Goal: Task Accomplishment & Management: Use online tool/utility

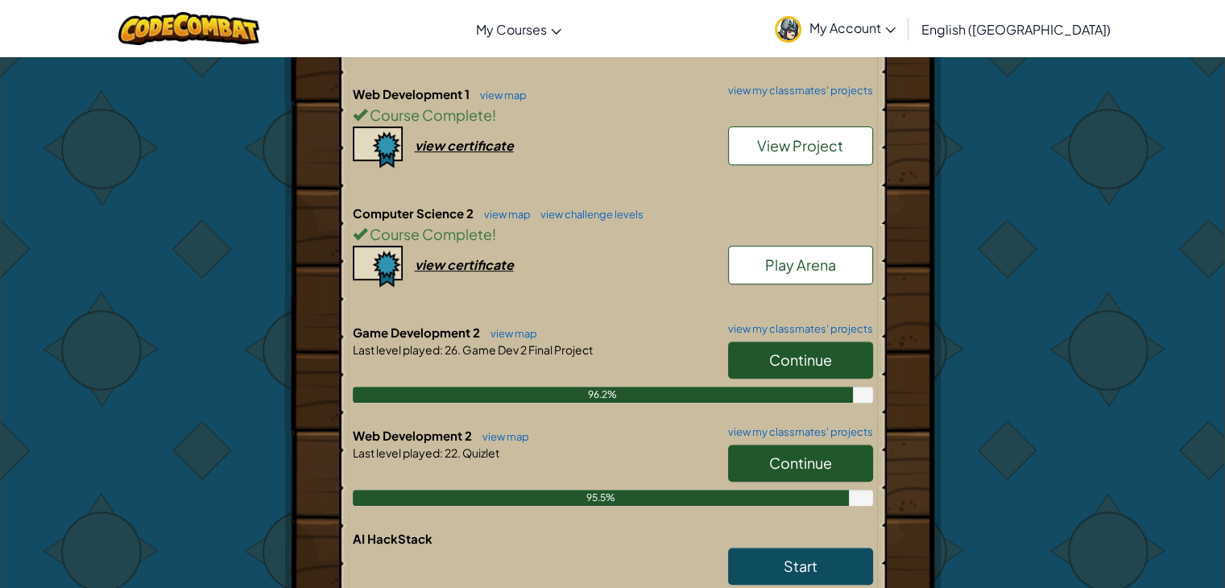
scroll to position [615, 0]
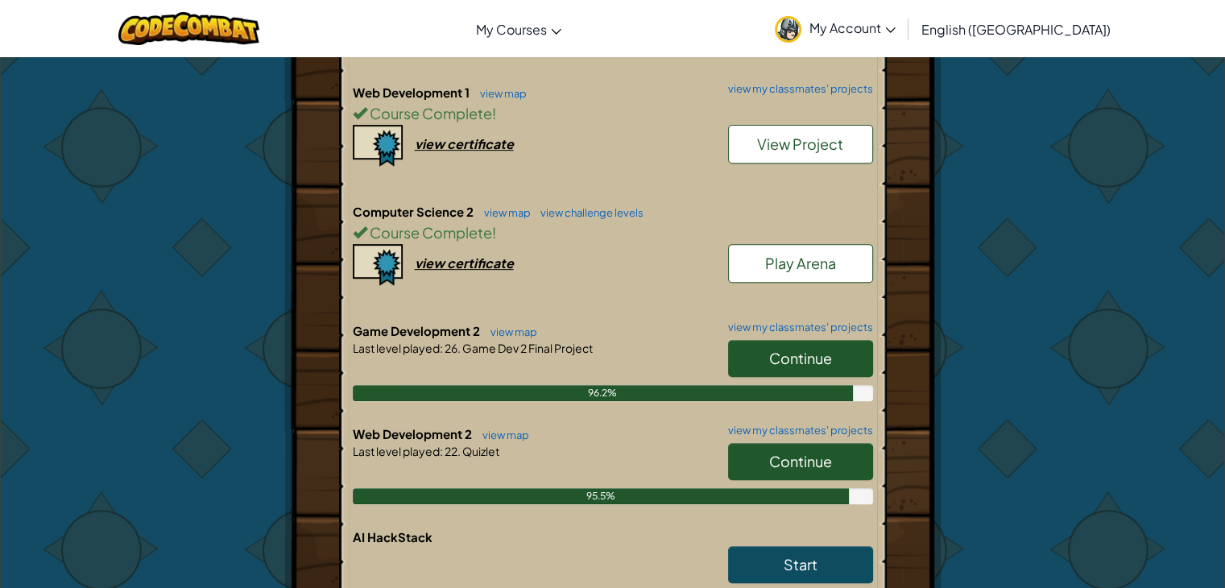
click at [769, 453] on span "Continue" at bounding box center [800, 461] width 63 height 19
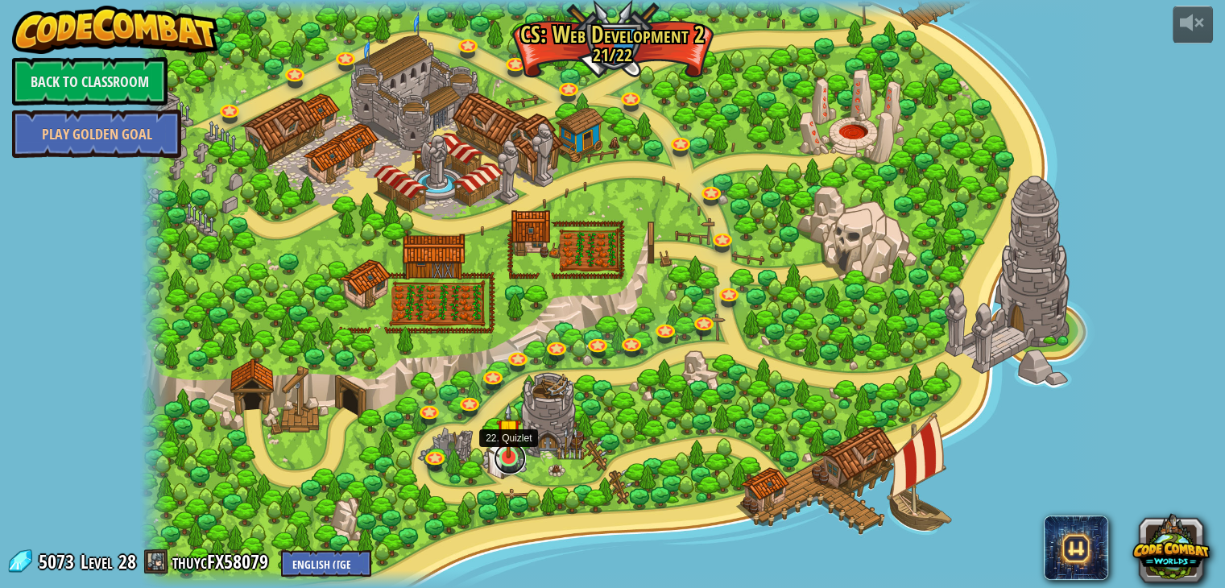
click at [514, 465] on link at bounding box center [510, 458] width 32 height 32
click at [506, 468] on link at bounding box center [510, 458] width 32 height 32
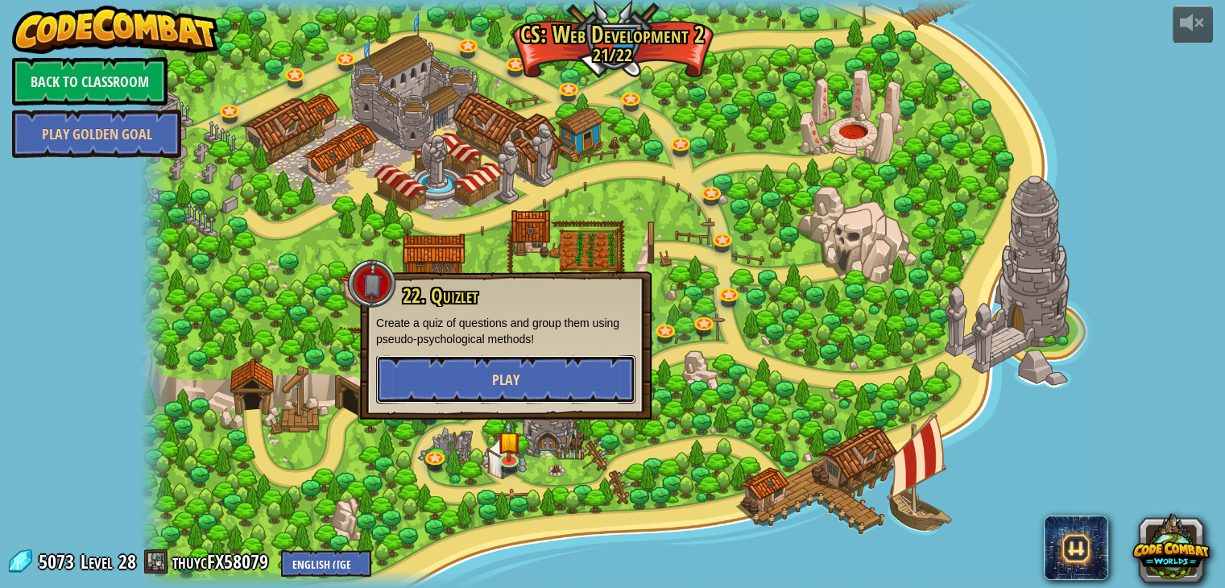
click at [557, 391] on button "Play" at bounding box center [505, 379] width 259 height 48
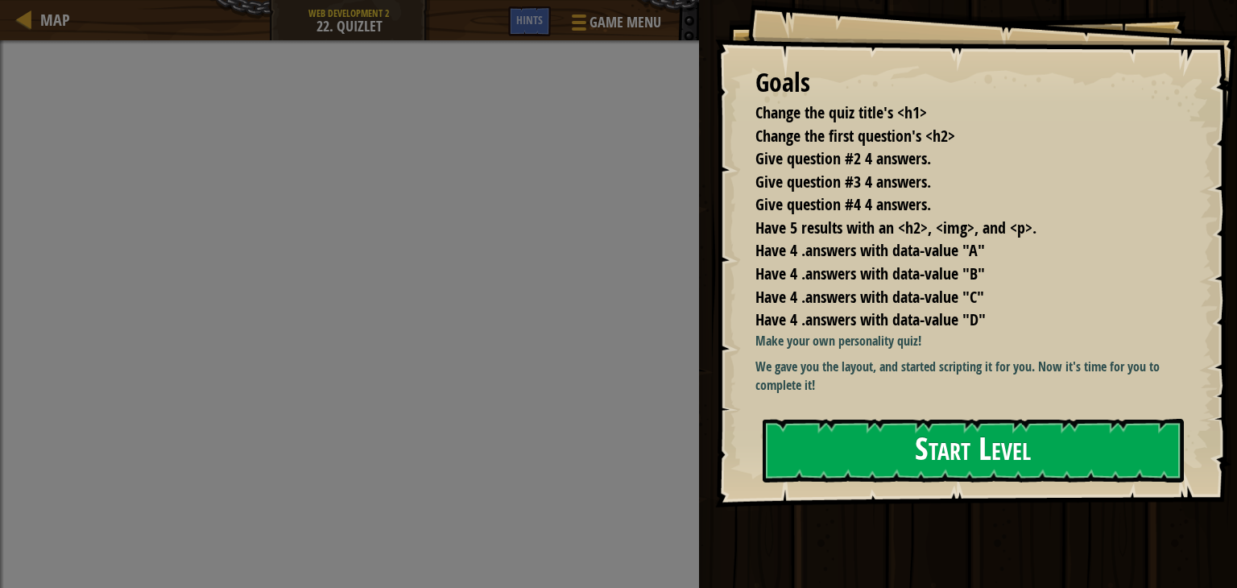
click at [1117, 456] on button "Start Level" at bounding box center [973, 451] width 421 height 64
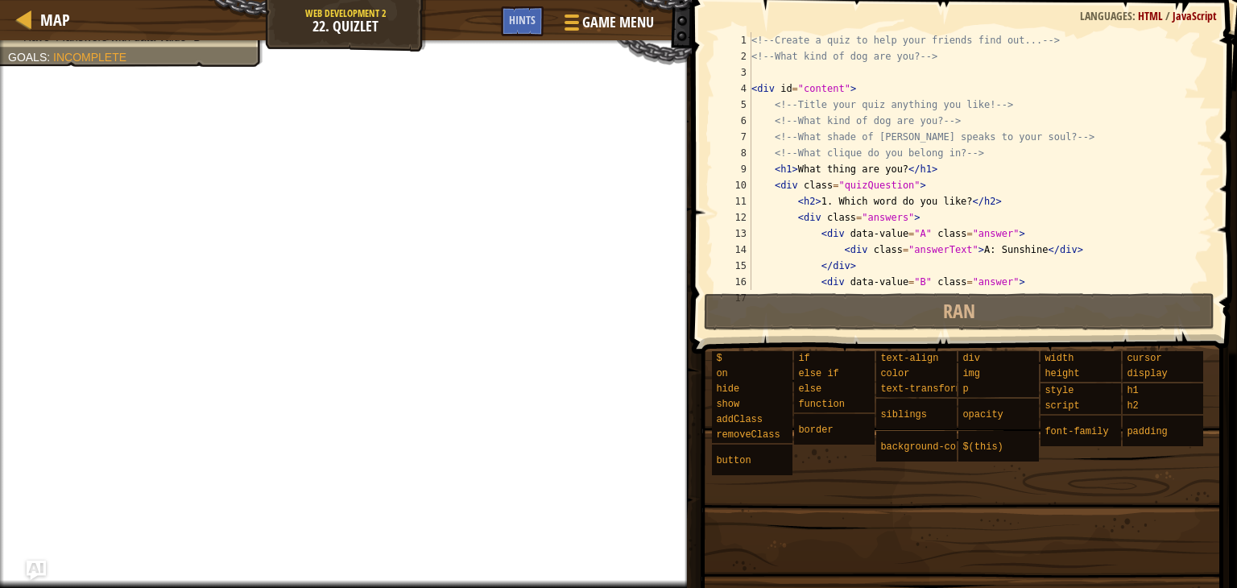
scroll to position [451, 0]
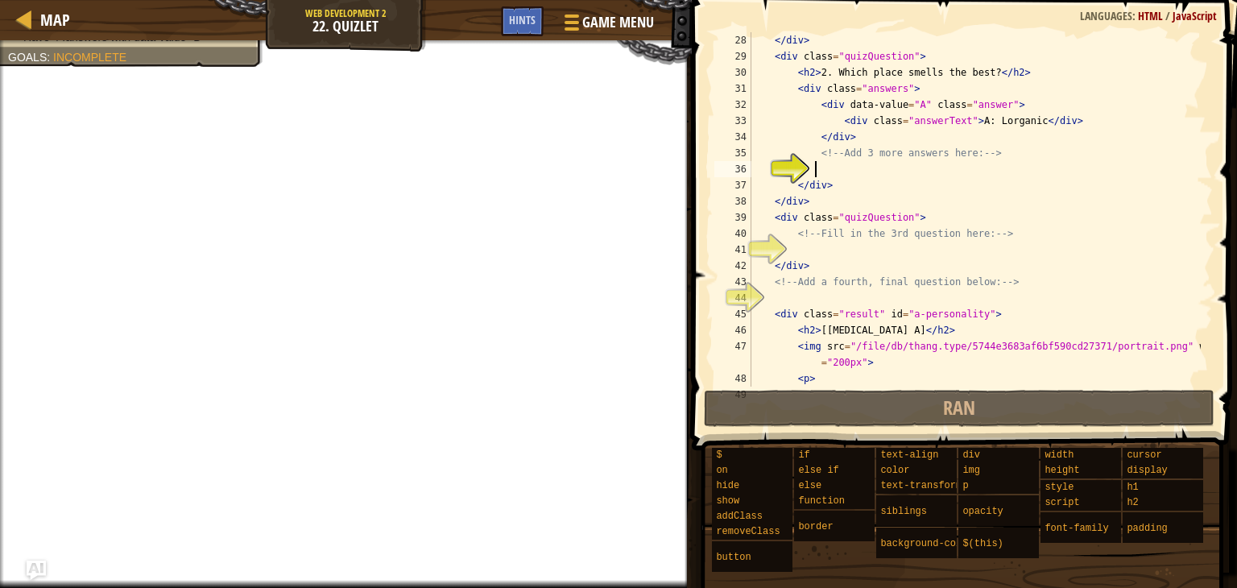
click at [832, 172] on div "</ div > < div class = "quizQuestion" > < h2 > 2. Which place smells the best? …" at bounding box center [974, 225] width 453 height 387
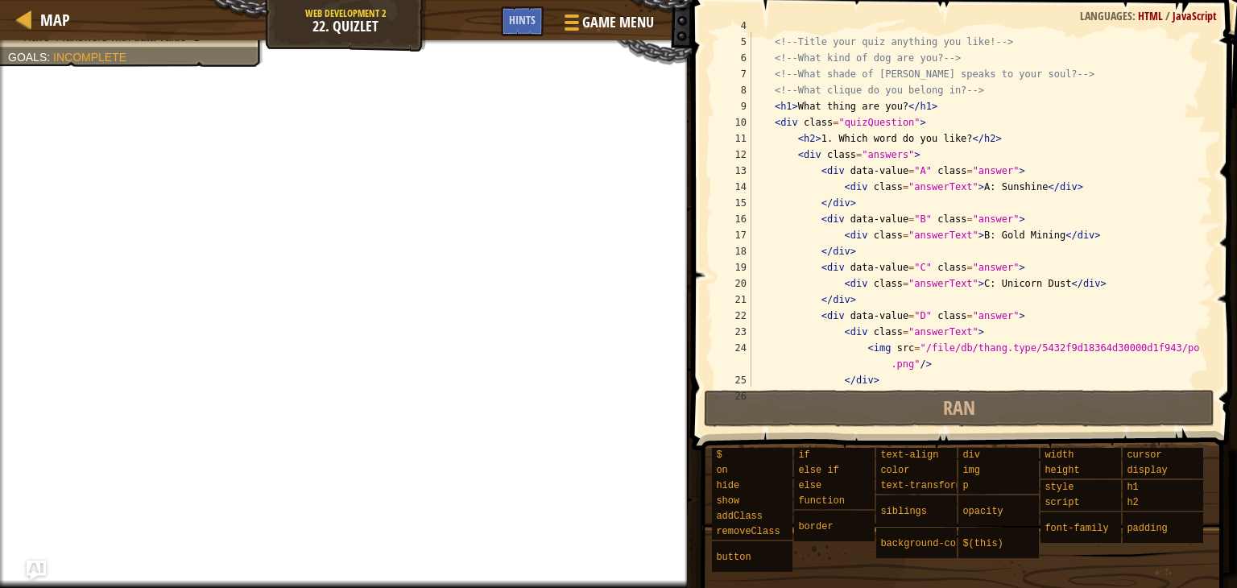
scroll to position [63, 0]
click at [950, 140] on div "< div id = "content" > <!-- Title your quiz anything you like! --> <!-- What ki…" at bounding box center [974, 211] width 453 height 387
drag, startPoint x: 952, startPoint y: 138, endPoint x: 827, endPoint y: 139, distance: 124.8
click at [827, 139] on div "< div id = "content" > <!-- Title your quiz anything you like! --> <!-- What ki…" at bounding box center [974, 211] width 453 height 387
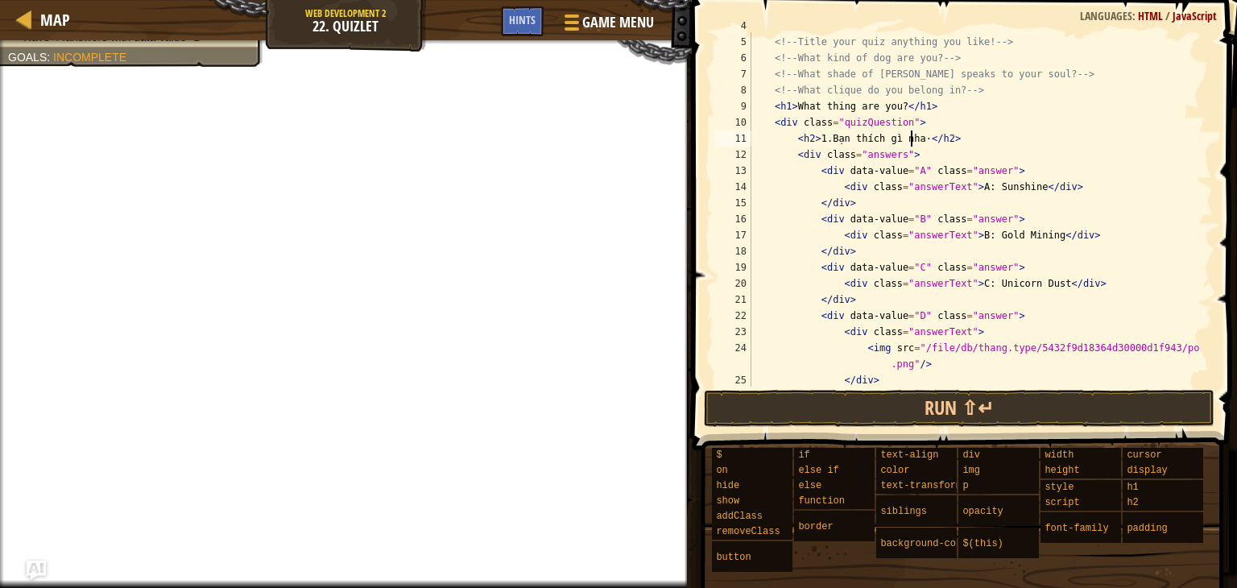
scroll to position [7, 13]
drag, startPoint x: 1023, startPoint y: 188, endPoint x: 980, endPoint y: 191, distance: 43.6
click at [980, 191] on div "< div id = "content" > <!-- Title your quiz anything you like! --> <!-- What ki…" at bounding box center [974, 211] width 453 height 387
drag, startPoint x: 1036, startPoint y: 236, endPoint x: 978, endPoint y: 236, distance: 58.0
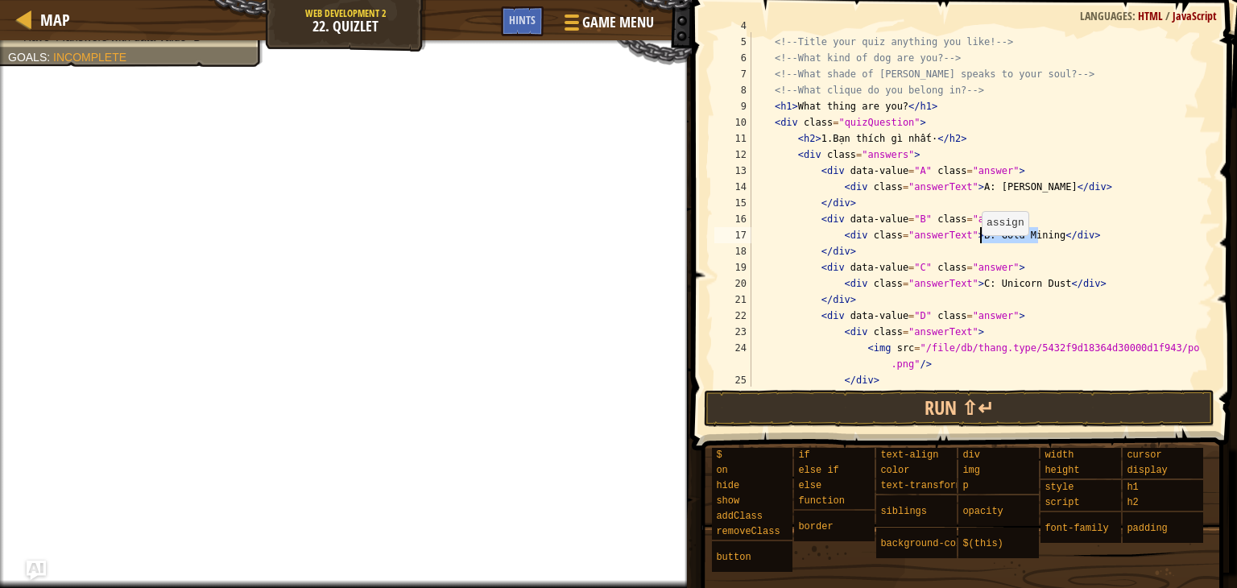
click at [978, 236] on div "< div id = "content" > <!-- Title your quiz anything you like! --> <!-- What ki…" at bounding box center [974, 211] width 453 height 387
drag, startPoint x: 1042, startPoint y: 287, endPoint x: 976, endPoint y: 291, distance: 66.2
click at [976, 291] on div "< div id = "content" > <!-- Title your quiz anything you like! --> <!-- What ki…" at bounding box center [974, 211] width 453 height 387
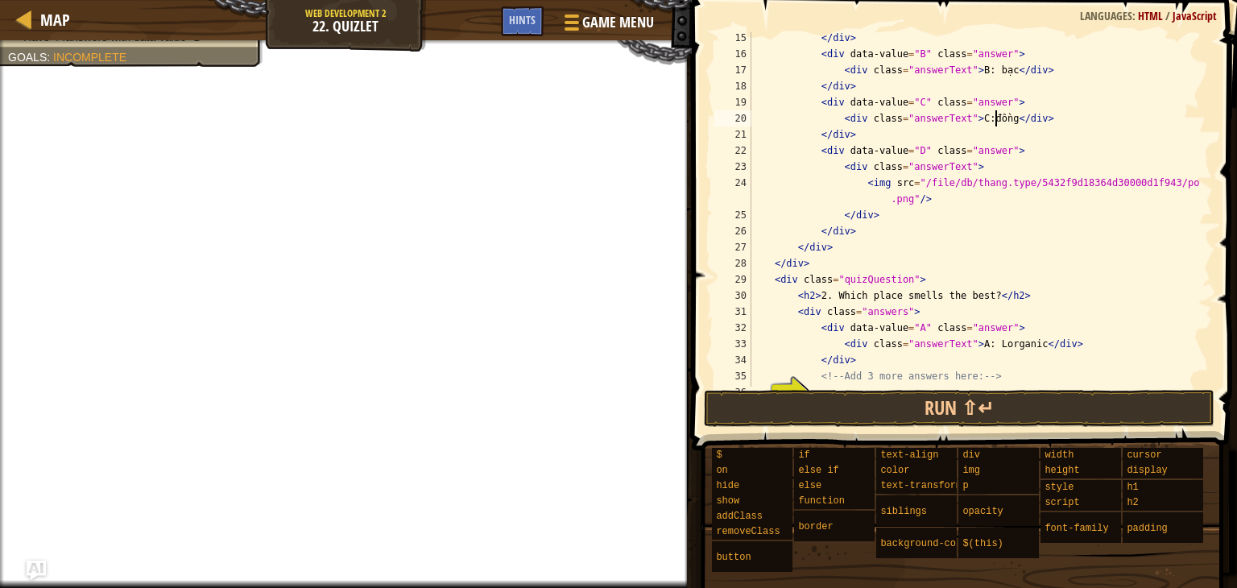
scroll to position [234, 0]
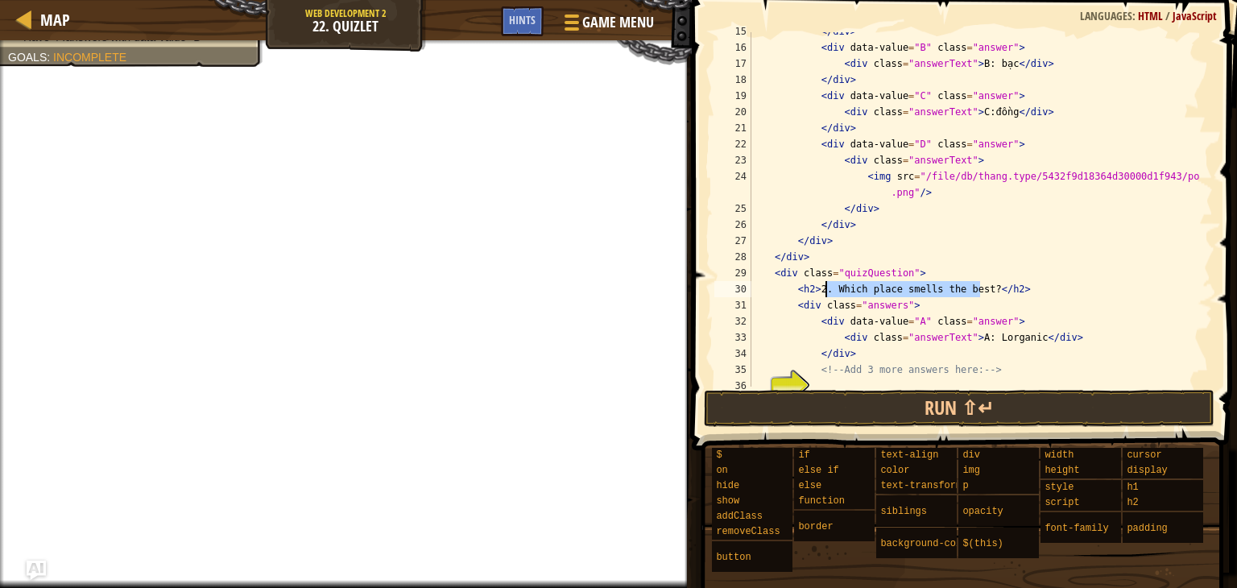
drag, startPoint x: 978, startPoint y: 287, endPoint x: 827, endPoint y: 284, distance: 151.4
click at [827, 284] on div "</ div > < div data-value = "B" class = "answer" > < div class = "answerText" >…" at bounding box center [974, 216] width 453 height 387
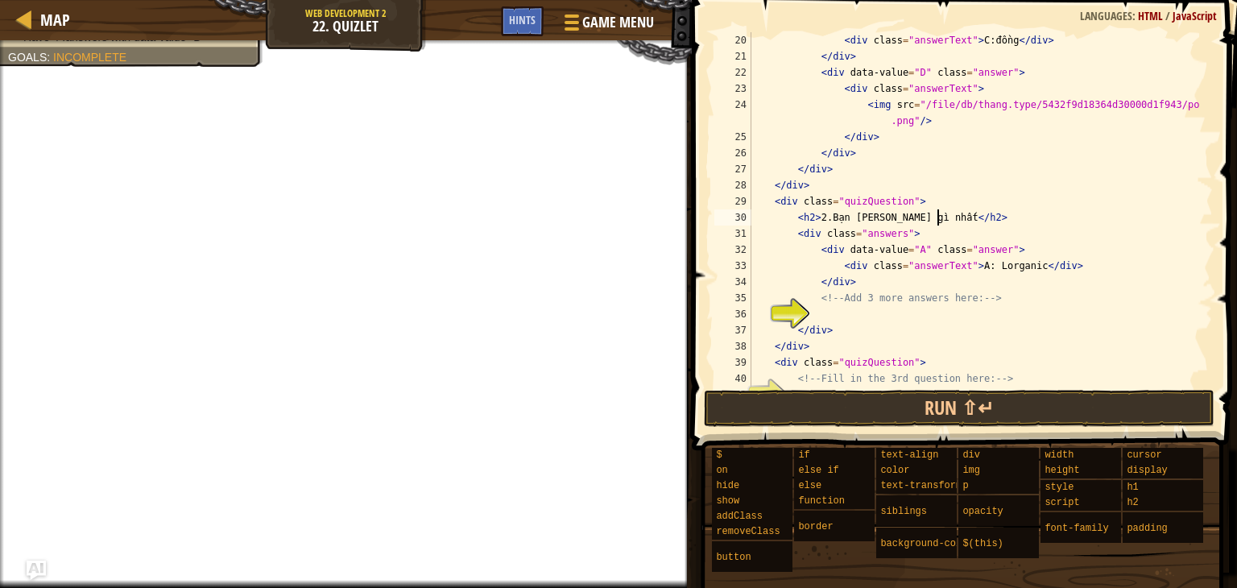
scroll to position [306, 0]
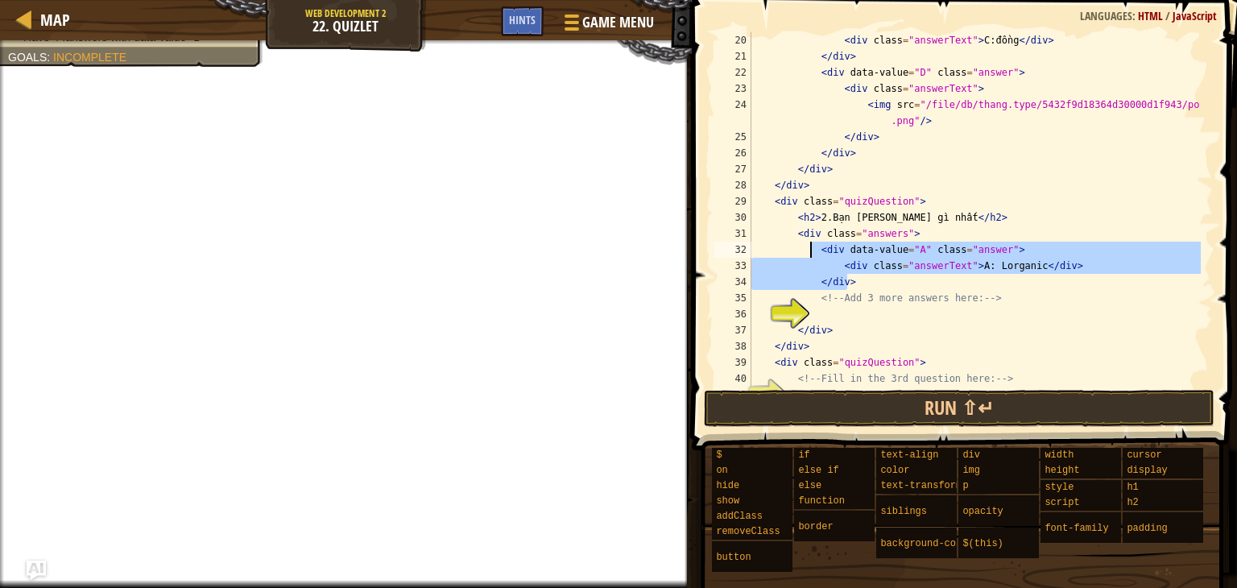
drag, startPoint x: 857, startPoint y: 287, endPoint x: 812, endPoint y: 252, distance: 56.9
click at [812, 252] on div "< div class = "answerText" > C:đồng </ div > </ div > < div data-value = "D" cl…" at bounding box center [974, 225] width 453 height 387
type textarea "<div data-value="A" class="answer"> <div class="answerText">A: [PERSON_NAME]</d…"
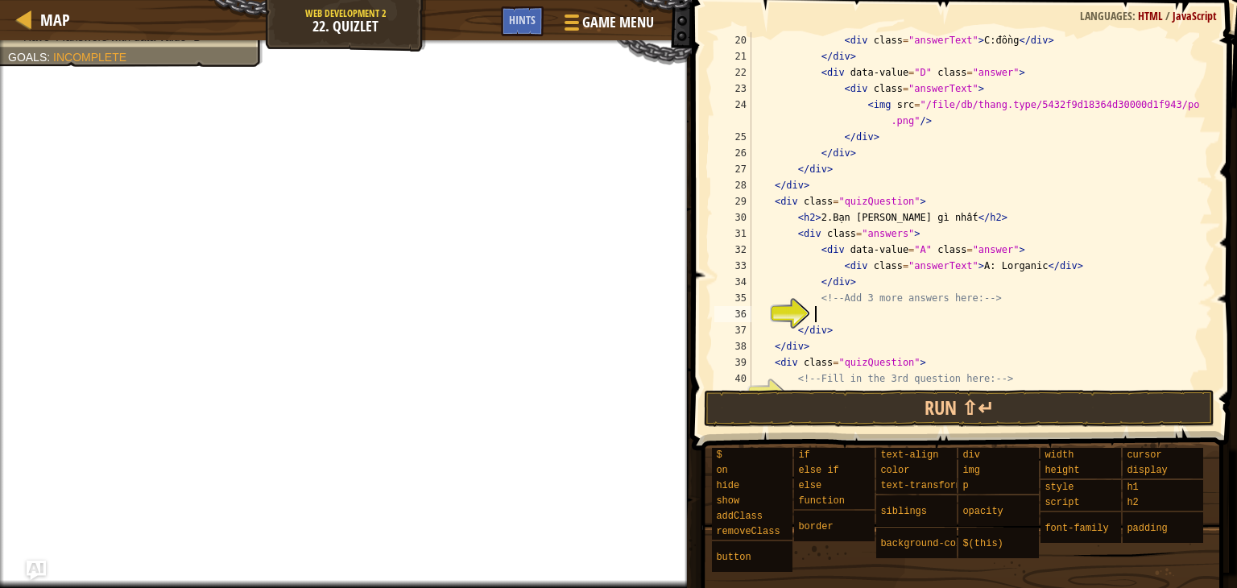
click at [837, 311] on div "< div class = "answerText" > C:đồng </ div > </ div > < div data-value = "D" cl…" at bounding box center [974, 225] width 453 height 387
paste textarea "</div>"
type textarea "</div>"
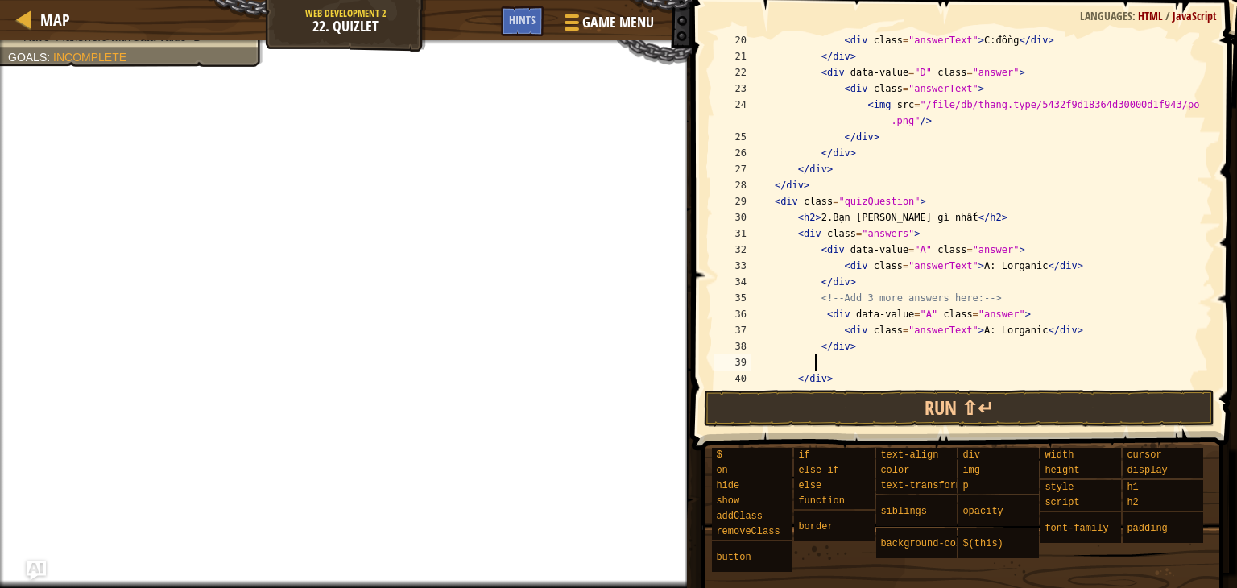
paste textarea "</div>"
type textarea "</div>"
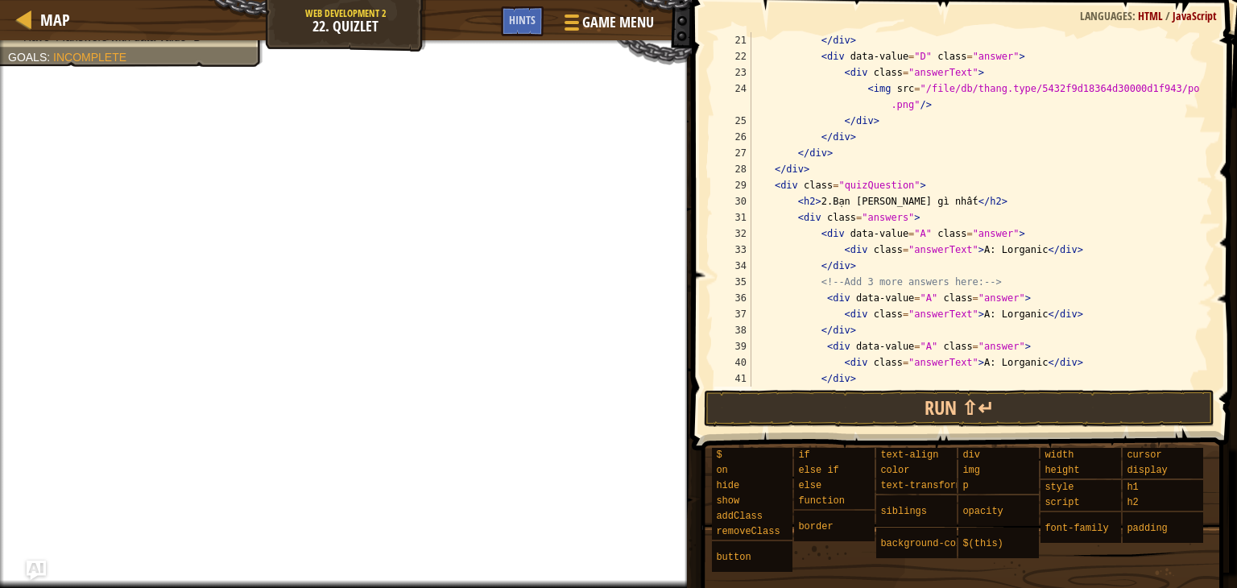
paste textarea "</div>"
type textarea "</div>"
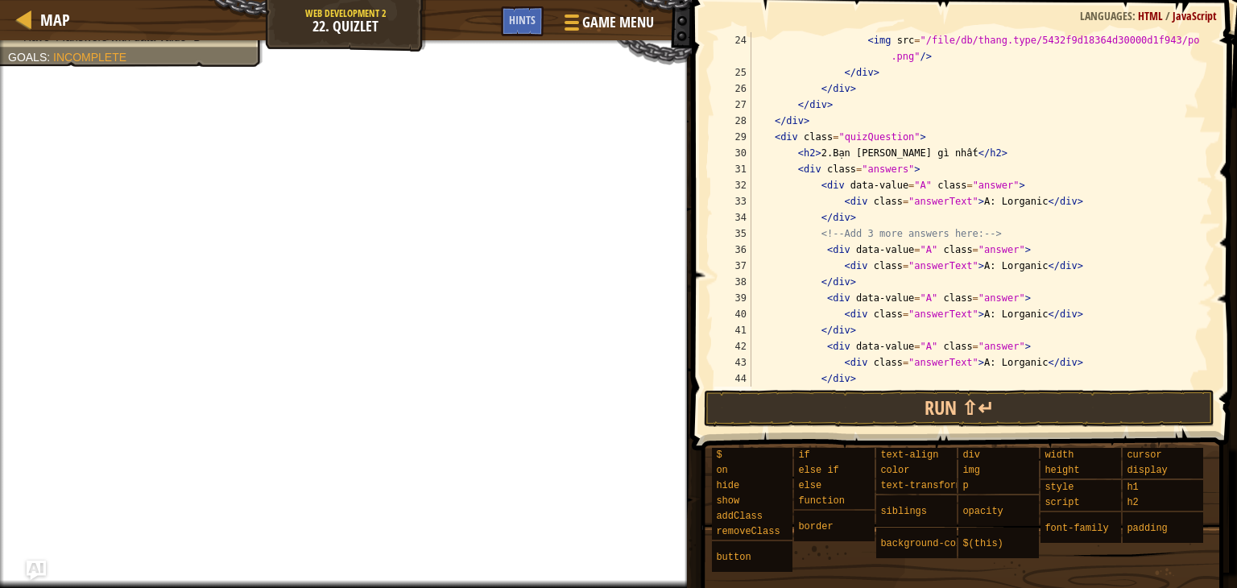
paste textarea "</div>"
type textarea "</div>"
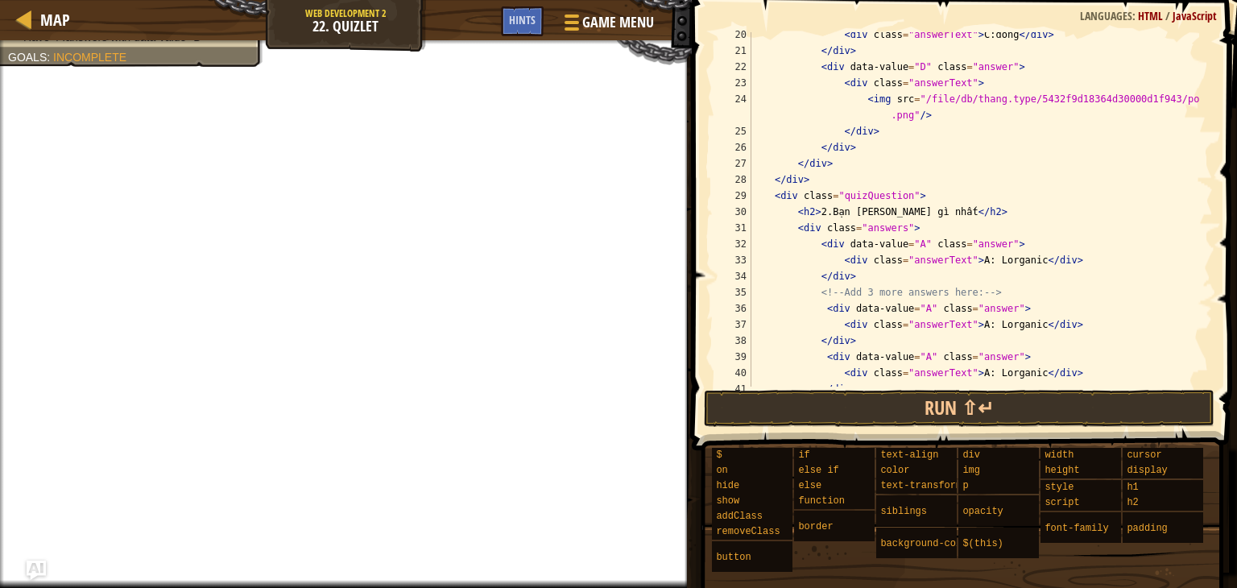
scroll to position [309, 0]
click at [917, 309] on div "< div class = "answerText" > C:đồng </ div > </ div > < div data-value = "D" cl…" at bounding box center [974, 222] width 453 height 387
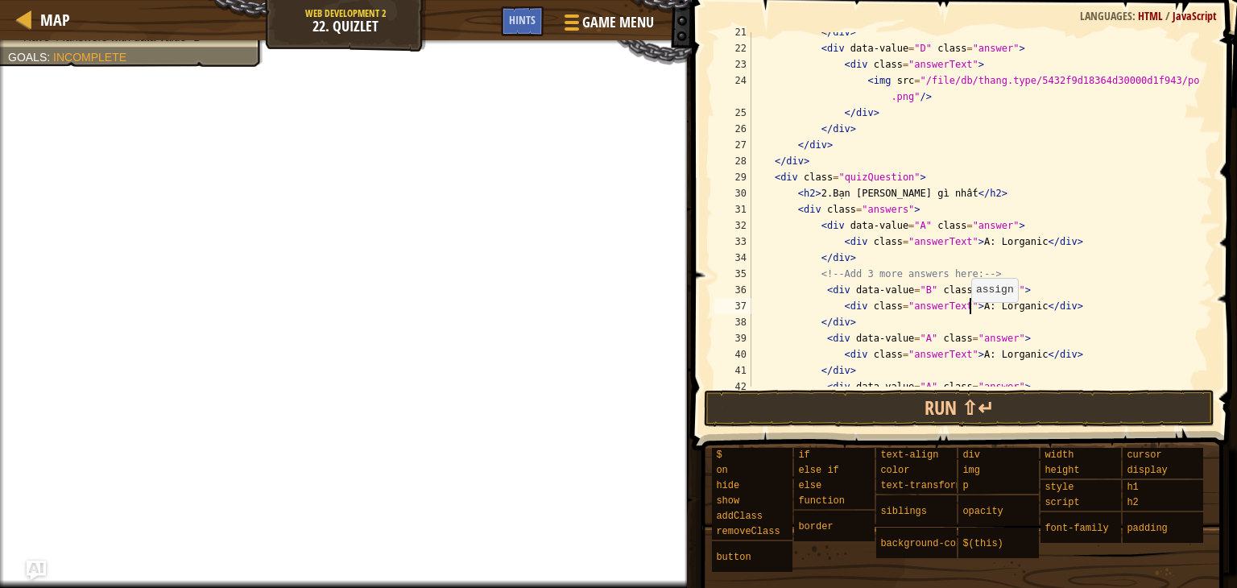
click at [968, 310] on div "</ div > < div data-value = "D" class = "answer" > < div class = "answerText" >…" at bounding box center [974, 217] width 453 height 387
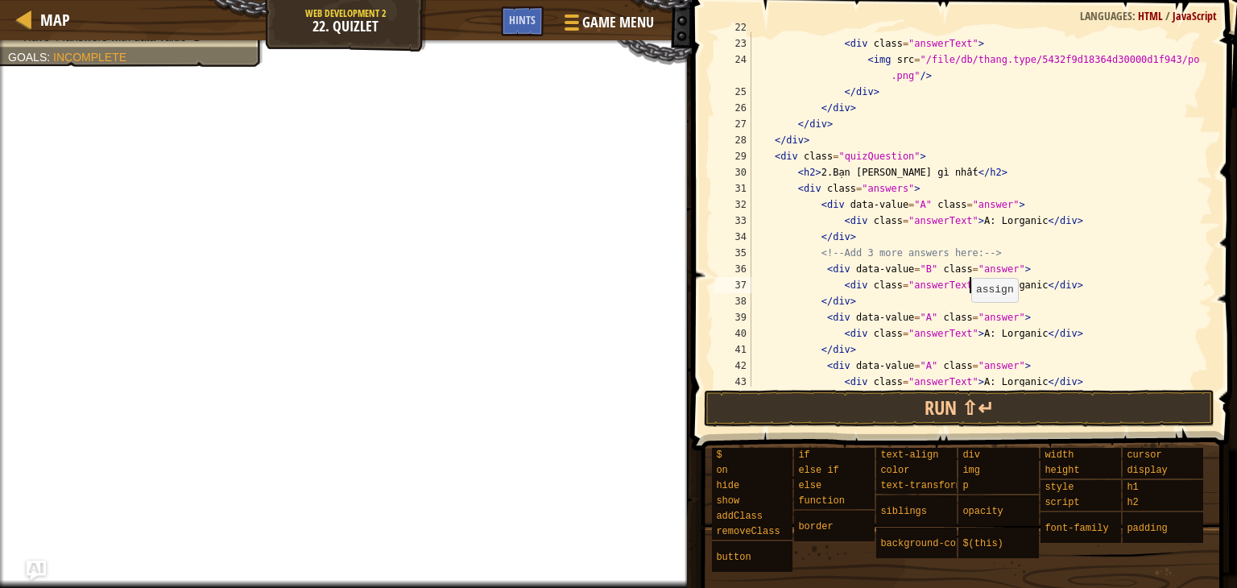
scroll to position [356, 0]
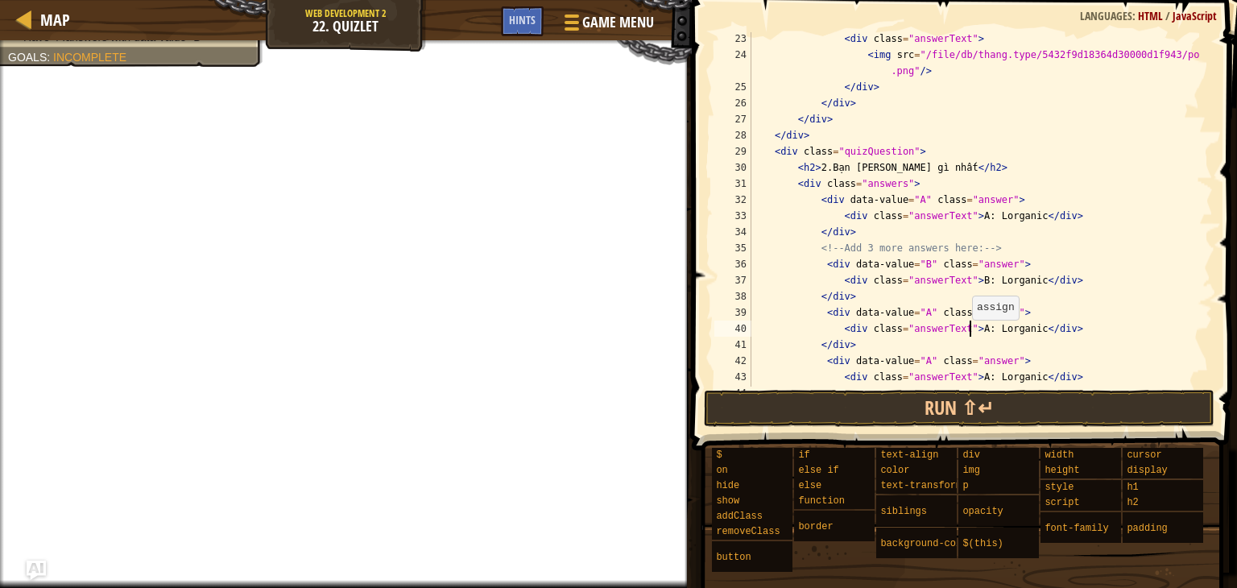
click at [969, 333] on div "< div class = "answerText" > < img src = "/file/db/thang.type/5432f9d18364d3000…" at bounding box center [974, 224] width 453 height 387
click at [915, 317] on div "< div class = "answerText" > < img src = "/file/db/thang.type/5432f9d18364d3000…" at bounding box center [974, 224] width 453 height 387
click at [968, 330] on div "< div class = "answerText" > < img src = "/file/db/thang.type/5432f9d18364d3000…" at bounding box center [974, 224] width 453 height 387
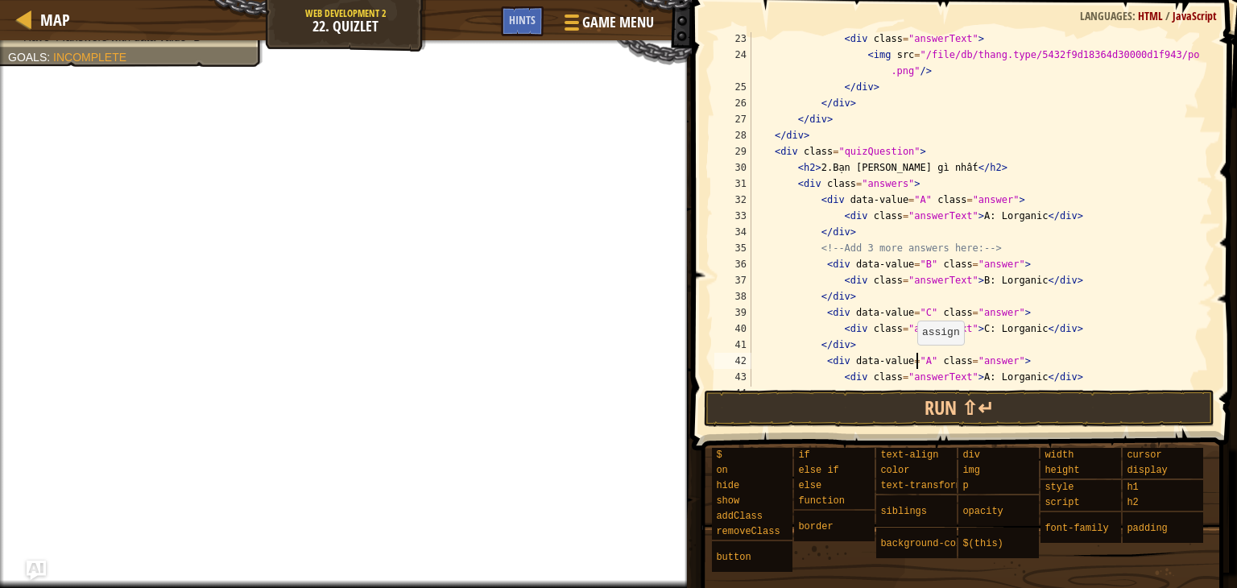
click at [914, 358] on div "< div class = "answerText" > < img src = "/file/db/thang.type/5432f9d18364d3000…" at bounding box center [974, 224] width 453 height 387
click at [967, 378] on div "< div class = "answerText" > < img src = "/file/db/thang.type/5432f9d18364d3000…" at bounding box center [974, 224] width 453 height 387
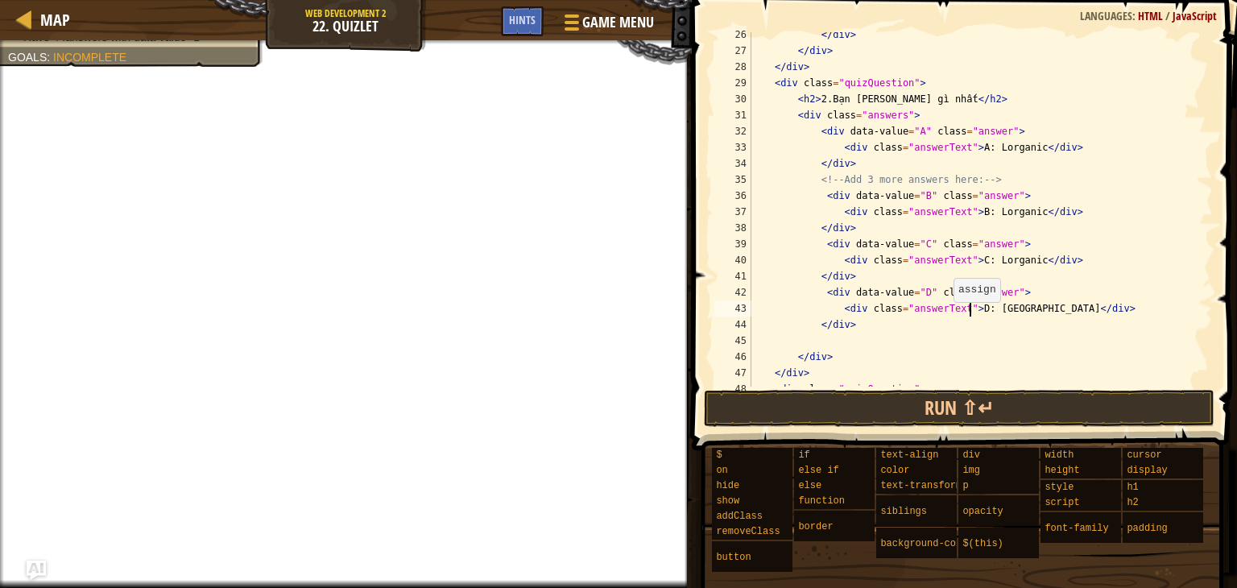
scroll to position [427, 0]
drag, startPoint x: 1022, startPoint y: 147, endPoint x: 979, endPoint y: 151, distance: 42.8
click at [979, 151] on div "</ div > </ div > </ div > < div class = "quizQuestion" > < h2 > 2.Bạn [PERSON_…" at bounding box center [974, 217] width 453 height 387
click at [1022, 210] on div "</ div > </ div > </ div > < div class = "quizQuestion" > < h2 > 2.Bạn [PERSON_…" at bounding box center [974, 217] width 453 height 387
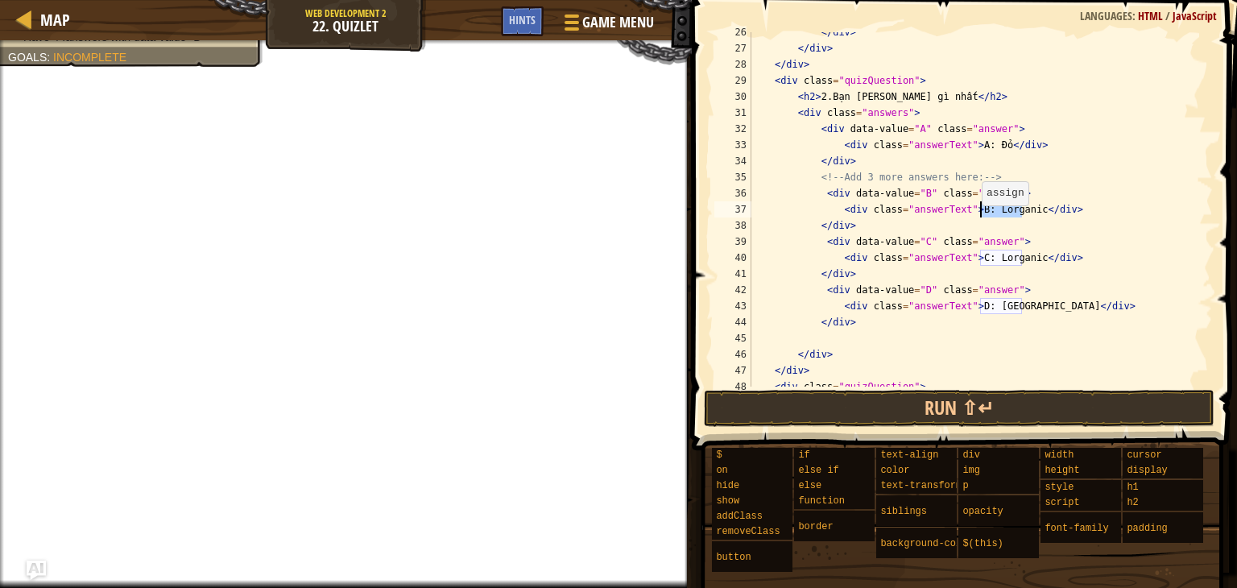
drag, startPoint x: 1022, startPoint y: 210, endPoint x: 978, endPoint y: 213, distance: 43.6
click at [978, 213] on div "</ div > </ div > </ div > < div class = "quizQuestion" > < h2 > 2.Bạn [PERSON_…" at bounding box center [974, 217] width 453 height 387
drag, startPoint x: 1023, startPoint y: 258, endPoint x: 980, endPoint y: 259, distance: 43.5
click at [980, 259] on div "</ div > </ div > </ div > < div class = "quizQuestion" > < h2 > 2.Bạn [PERSON_…" at bounding box center [974, 217] width 453 height 387
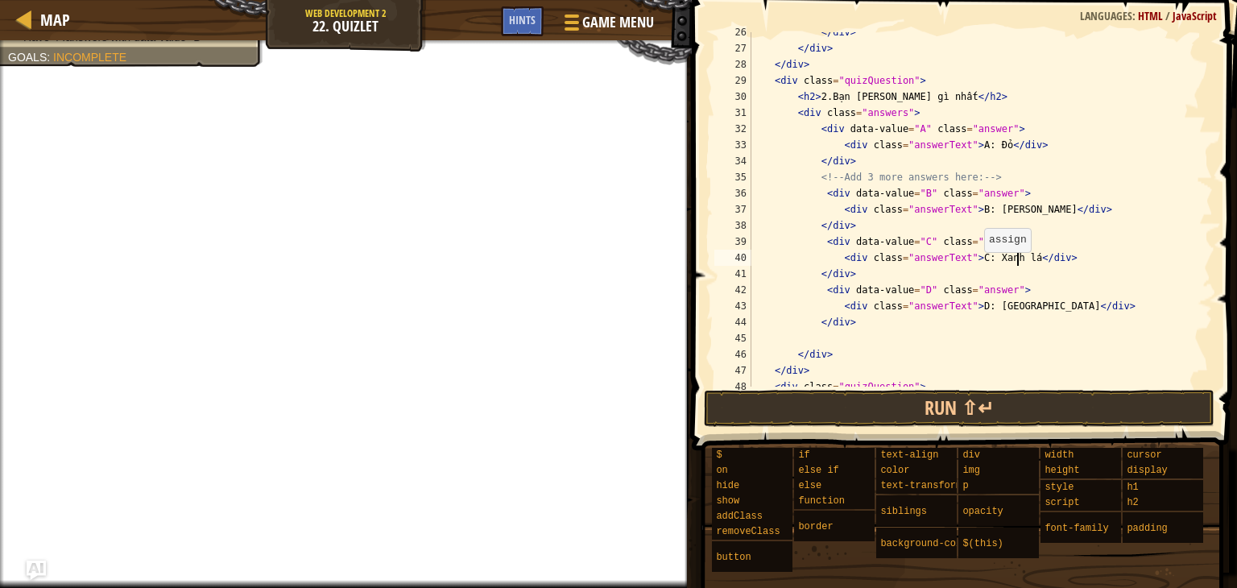
scroll to position [7, 22]
drag, startPoint x: 1021, startPoint y: 308, endPoint x: 980, endPoint y: 307, distance: 41.1
click at [980, 307] on div "</ div > </ div > </ div > < div class = "quizQuestion" > < h2 > 2.Bạn [PERSON_…" at bounding box center [974, 217] width 453 height 387
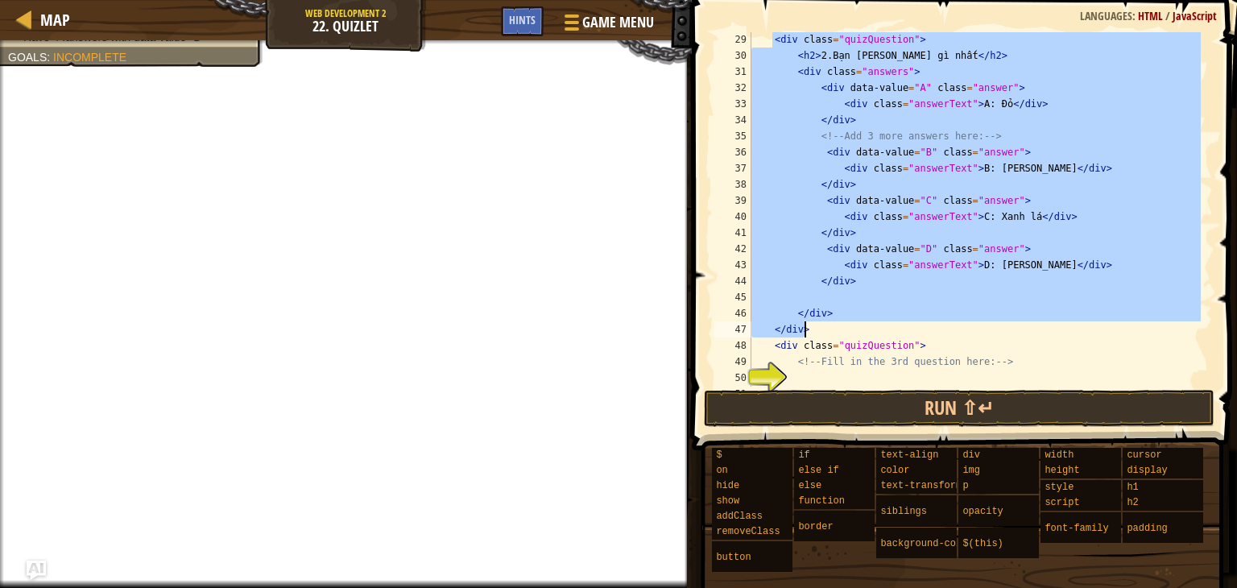
scroll to position [469, 0]
drag, startPoint x: 771, startPoint y: 221, endPoint x: 888, endPoint y: 333, distance: 162.9
click at [888, 333] on div "< div class = "quizQuestion" > < h2 > 2.Bạn [PERSON_NAME] gì nhất </ h2 > < div…" at bounding box center [974, 224] width 453 height 387
click at [888, 333] on div "< div class = "quizQuestion" > < h2 > 2.Bạn [PERSON_NAME] gì nhất </ h2 > < div…" at bounding box center [974, 209] width 453 height 354
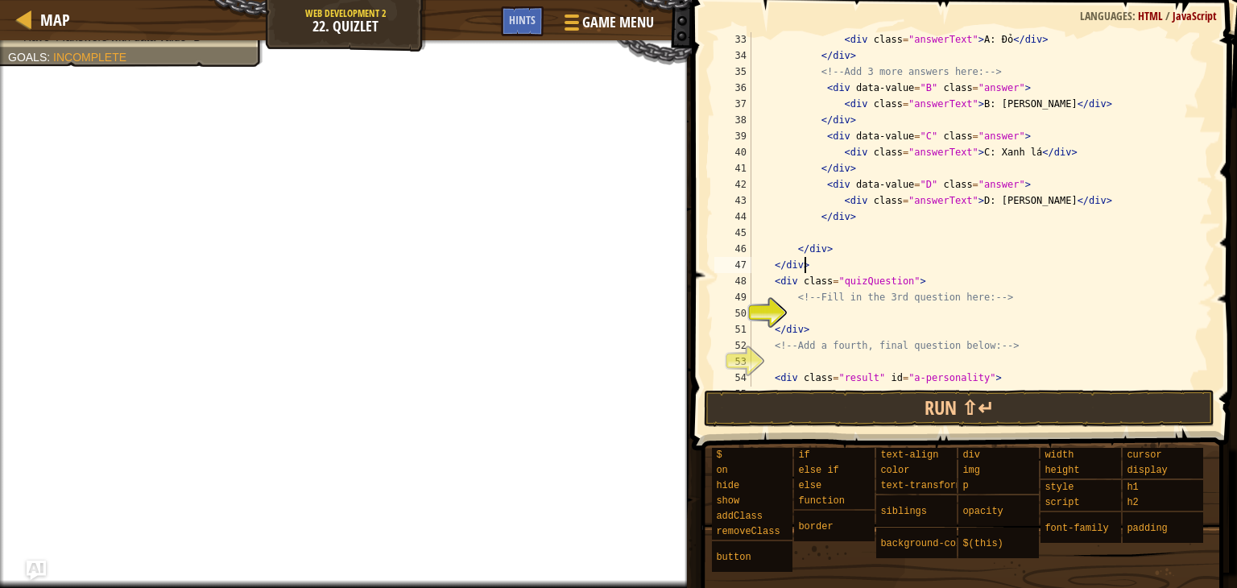
scroll to position [533, 0]
click at [860, 242] on div "< div class = "answerText" > A: Đỏ </ div > </ div > <!-- Add 3 more answers he…" at bounding box center [974, 224] width 453 height 387
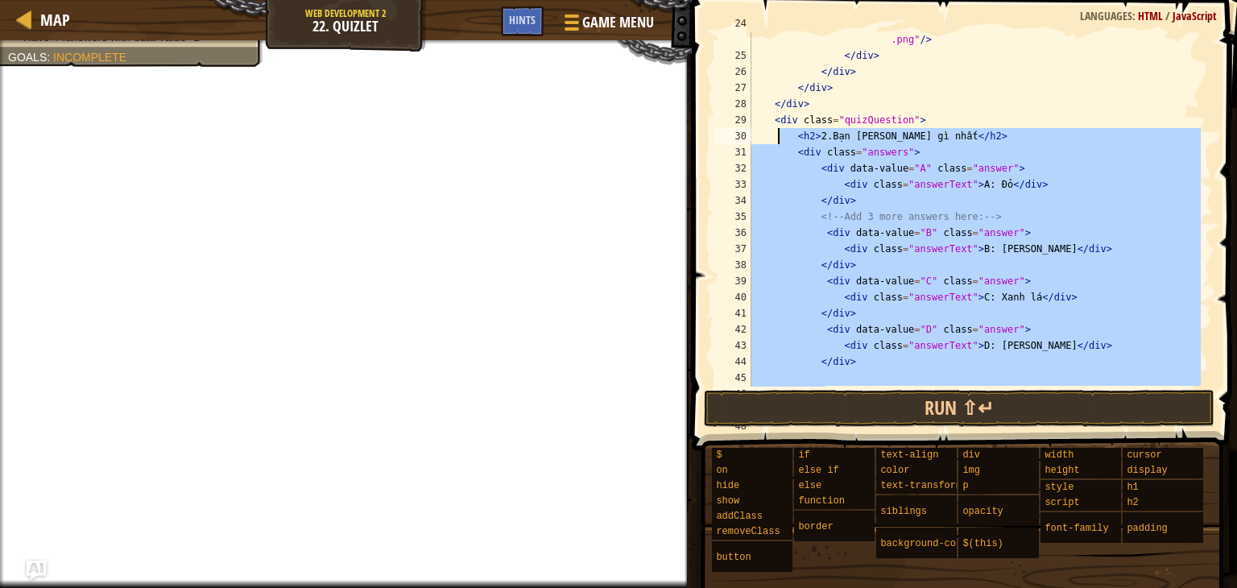
scroll to position [388, 0]
drag, startPoint x: 860, startPoint y: 246, endPoint x: 779, endPoint y: 130, distance: 141.6
click at [779, 130] on div "< img src = "/file/db/thang.type/5432f9d18364d30000d1f943/portrait .png" /> </ …" at bounding box center [974, 215] width 453 height 403
click at [779, 130] on div "< img src = "/file/db/thang.type/5432f9d18364d30000d1f943/portrait .png" /> </ …" at bounding box center [974, 209] width 453 height 354
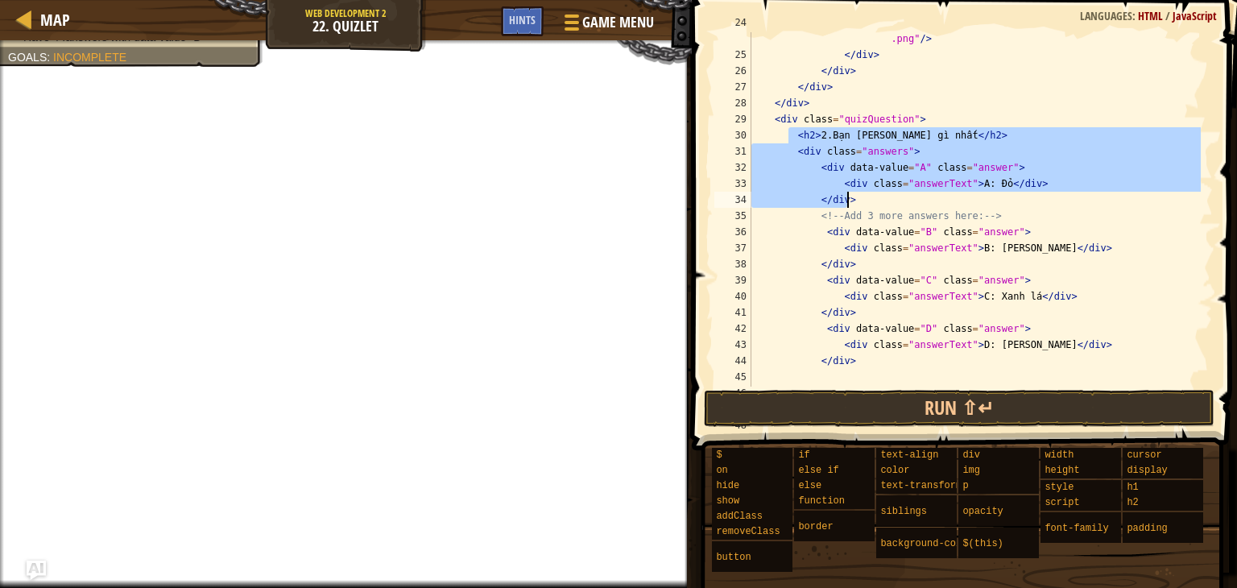
drag, startPoint x: 786, startPoint y: 134, endPoint x: 851, endPoint y: 192, distance: 87.8
click at [854, 195] on div "< img src = "/file/db/thang.type/5432f9d18364d30000d1f943/portrait .png" /> </ …" at bounding box center [974, 215] width 453 height 403
click at [791, 143] on div "< img src = "/file/db/thang.type/5432f9d18364d30000d1f943/portrait .png" /> </ …" at bounding box center [974, 209] width 453 height 354
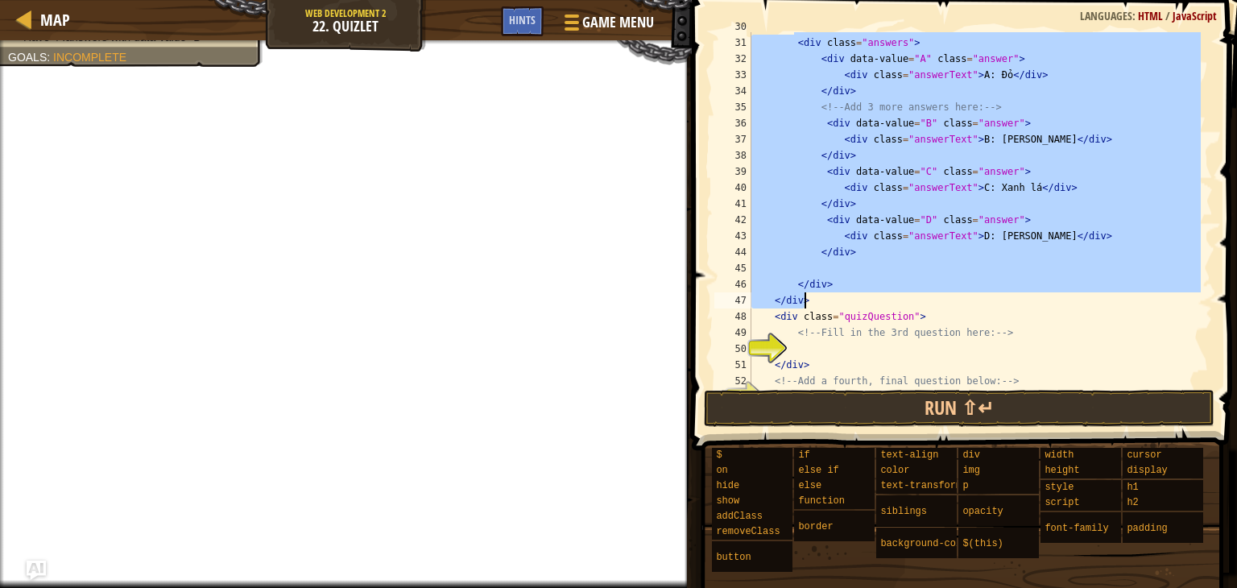
scroll to position [502, 0]
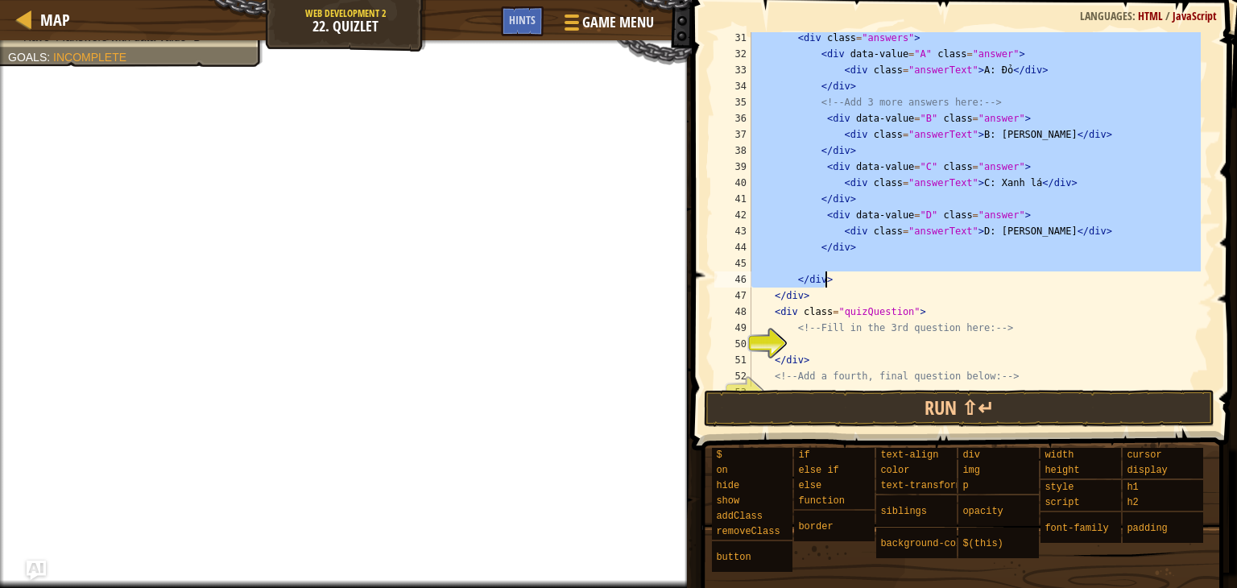
drag, startPoint x: 795, startPoint y: 133, endPoint x: 869, endPoint y: 281, distance: 165.6
click at [869, 281] on div "< div class = "answers" > < div data-value = "A" class = "answer" > < div class…" at bounding box center [974, 223] width 453 height 387
click at [869, 281] on div "< div class = "answers" > < div data-value = "A" class = "answer" > < div class…" at bounding box center [974, 209] width 453 height 354
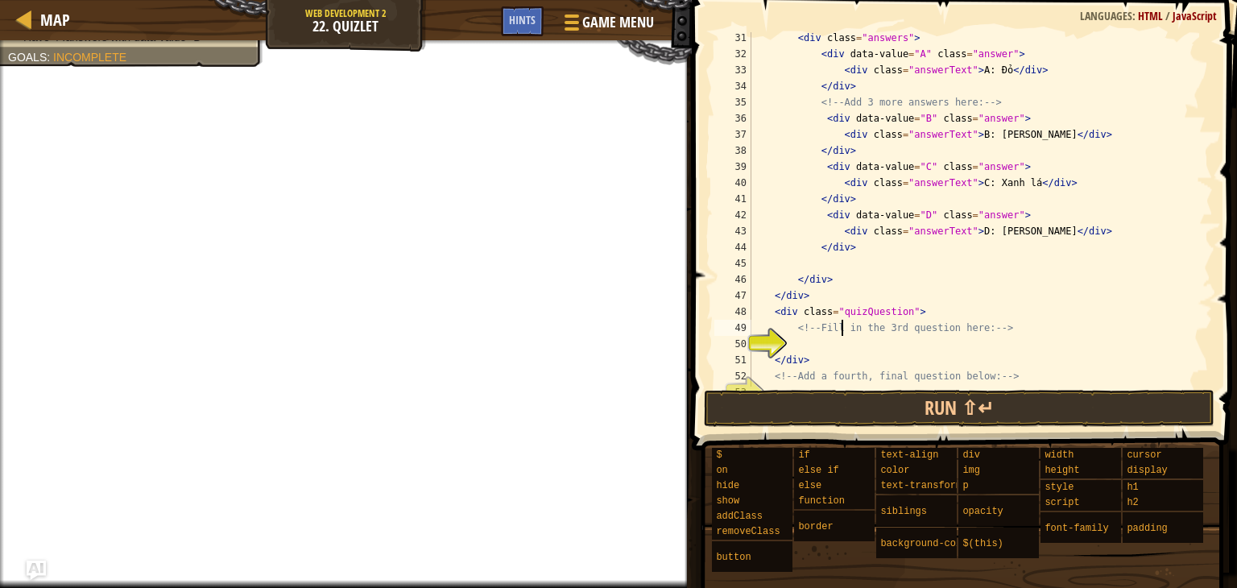
click at [841, 335] on div "< div class = "answers" > < div data-value = "A" class = "answer" > < div class…" at bounding box center [974, 223] width 453 height 387
drag, startPoint x: 1005, startPoint y: 329, endPoint x: 796, endPoint y: 329, distance: 209.4
click at [796, 329] on div "< div class = "answers" > < div data-value = "A" class = "answer" > < div class…" at bounding box center [974, 223] width 453 height 387
paste textarea "</div"
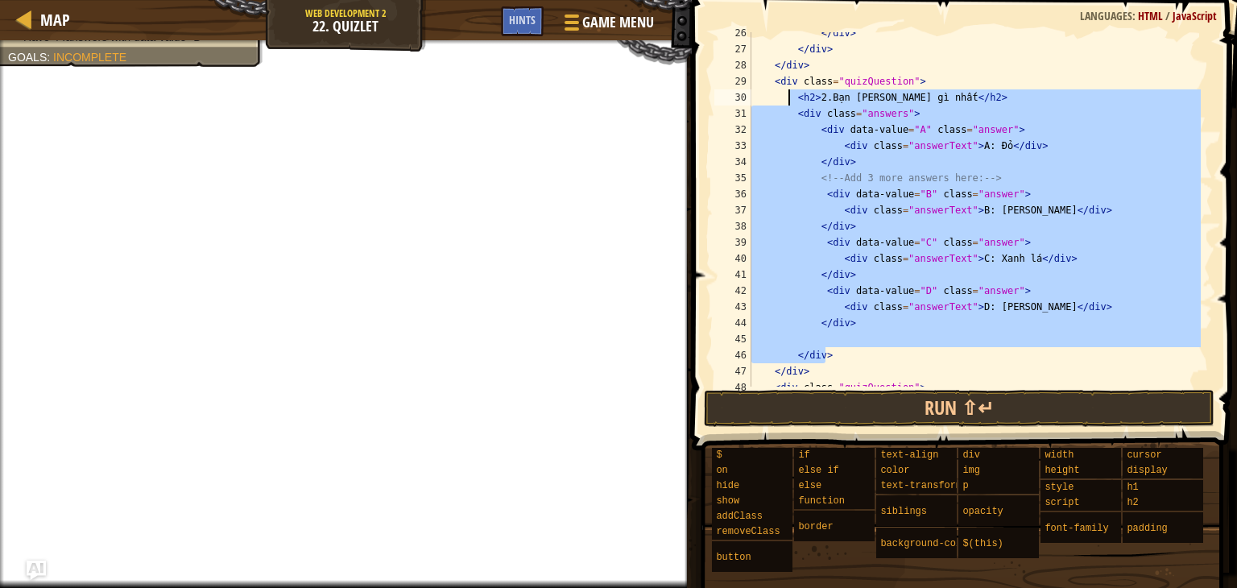
drag, startPoint x: 837, startPoint y: 356, endPoint x: 786, endPoint y: 96, distance: 265.1
click at [786, 96] on div "</ div > </ div > </ div > < div class = "quizQuestion" > < h2 > 2.Bạn [PERSON_…" at bounding box center [974, 218] width 453 height 387
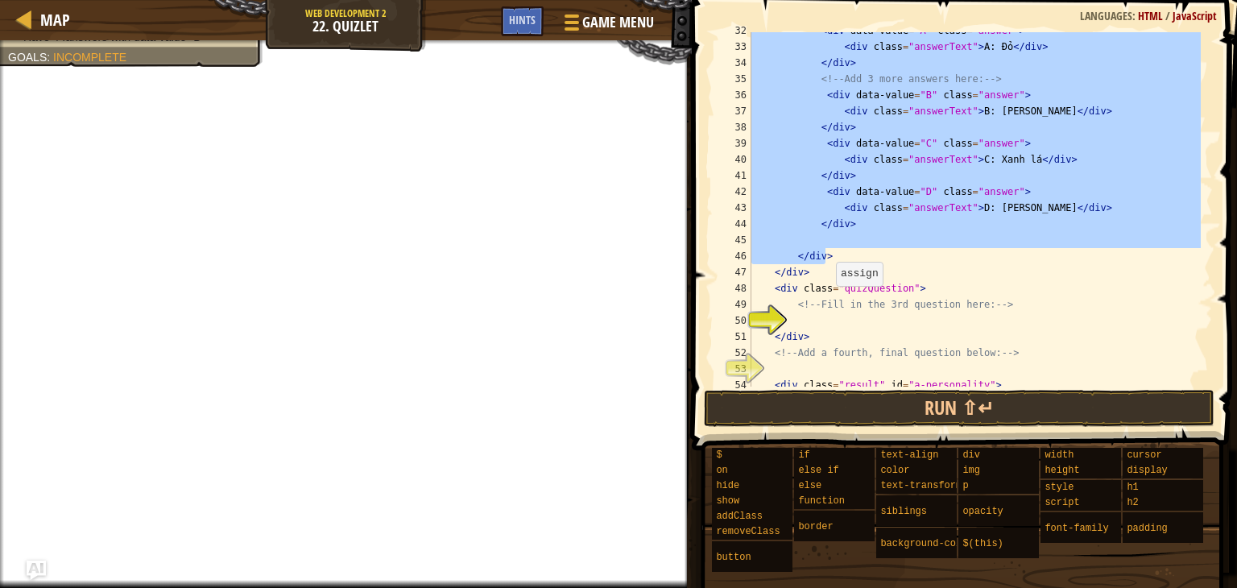
scroll to position [547, 0]
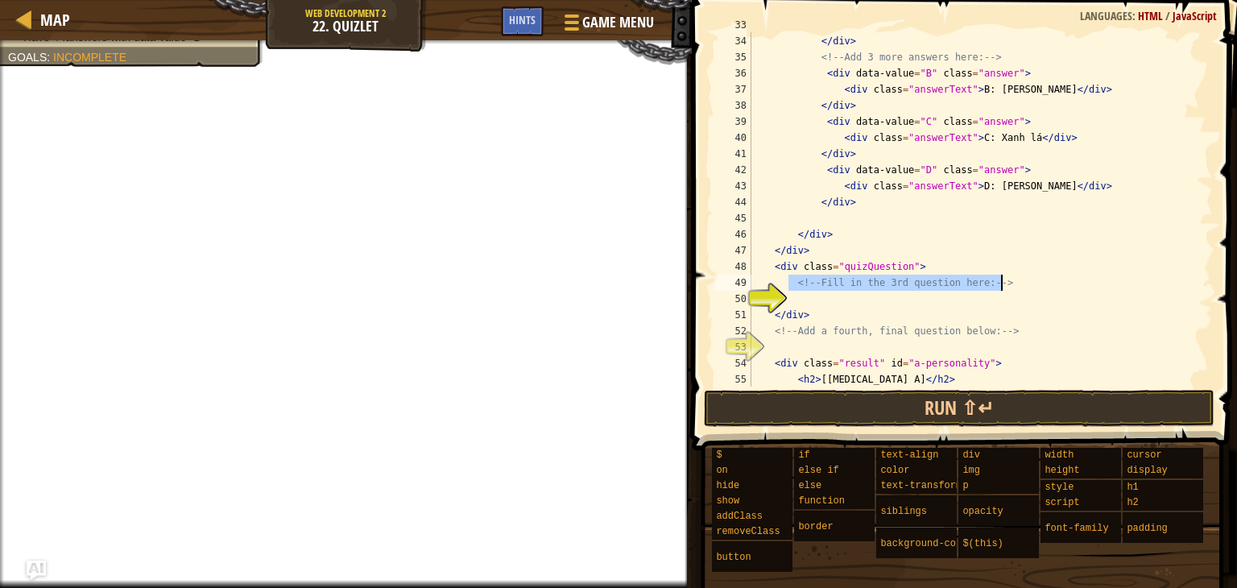
drag, startPoint x: 789, startPoint y: 287, endPoint x: 1002, endPoint y: 283, distance: 213.4
click at [1002, 283] on div "< div class = "answerText" > A: Đỏ </ div > </ div > <!-- Add 3 more answers he…" at bounding box center [974, 210] width 453 height 387
paste textarea "/div"
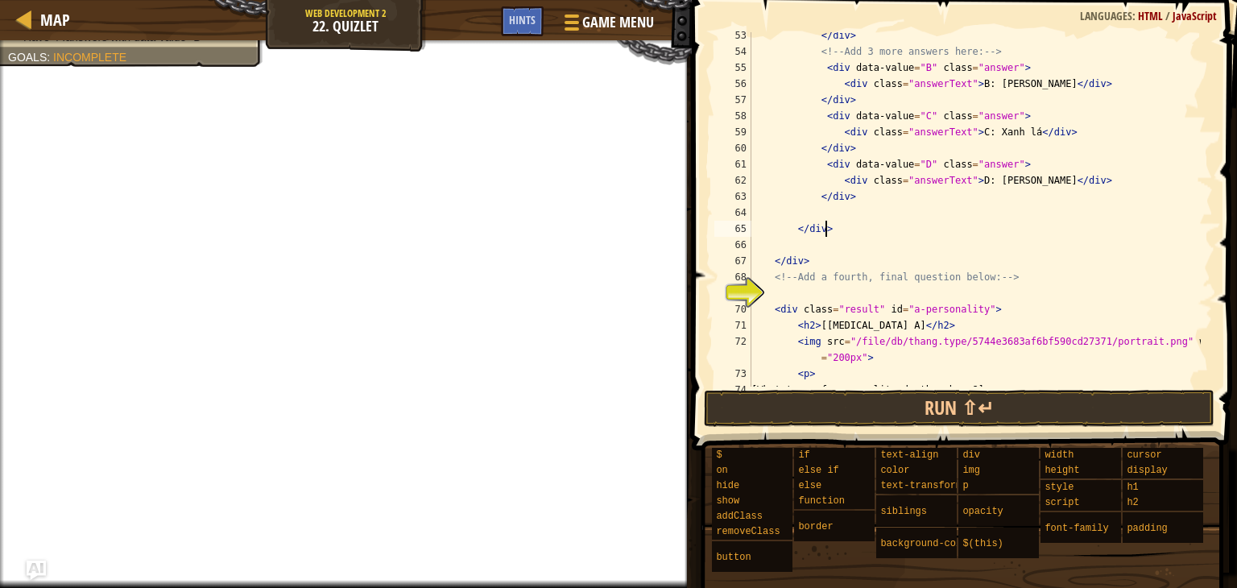
scroll to position [859, 0]
drag, startPoint x: 779, startPoint y: 276, endPoint x: 1007, endPoint y: 278, distance: 227.1
click at [1007, 278] on div "</ div > <!-- Add 3 more answers here: --> < div data-value = "B" class = "answ…" at bounding box center [974, 220] width 453 height 387
paste textarea "</div"
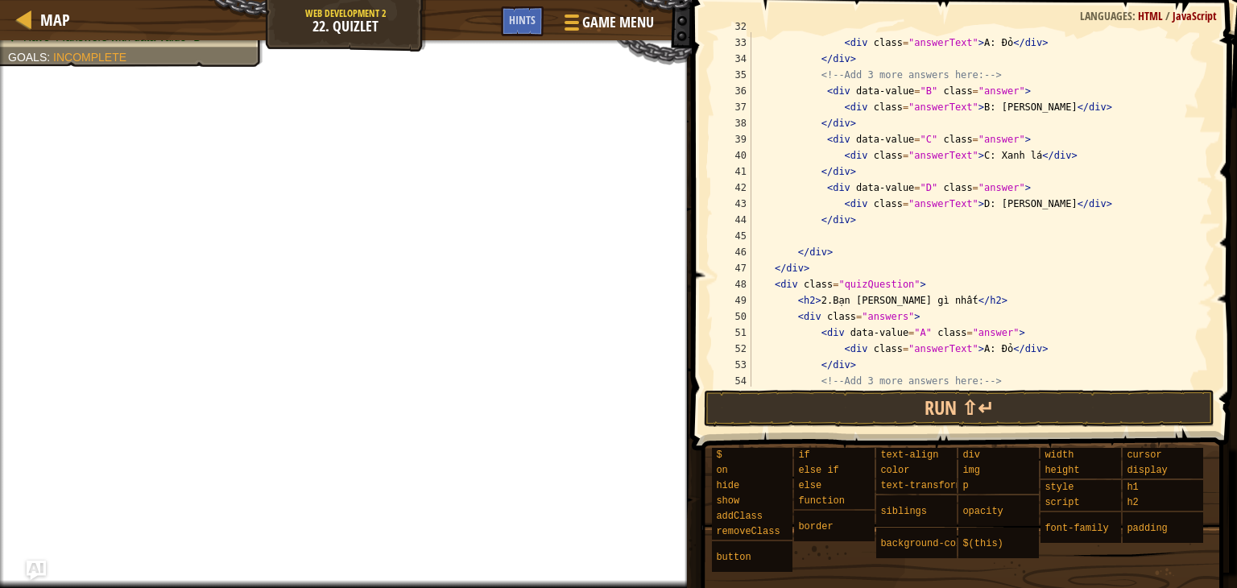
scroll to position [531, 0]
drag, startPoint x: 934, startPoint y: 296, endPoint x: 825, endPoint y: 299, distance: 109.5
click at [825, 299] on div "< div class = "answerText" > A: Đỏ </ div > </ div > <!-- Add 3 more answers he…" at bounding box center [974, 224] width 453 height 387
click at [821, 299] on div "< div class = "answerText" > A: Đỏ </ div > </ div > <!-- Add 3 more answers he…" at bounding box center [974, 224] width 453 height 387
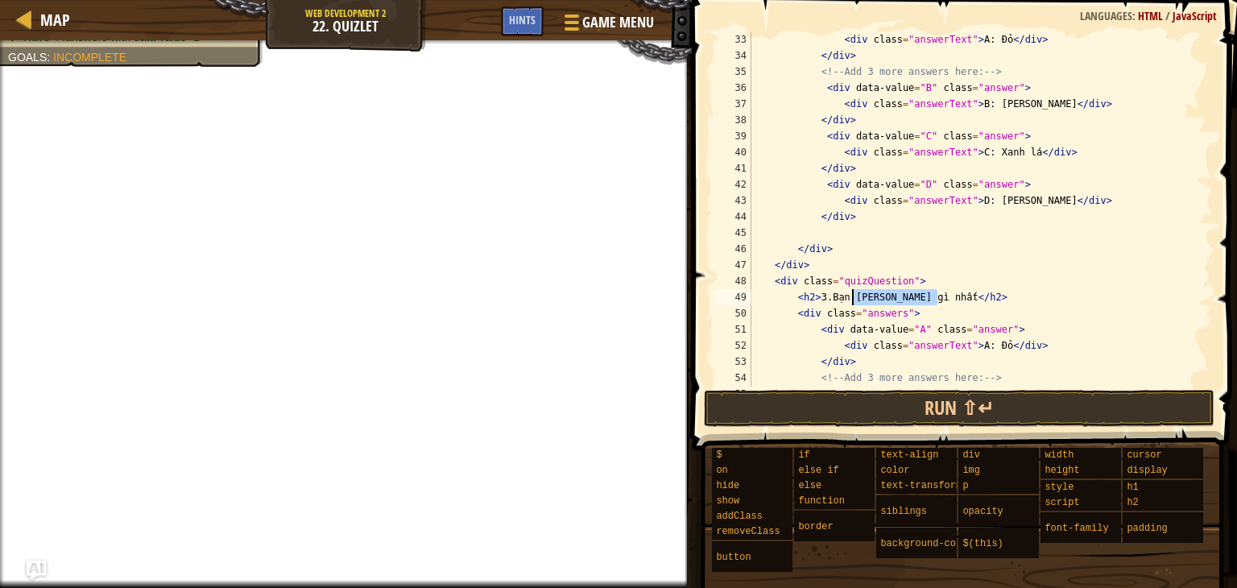
drag, startPoint x: 934, startPoint y: 300, endPoint x: 850, endPoint y: 298, distance: 83.8
click at [850, 298] on div "< div class = "answerText" > A: Đỏ </ div > </ div > <!-- Add 3 more answers he…" at bounding box center [974, 224] width 453 height 387
click at [891, 289] on div "< div class = "answerText" > A: Đỏ </ div > </ div > <!-- Add 3 more answers he…" at bounding box center [974, 209] width 453 height 354
drag, startPoint x: 878, startPoint y: 300, endPoint x: 938, endPoint y: 296, distance: 60.6
click at [938, 296] on div "< div class = "answerText" > A: Đỏ </ div > </ div > <!-- Add 3 more answers he…" at bounding box center [974, 224] width 453 height 387
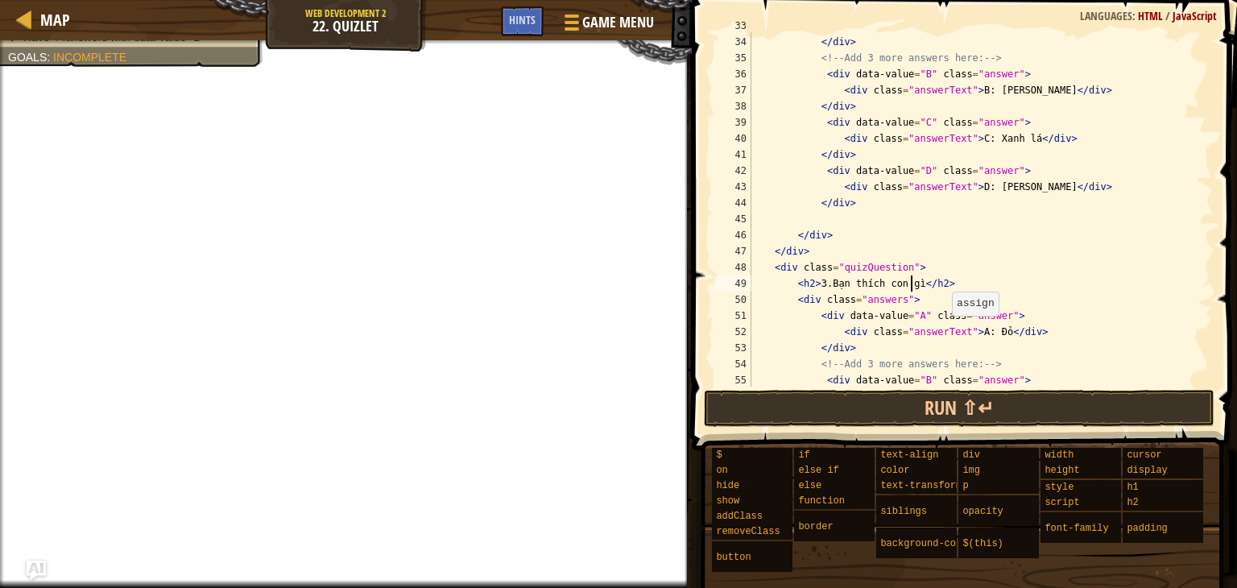
scroll to position [547, 0]
click at [988, 329] on div "< div class = "answerText" > A: Đỏ </ div > </ div > <!-- Add 3 more answers he…" at bounding box center [974, 210] width 453 height 387
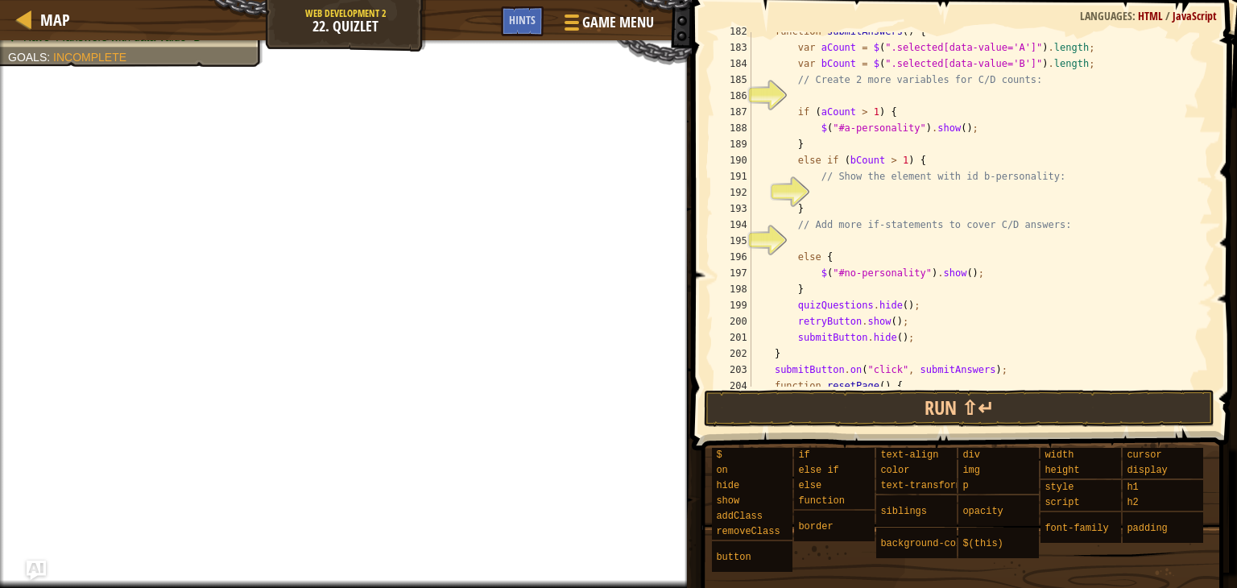
scroll to position [3004, 0]
click at [854, 230] on div "function submitAnswers ( ) { var aCount = $ ( ".selected[data-value='A']" ) . l…" at bounding box center [974, 216] width 453 height 387
click at [861, 108] on div "function submitAnswers ( ) { var aCount = $ ( ".selected[data-value='A']" ) . l…" at bounding box center [974, 216] width 453 height 387
click at [855, 269] on div "function submitAnswers ( ) { var aCount = $ ( ".selected[data-value='A']" ) . l…" at bounding box center [974, 216] width 453 height 387
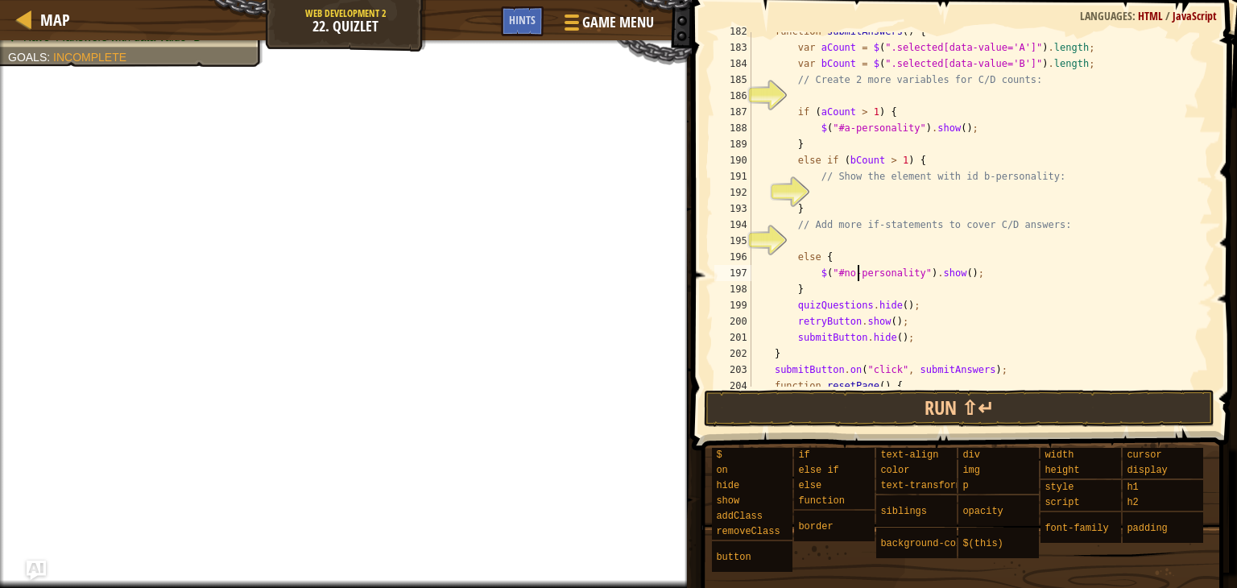
type textarea "$("#no-personality").show();"
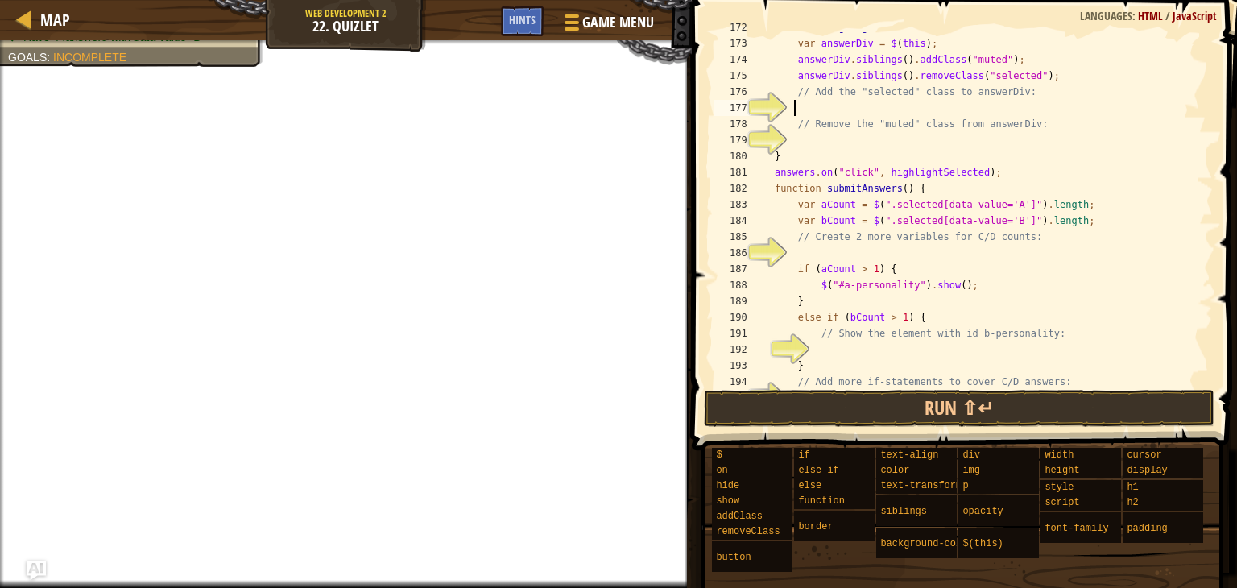
scroll to position [7, 2]
click at [792, 102] on div "function highlightSelected ( ) { var answerDiv = $ ( this ) ; answerDiv . sibli…" at bounding box center [974, 212] width 453 height 387
click at [797, 110] on div "function highlightSelected ( ) { var answerDiv = $ ( this ) ; answerDiv . sibli…" at bounding box center [974, 212] width 453 height 387
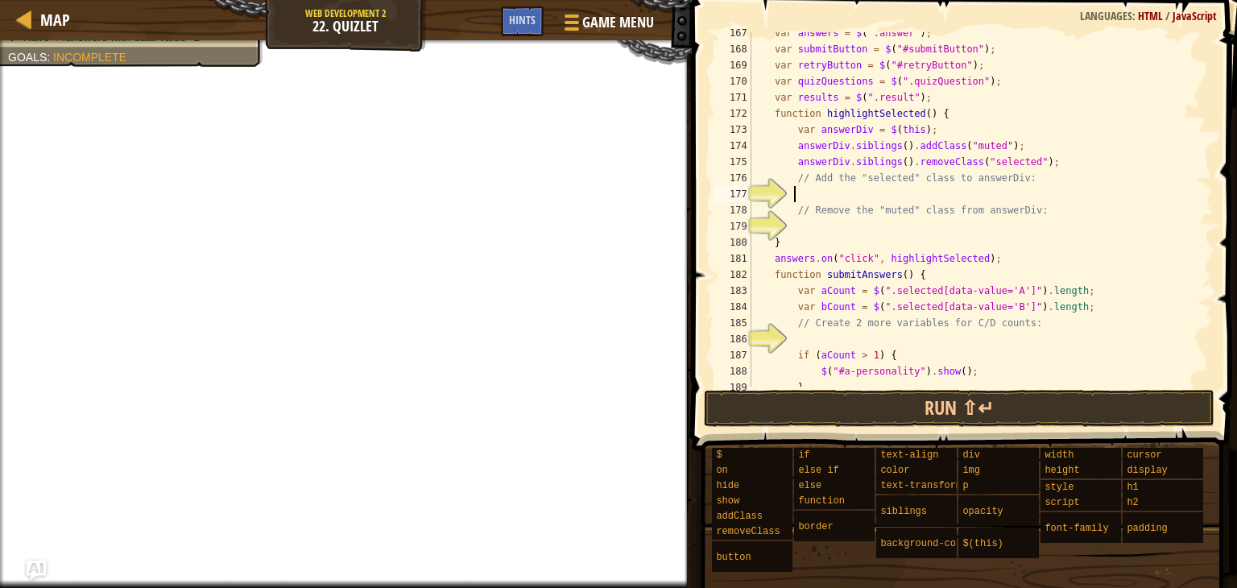
scroll to position [2757, 0]
click at [1008, 182] on div "var answers = $ ( ".answer" ) ; var submitButton = $ ( "#submitButton" ) ; var …" at bounding box center [974, 221] width 453 height 387
type textarea "// Add the "selected" class to answerDiv:"
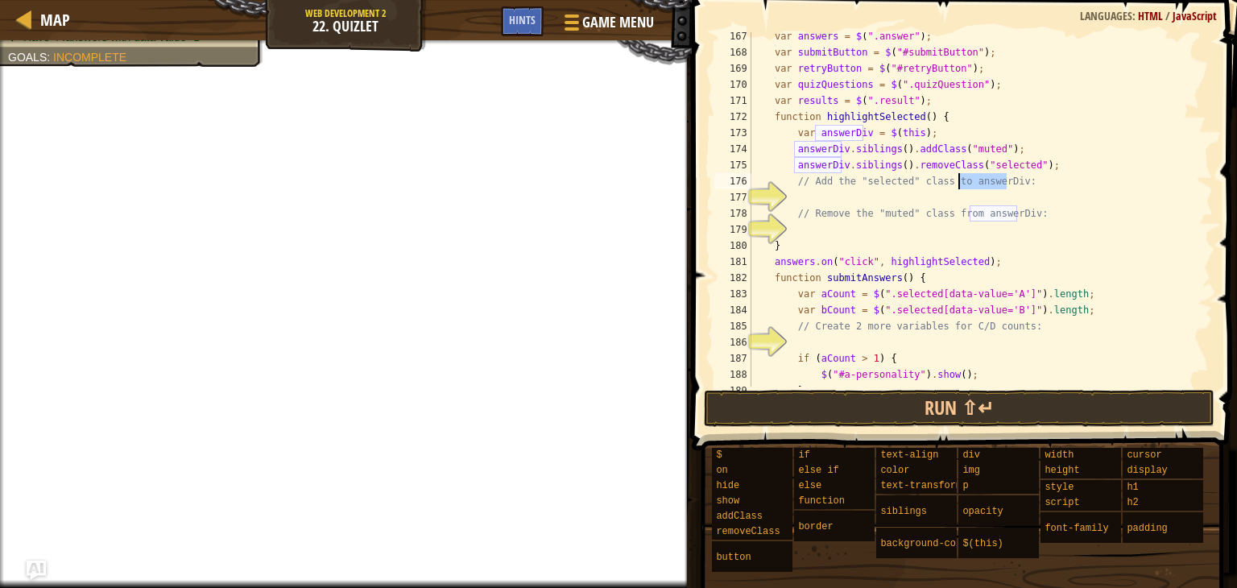
drag, startPoint x: 1007, startPoint y: 183, endPoint x: 959, endPoint y: 183, distance: 47.5
click at [959, 183] on div "var answers = $ ( ".answer" ) ; var submitButton = $ ( "#submitButton" ) ; var …" at bounding box center [974, 221] width 453 height 387
click at [886, 195] on div "var answers = $ ( ".answer" ) ; var submitButton = $ ( "#submitButton" ) ; var …" at bounding box center [974, 221] width 453 height 387
paste textarea "answerDiv"
drag, startPoint x: 905, startPoint y: 151, endPoint x: 949, endPoint y: 150, distance: 44.3
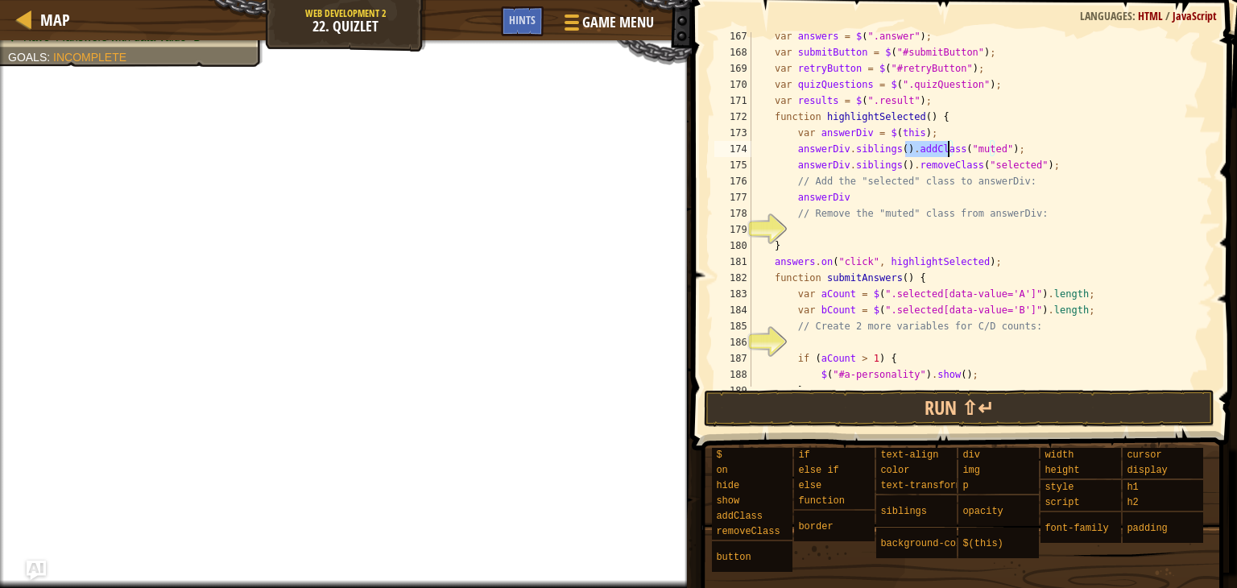
click at [949, 150] on div "var answers = $ ( ".answer" ) ; var submitButton = $ ( "#submitButton" ) ; var …" at bounding box center [974, 221] width 453 height 387
click at [898, 191] on div "var answers = $ ( ".answer" ) ; var submitButton = $ ( "#submitButton" ) ; var …" at bounding box center [974, 221] width 453 height 387
paste textarea "addClass"
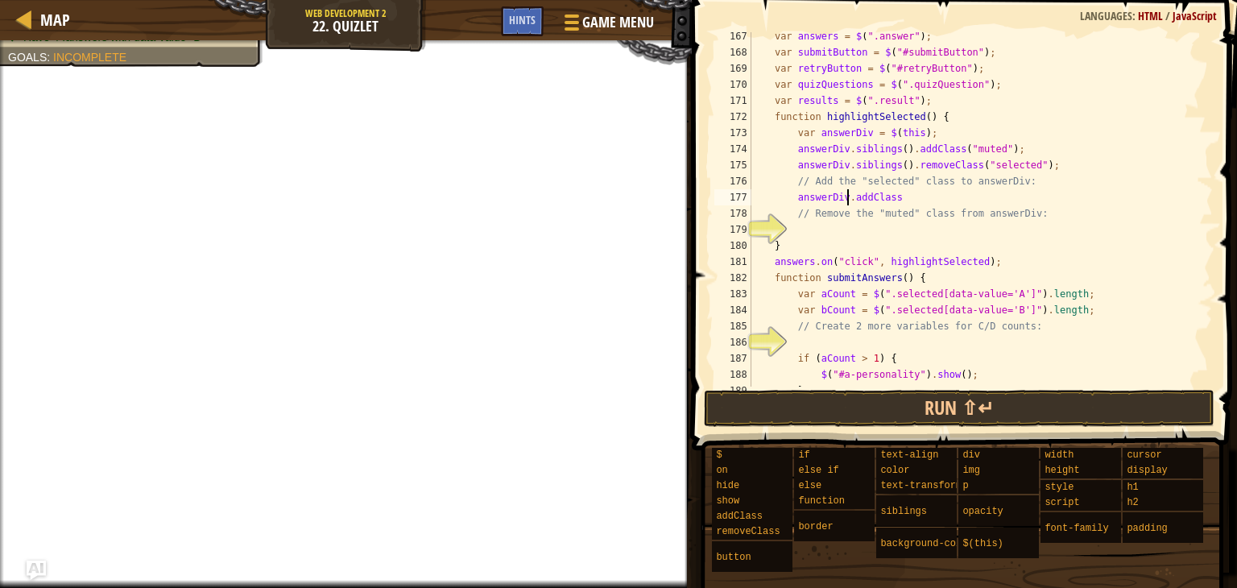
click at [846, 199] on div "var answers = $ ( ".answer" ) ; var submitButton = $ ( "#submitButton" ) ; var …" at bounding box center [974, 221] width 453 height 387
click at [892, 199] on div "var answers = $ ( ".answer" ) ; var submitButton = $ ( "#submitButton" ) ; var …" at bounding box center [974, 221] width 453 height 387
click at [955, 149] on div "var answers = $ ( ".answer" ) ; var submitButton = $ ( "#submitButton" ) ; var …" at bounding box center [974, 221] width 453 height 387
click at [918, 197] on div "var answers = $ ( ".answer" ) ; var submitButton = $ ( "#submitButton" ) ; var …" at bounding box center [974, 221] width 453 height 387
drag, startPoint x: 971, startPoint y: 165, endPoint x: 1022, endPoint y: 163, distance: 50.8
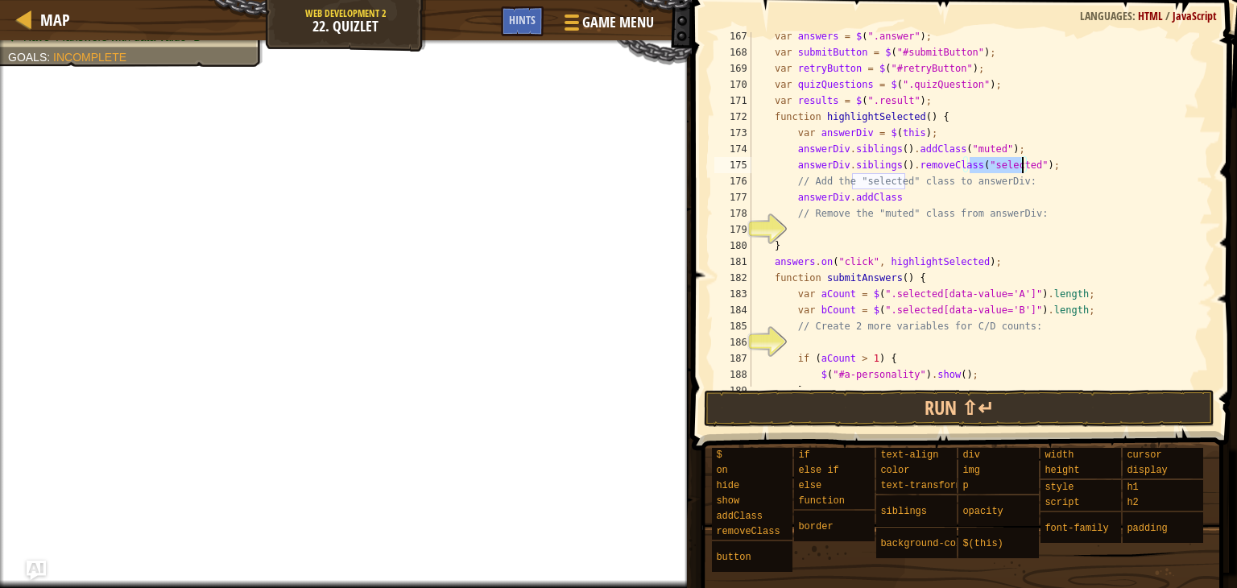
click at [1022, 163] on div "var answers = $ ( ".answer" ) ; var submitButton = $ ( "#submitButton" ) ; var …" at bounding box center [974, 221] width 453 height 387
click at [928, 197] on div "var answers = $ ( ".answer" ) ; var submitButton = $ ( "#submitButton" ) ; var …" at bounding box center [974, 221] width 453 height 387
paste textarea ""selected""
type textarea "answerDiv.addClass("selected")"
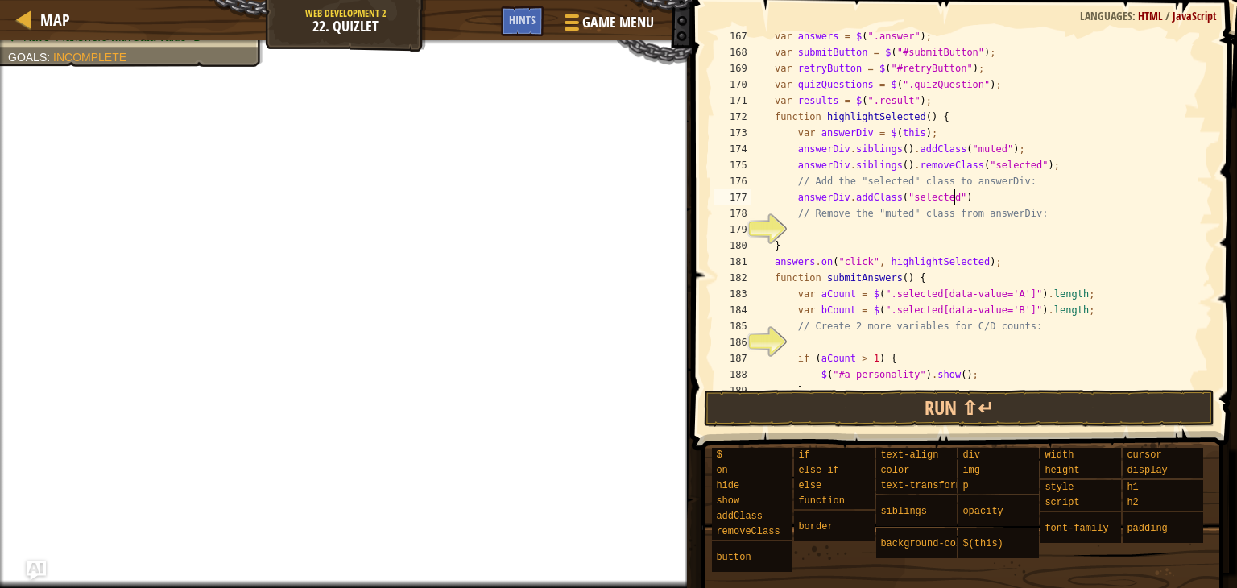
scroll to position [7, 15]
click at [821, 224] on div "var answers = $ ( ".answer" ) ; var submitButton = $ ( "#submitButton" ) ; var …" at bounding box center [974, 221] width 453 height 387
type textarea "v"
drag, startPoint x: 958, startPoint y: 197, endPoint x: 897, endPoint y: 189, distance: 61.7
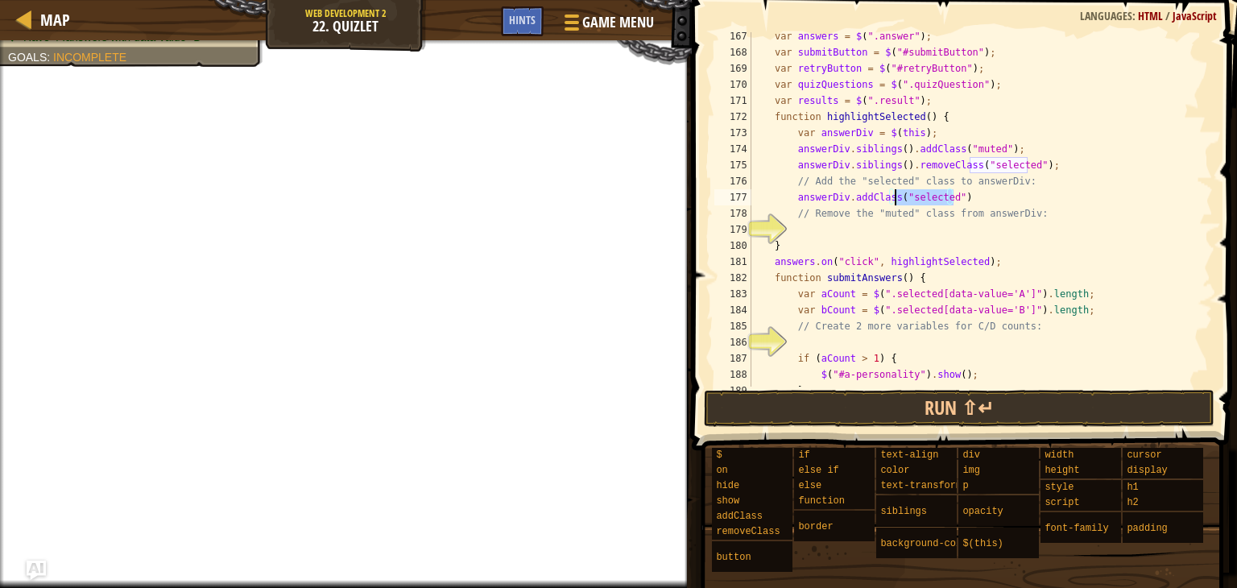
click at [896, 189] on div "var answers = $ ( ".answer" ) ; var submitButton = $ ( "#submitButton" ) ; var …" at bounding box center [974, 221] width 453 height 387
click at [973, 188] on div "var answers = $ ( ".answer" ) ; var submitButton = $ ( "#submitButton" ) ; var …" at bounding box center [974, 221] width 453 height 387
drag, startPoint x: 940, startPoint y: 194, endPoint x: 794, endPoint y: 196, distance: 145.8
click at [794, 196] on div "var answers = $ ( ".answer" ) ; var submitButton = $ ( "#submitButton" ) ; var …" at bounding box center [974, 221] width 453 height 387
type textarea "answerDiv.addClass("selected")"
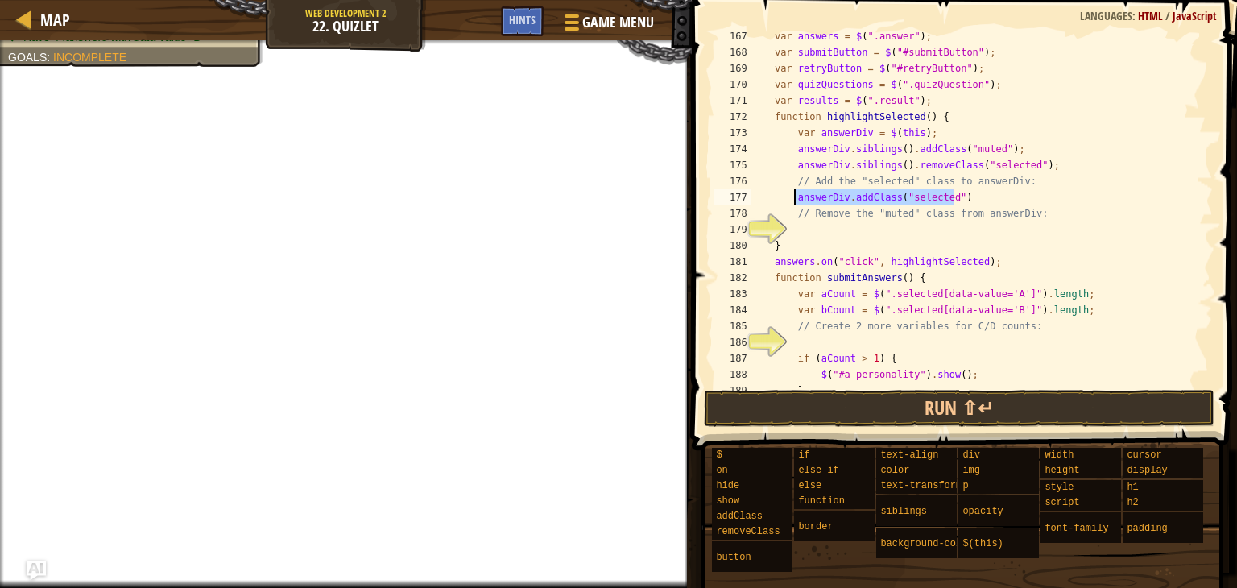
click at [845, 224] on div "var answers = $ ( ".answer" ) ; var submitButton = $ ( "#submitButton" ) ; var …" at bounding box center [974, 221] width 453 height 387
paste textarea "answerDiv.addClass("selected")"
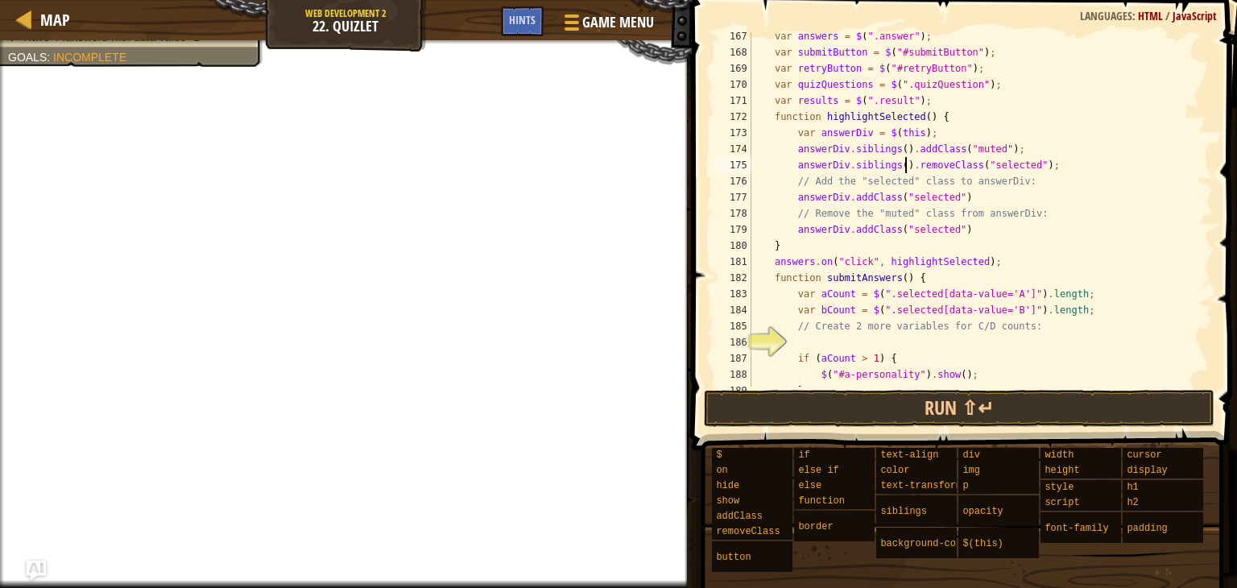
click at [907, 168] on div "var answers = $ ( ".answer" ) ; var submitButton = $ ( "#submitButton" ) ; var …" at bounding box center [974, 221] width 453 height 387
drag, startPoint x: 904, startPoint y: 168, endPoint x: 961, endPoint y: 169, distance: 57.2
click at [961, 169] on div "var answers = $ ( ".answer" ) ; var submitButton = $ ( "#submitButton" ) ; var …" at bounding box center [974, 221] width 453 height 387
paste textarea "removeClass("selected")"
drag, startPoint x: 889, startPoint y: 228, endPoint x: 848, endPoint y: 233, distance: 41.3
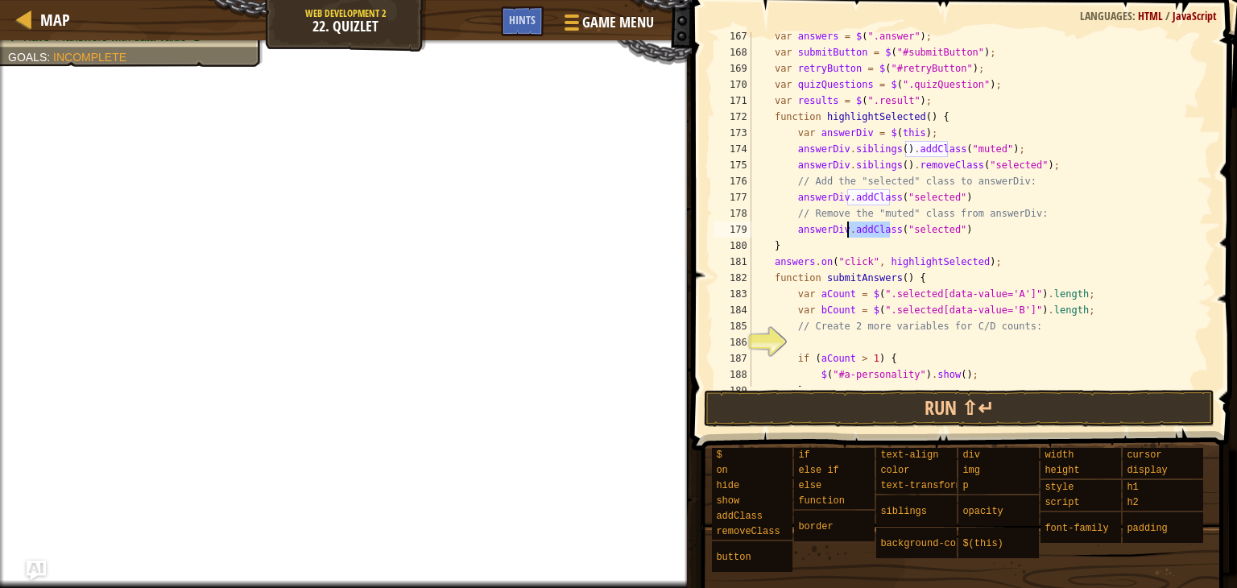
click at [848, 233] on div "var answers = $ ( ".answer" ) ; var submitButton = $ ( "#submitButton" ) ; var …" at bounding box center [974, 221] width 453 height 387
drag, startPoint x: 867, startPoint y: 217, endPoint x: 905, endPoint y: 215, distance: 37.9
click at [905, 215] on div "var answers = $ ( ".answer" ) ; var submitButton = $ ( "#submitButton" ) ; var …" at bounding box center [974, 221] width 453 height 387
drag, startPoint x: 962, startPoint y: 229, endPoint x: 912, endPoint y: 229, distance: 50.7
click at [912, 229] on div "var answers = $ ( ".answer" ) ; var submitButton = $ ( "#submitButton" ) ; var …" at bounding box center [974, 221] width 453 height 387
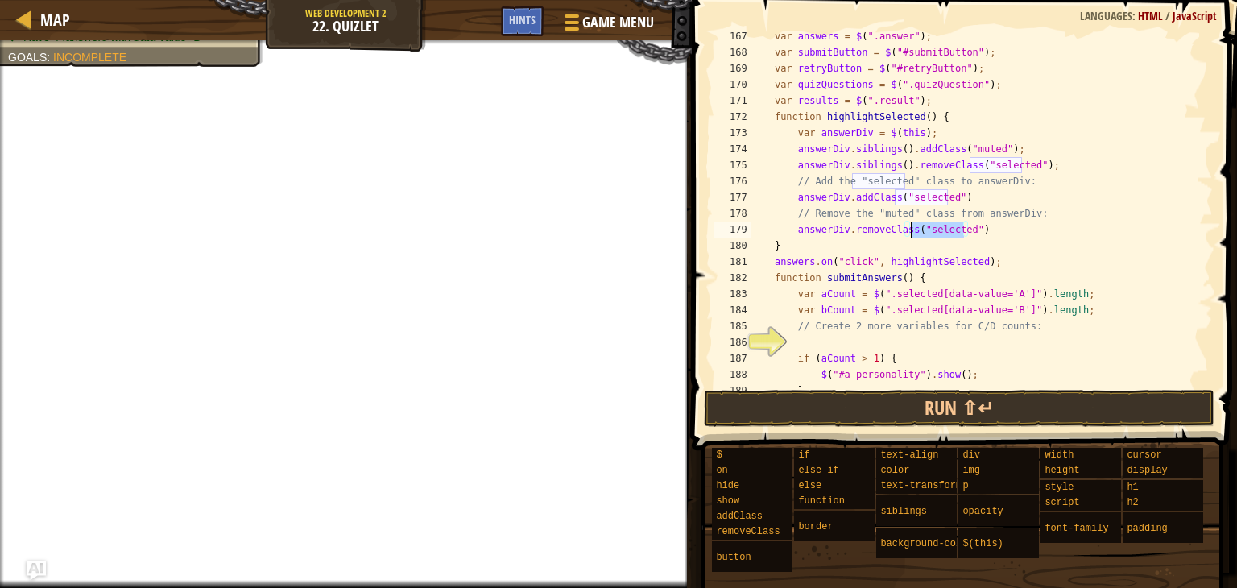
paste textarea "mu"
type textarea "answerDiv.removeClass("muted")"
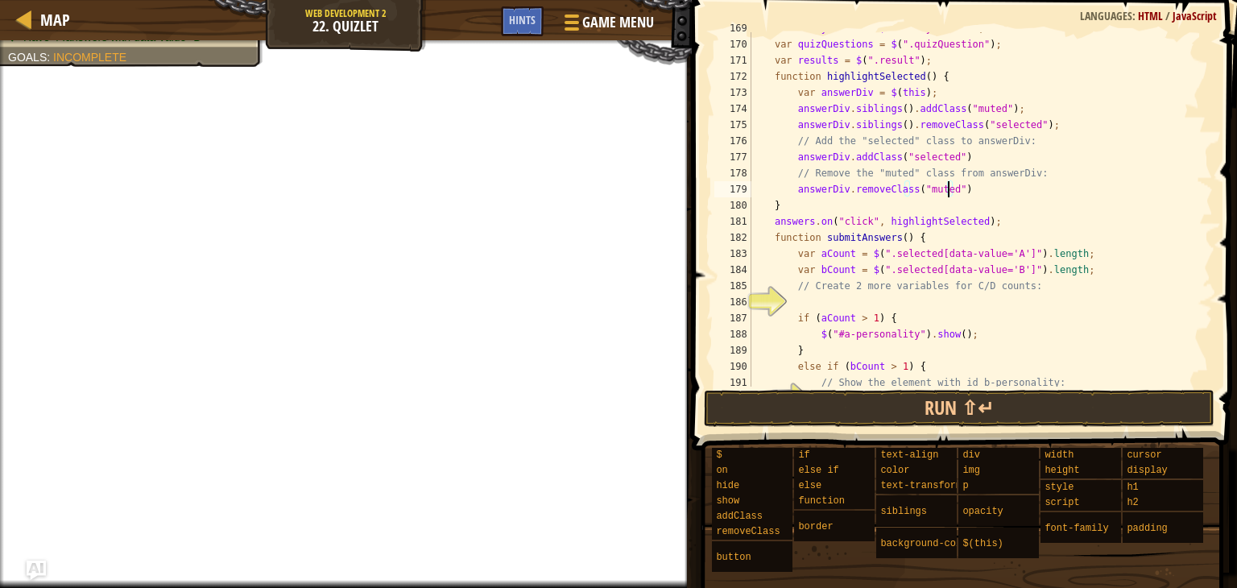
scroll to position [2799, 0]
click at [875, 304] on div "var retryButton = $ ( "#retryButton" ) ; var quizQuestions = $ ( ".quizQuestion…" at bounding box center [974, 212] width 453 height 387
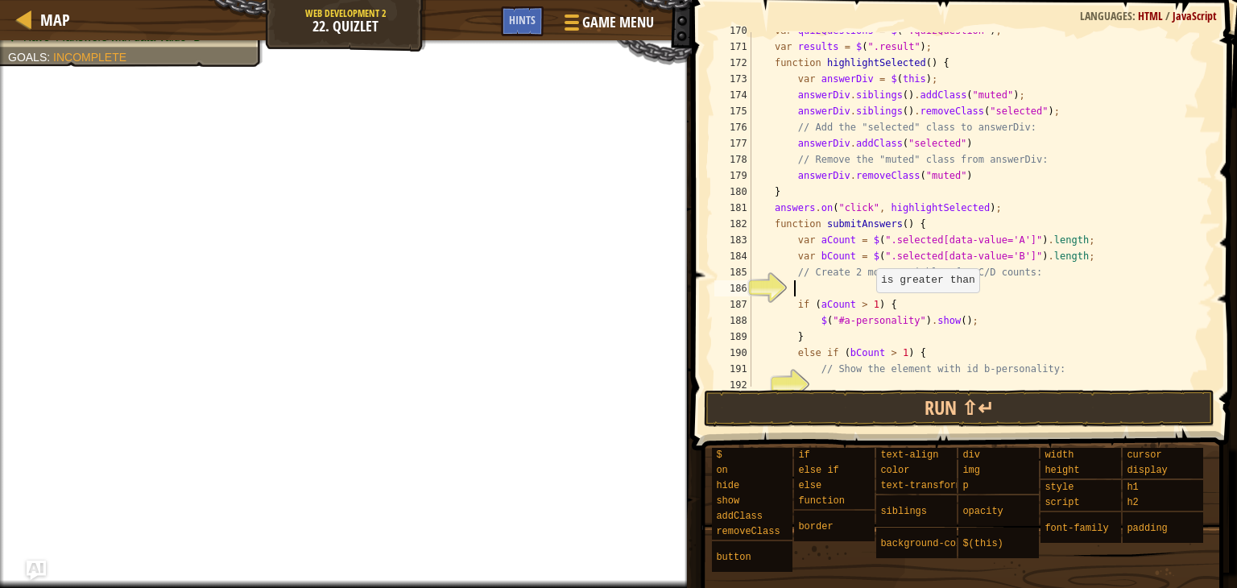
scroll to position [2812, 0]
drag, startPoint x: 792, startPoint y: 258, endPoint x: 1062, endPoint y: 255, distance: 270.6
click at [1062, 255] on div "var quizQuestions = $ ( ".quizQuestion" ) ; var results = $ ( ".result" ) ; fun…" at bounding box center [974, 216] width 453 height 387
type textarea "var bCount = $(".selected[data-value='B']").length;"
click at [920, 287] on div "var quizQuestions = $ ( ".quizQuestion" ) ; var results = $ ( ".result" ) ; fun…" at bounding box center [974, 216] width 453 height 387
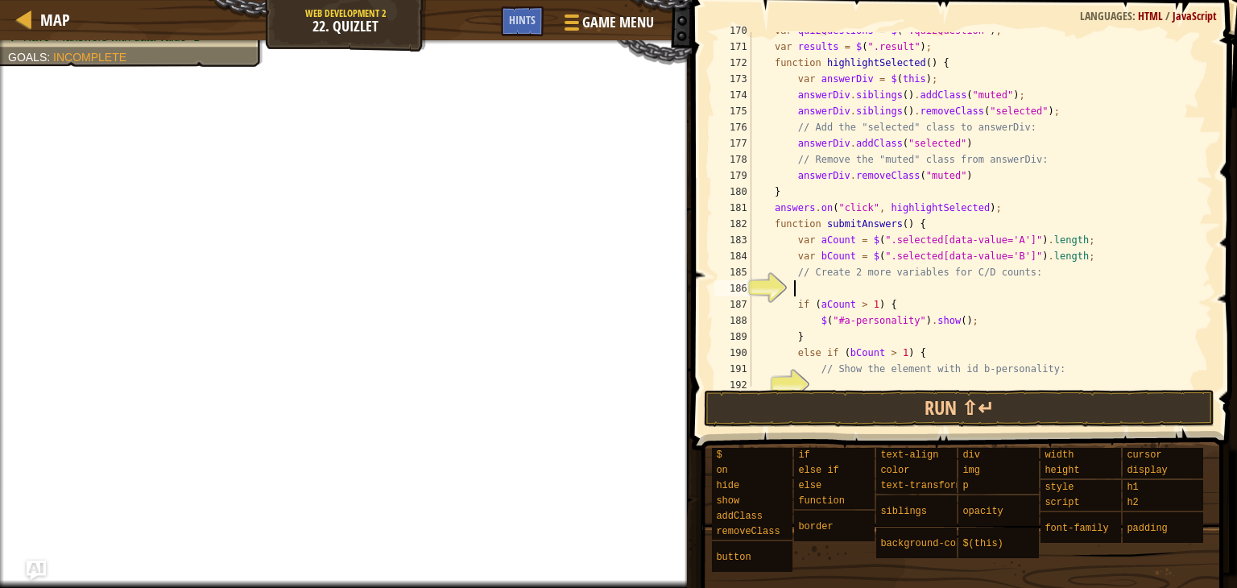
paste textarea "var bCount = $(".selected[data-value='B']").length;"
type textarea "var bCount = $(".selected[data-value='B']").length;"
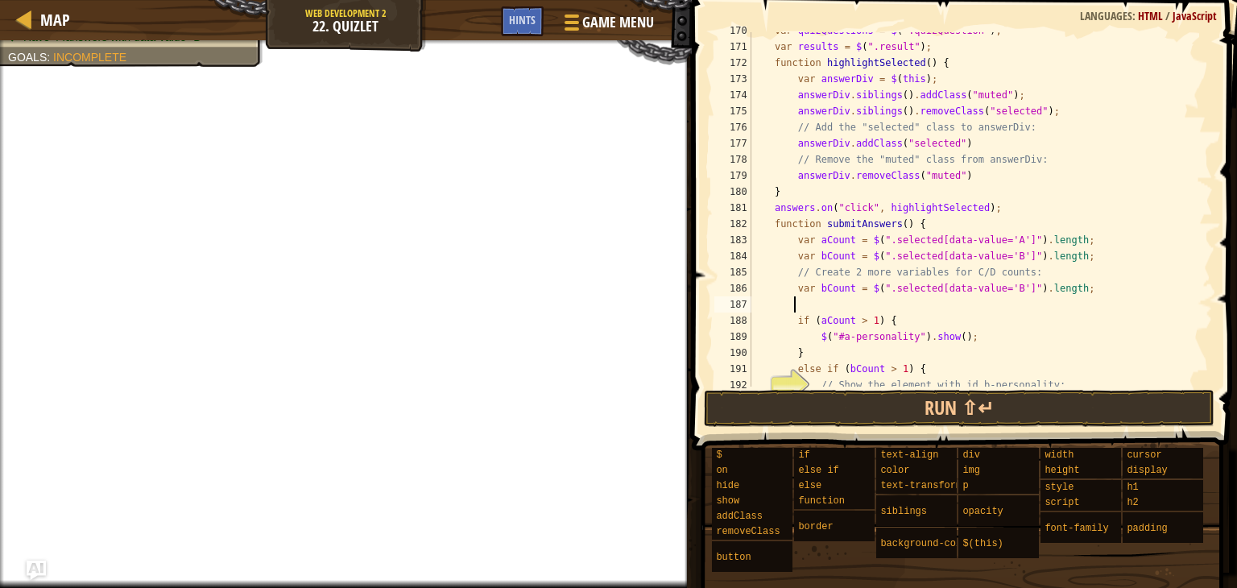
paste textarea "var bCount = $(".selected[data-value='B']").length;"
click at [818, 289] on div "var quizQuestions = $ ( ".quizQuestion" ) ; var results = $ ( ".result" ) ; fun…" at bounding box center [974, 216] width 453 height 387
click at [1001, 288] on div "var quizQuestions = $ ( ".quizQuestion" ) ; var results = $ ( ".result" ) ; fun…" at bounding box center [974, 216] width 453 height 387
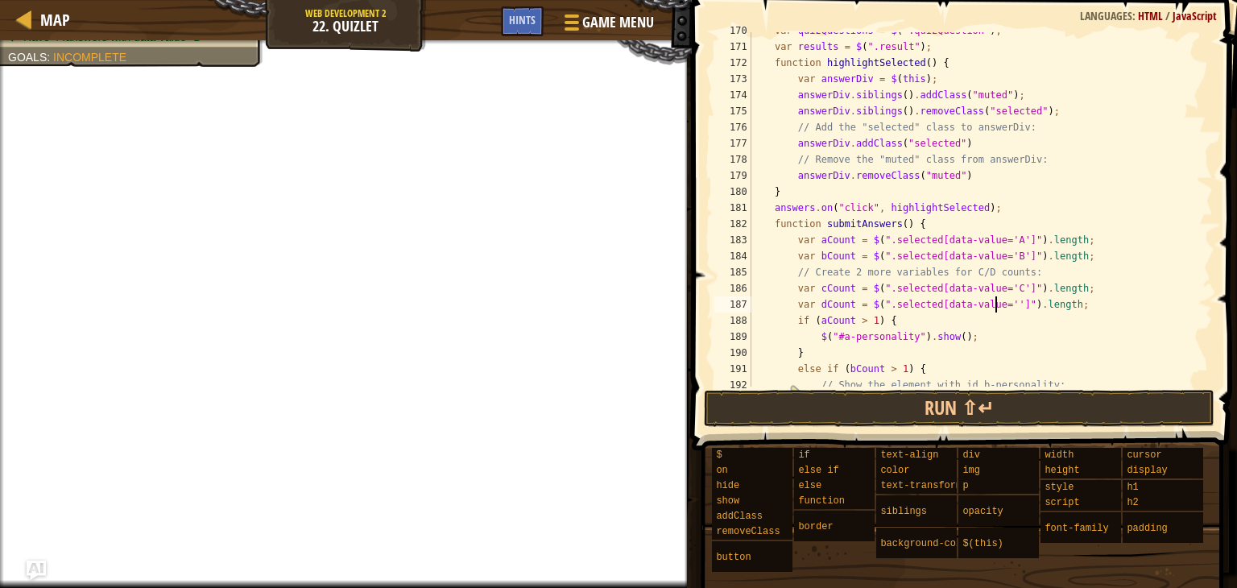
type textarea "var dCount = $(".selected[data-value='D']").length;"
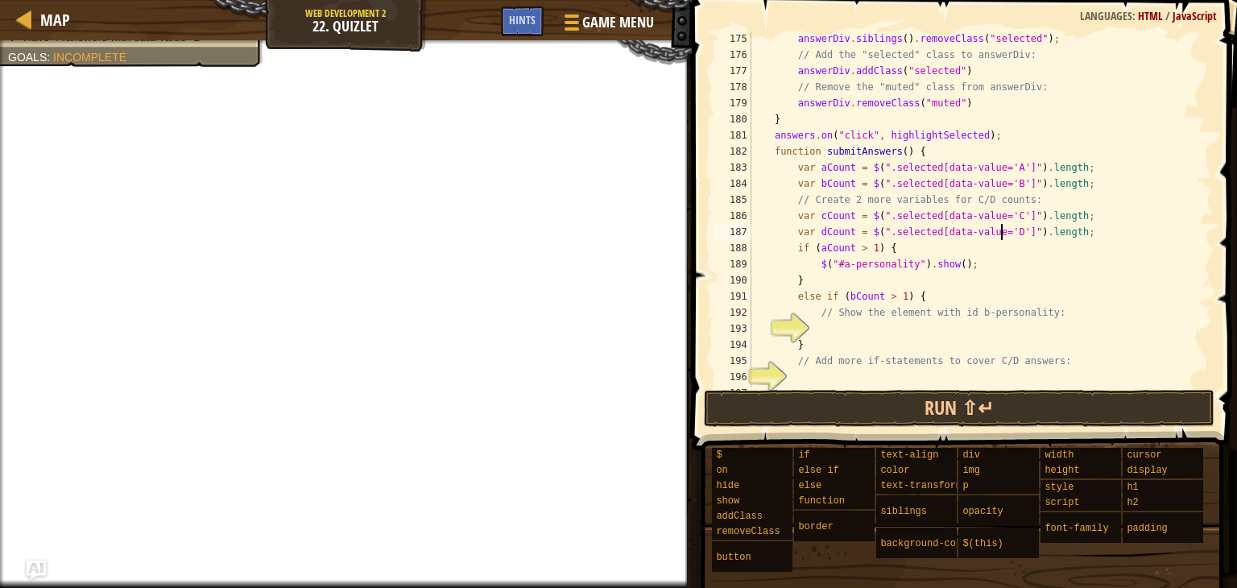
scroll to position [2892, 0]
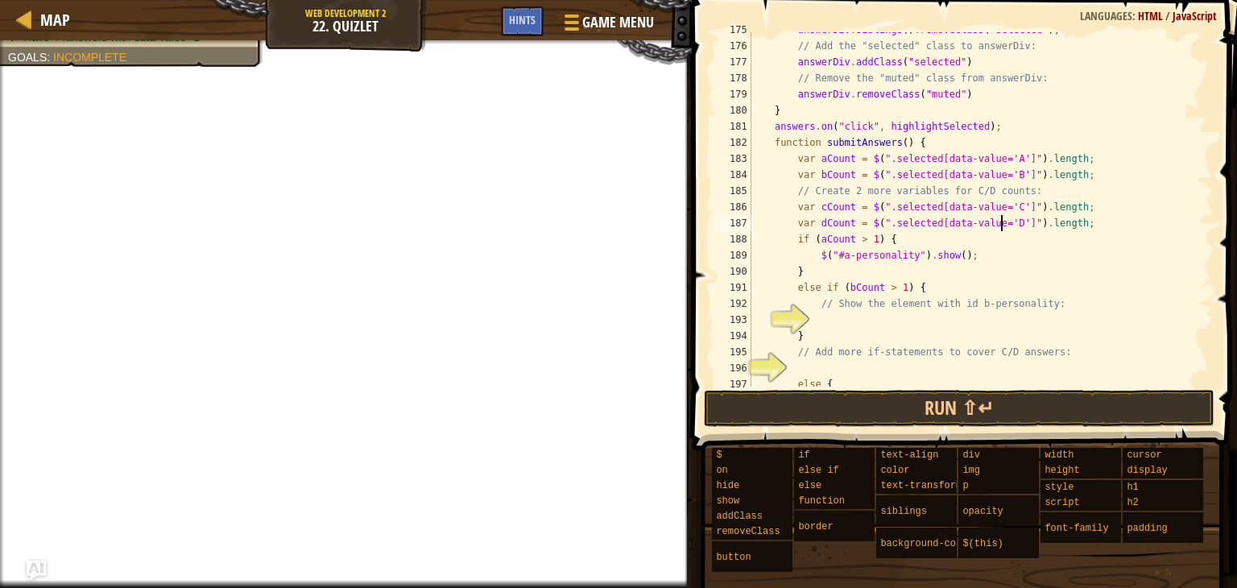
click at [910, 319] on div "answerDiv . siblings ( ) . removeClass ( "selected" ) ; // Add the "selected" c…" at bounding box center [974, 215] width 453 height 387
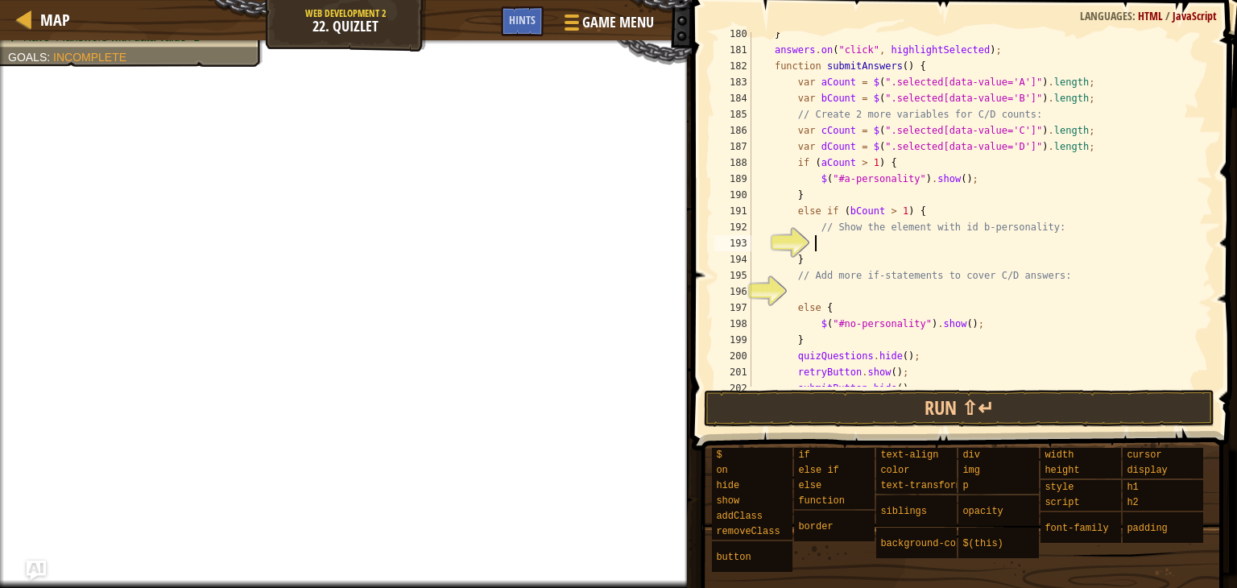
scroll to position [2970, 0]
drag, startPoint x: 816, startPoint y: 181, endPoint x: 951, endPoint y: 183, distance: 134.5
click at [951, 183] on div "} answers . on ( "click" , highlightSelected ) ; function submitAnswers ( ) { v…" at bounding box center [974, 219] width 453 height 387
type textarea "$("#a-personality").show();"
click at [904, 240] on div "} answers . on ( "click" , highlightSelected ) ; function submitAnswers ( ) { v…" at bounding box center [974, 219] width 453 height 387
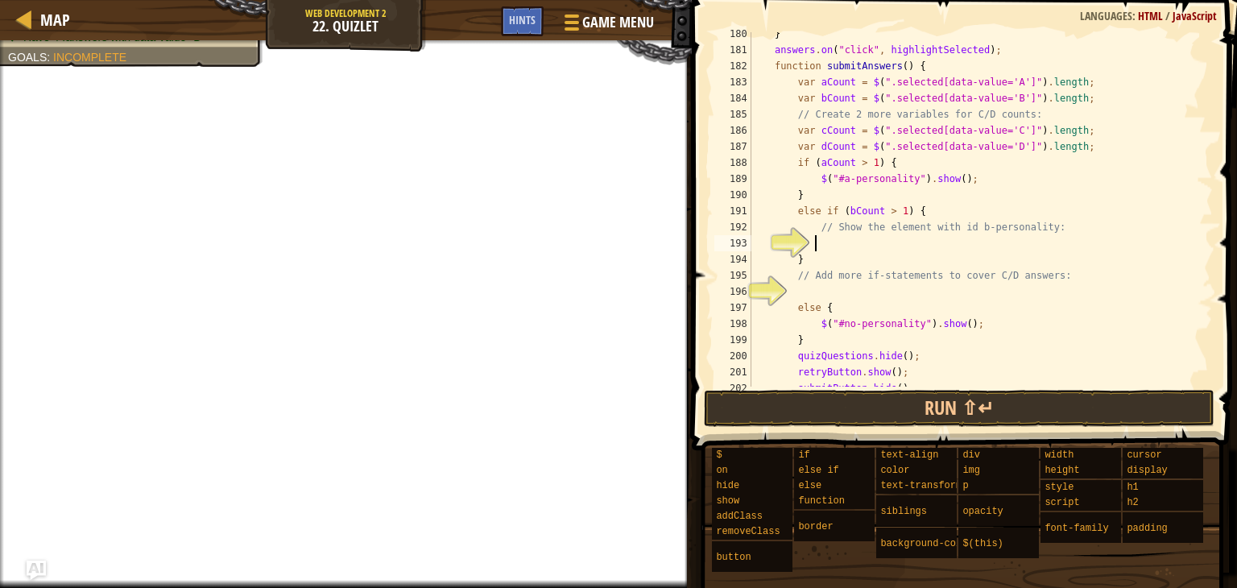
paste textarea "$("#a-personality").show()"
type textarea "$("#a-personality").show()"
click at [854, 287] on div "} answers . on ( "click" , highlightSelected ) ; function submitAnswers ( ) { v…" at bounding box center [974, 219] width 453 height 387
type textarea "e"
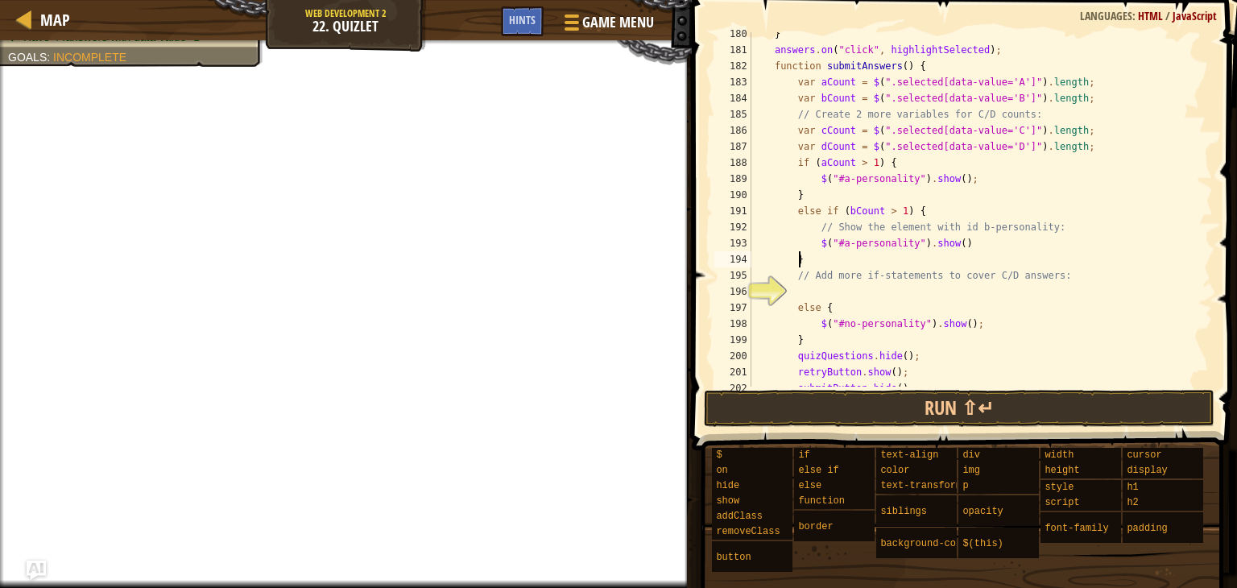
click at [844, 264] on div "} answers . on ( "click" , highlightSelected ) ; function submitAnswers ( ) { v…" at bounding box center [974, 219] width 453 height 387
type textarea "}"
click at [854, 291] on div "} answers . on ( "click" , highlightSelected ) ; function submitAnswers ( ) { v…" at bounding box center [974, 219] width 453 height 387
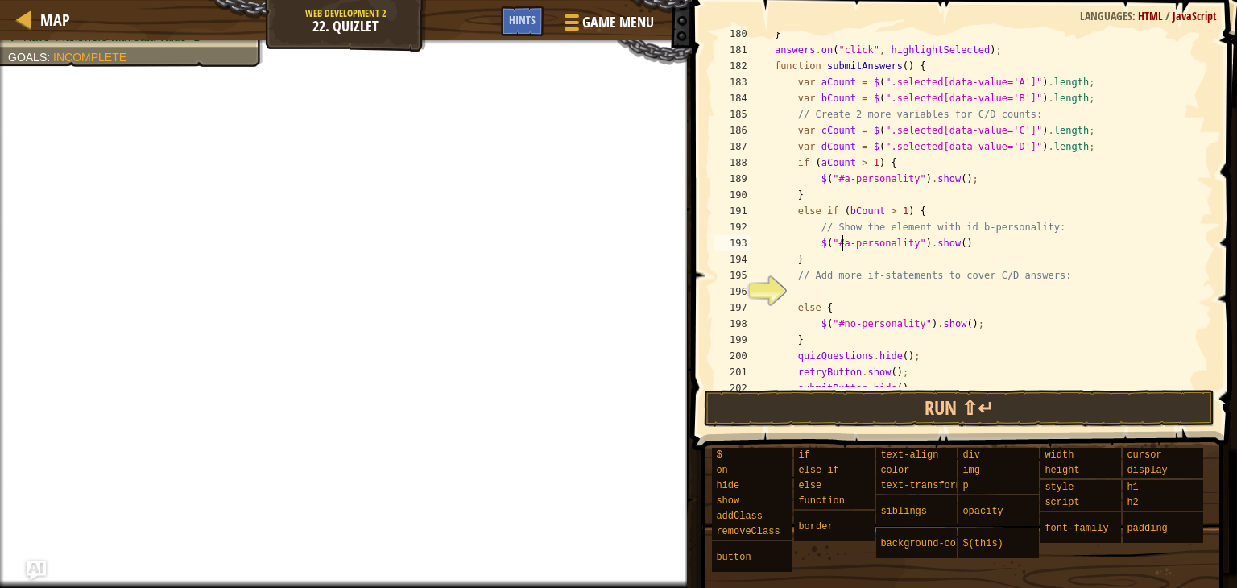
click at [841, 245] on div "} answers . on ( "click" , highlightSelected ) ; function submitAnswers ( ) { v…" at bounding box center [974, 219] width 453 height 387
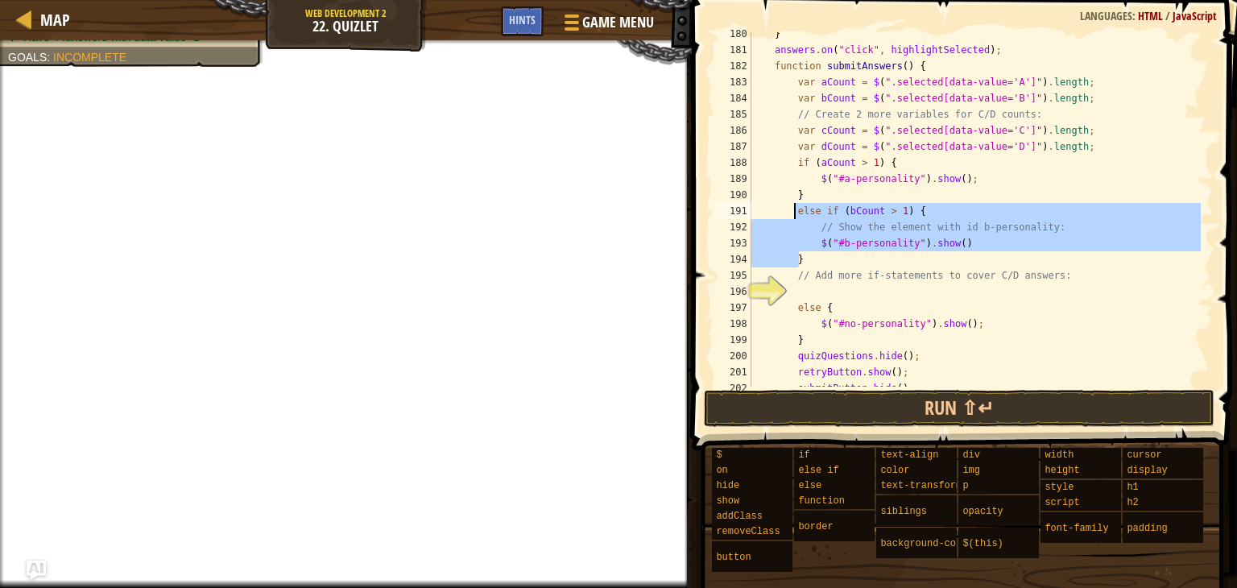
drag, startPoint x: 858, startPoint y: 262, endPoint x: 792, endPoint y: 215, distance: 80.9
click at [792, 215] on div "} answers . on ( "click" , highlightSelected ) ; function submitAnswers ( ) { v…" at bounding box center [974, 219] width 453 height 387
type textarea "else if (bCount > 1) { // Show the element with id b-personality:"
click at [830, 291] on div "} answers . on ( "click" , highlightSelected ) ; function submitAnswers ( ) { v…" at bounding box center [974, 219] width 453 height 387
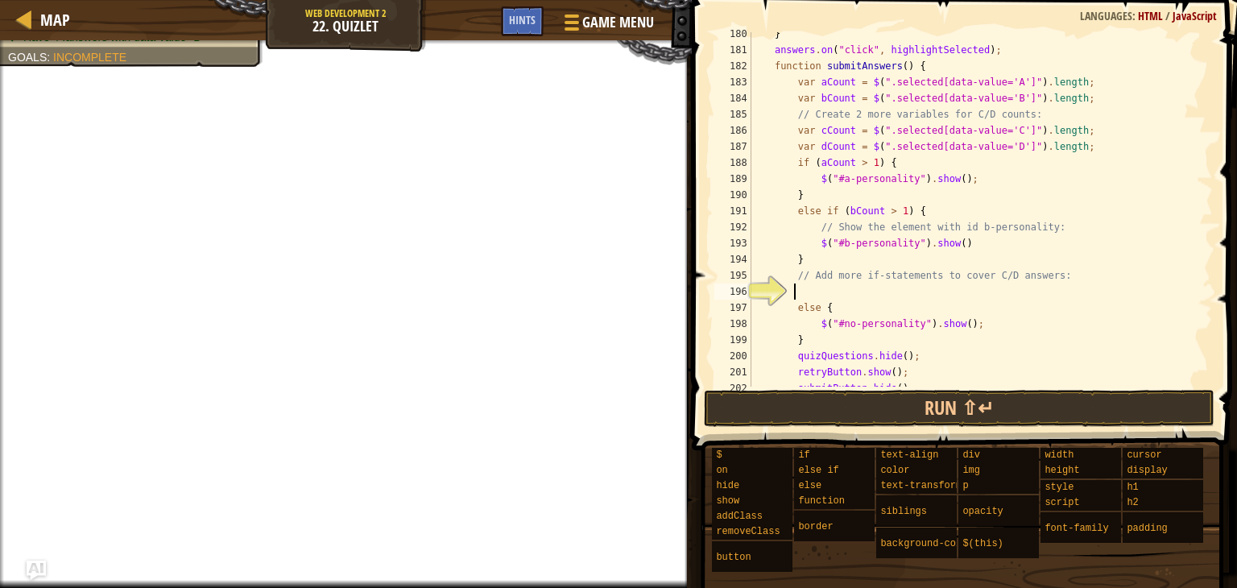
scroll to position [7, 2]
paste textarea "}"
type textarea "}"
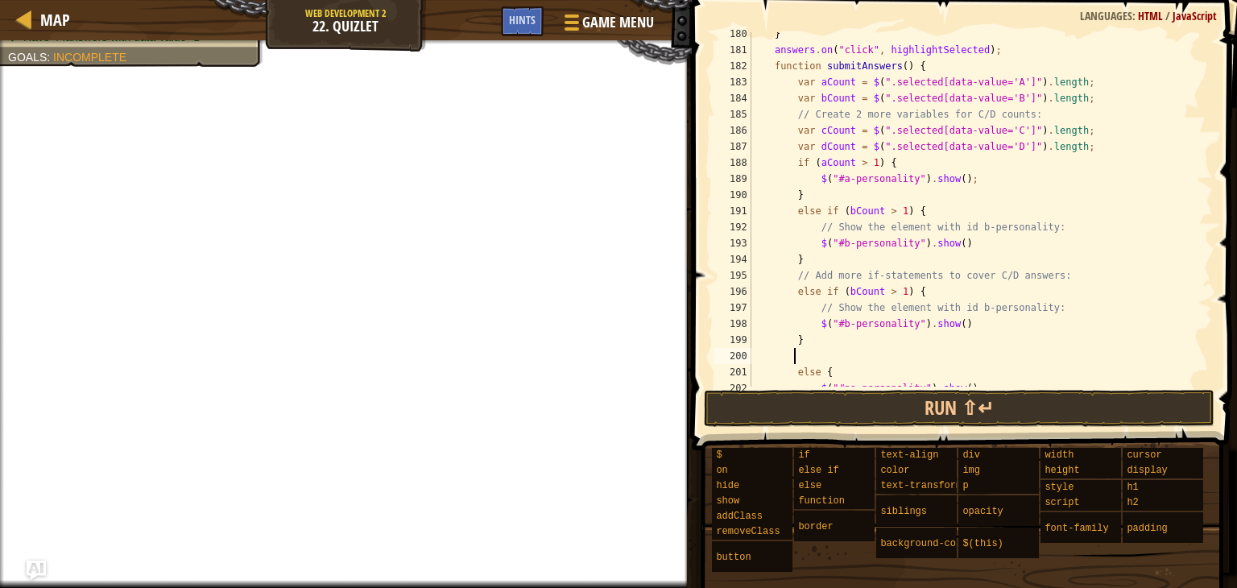
paste textarea "}"
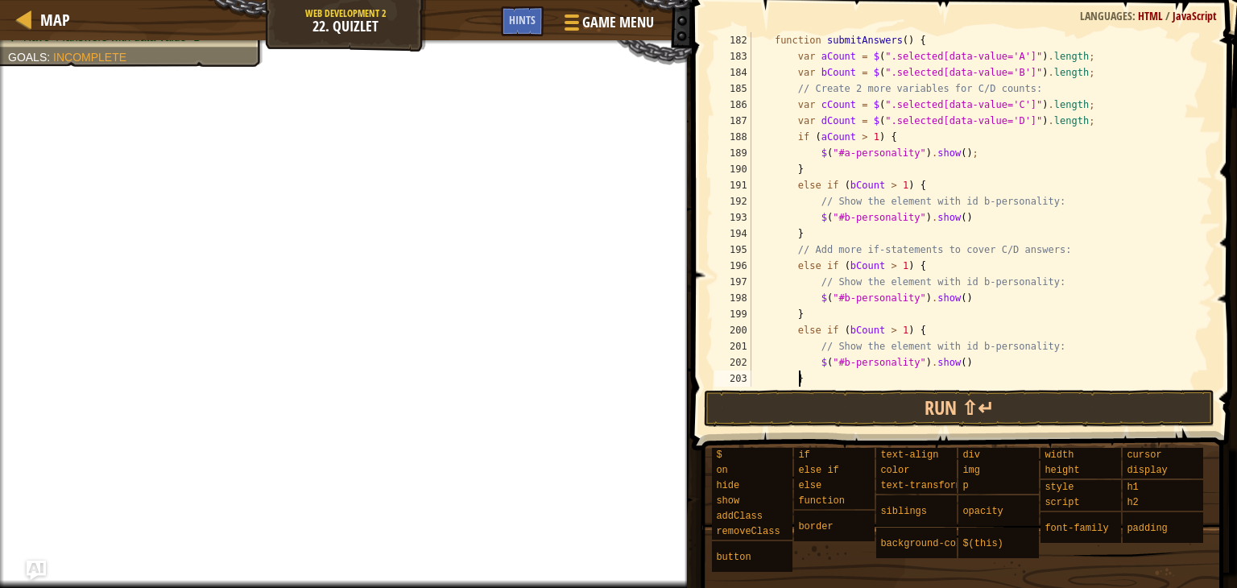
scroll to position [2995, 0]
click at [847, 268] on div "function submitAnswers ( ) { var aCount = $ ( ".selected[data-value='A']" ) . l…" at bounding box center [974, 225] width 453 height 387
type textarea "$("#d-personality").show()"
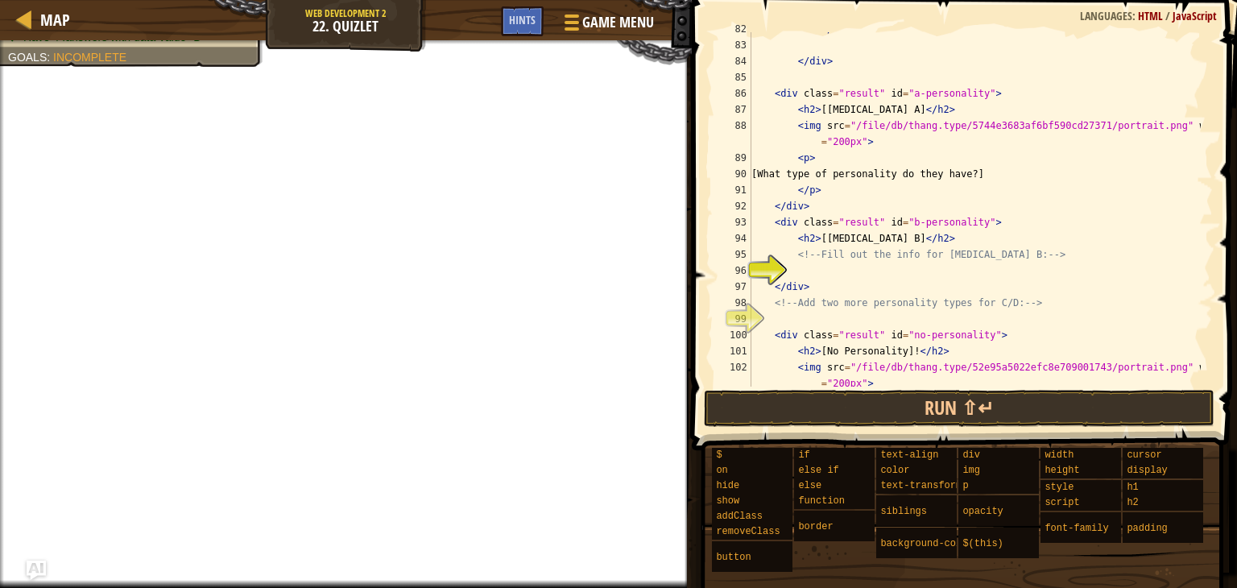
scroll to position [1337, 0]
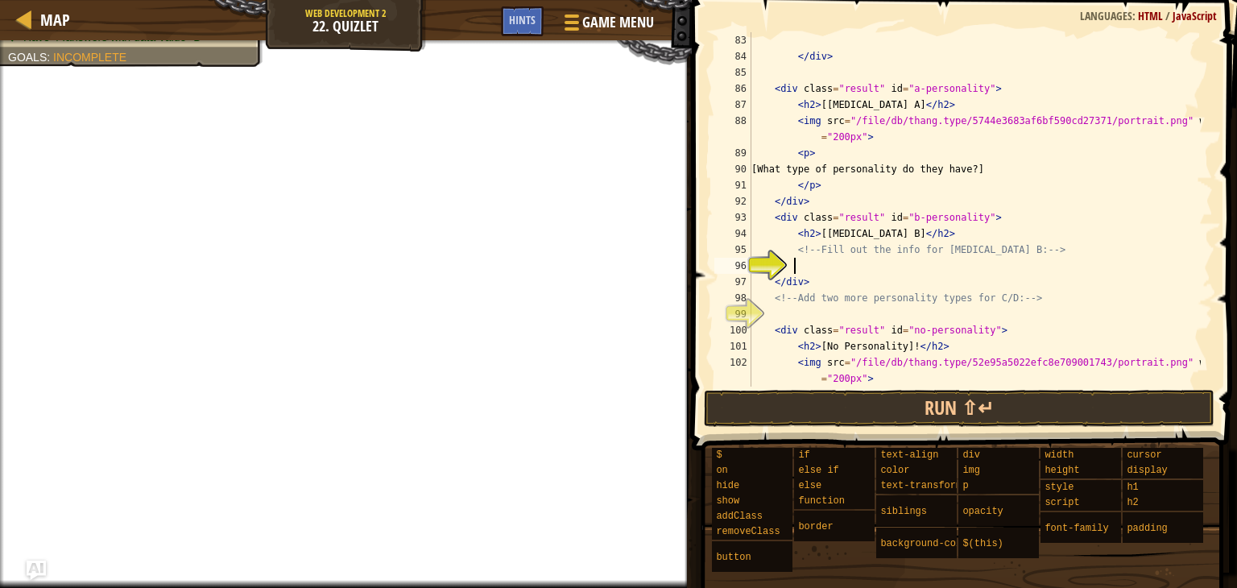
click at [838, 271] on div "</ div > < div class = "result" id = "a-personality" > < h2 > [[MEDICAL_DATA] A…" at bounding box center [974, 225] width 453 height 387
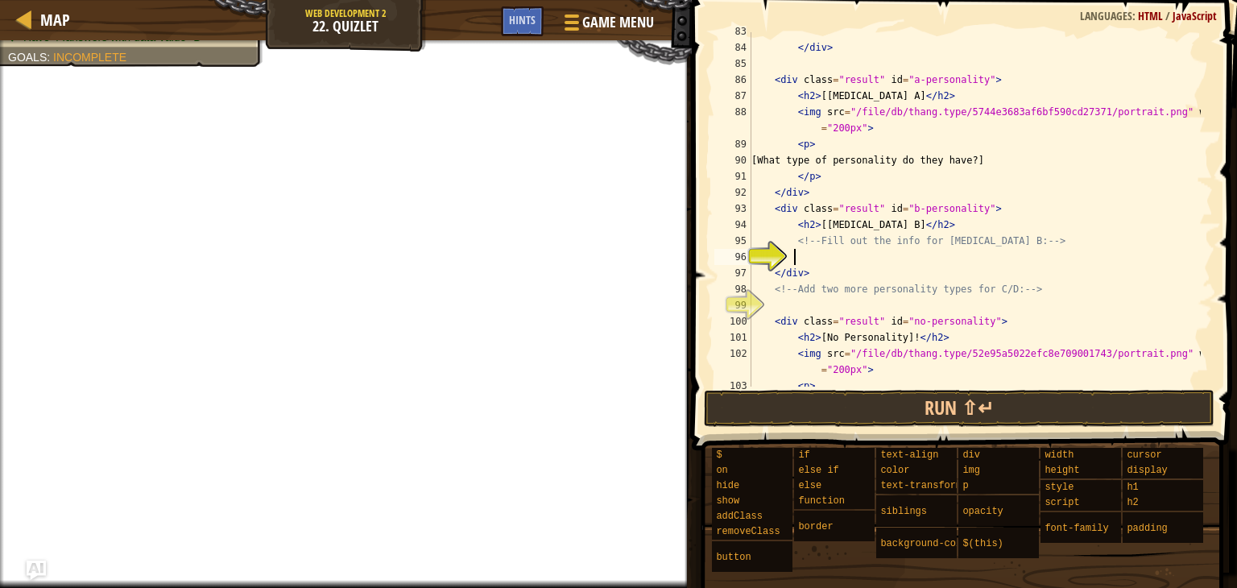
scroll to position [1346, 0]
type textarea ">"
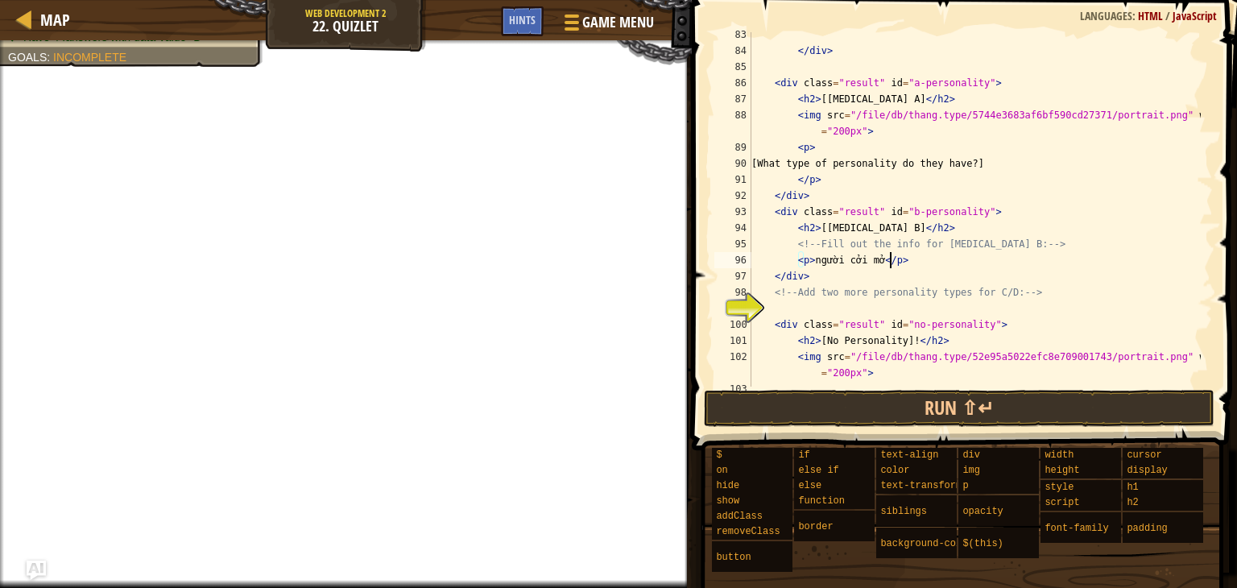
scroll to position [1342, 0]
drag, startPoint x: 1024, startPoint y: 162, endPoint x: 821, endPoint y: 163, distance: 202.9
click at [821, 163] on div "</ div > < div class = "result" id = "a-personality" > < h2 > [[MEDICAL_DATA] A…" at bounding box center [974, 220] width 453 height 387
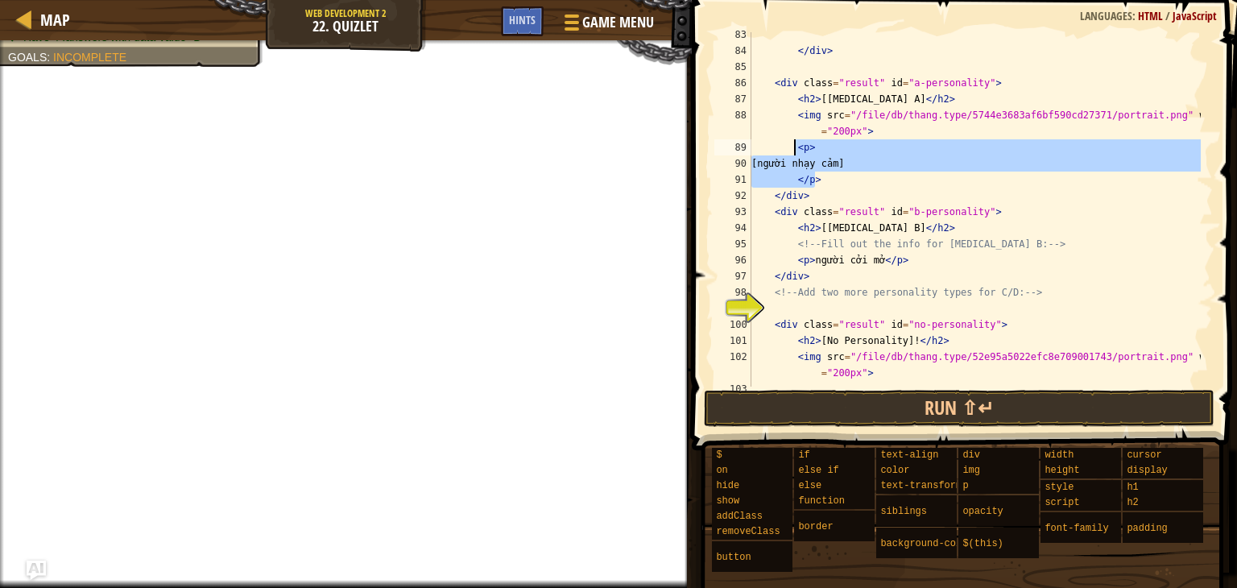
drag, startPoint x: 820, startPoint y: 175, endPoint x: 792, endPoint y: 146, distance: 40.4
click at [792, 146] on div "</ div > < div class = "result" id = "a-personality" > < h2 > [[MEDICAL_DATA] A…" at bounding box center [974, 220] width 453 height 387
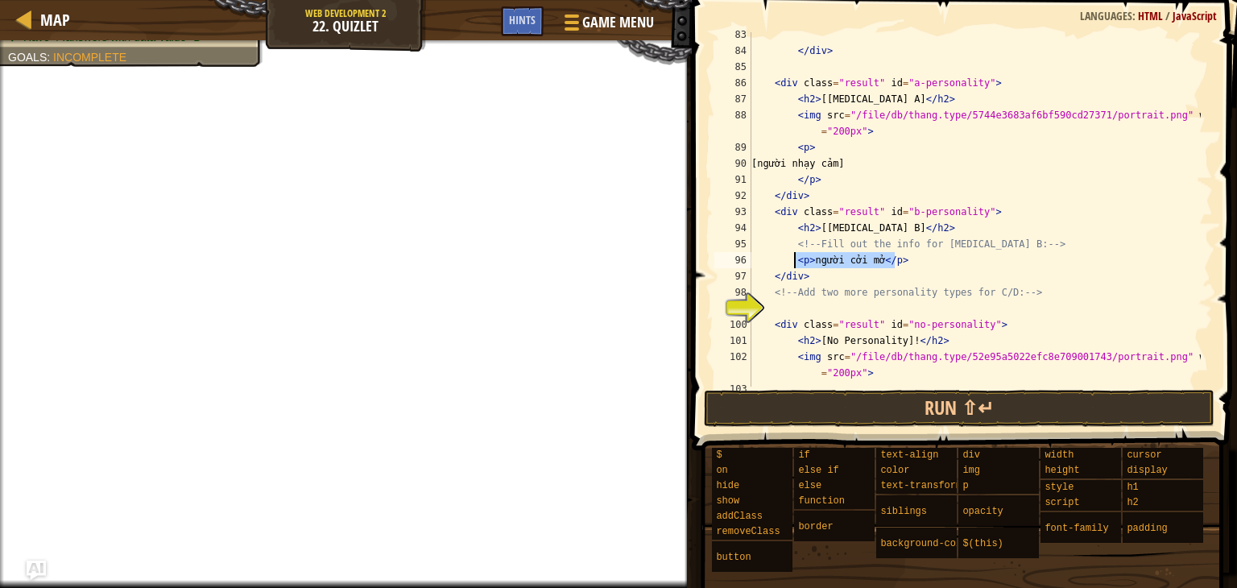
drag, startPoint x: 898, startPoint y: 259, endPoint x: 796, endPoint y: 256, distance: 102.3
click at [796, 256] on div "</ div > < div class = "result" id = "a-personality" > < h2 > [[MEDICAL_DATA] A…" at bounding box center [974, 220] width 453 height 387
paste textarea
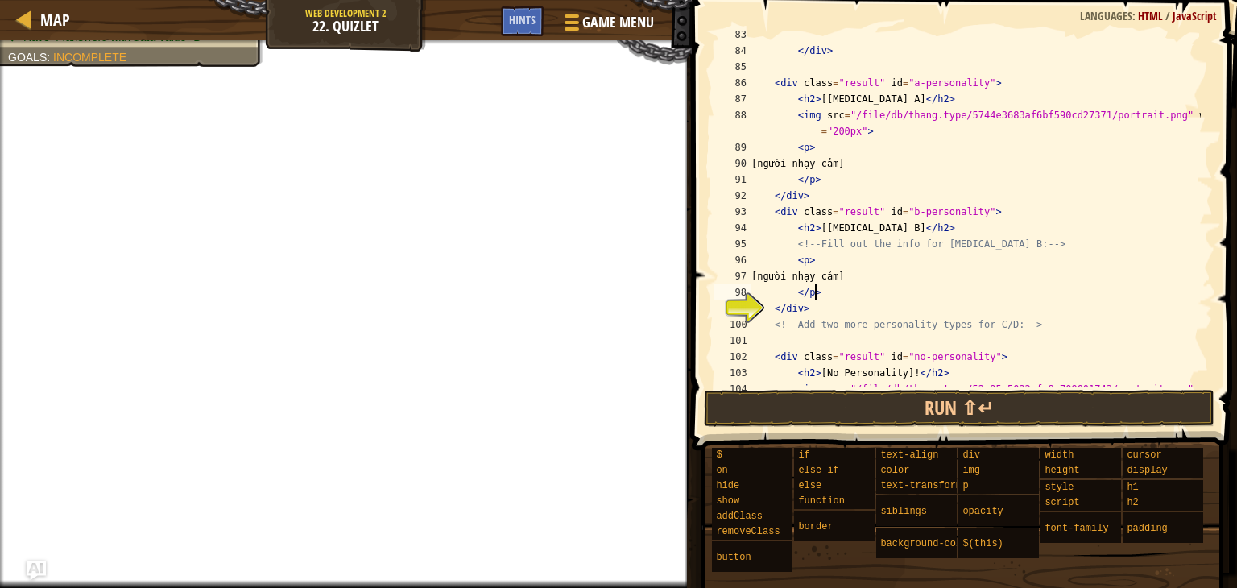
scroll to position [7, 4]
drag, startPoint x: 894, startPoint y: 278, endPoint x: 854, endPoint y: 276, distance: 39.5
click at [854, 276] on div "</ div > < div class = "result" id = "a-personality" > < h2 > [[MEDICAL_DATA] A…" at bounding box center [974, 228] width 453 height 403
click at [828, 300] on div "</ div > < div class = "result" id = "a-personality" > < h2 > [[MEDICAL_DATA] A…" at bounding box center [974, 228] width 453 height 403
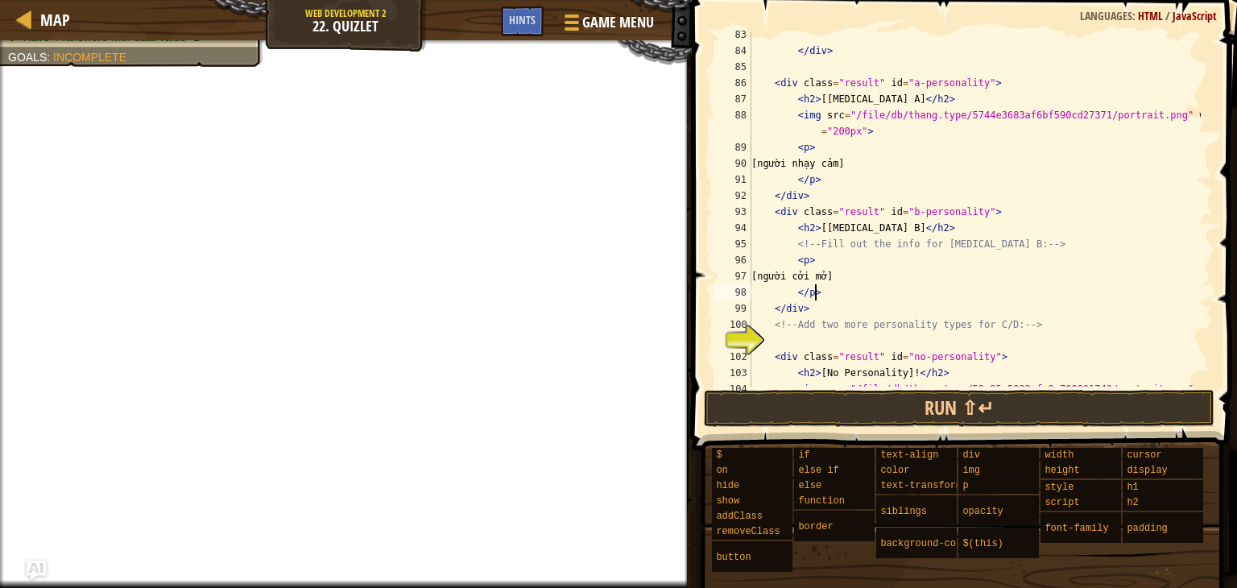
scroll to position [7, 4]
click at [826, 300] on div "</ div > < div class = "result" id = "a-personality" > < h2 > [[MEDICAL_DATA] A…" at bounding box center [974, 228] width 453 height 403
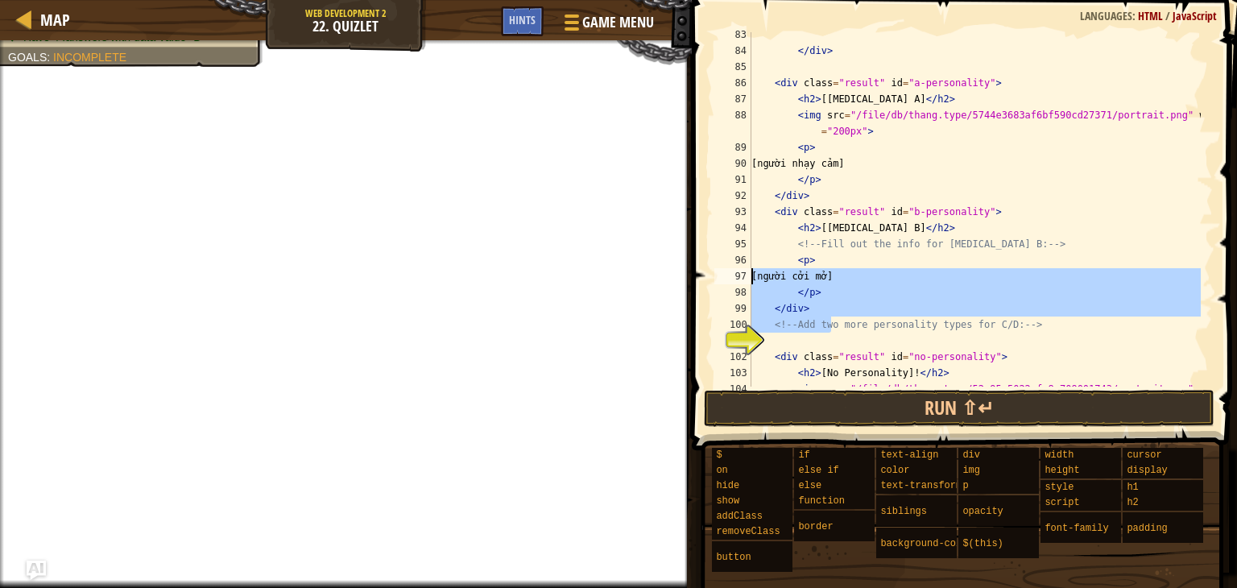
drag, startPoint x: 831, startPoint y: 316, endPoint x: 757, endPoint y: 268, distance: 88.4
click at [747, 261] on div "</p> 83 84 85 86 87 88 89 90 91 92 93 94 95 96 97 98 99 100 101 102 103 104 105…" at bounding box center [962, 209] width 502 height 354
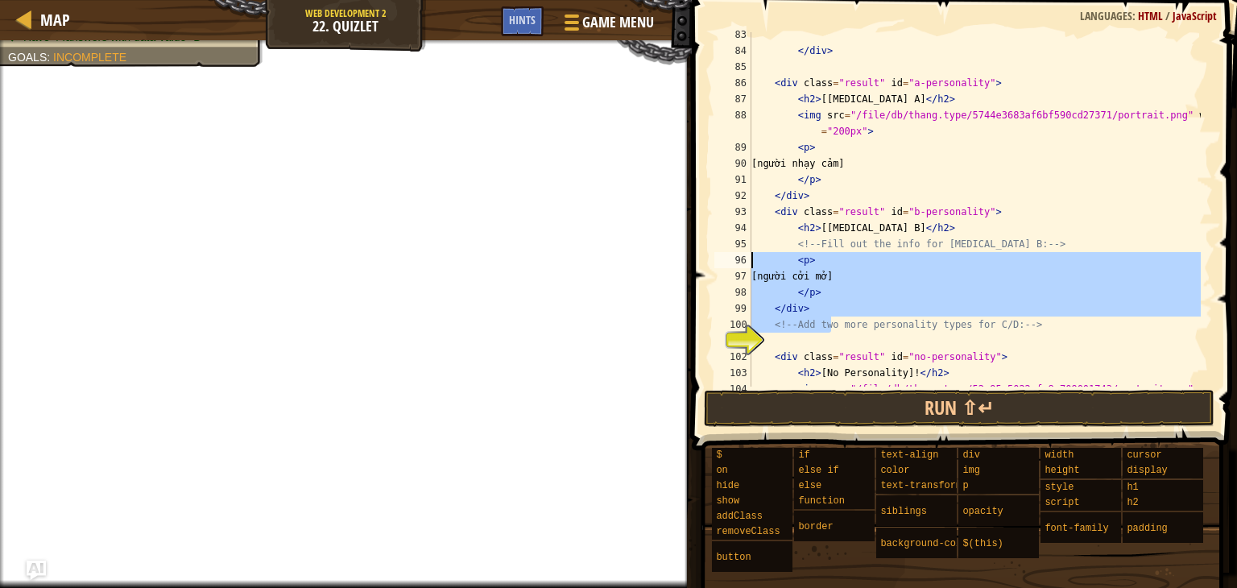
click at [806, 302] on div "</ div > < div class = "result" id = "a-personality" > < h2 > [[MEDICAL_DATA] A…" at bounding box center [974, 209] width 453 height 354
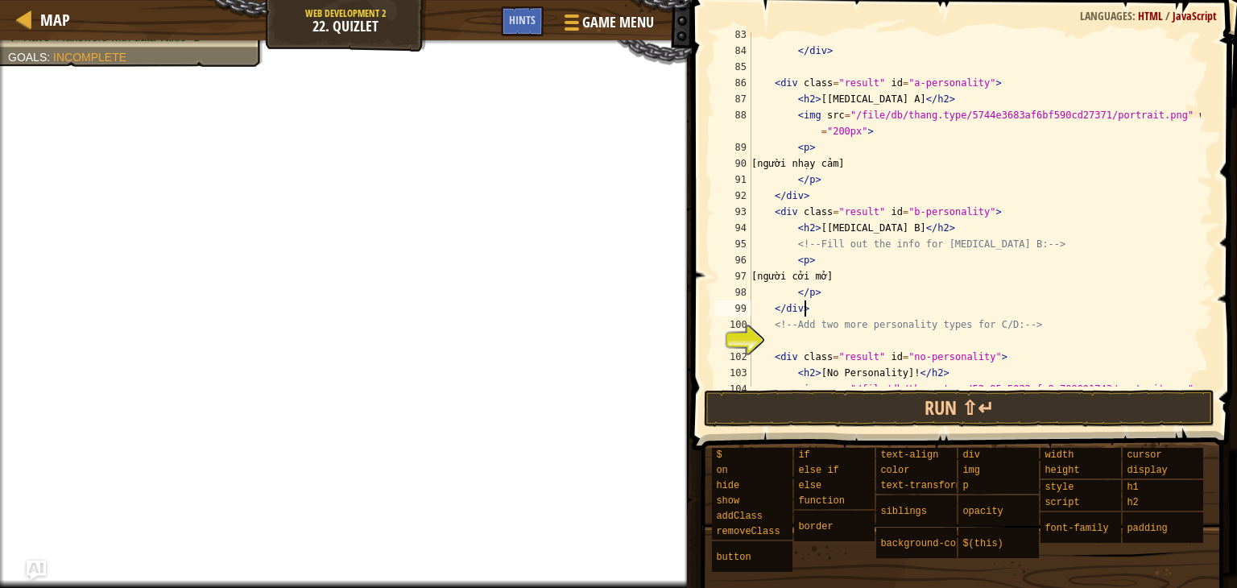
scroll to position [7, 3]
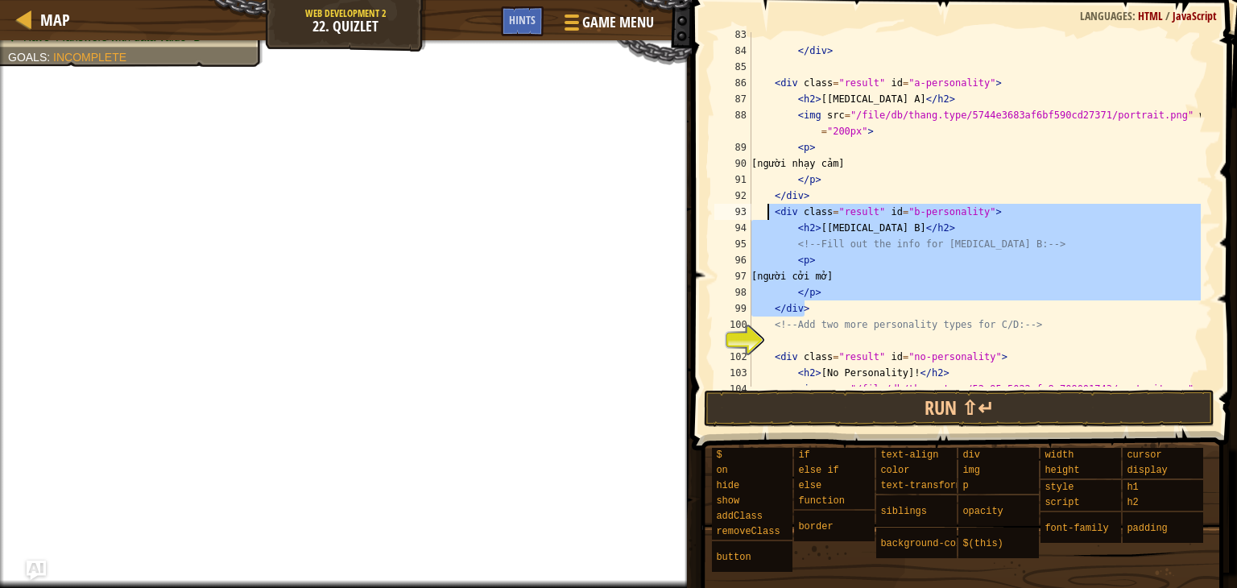
drag, startPoint x: 818, startPoint y: 302, endPoint x: 766, endPoint y: 213, distance: 102.9
click at [766, 213] on div "</ div > < div class = "result" id = "a-personality" > < h2 > [[MEDICAL_DATA] A…" at bounding box center [974, 228] width 453 height 403
type textarea "<div class="result" id="b-personality"> <h2>[[MEDICAL_DATA] B]</h2>"
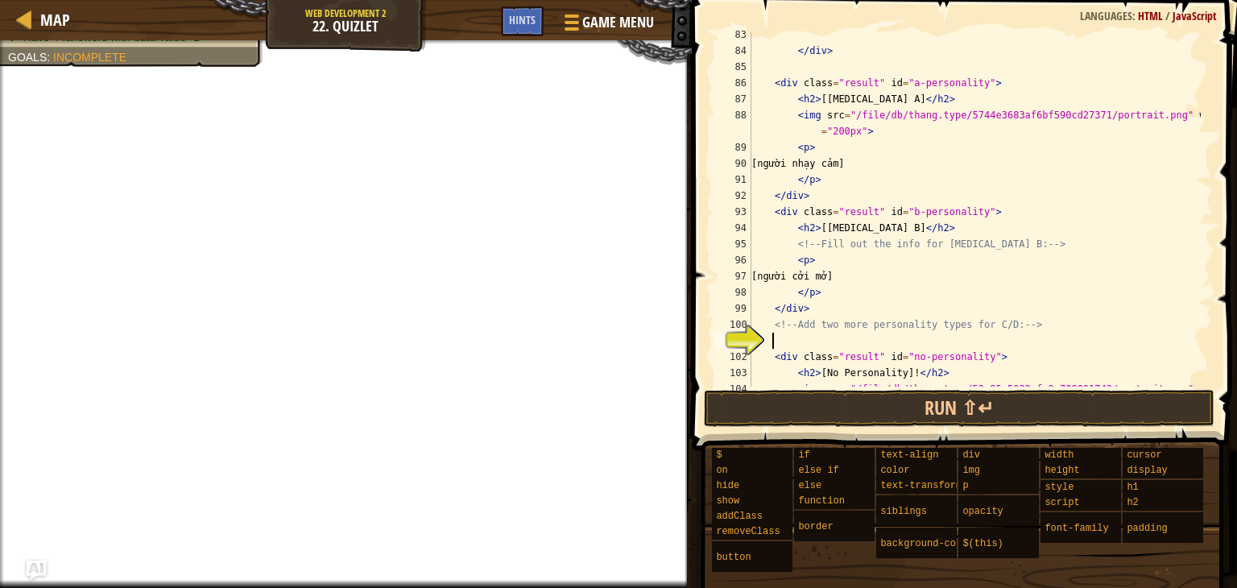
click at [838, 336] on div "</ div > < div class = "result" id = "a-personality" > < h2 > [[MEDICAL_DATA] A…" at bounding box center [974, 228] width 453 height 403
paste textarea "</div>"
type textarea "</div>"
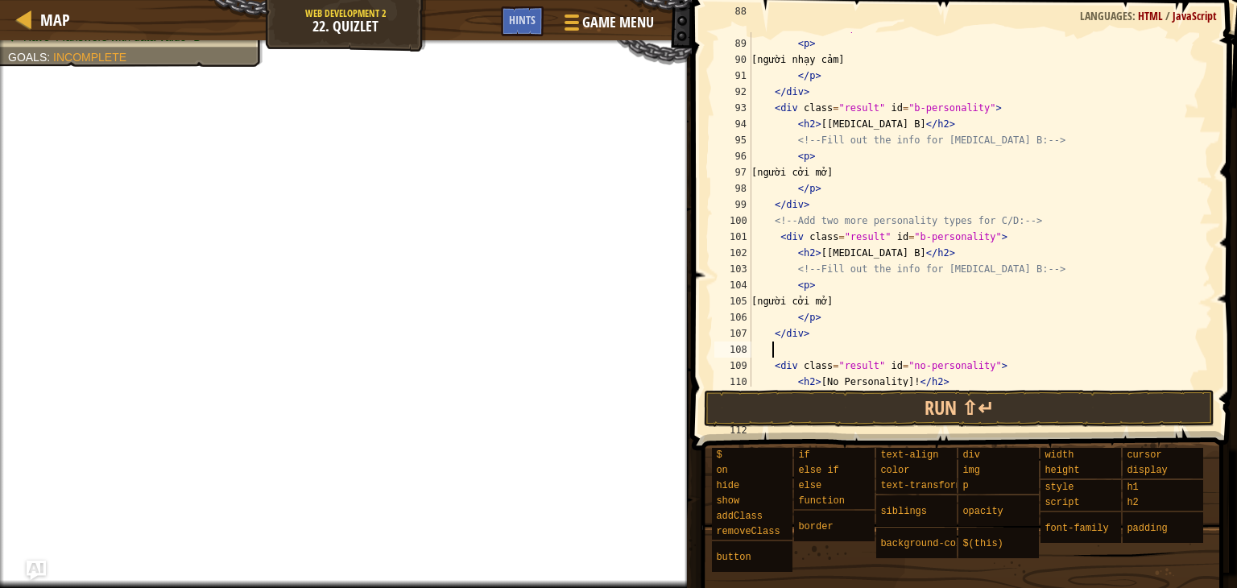
scroll to position [1448, 0]
paste textarea "</div>"
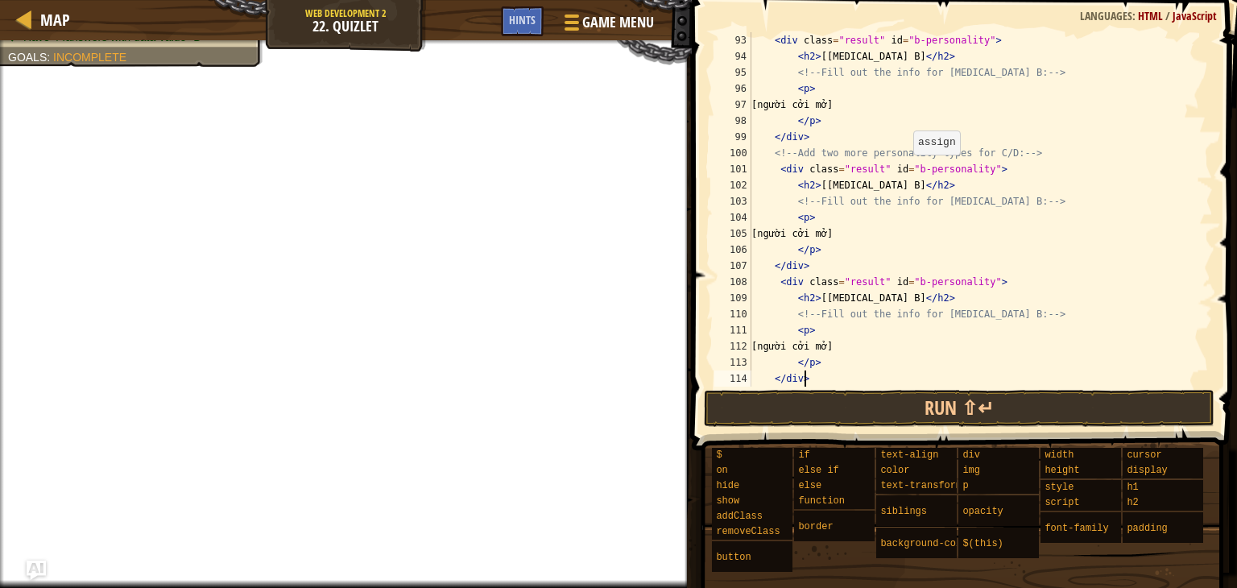
click at [909, 171] on div "< div class = "result" id = "b-personality" > < h2 > [[MEDICAL_DATA] B] </ h2 >…" at bounding box center [974, 225] width 453 height 387
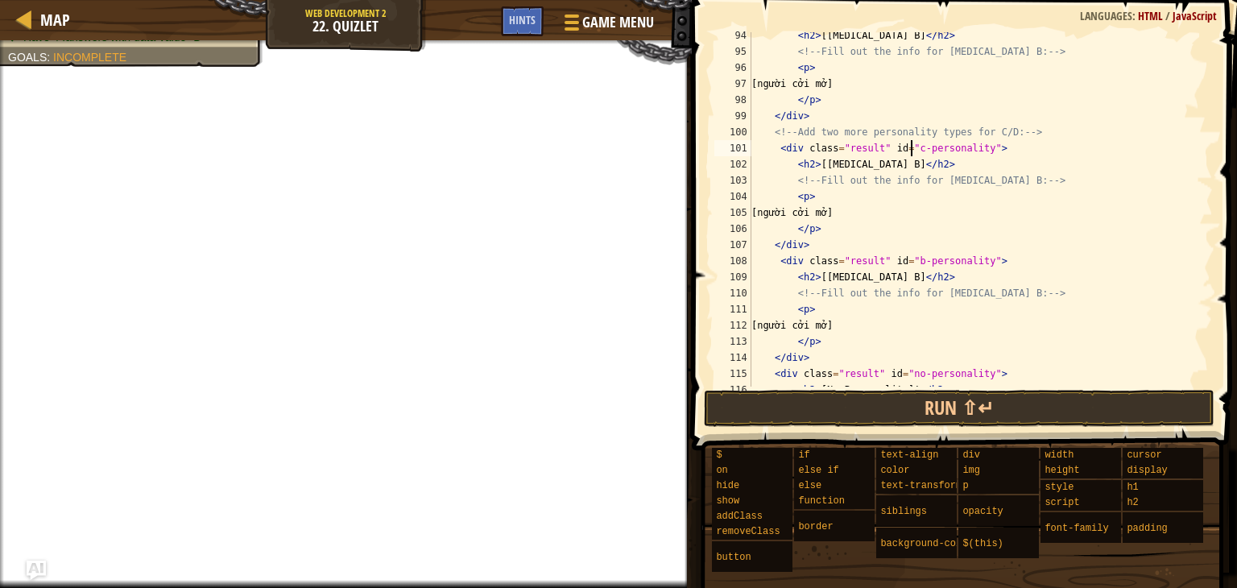
scroll to position [1542, 0]
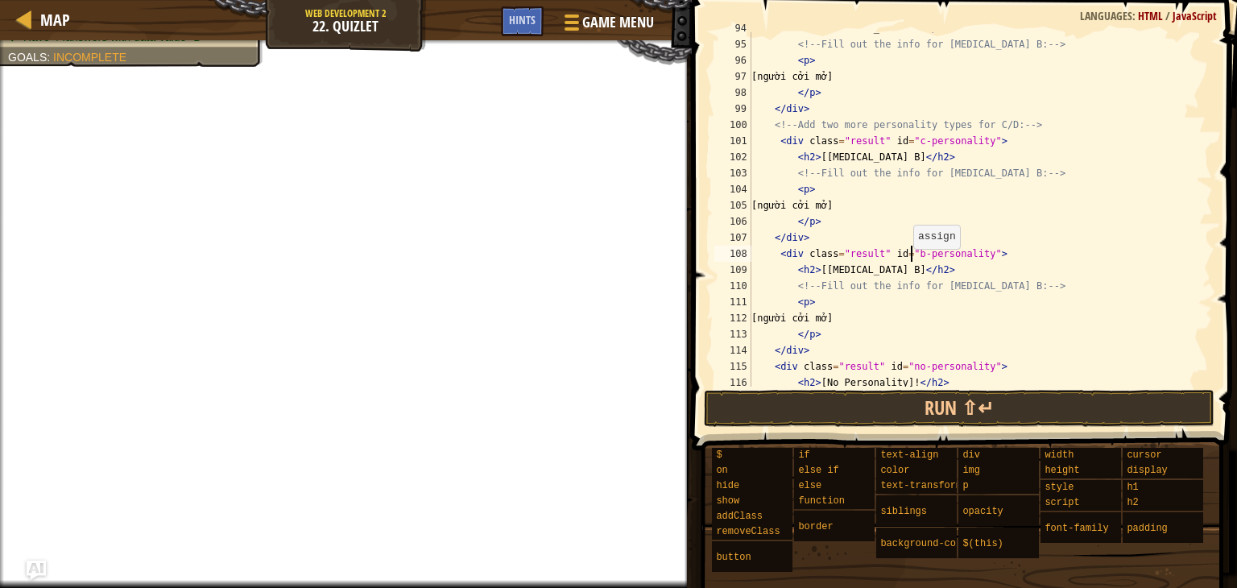
click at [910, 252] on div "< h2 > [[MEDICAL_DATA] B] </ h2 > <!-- Fill out the info for [MEDICAL_DATA] B: …" at bounding box center [974, 213] width 453 height 387
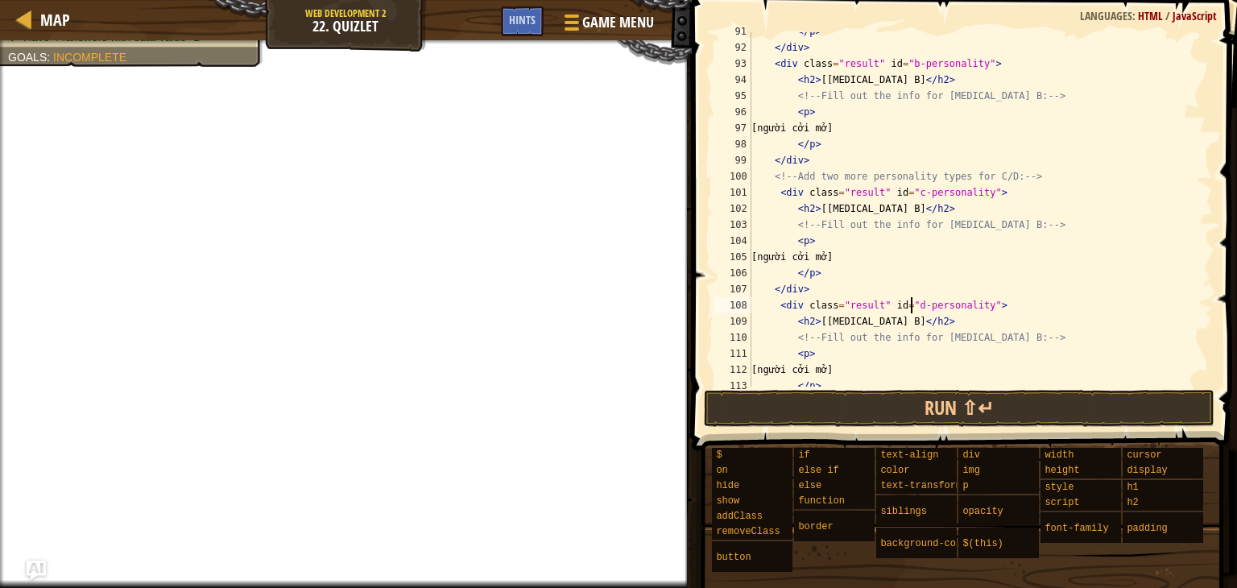
scroll to position [1492, 0]
click at [915, 320] on div "</ p > </ div > < div class = "result" id = "b-personality" > < h2 > [[MEDICAL_…" at bounding box center [974, 215] width 453 height 387
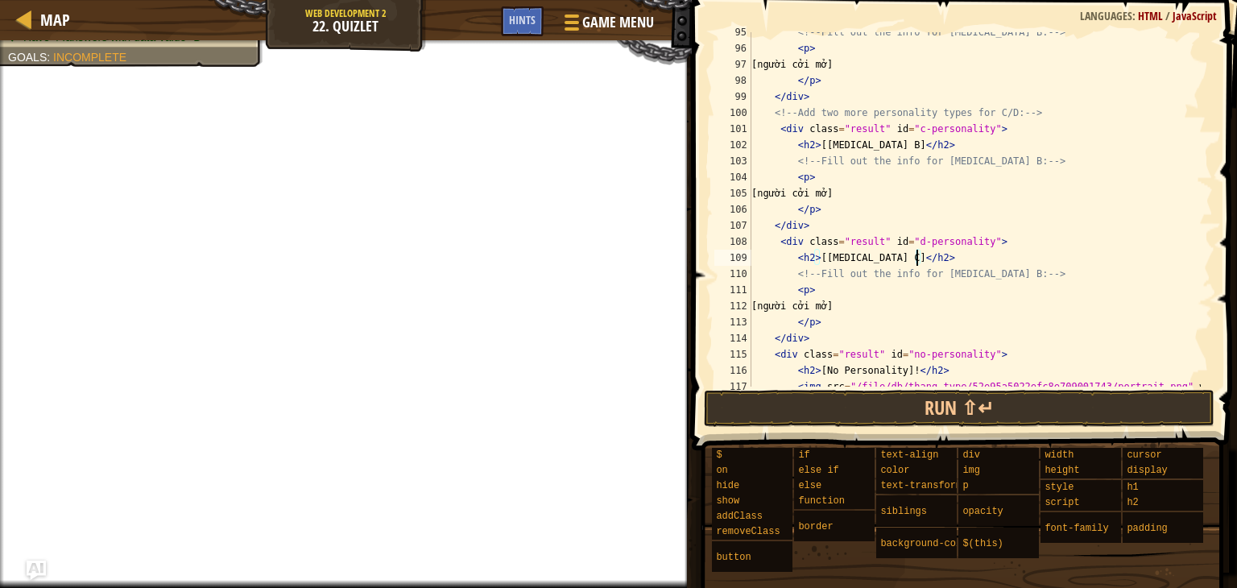
scroll to position [1552, 0]
click at [916, 152] on div "<!-- Fill out the info for [MEDICAL_DATA] B: --> < p > [người cởi mở] </ p > </…" at bounding box center [974, 228] width 453 height 403
click at [918, 260] on div "<!-- Fill out the info for [MEDICAL_DATA] B: --> < p > [người cởi mở] </ p > </…" at bounding box center [974, 228] width 453 height 403
drag, startPoint x: 885, startPoint y: 196, endPoint x: 853, endPoint y: 196, distance: 32.2
click at [853, 196] on div "<!-- Fill out the info for [MEDICAL_DATA] B: --> < p > [người cởi mở] </ p > </…" at bounding box center [974, 228] width 453 height 403
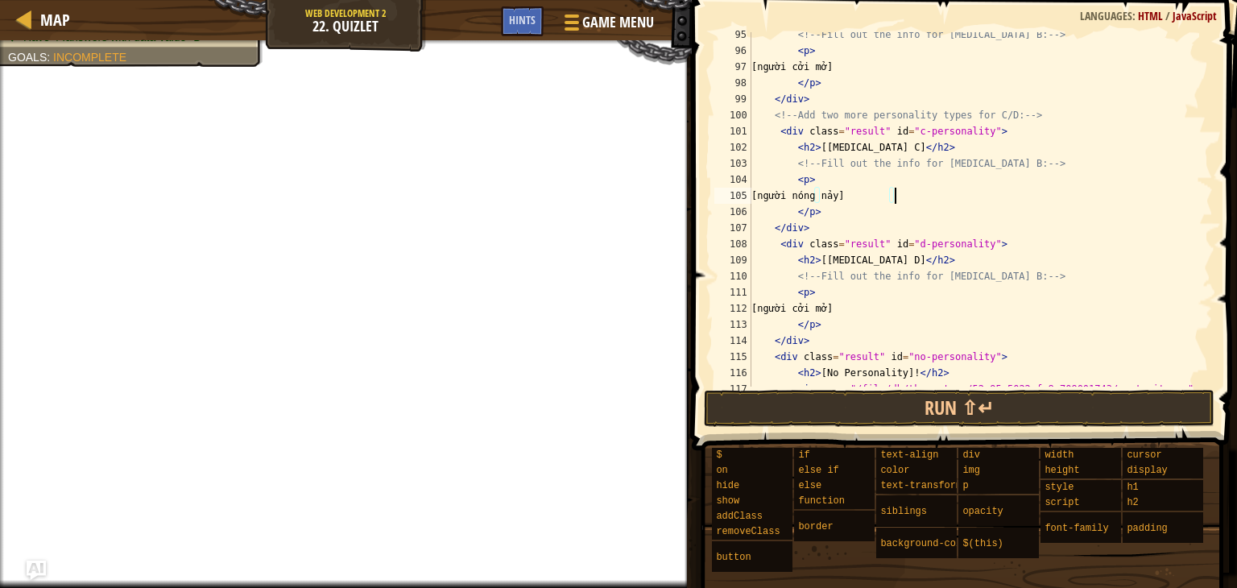
scroll to position [7, 11]
drag, startPoint x: 883, startPoint y: 306, endPoint x: 853, endPoint y: 306, distance: 30.6
click at [853, 306] on div "<!-- Fill out the info for [MEDICAL_DATA] B: --> < p > [người cởi mở] </ p > </…" at bounding box center [974, 228] width 453 height 403
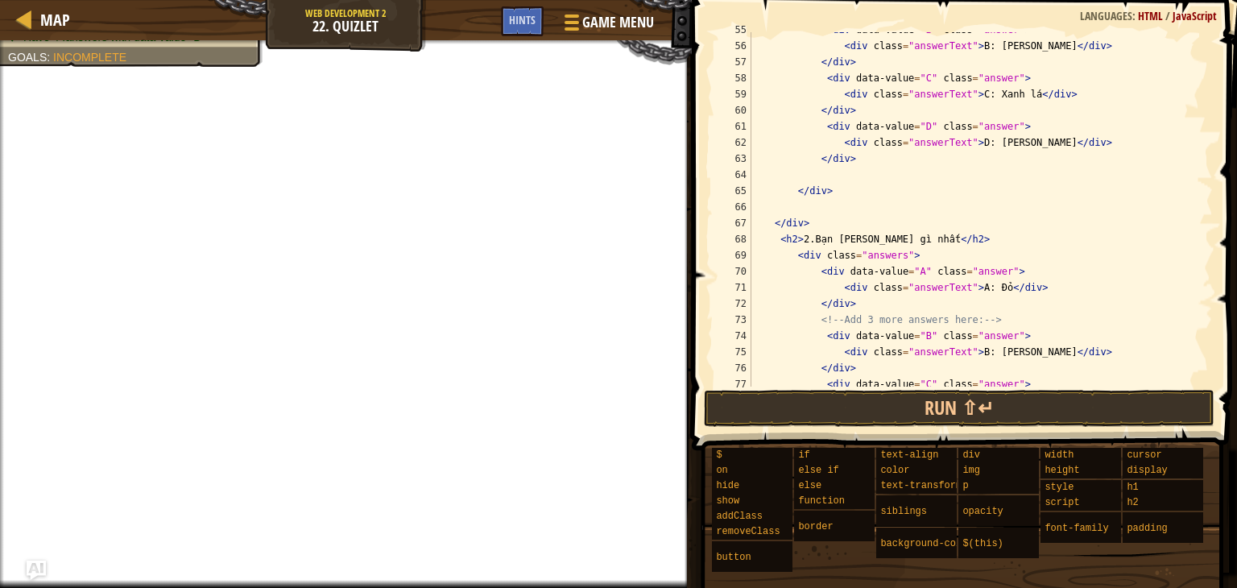
scroll to position [896, 0]
click at [804, 238] on div "< div data-value = "B" class = "answer" > < div class = "answerText" > B: [PERS…" at bounding box center [974, 215] width 453 height 387
drag, startPoint x: 920, startPoint y: 242, endPoint x: 800, endPoint y: 244, distance: 120.0
click at [800, 244] on div "< div data-value = "B" class = "answer" > < div class = "answerText" > B: [PERS…" at bounding box center [974, 215] width 453 height 387
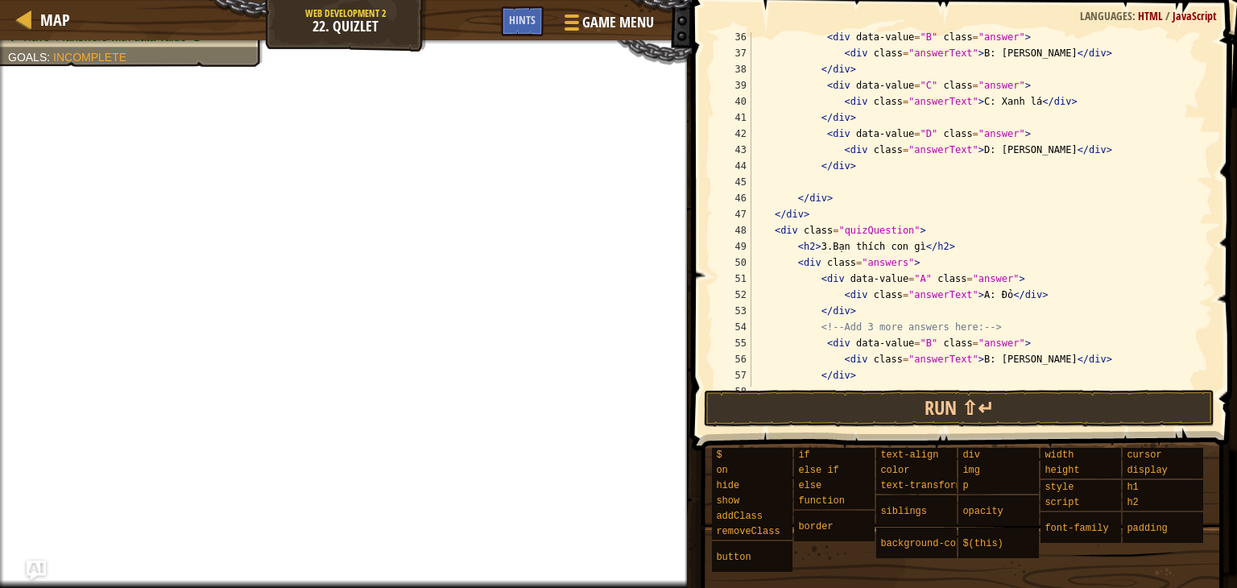
scroll to position [583, 0]
drag, startPoint x: 907, startPoint y: 249, endPoint x: 829, endPoint y: 246, distance: 79.0
click at [829, 246] on div "< div data-value = "B" class = "answer" > < div class = "answerText" > B: [PERS…" at bounding box center [974, 222] width 453 height 387
click at [854, 246] on div "< div data-value = "B" class = "answer" > < div class = "answerText" > B: [PERS…" at bounding box center [974, 209] width 453 height 354
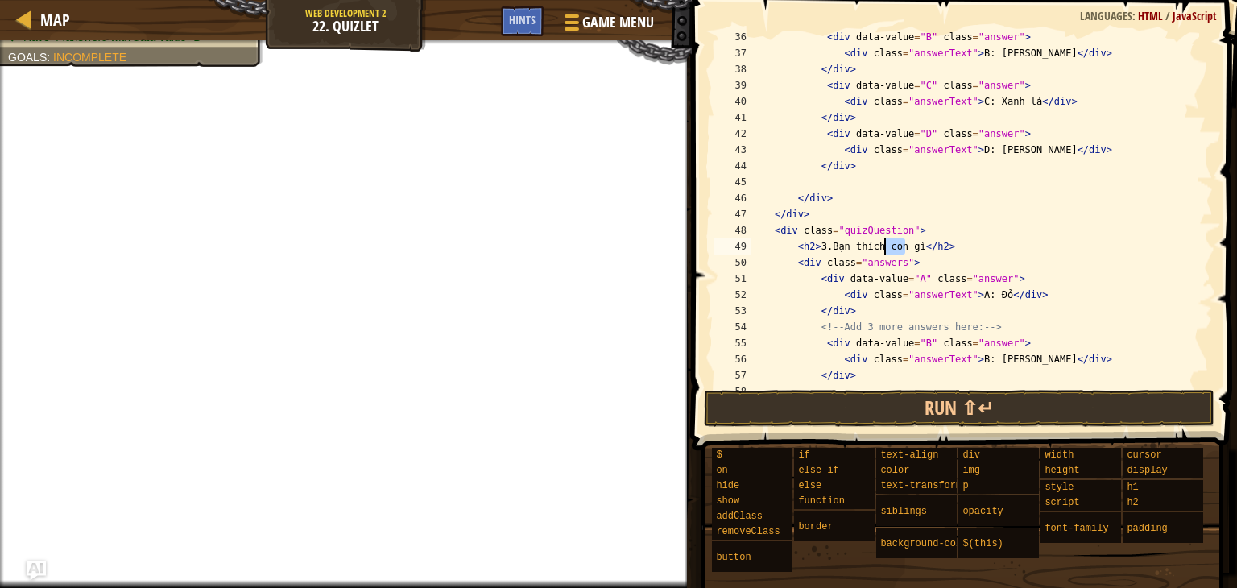
drag, startPoint x: 907, startPoint y: 243, endPoint x: 891, endPoint y: 245, distance: 16.2
click at [883, 246] on div "< div data-value = "B" class = "answer" > < div class = "answerText" > B: [PERS…" at bounding box center [974, 222] width 453 height 387
drag, startPoint x: 908, startPoint y: 246, endPoint x: 879, endPoint y: 249, distance: 29.1
click at [879, 249] on div "< div data-value = "B" class = "answer" > < div class = "answerText" > B: [PERS…" at bounding box center [974, 222] width 453 height 387
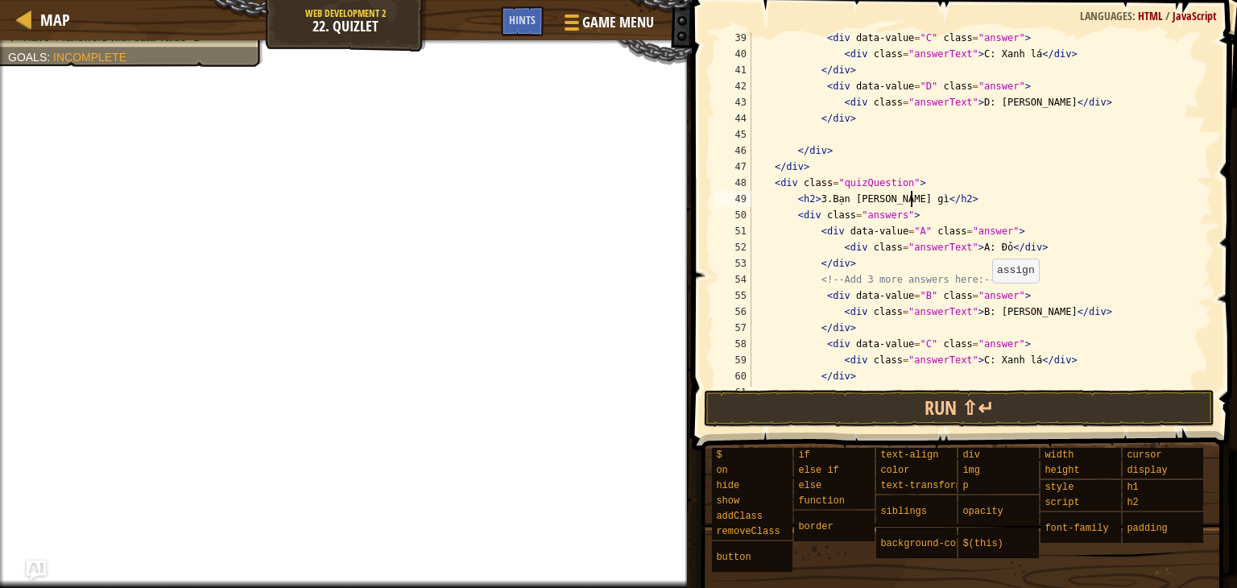
scroll to position [633, 0]
click at [989, 249] on div "< div data-value = "C" class = "answer" > < div class = "answerText" > C: Xanh …" at bounding box center [974, 220] width 453 height 387
drag, startPoint x: 1034, startPoint y: 310, endPoint x: 981, endPoint y: 311, distance: 53.2
click at [981, 311] on div "< div data-value = "C" class = "answer" > < div class = "answerText" > C: Xanh …" at bounding box center [974, 220] width 453 height 387
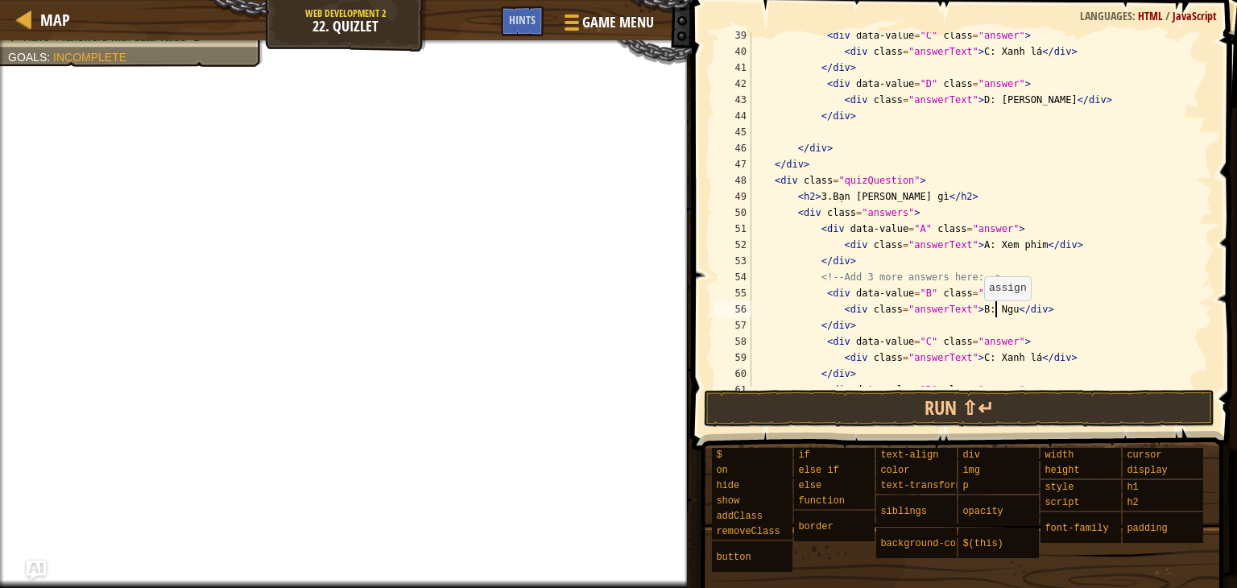
scroll to position [7, 20]
click at [1015, 362] on div "< div data-value = "C" class = "answer" > < div class = "answerText" > C: Xanh …" at bounding box center [974, 220] width 453 height 387
drag, startPoint x: 1020, startPoint y: 361, endPoint x: 994, endPoint y: 358, distance: 25.9
click at [994, 358] on div "< div data-value = "C" class = "answer" > < div class = "answerText" > C: Xanh …" at bounding box center [974, 220] width 453 height 387
click at [1018, 356] on div "< div data-value = "C" class = "answer" > < div class = "answerText" > C: Xanh …" at bounding box center [974, 209] width 453 height 354
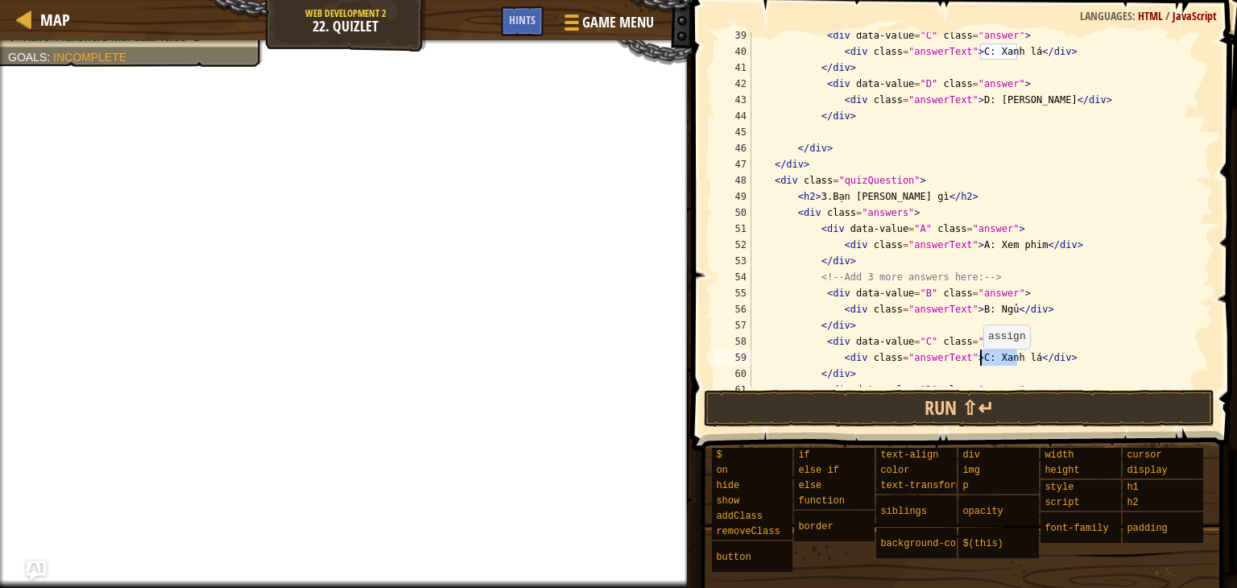
drag, startPoint x: 1015, startPoint y: 356, endPoint x: 979, endPoint y: 359, distance: 35.6
click at [979, 359] on div "< div data-value = "C" class = "answer" > < div class = "answerText" > C: Xanh …" at bounding box center [974, 220] width 453 height 387
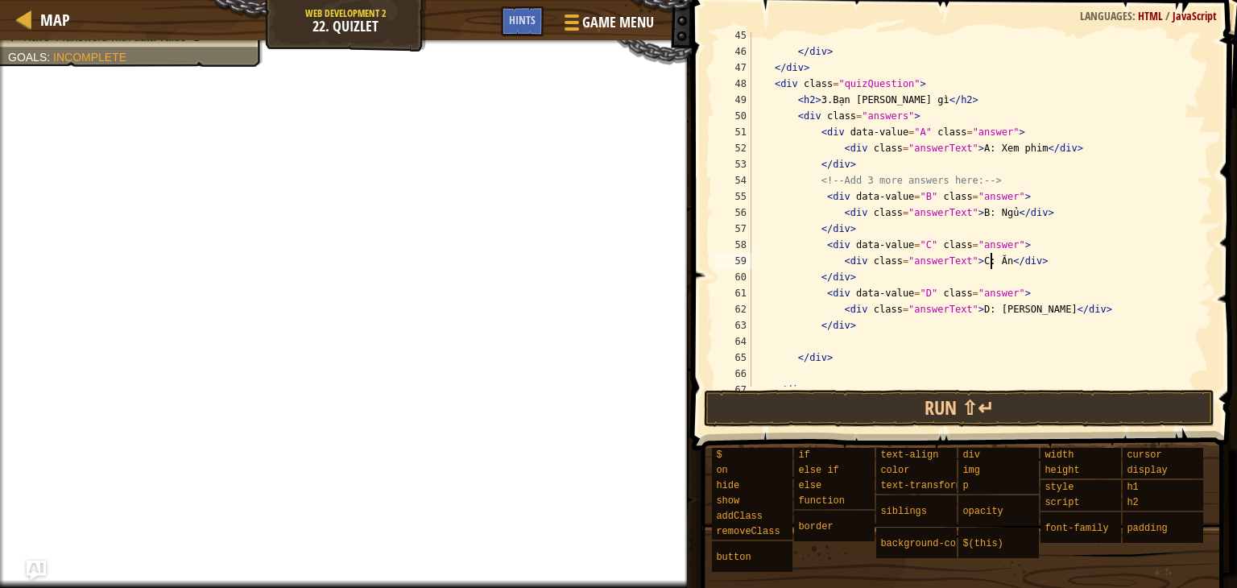
scroll to position [730, 0]
drag, startPoint x: 1020, startPoint y: 313, endPoint x: 979, endPoint y: 313, distance: 41.1
click at [979, 313] on div "</ div > </ div > < div class = "quizQuestion" > < h2 > 3.Bạn [PERSON_NAME] gì …" at bounding box center [974, 220] width 453 height 387
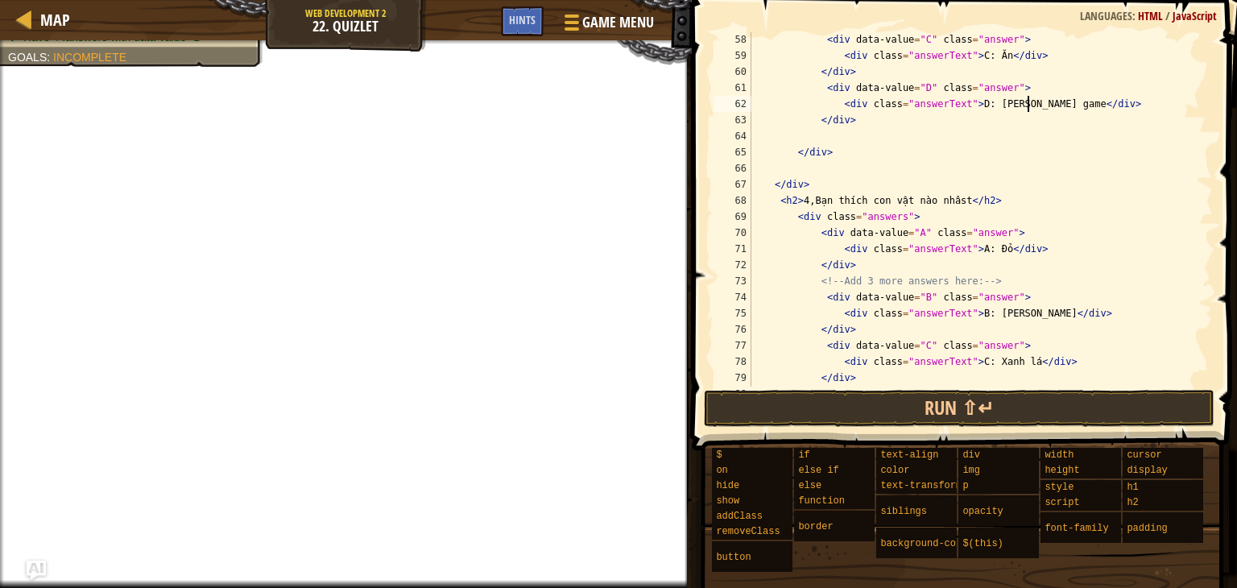
scroll to position [944, 0]
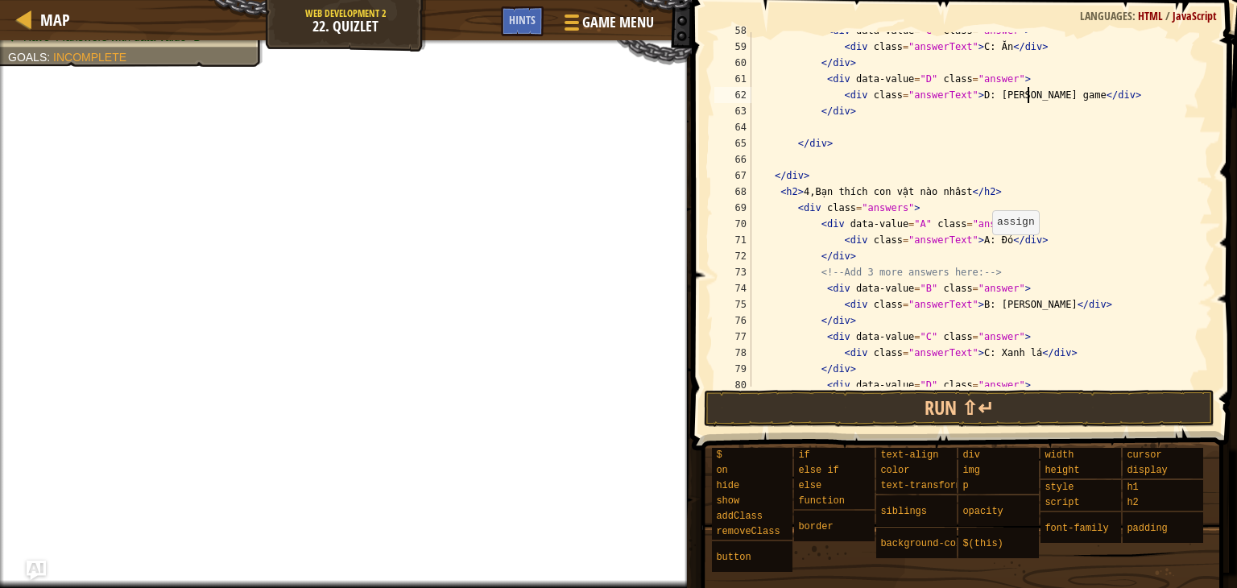
click at [989, 241] on div "< div data-value = "C" class = "answer" > < div class = "answerText" > C: Ăn </…" at bounding box center [974, 216] width 453 height 387
click at [950, 194] on div "< div data-value = "C" class = "answer" > < div class = "answerText" > C: Ăn </…" at bounding box center [974, 216] width 453 height 387
click at [991, 241] on div "< div data-value = "C" class = "answer" > < div class = "answerText" > C: Ăn </…" at bounding box center [974, 216] width 453 height 387
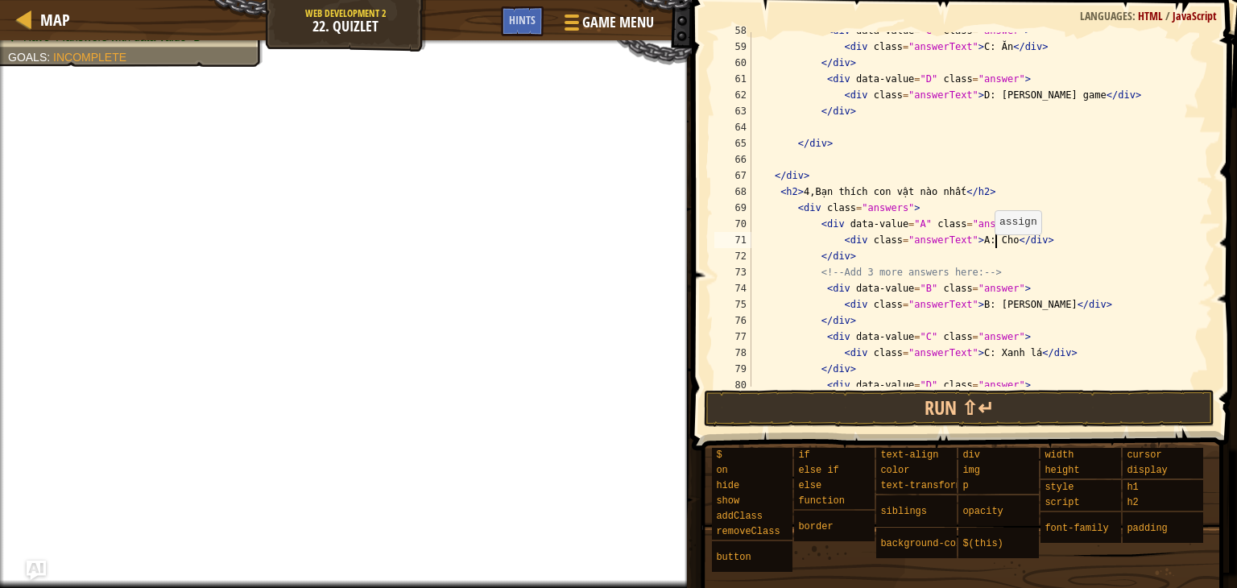
scroll to position [7, 20]
drag, startPoint x: 1031, startPoint y: 307, endPoint x: 980, endPoint y: 306, distance: 50.7
click at [980, 306] on div "< div data-value = "C" class = "answer" > < div class = "answerText" > C: Ăn </…" at bounding box center [974, 216] width 453 height 387
drag, startPoint x: 1017, startPoint y: 351, endPoint x: 979, endPoint y: 356, distance: 38.2
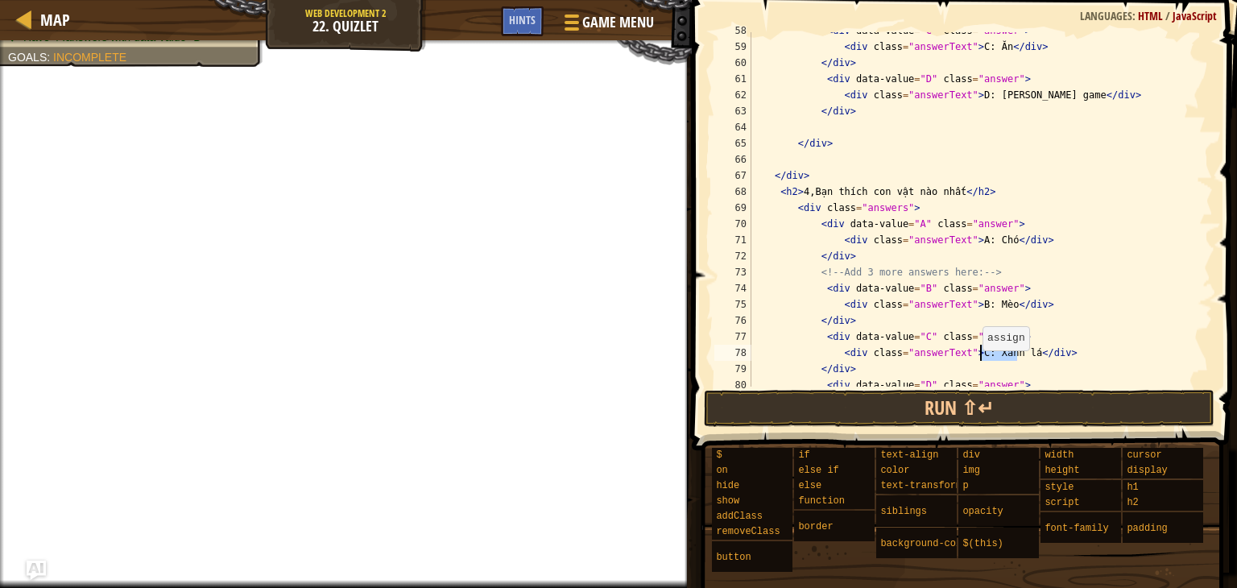
click at [979, 356] on div "< div data-value = "C" class = "answer" > < div class = "answerText" > C: Ăn </…" at bounding box center [974, 216] width 453 height 387
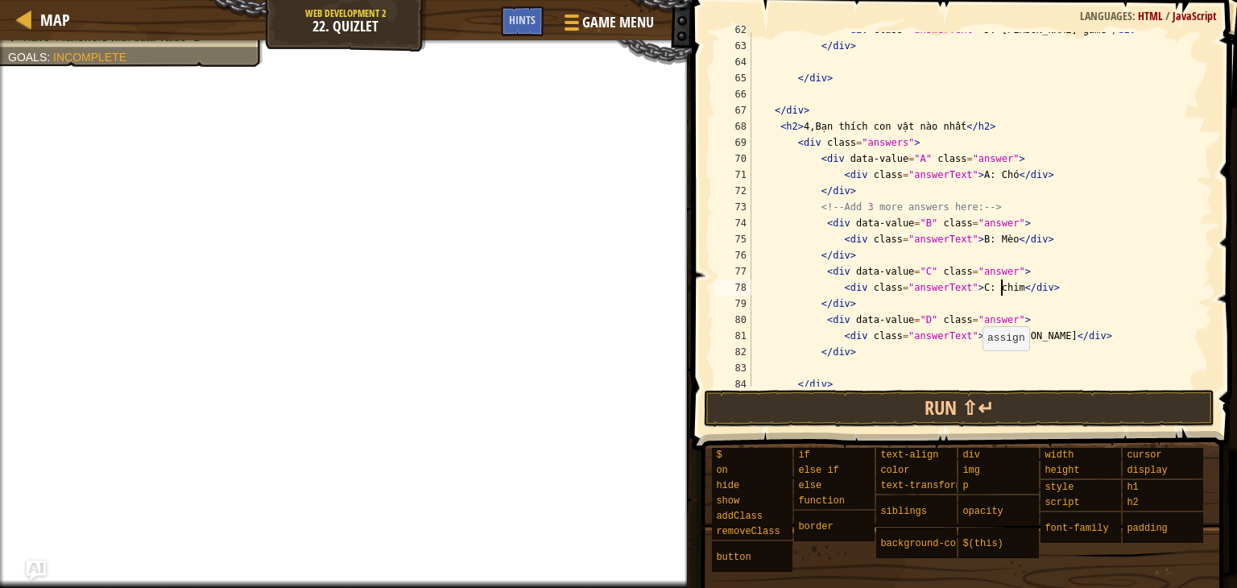
scroll to position [1010, 0]
drag, startPoint x: 1022, startPoint y: 337, endPoint x: 978, endPoint y: 337, distance: 44.3
click at [978, 337] on div "< div class = "answerText" > D: [PERSON_NAME] game </ div > </ div > </ div > <…" at bounding box center [974, 214] width 453 height 387
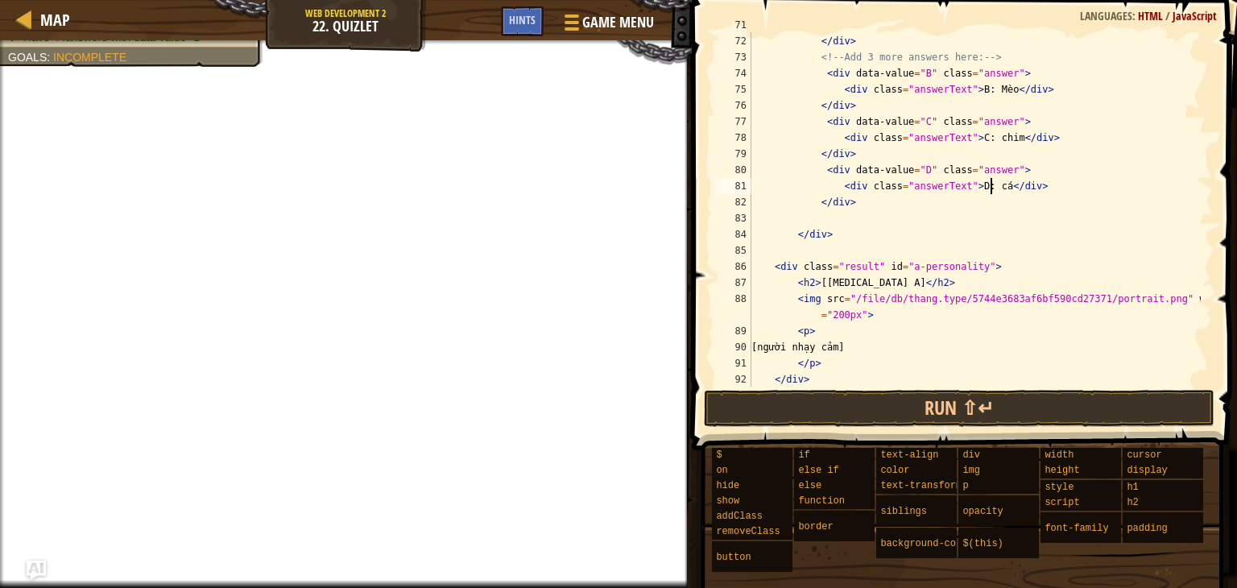
scroll to position [1160, 0]
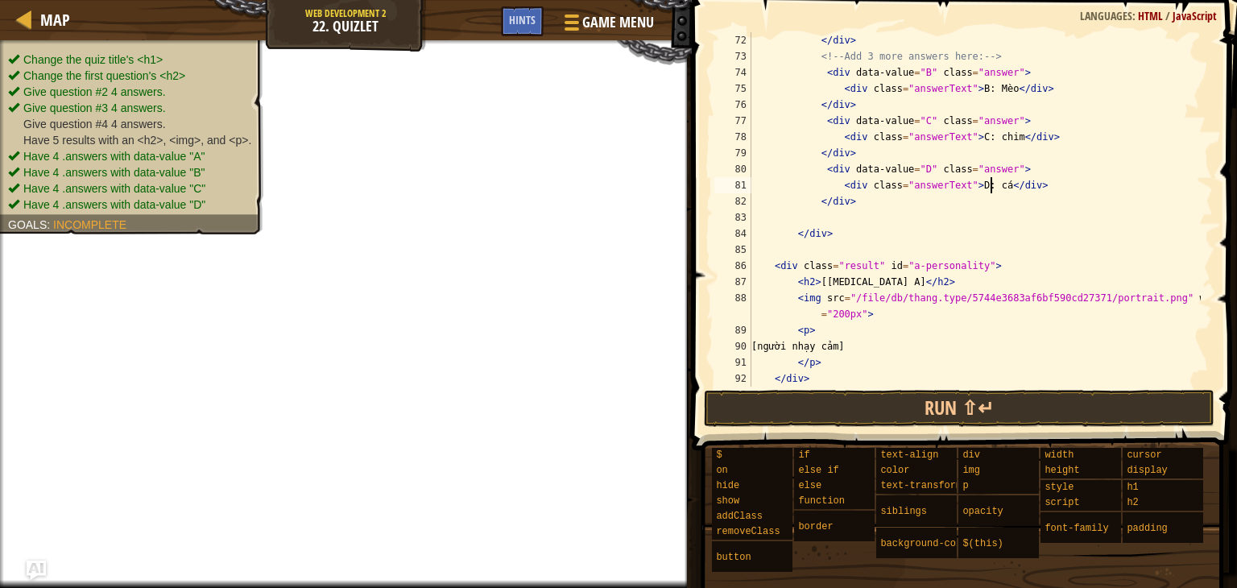
click at [117, 122] on span "Give question #4 4 answers." at bounding box center [94, 124] width 143 height 13
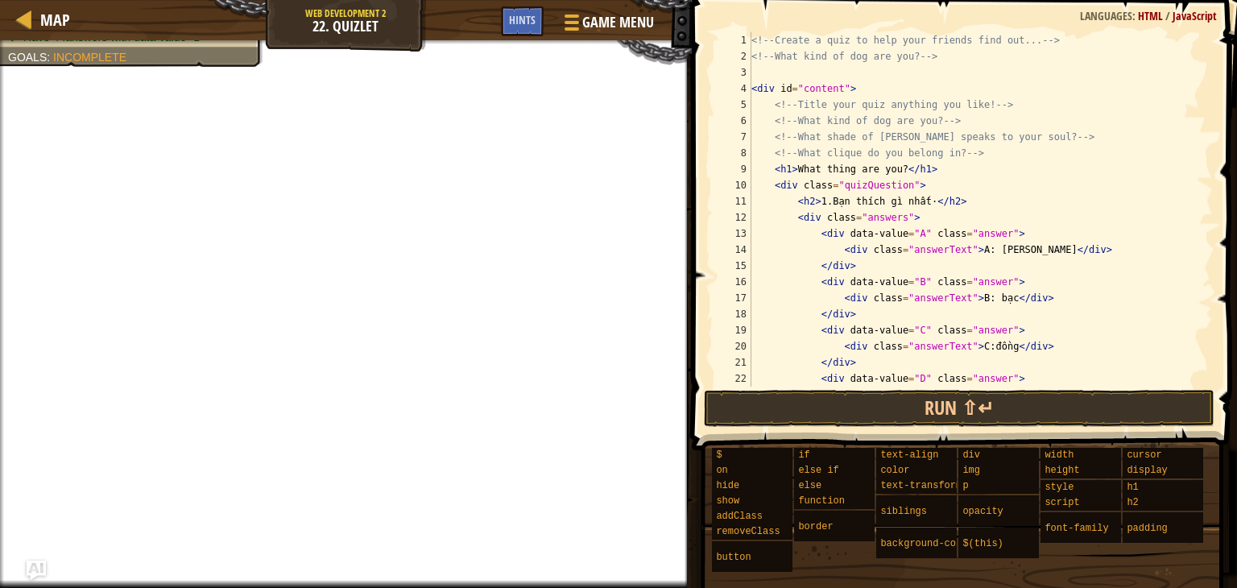
scroll to position [0, 0]
drag, startPoint x: 913, startPoint y: 416, endPoint x: 827, endPoint y: 397, distance: 88.3
click at [914, 416] on button "Run ⇧↵" at bounding box center [959, 408] width 511 height 37
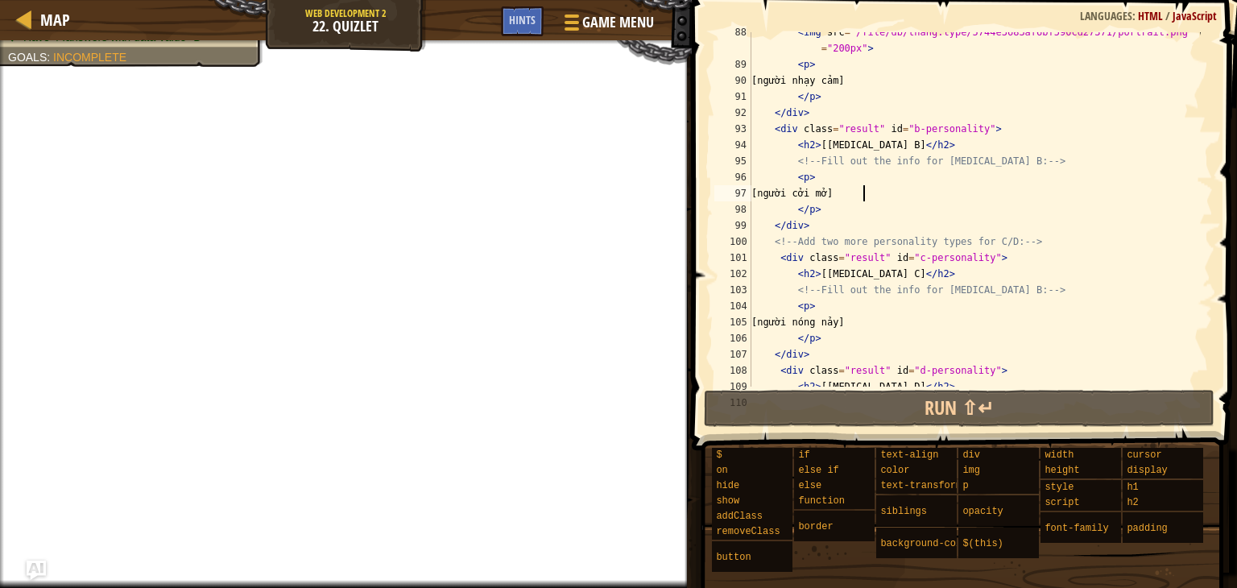
scroll to position [7, 10]
click at [863, 200] on div "< img src = "/file/db/thang.type/5744e3683af6bf590cd27371/portrait.png" width =…" at bounding box center [974, 225] width 453 height 403
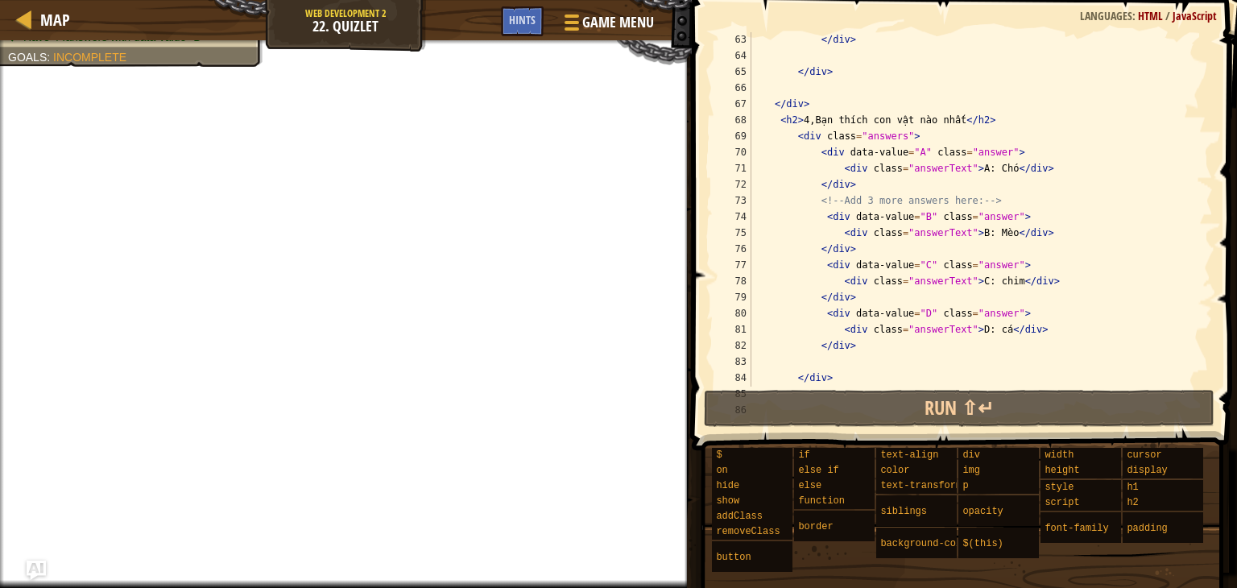
scroll to position [1014, 0]
click at [799, 123] on div "< div class = "answerText" > D: [PERSON_NAME] game </ div > </ div > </ div > <…" at bounding box center [974, 210] width 453 height 387
click at [802, 123] on div "< div class = "answerText" > D: [PERSON_NAME] game </ div > </ div > </ div > <…" at bounding box center [974, 210] width 453 height 387
click at [949, 120] on div "< div class = "answerText" > D: [PERSON_NAME] game </ div > </ div > </ div > <…" at bounding box center [974, 210] width 453 height 387
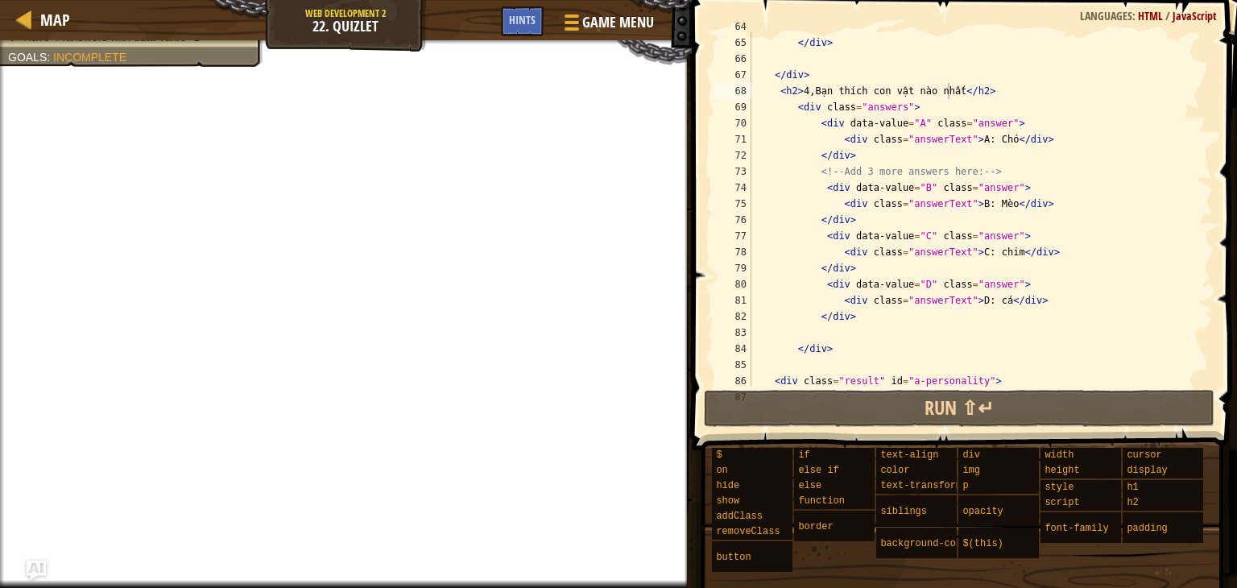
scroll to position [1046, 0]
click at [777, 88] on div "</ div > </ div > < h2 > 4,Bạn thích con vật nào nhất </ h2 > < div class = "an…" at bounding box center [974, 210] width 453 height 387
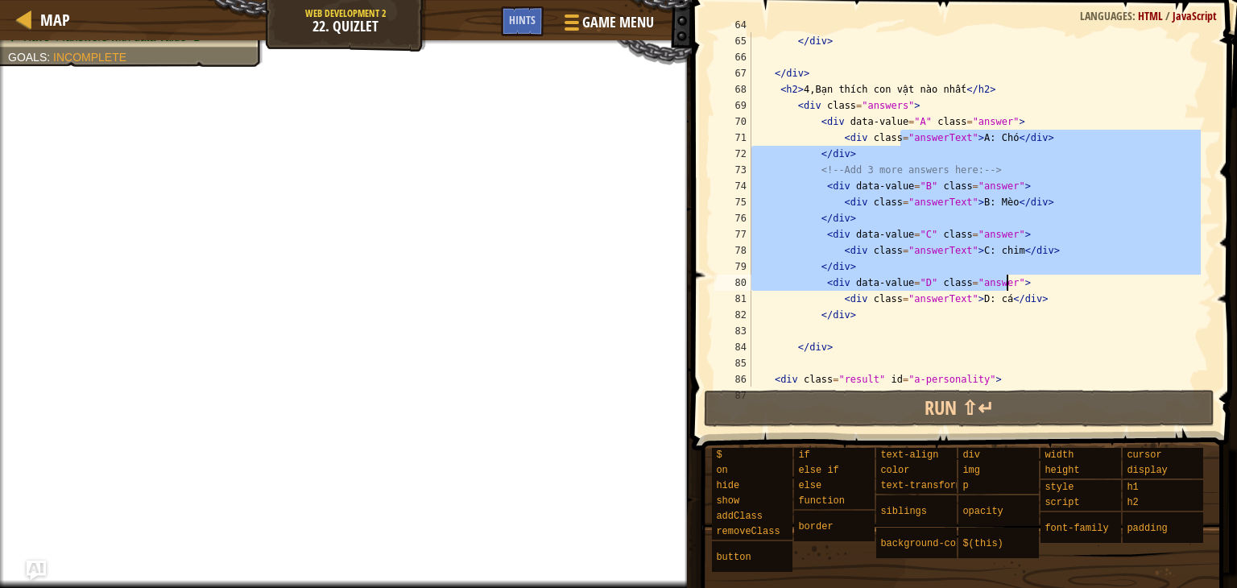
drag, startPoint x: 901, startPoint y: 141, endPoint x: 1018, endPoint y: 279, distance: 181.1
click at [1018, 279] on div "</ div > </ div > < h2 > 4,Bạn thích con vật nào nhất </ h2 > < div class = "an…" at bounding box center [974, 210] width 453 height 387
click at [918, 252] on div "</ div > </ div > < h2 > 4,Bạn thích con vật nào nhất </ h2 > < div class = "an…" at bounding box center [974, 209] width 453 height 354
type textarea "<div class="answerText">C: chim</div>"
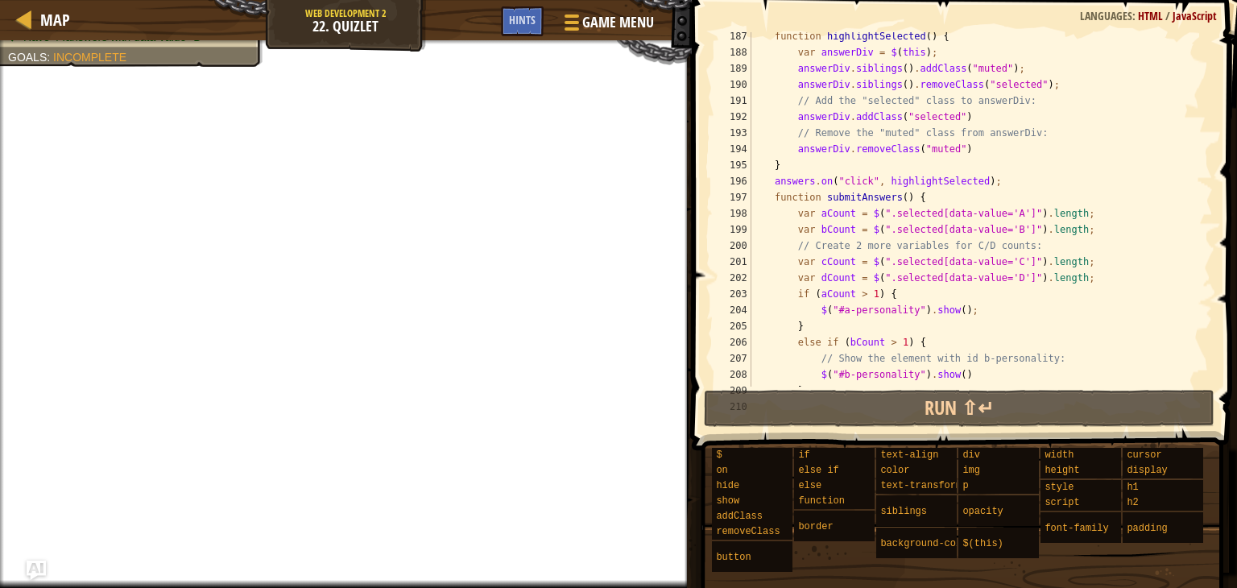
scroll to position [3140, 0]
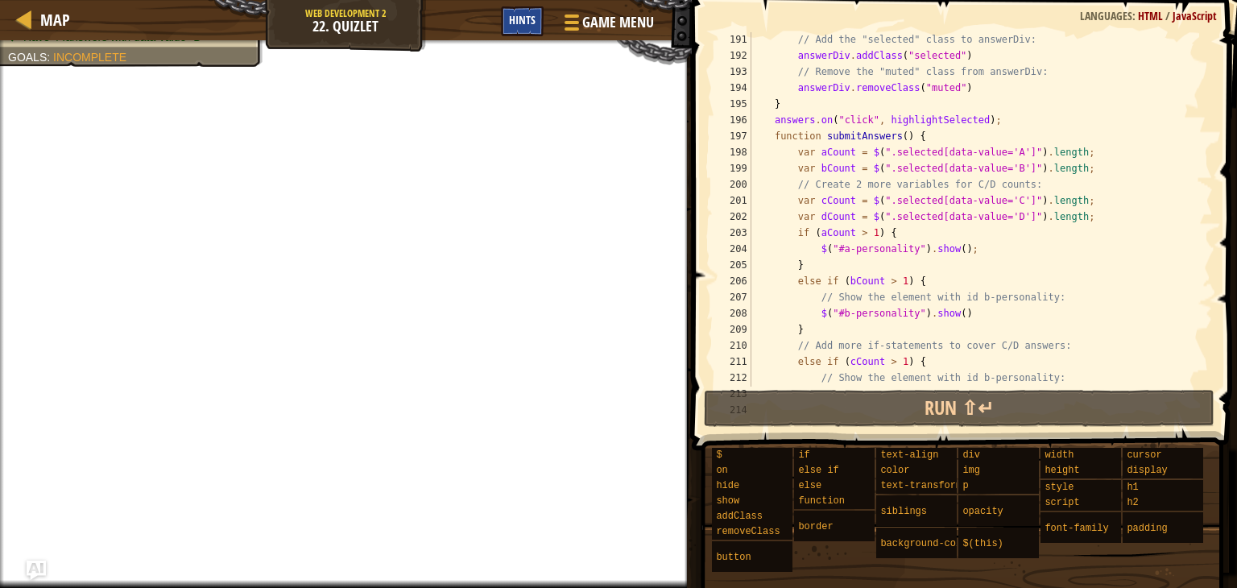
click at [515, 23] on span "Hints" at bounding box center [522, 19] width 27 height 15
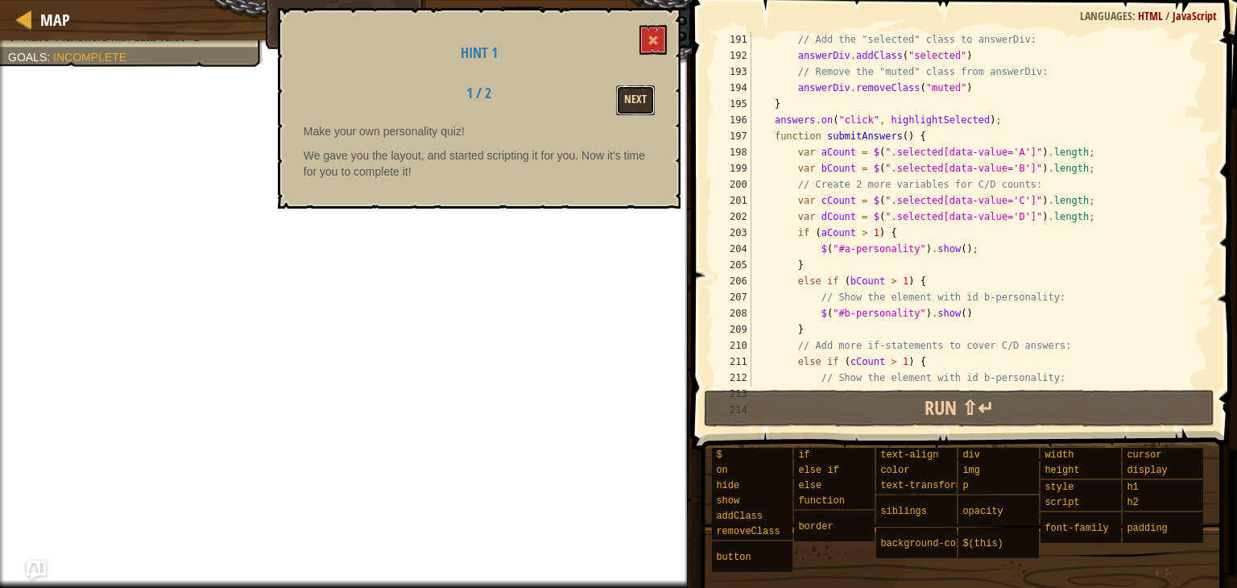
click at [641, 107] on button "Next" at bounding box center [635, 100] width 39 height 30
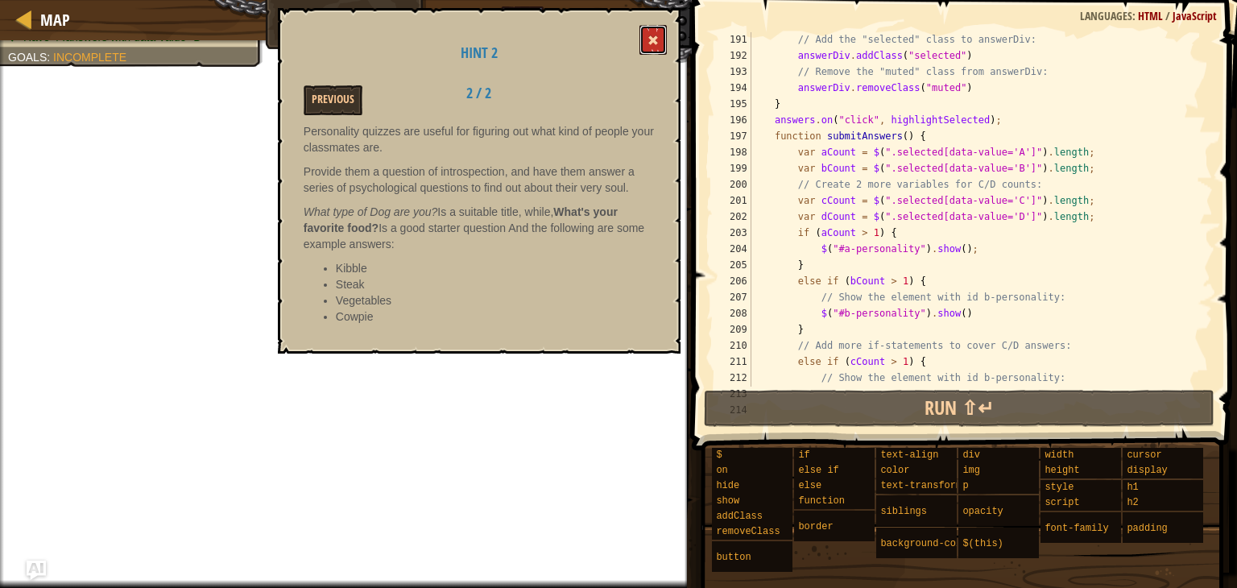
click at [647, 29] on button at bounding box center [652, 40] width 27 height 30
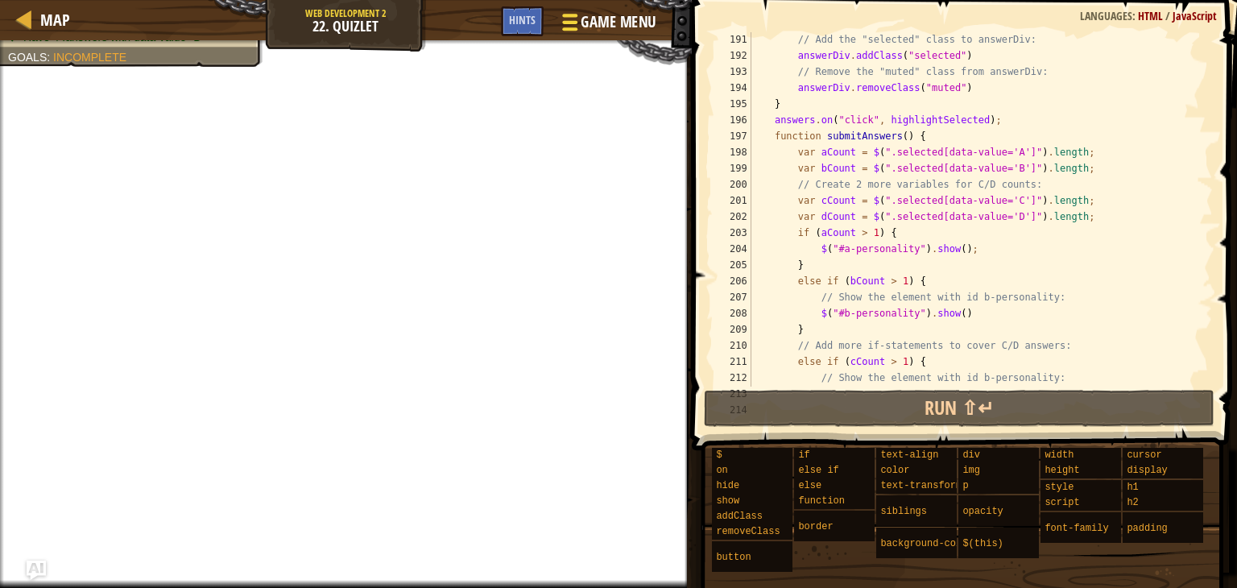
click at [588, 12] on span "Game Menu" at bounding box center [618, 22] width 75 height 22
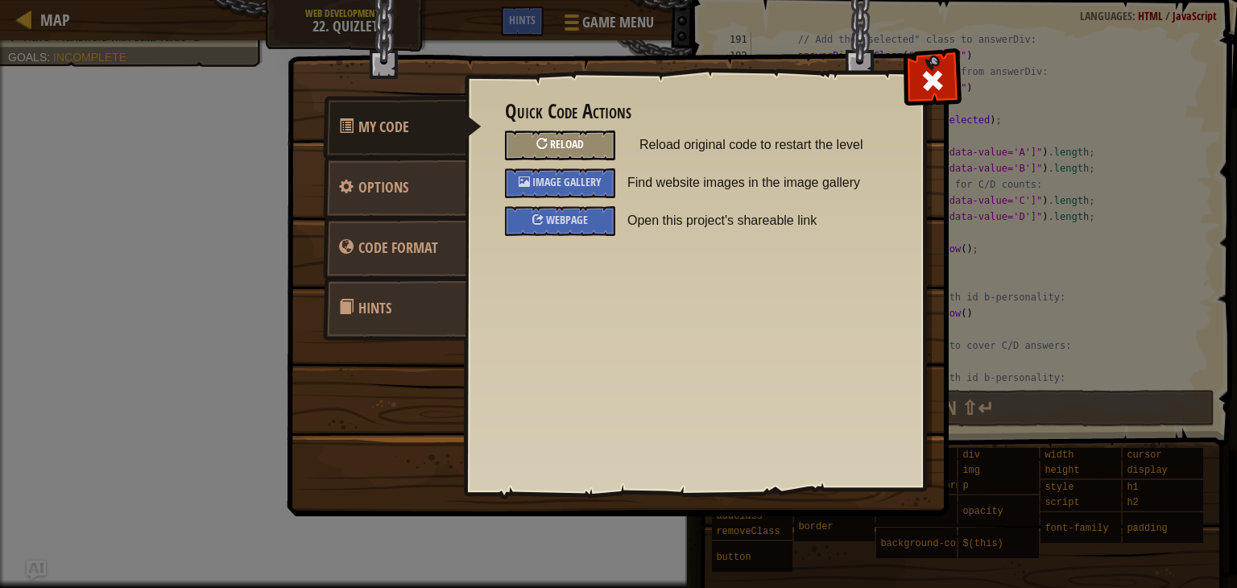
click at [606, 147] on div "Reload" at bounding box center [560, 145] width 110 height 30
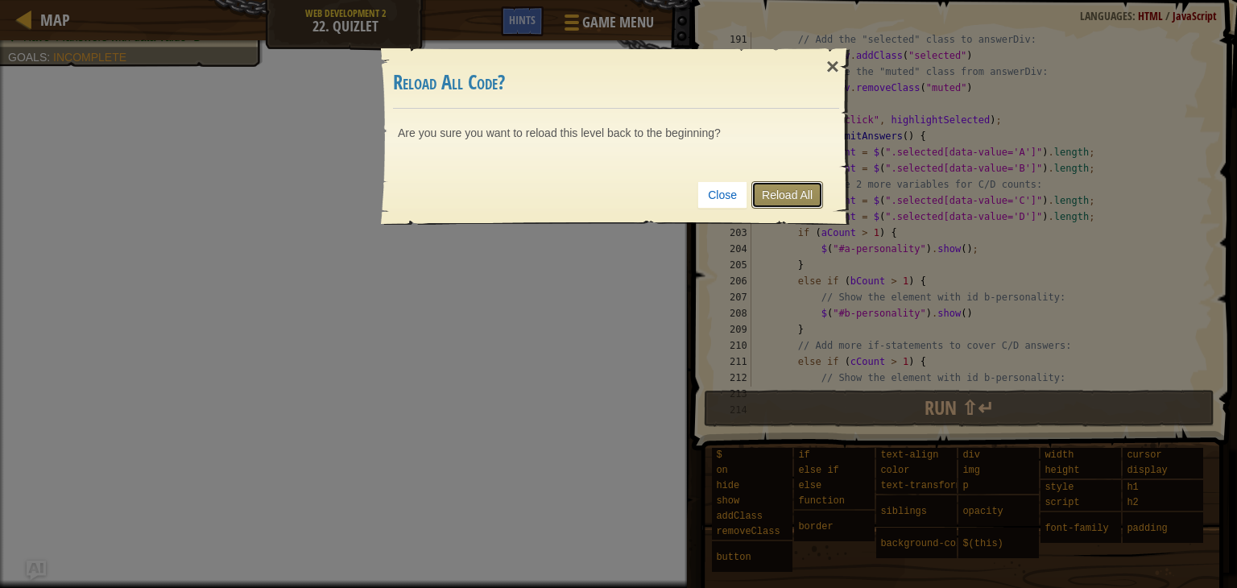
click at [774, 198] on link "Reload All" at bounding box center [787, 194] width 72 height 27
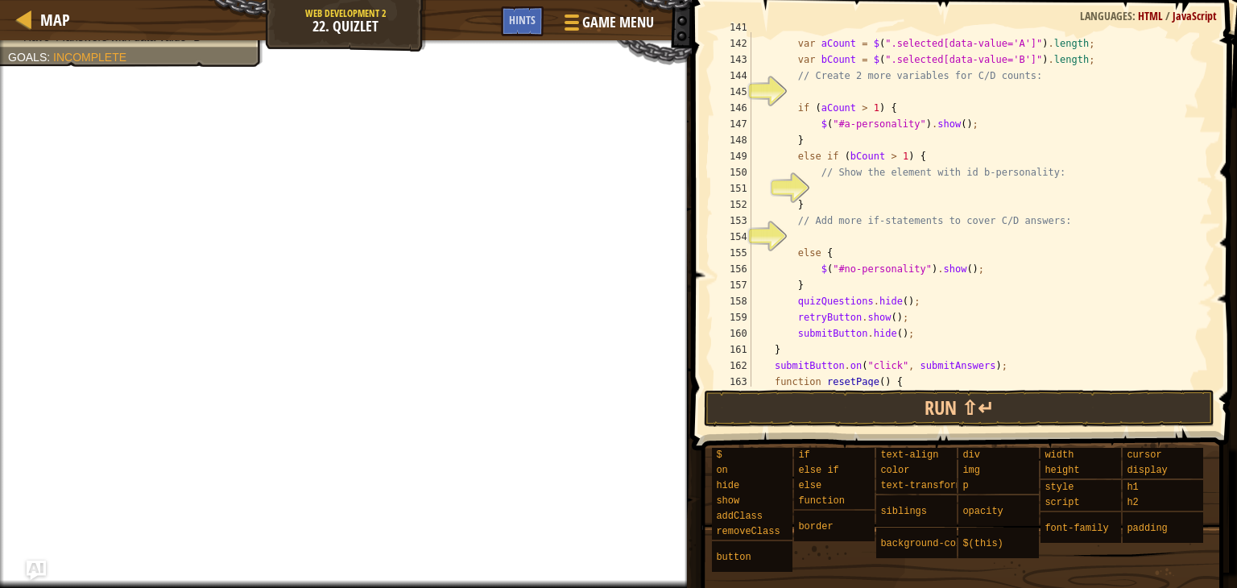
scroll to position [2346, 0]
click at [859, 208] on div "function submitAnswers ( ) { var aCount = $ ( ".selected[data-value='A']" ) . l…" at bounding box center [974, 214] width 453 height 387
type textarea "}"
click at [860, 199] on div "function submitAnswers ( ) { var aCount = $ ( ".selected[data-value='A']" ) . l…" at bounding box center [974, 214] width 453 height 387
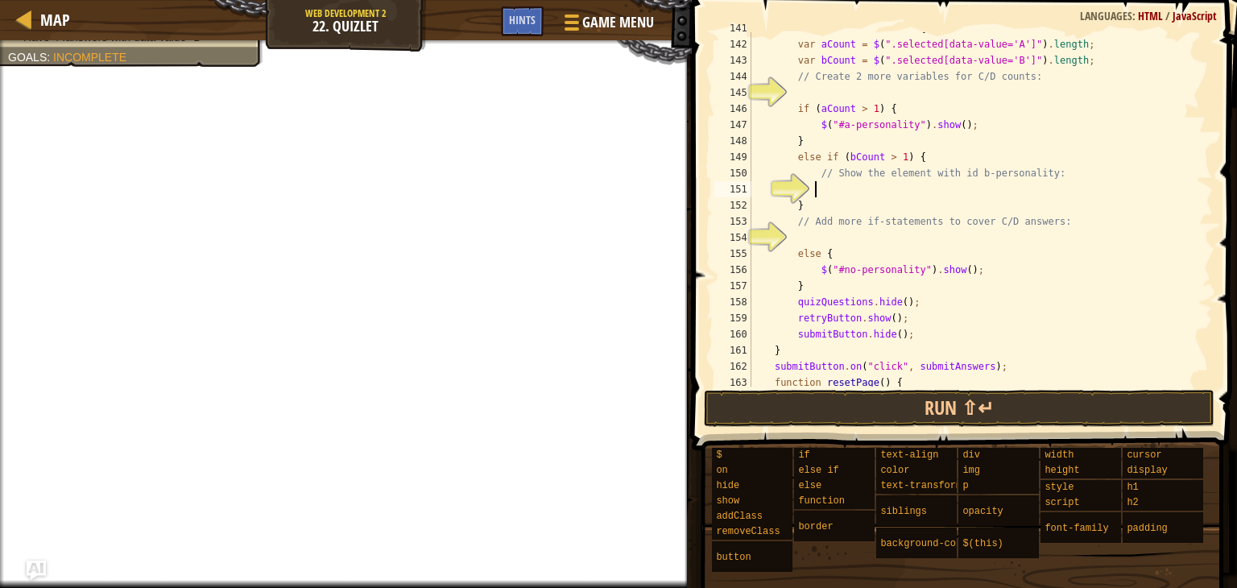
click at [864, 191] on div "function submitAnswers ( ) { var aCount = $ ( ".selected[data-value='A']" ) . l…" at bounding box center [974, 213] width 453 height 387
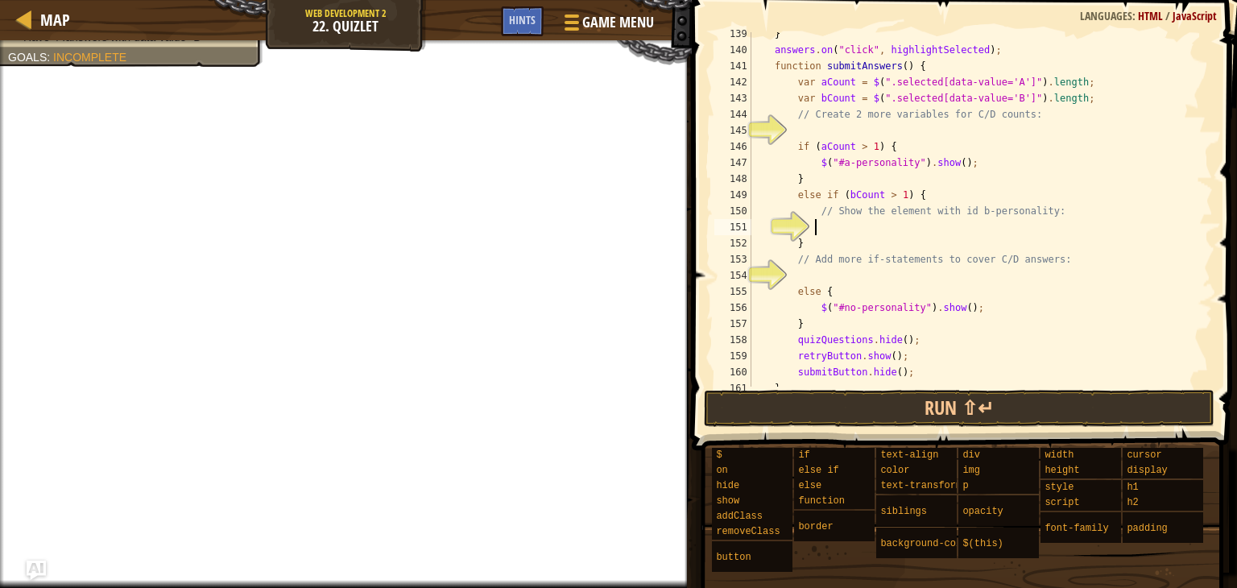
scroll to position [2309, 0]
drag, startPoint x: 814, startPoint y: 164, endPoint x: 953, endPoint y: 170, distance: 138.6
click at [953, 170] on div "} answers . on ( "click" , highlightSelected ) ; function submitAnswers ( ) { v…" at bounding box center [974, 220] width 453 height 387
type textarea "$("#a-personality").show();"
drag, startPoint x: 964, startPoint y: 168, endPoint x: 815, endPoint y: 163, distance: 149.1
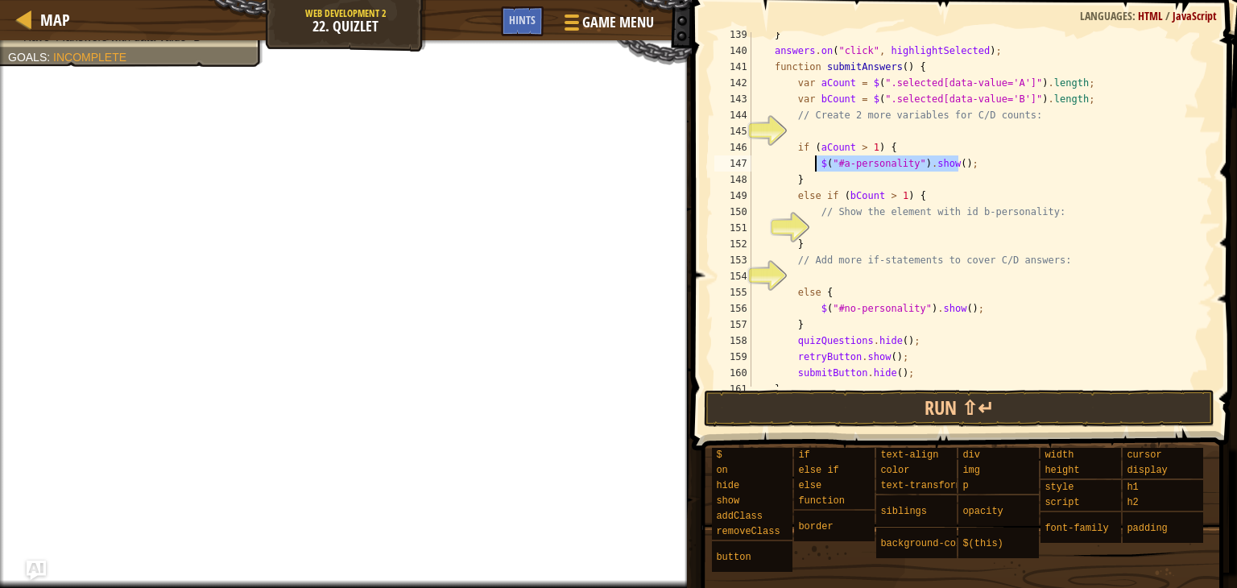
click at [815, 163] on div "} answers . on ( "click" , highlightSelected ) ; function submitAnswers ( ) { v…" at bounding box center [974, 220] width 453 height 387
click at [857, 225] on div "} answers . on ( "click" , highlightSelected ) ; function submitAnswers ( ) { v…" at bounding box center [974, 220] width 453 height 387
paste textarea "$("#a-personality").show();"
click at [850, 244] on div "} answers . on ( "click" , highlightSelected ) ; function submitAnswers ( ) { v…" at bounding box center [974, 220] width 453 height 387
type textarea "}"
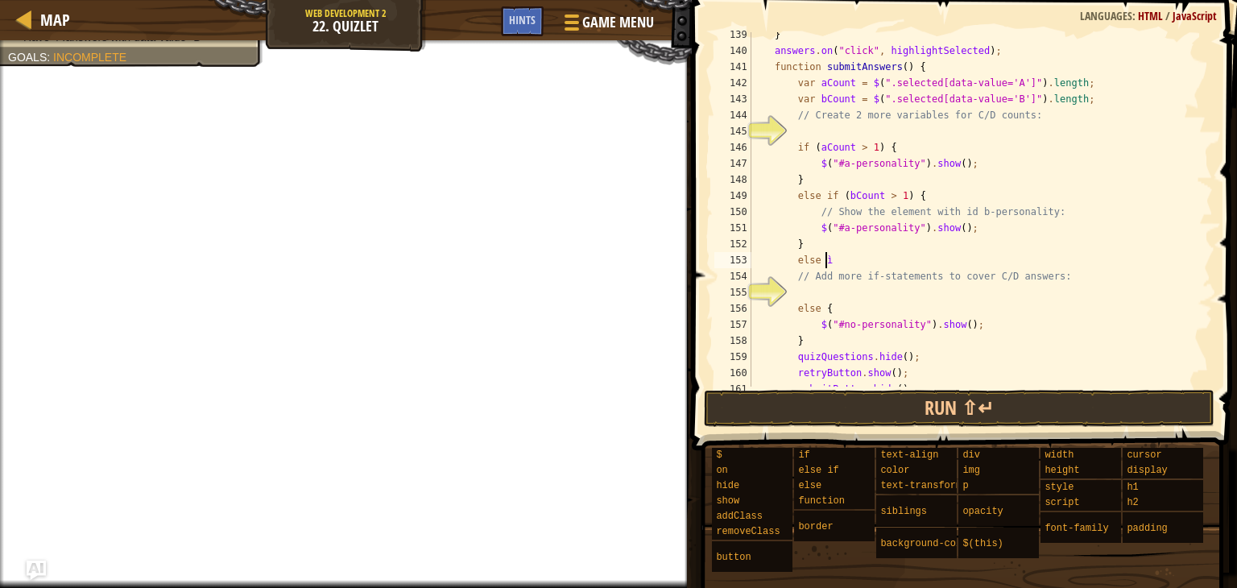
scroll to position [7, 6]
type textarea "e"
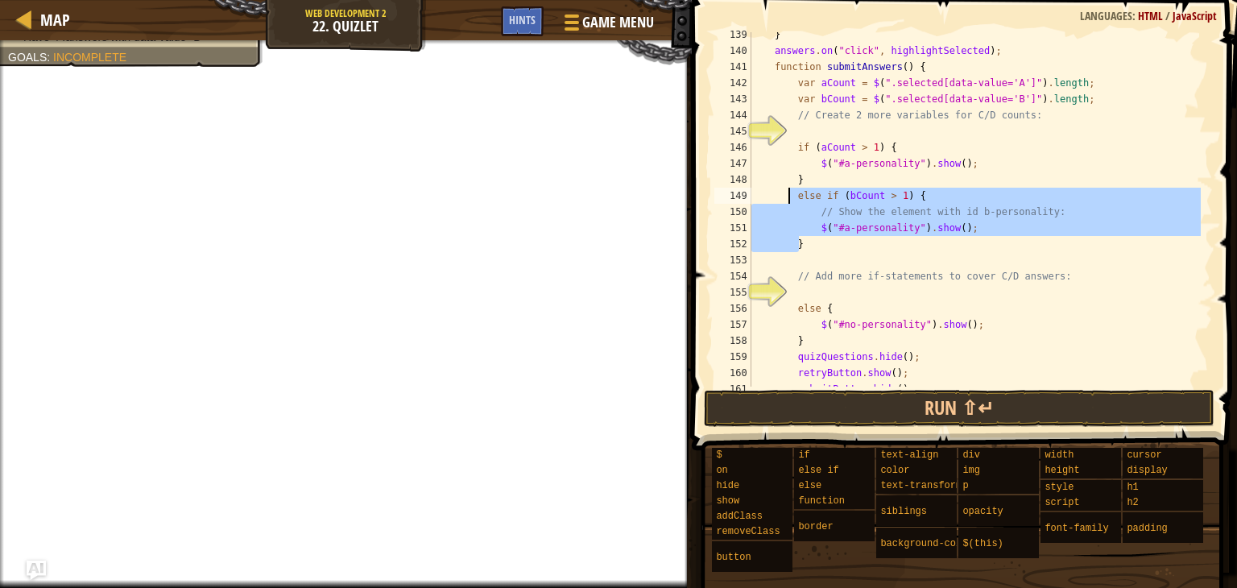
drag, startPoint x: 850, startPoint y: 246, endPoint x: 789, endPoint y: 200, distance: 75.4
click at [789, 200] on div "} answers . on ( "click" , highlightSelected ) ; function submitAnswers ( ) { v…" at bounding box center [974, 220] width 453 height 387
type textarea "else if (bCount > 1) { // Show the element with id b-personality:"
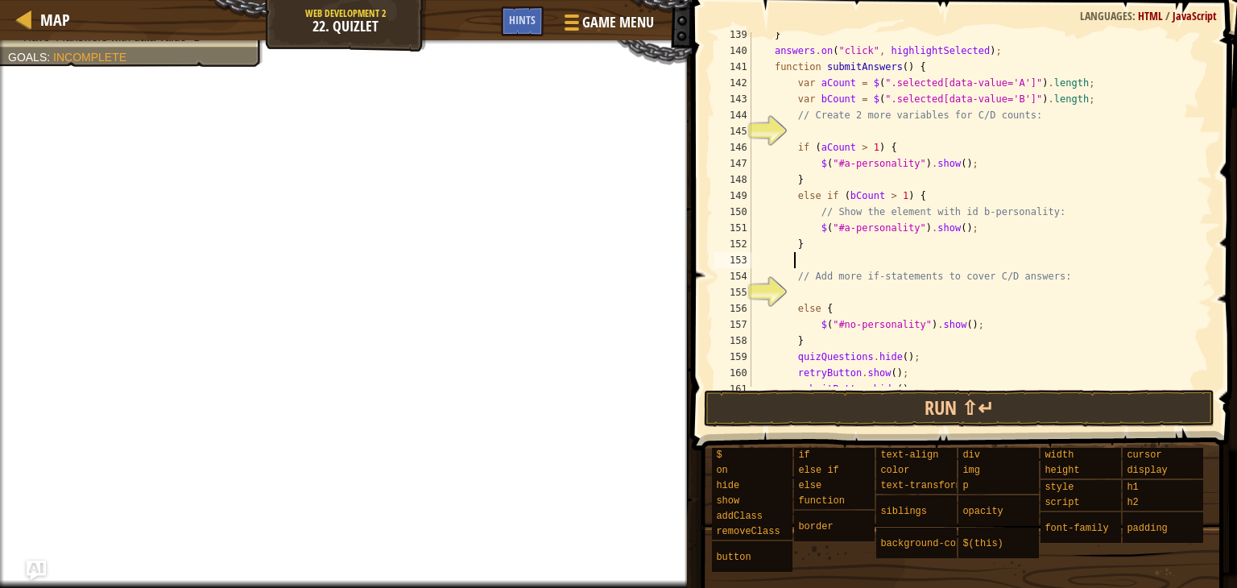
click at [821, 257] on div "} answers . on ( "click" , highlightSelected ) ; function submitAnswers ( ) { v…" at bounding box center [974, 220] width 453 height 387
paste textarea "}"
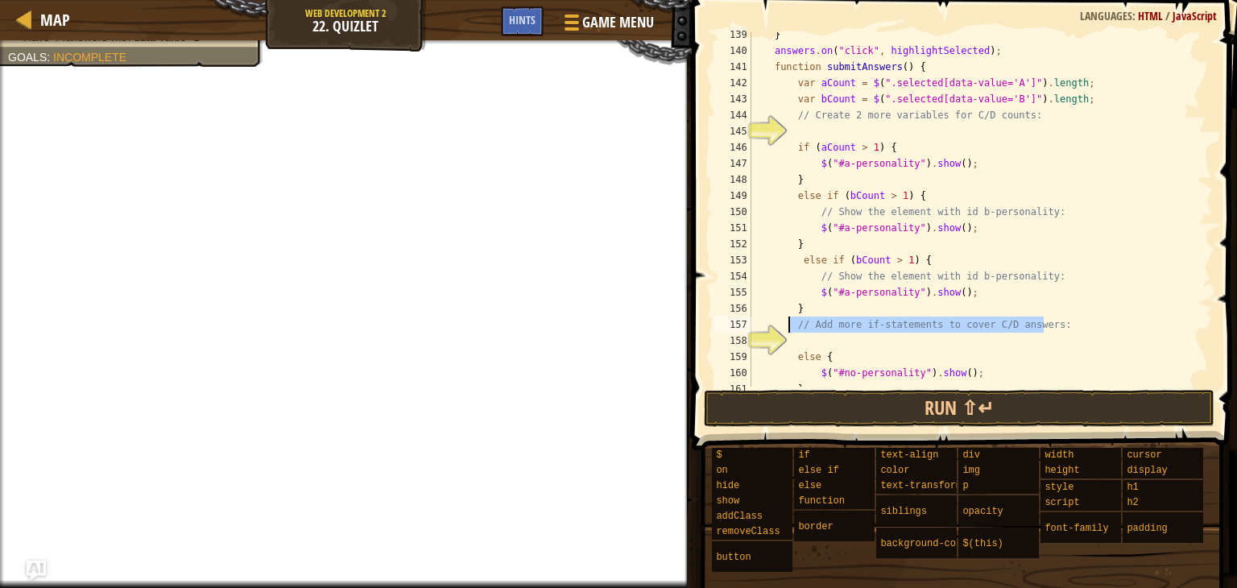
drag, startPoint x: 1041, startPoint y: 325, endPoint x: 791, endPoint y: 325, distance: 250.4
click at [791, 325] on div "} answers . on ( "click" , highlightSelected ) ; function submitAnswers ( ) { v…" at bounding box center [974, 220] width 453 height 387
paste textarea "}"
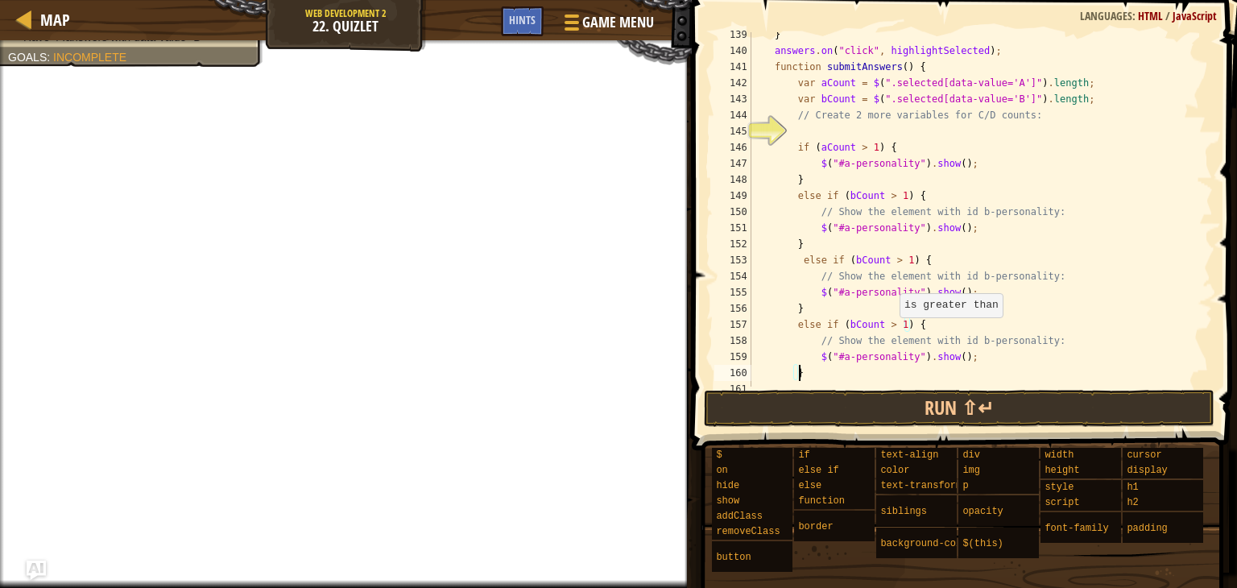
click at [895, 328] on div "} answers . on ( "click" , highlightSelected ) ; function submitAnswers ( ) { v…" at bounding box center [974, 220] width 453 height 387
click at [850, 322] on div "} answers . on ( "click" , highlightSelected ) ; function submitAnswers ( ) { v…" at bounding box center [974, 220] width 453 height 387
click at [847, 323] on div "} answers . on ( "click" , highlightSelected ) ; function submitAnswers ( ) { v…" at bounding box center [974, 220] width 453 height 387
click at [840, 354] on div "} answers . on ( "click" , highlightSelected ) ; function submitAnswers ( ) { v…" at bounding box center [974, 220] width 453 height 387
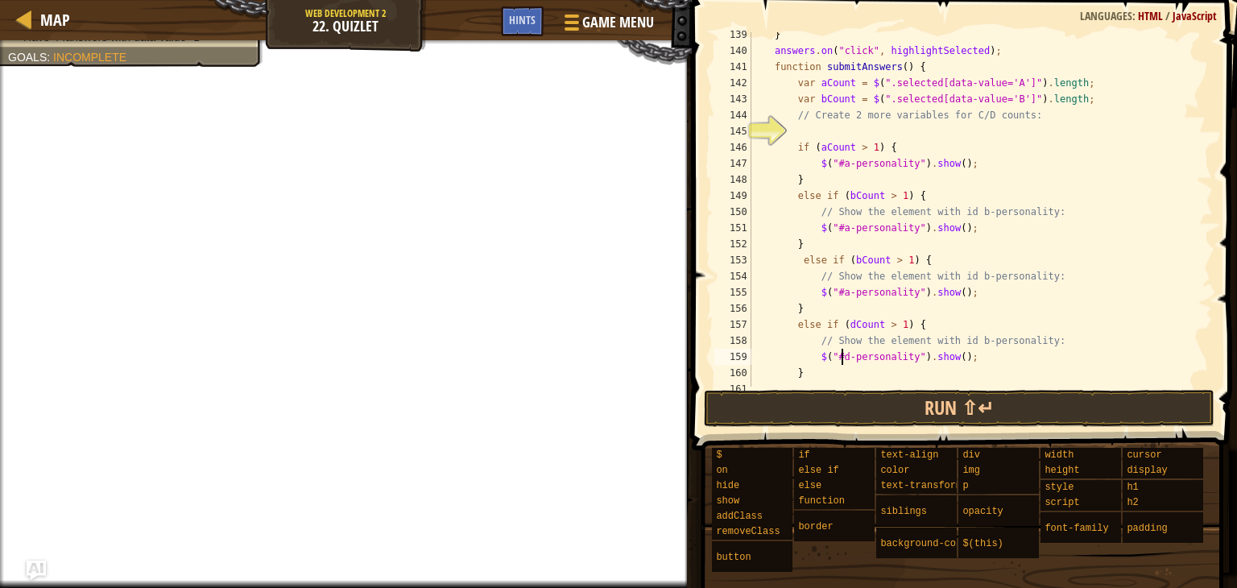
scroll to position [7, 7]
click at [840, 291] on div "} answers . on ( "click" , highlightSelected ) ; function submitAnswers ( ) { v…" at bounding box center [974, 220] width 453 height 387
click at [852, 264] on div "} answers . on ( "click" , highlightSelected ) ; function submitAnswers ( ) { v…" at bounding box center [974, 220] width 453 height 387
click at [841, 227] on div "} answers . on ( "click" , highlightSelected ) ; function submitAnswers ( ) { v…" at bounding box center [974, 220] width 453 height 387
type textarea "$("#b-personality").show();"
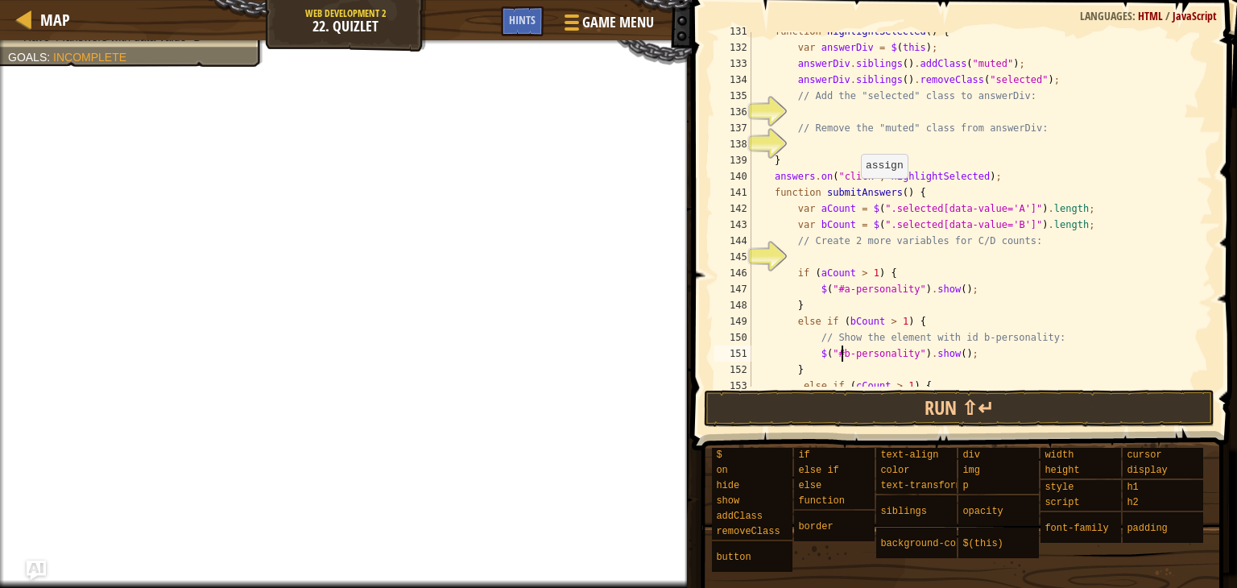
scroll to position [2181, 0]
click at [859, 254] on div "function highlightSelected ( ) { var answerDiv = $ ( this ) ; answerDiv . sibli…" at bounding box center [974, 218] width 453 height 387
drag, startPoint x: 1066, startPoint y: 227, endPoint x: 796, endPoint y: 229, distance: 269.8
click at [796, 229] on div "function highlightSelected ( ) { var answerDiv = $ ( this ) ; answerDiv . sibli…" at bounding box center [974, 218] width 453 height 387
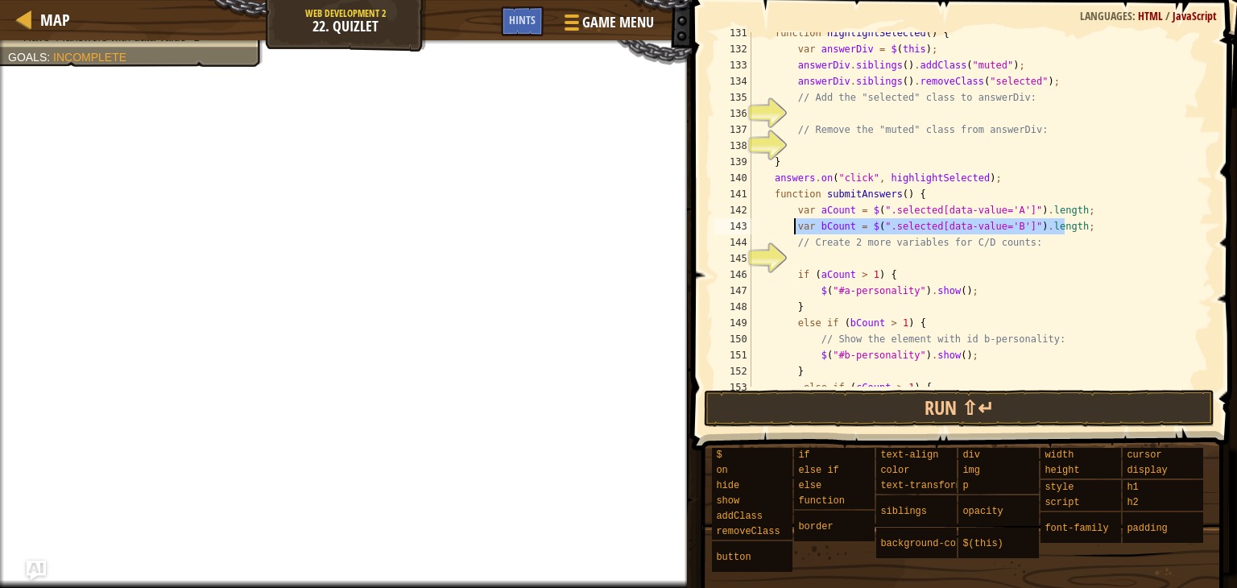
type textarea "var bCount = $(".selected[data-value='B']").length;"
click at [796, 229] on div "function highlightSelected ( ) { var answerDiv = $ ( this ) ; answerDiv . sibli…" at bounding box center [974, 218] width 453 height 387
drag, startPoint x: 796, startPoint y: 229, endPoint x: 1066, endPoint y: 233, distance: 270.6
click at [1066, 233] on div "function highlightSelected ( ) { var answerDiv = $ ( this ) ; answerDiv . sibli…" at bounding box center [974, 218] width 453 height 387
click at [915, 258] on div "function highlightSelected ( ) { var answerDiv = $ ( this ) ; answerDiv . sibli…" at bounding box center [974, 218] width 453 height 387
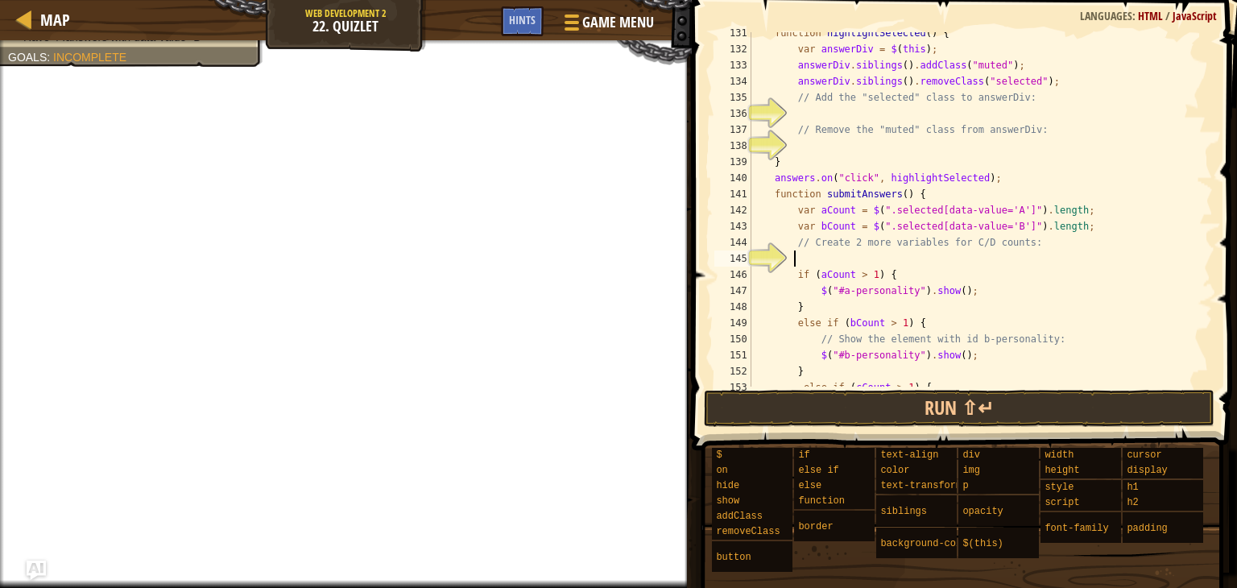
paste textarea "var bCount = $(".selected[data-value='B']").length;"
type textarea "var bCount = $(".selected[data-value='B']").length;"
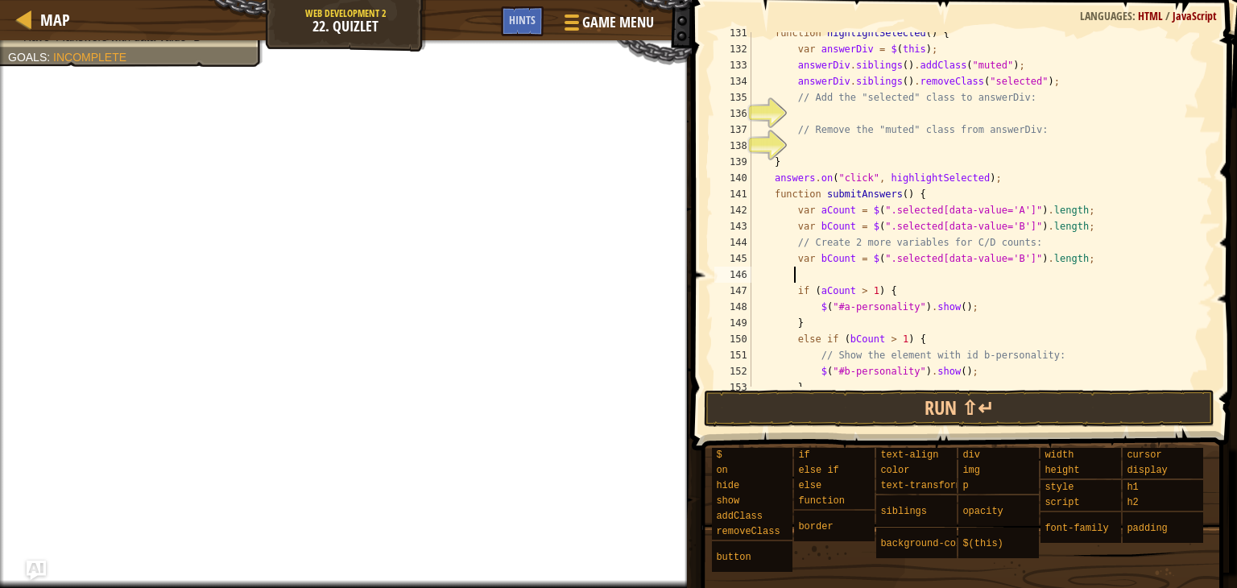
paste textarea "var bCount = $(".selected[data-value='B']").length;"
click at [819, 256] on div "function highlightSelected ( ) { var answerDiv = $ ( this ) ; answerDiv . sibli…" at bounding box center [974, 218] width 453 height 387
click at [821, 273] on div "function highlightSelected ( ) { var answerDiv = $ ( this ) ; answerDiv . sibli…" at bounding box center [974, 218] width 453 height 387
click at [1002, 258] on div "function highlightSelected ( ) { var answerDiv = $ ( this ) ; answerDiv . sibli…" at bounding box center [974, 218] width 453 height 387
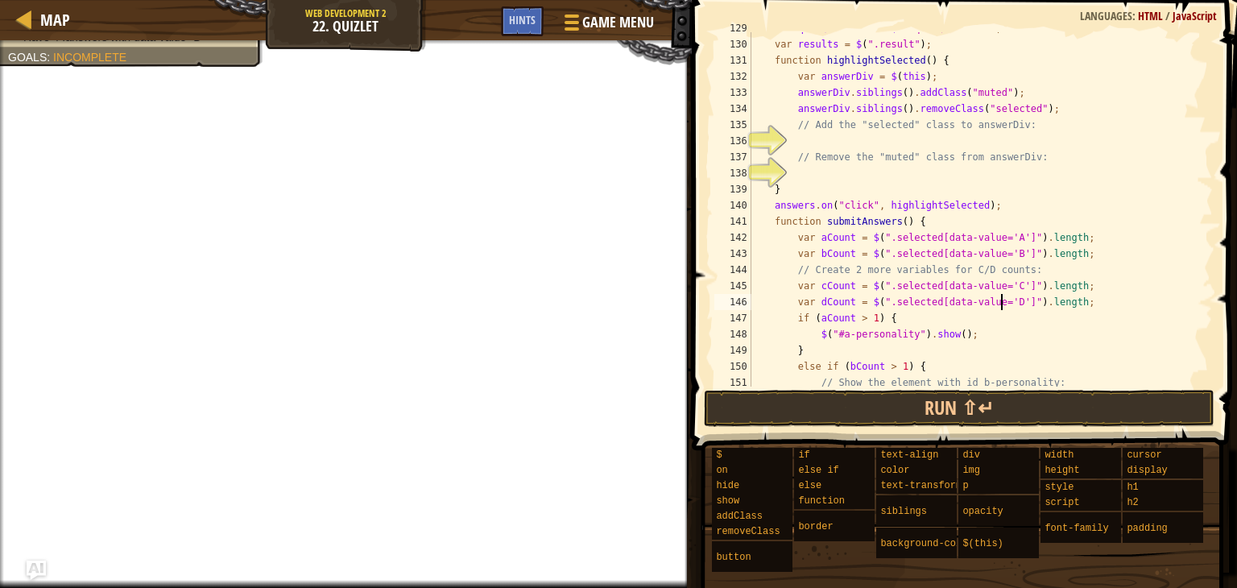
scroll to position [2151, 0]
type textarea "var dCount = $(".selected[data-value='D']").length;"
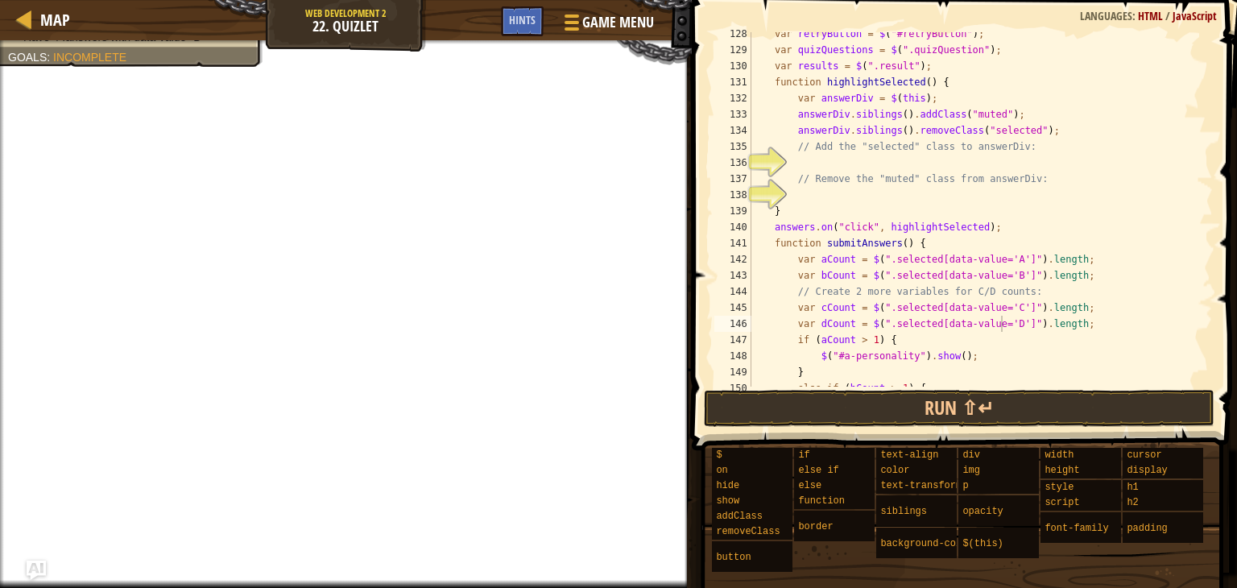
scroll to position [2131, 0]
click at [809, 192] on div "var retryButton = $ ( "#retryButton" ) ; var quizQuestions = $ ( ".quizQuestion…" at bounding box center [974, 220] width 453 height 387
click at [812, 204] on div "var retryButton = $ ( "#retryButton" ) ; var quizQuestions = $ ( ".quizQuestion…" at bounding box center [974, 220] width 453 height 387
drag, startPoint x: 792, startPoint y: 131, endPoint x: 845, endPoint y: 134, distance: 53.2
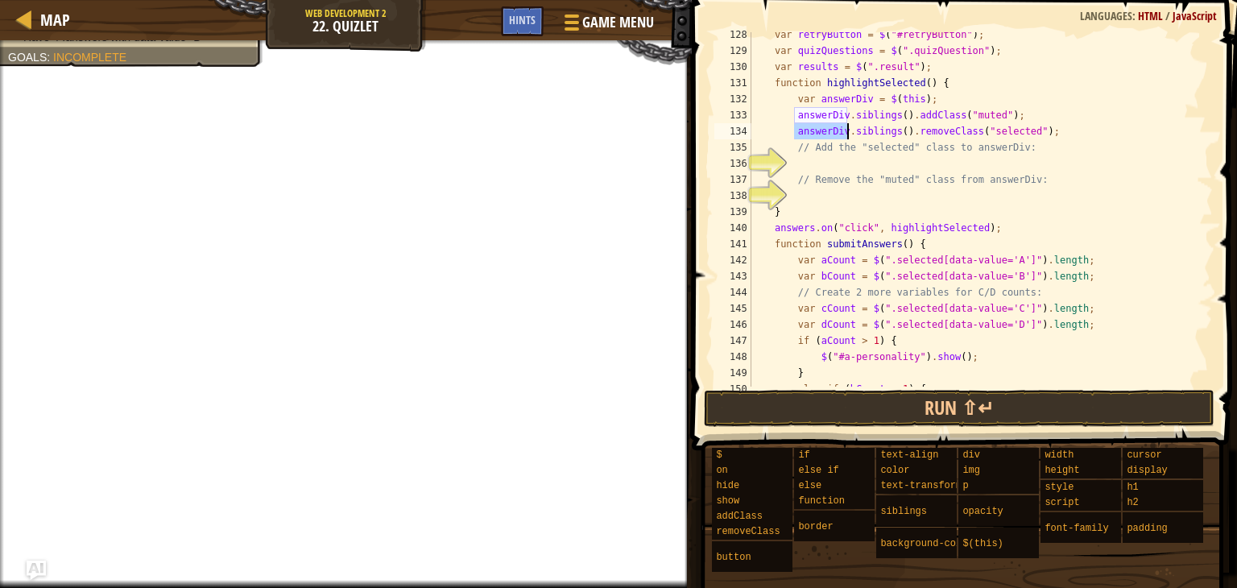
click at [845, 134] on div "var retryButton = $ ( "#retryButton" ) ; var quizQuestions = $ ( ".quizQuestion…" at bounding box center [974, 220] width 453 height 387
type textarea "answerDiv.siblings().removeClass("selected");"
click at [844, 158] on div "var retryButton = $ ( "#retryButton" ) ; var quizQuestions = $ ( ".quizQuestion…" at bounding box center [974, 220] width 453 height 387
paste textarea "answerDiv."
drag, startPoint x: 902, startPoint y: 114, endPoint x: 994, endPoint y: 115, distance: 91.8
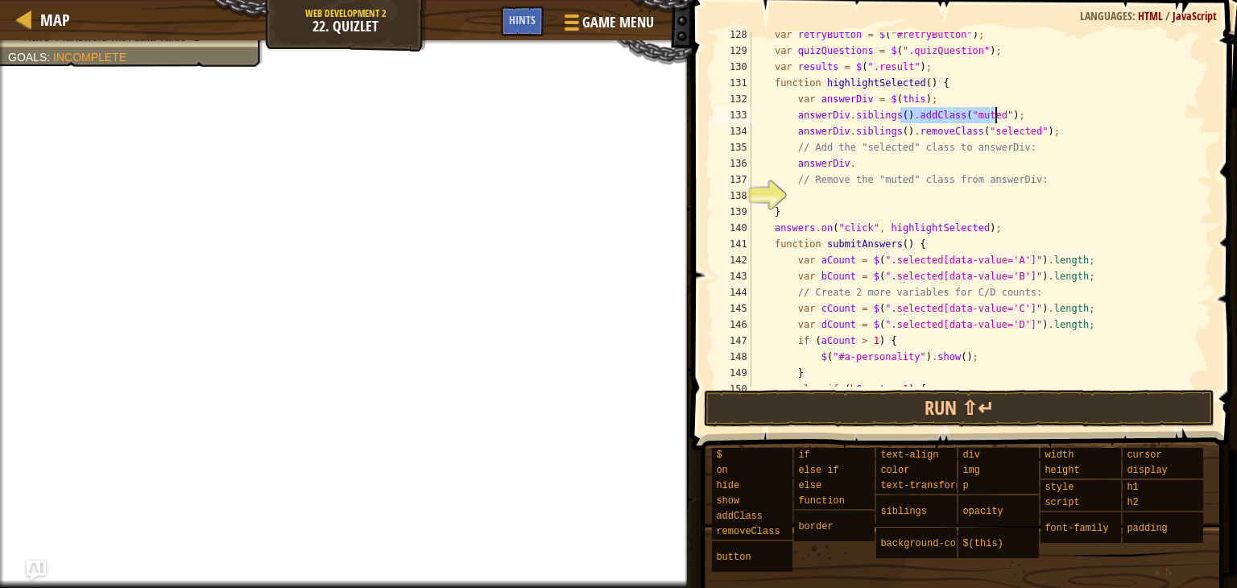
click at [994, 115] on div "var retryButton = $ ( "#retryButton" ) ; var quizQuestions = $ ( ".quizQuestion…" at bounding box center [974, 220] width 453 height 387
click at [897, 160] on div "var retryButton = $ ( "#retryButton" ) ; var quizQuestions = $ ( ".quizQuestion…" at bounding box center [974, 220] width 453 height 387
paste textarea ".addClass("muted")"
click at [849, 163] on div "var retryButton = $ ( "#retryButton" ) ; var quizQuestions = $ ( ".quizQuestion…" at bounding box center [974, 220] width 453 height 387
type textarea "}"
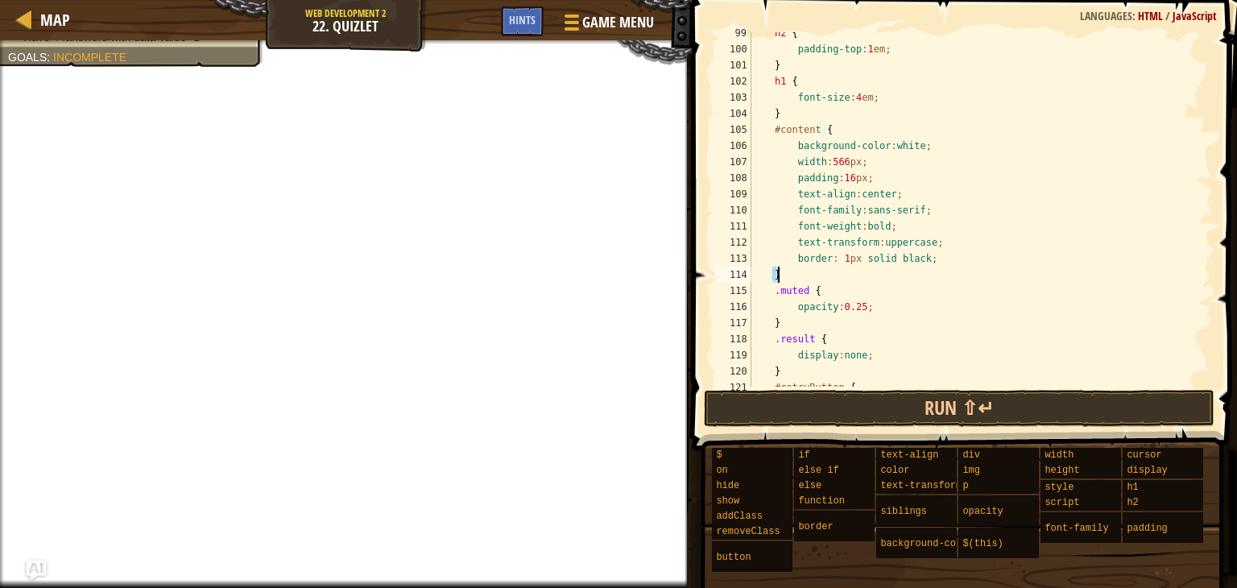
scroll to position [2094, 0]
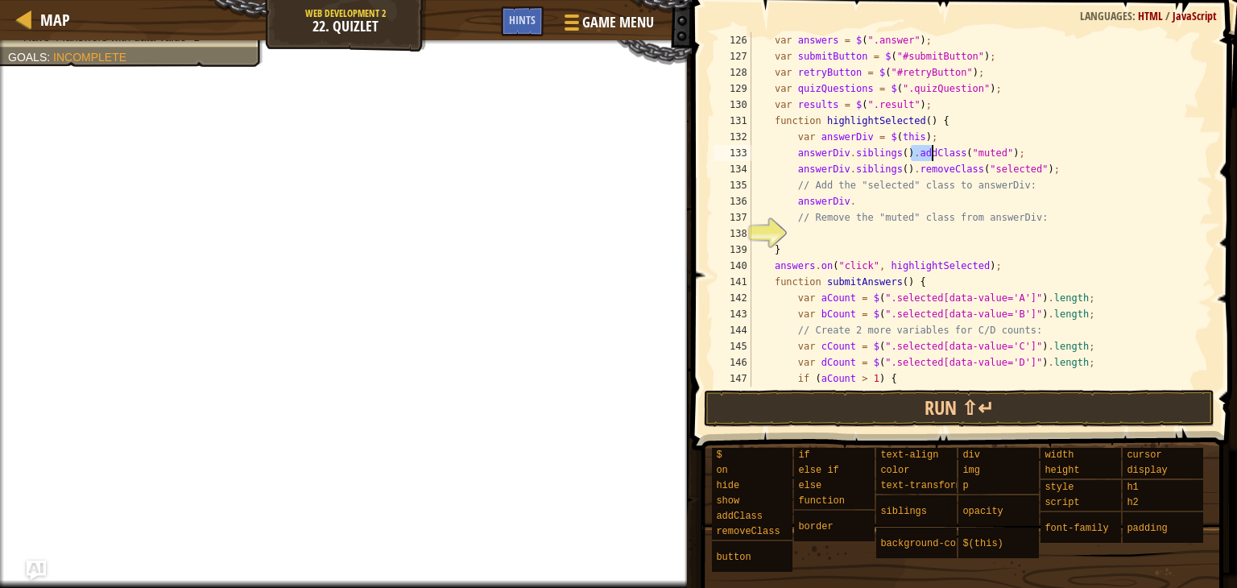
drag, startPoint x: 908, startPoint y: 153, endPoint x: 932, endPoint y: 153, distance: 23.4
click at [934, 153] on div "var answers = $ ( ".answer" ) ; var submitButton = $ ( "#submitButton" ) ; var …" at bounding box center [974, 225] width 453 height 387
click at [908, 150] on div "var answers = $ ( ".answer" ) ; var submitButton = $ ( "#submitButton" ) ; var …" at bounding box center [974, 209] width 453 height 354
drag, startPoint x: 907, startPoint y: 151, endPoint x: 994, endPoint y: 153, distance: 87.0
click at [994, 153] on div "var answers = $ ( ".answer" ) ; var submitButton = $ ( "#submitButton" ) ; var …" at bounding box center [974, 225] width 453 height 387
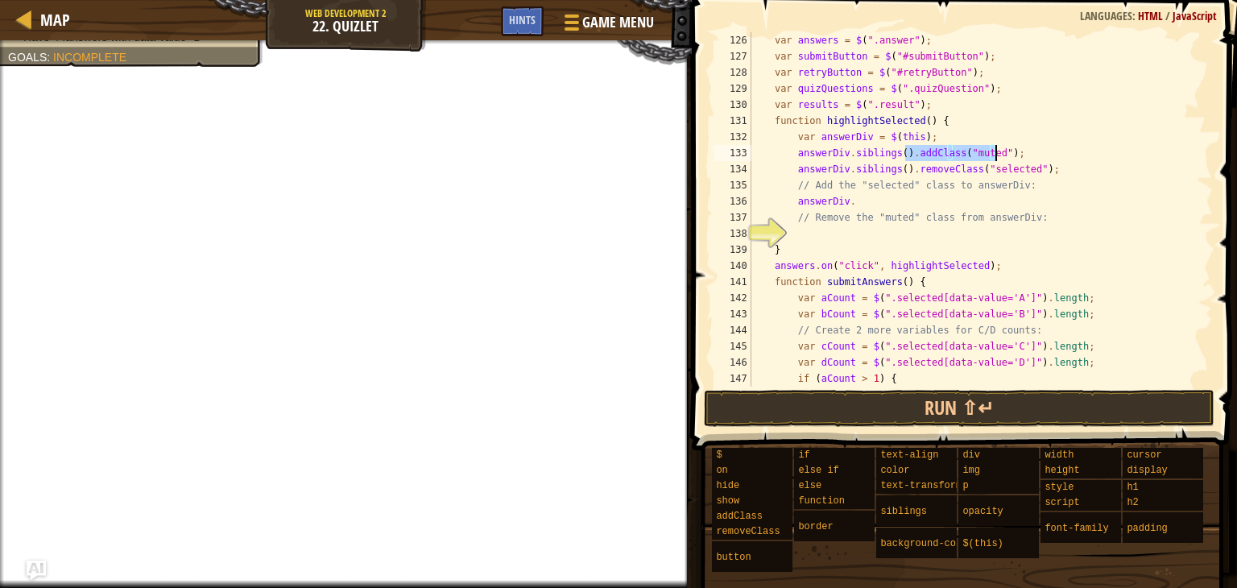
click at [859, 204] on div "var answers = $ ( ".answer" ) ; var submitButton = $ ( "#submitButton" ) ; var …" at bounding box center [974, 225] width 453 height 387
paste textarea "addClass("muted")"
drag, startPoint x: 977, startPoint y: 172, endPoint x: 1017, endPoint y: 171, distance: 40.3
click at [1017, 171] on div "var answers = $ ( ".answer" ) ; var submitButton = $ ( "#submitButton" ) ; var …" at bounding box center [974, 225] width 453 height 387
drag, startPoint x: 928, startPoint y: 200, endPoint x: 899, endPoint y: 204, distance: 28.4
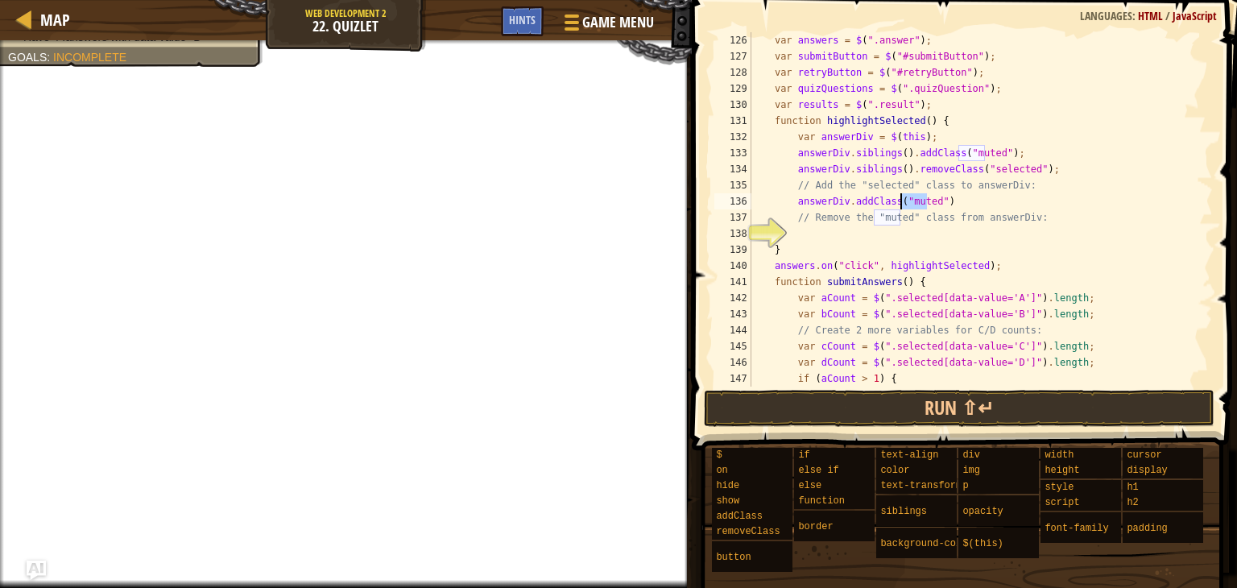
click at [899, 204] on div "var answers = $ ( ".answer" ) ; var submitButton = $ ( "#submitButton" ) ; var …" at bounding box center [974, 225] width 453 height 387
paste textarea "selec"
type textarea "answerDiv.addClass("selected")"
drag, startPoint x: 796, startPoint y: 200, endPoint x: 842, endPoint y: 201, distance: 46.7
click at [842, 201] on div "var answers = $ ( ".answer" ) ; var submitButton = $ ( "#submitButton" ) ; var …" at bounding box center [974, 225] width 453 height 387
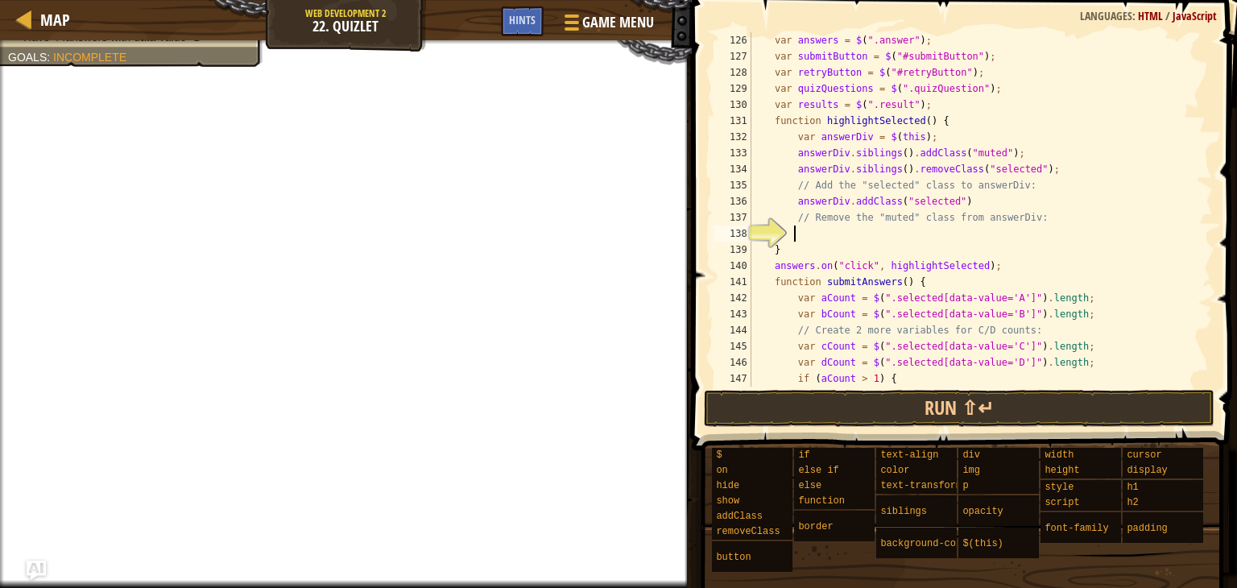
click at [839, 233] on div "var answers = $ ( ".answer" ) ; var submitButton = $ ( "#submitButton" ) ; var …" at bounding box center [974, 225] width 453 height 387
paste textarea "answerDiv"
click at [963, 169] on div "var answers = $ ( ".answer" ) ; var submitButton = $ ( "#submitButton" ) ; var …" at bounding box center [974, 225] width 453 height 387
drag, startPoint x: 906, startPoint y: 172, endPoint x: 964, endPoint y: 169, distance: 58.0
click at [964, 169] on div "var answers = $ ( ".answer" ) ; var submitButton = $ ( "#submitButton" ) ; var …" at bounding box center [974, 225] width 453 height 387
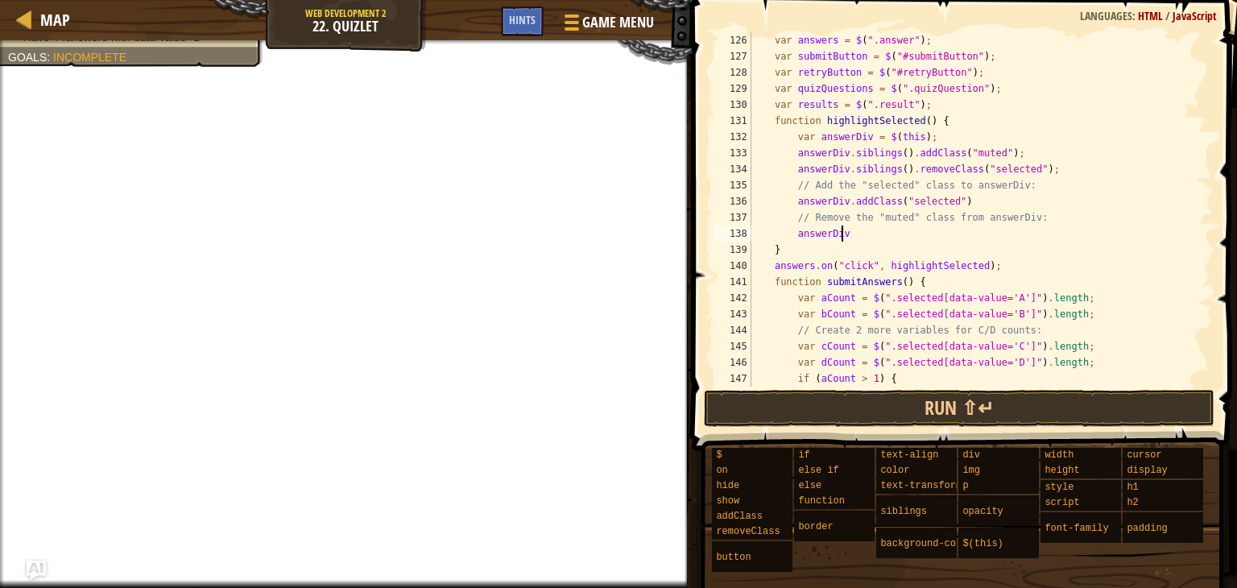
click at [915, 235] on div "var answers = $ ( ".answer" ) ; var submitButton = $ ( "#submitButton" ) ; var …" at bounding box center [974, 225] width 453 height 387
paste textarea "removeClass"
drag, startPoint x: 965, startPoint y: 171, endPoint x: 1025, endPoint y: 172, distance: 60.4
click at [1025, 172] on div "var answers = $ ( ".answer" ) ; var submitButton = $ ( "#submitButton" ) ; var …" at bounding box center [974, 225] width 453 height 387
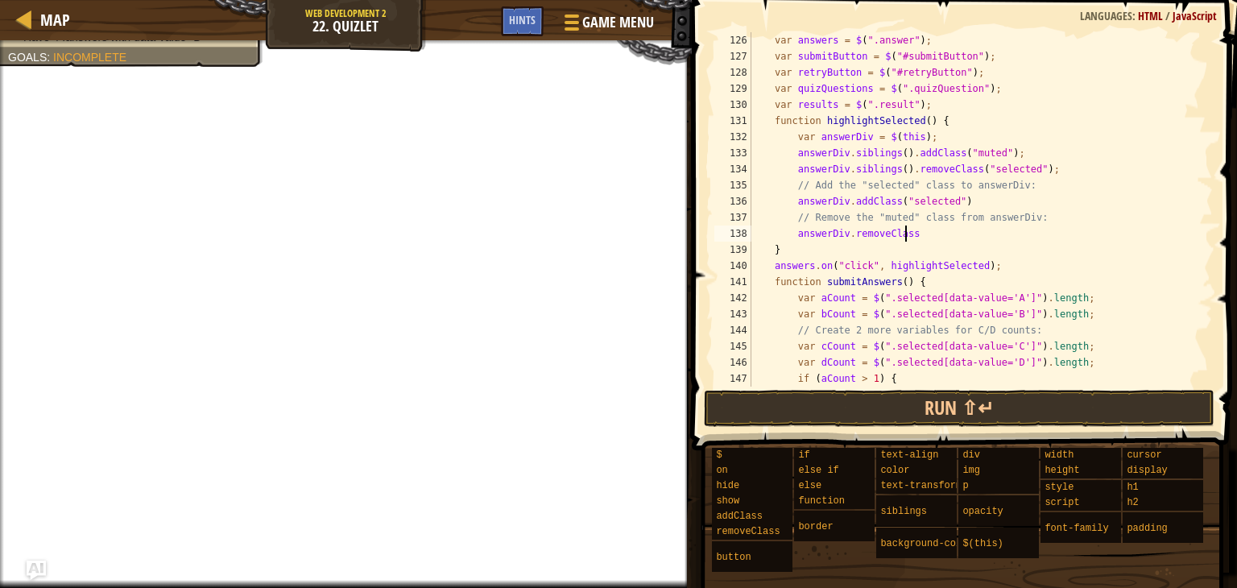
click at [955, 230] on div "var answers = $ ( ".answer" ) ; var submitButton = $ ( "#submitButton" ) ; var …" at bounding box center [974, 225] width 453 height 387
paste textarea "("selected")"
drag, startPoint x: 957, startPoint y: 155, endPoint x: 986, endPoint y: 152, distance: 28.4
click at [986, 152] on div "var answers = $ ( ".answer" ) ; var submitButton = $ ( "#submitButton" ) ; var …" at bounding box center [974, 225] width 453 height 387
drag, startPoint x: 960, startPoint y: 236, endPoint x: 915, endPoint y: 233, distance: 45.2
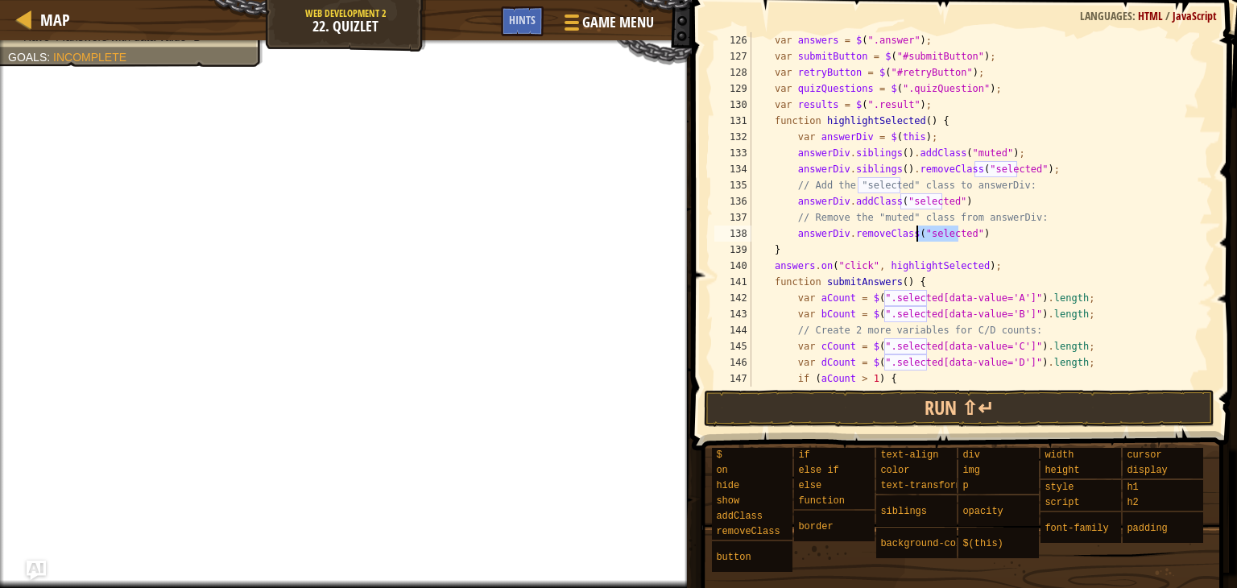
click at [915, 233] on div "var answers = $ ( ".answer" ) ; var submitButton = $ ( "#submitButton" ) ; var …" at bounding box center [974, 225] width 453 height 387
paste textarea "mu"
click at [1033, 230] on div "var answers = $ ( ".answer" ) ; var submitButton = $ ( "#submitButton" ) ; var …" at bounding box center [974, 225] width 453 height 387
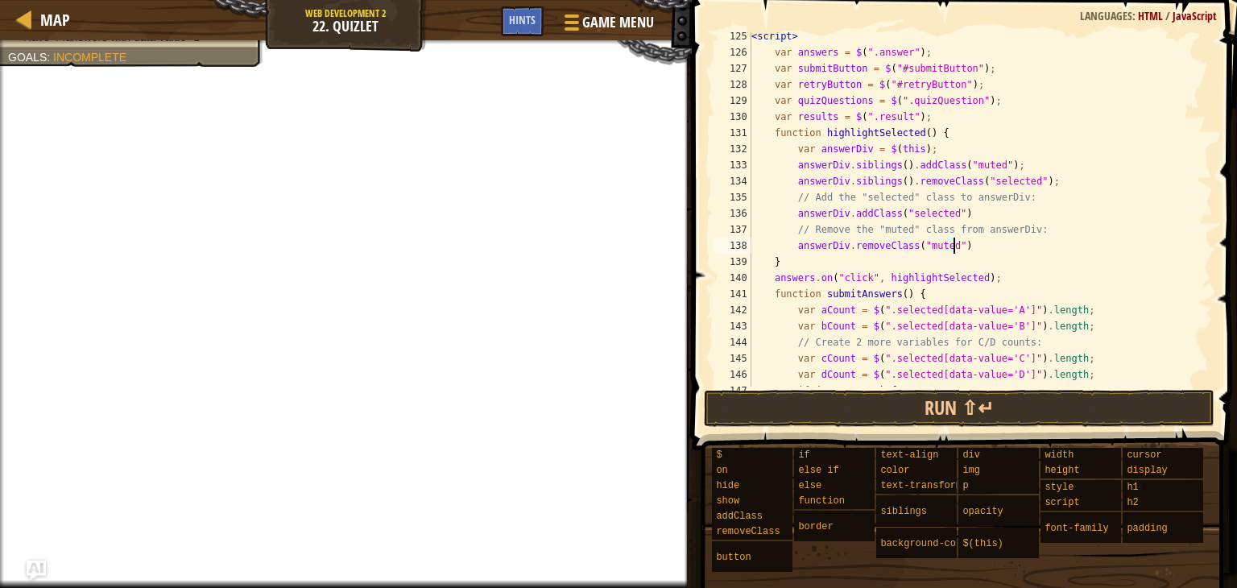
scroll to position [2081, 0]
click at [998, 221] on div "< script > var answers = $ ( ".answer" ) ; var submitButton = $ ( "#submitButto…" at bounding box center [974, 220] width 453 height 387
click at [1002, 215] on div "< script > var answers = $ ( ".answer" ) ; var submitButton = $ ( "#submitButto…" at bounding box center [974, 219] width 453 height 387
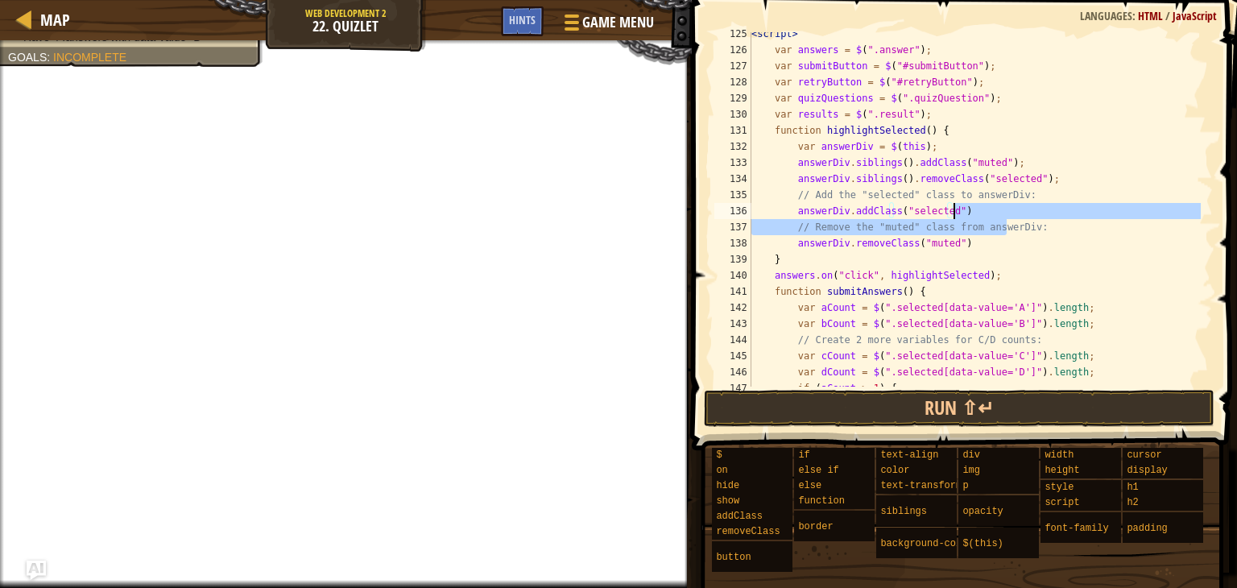
click at [1001, 210] on div "< script > var answers = $ ( ".answer" ) ; var submitButton = $ ( "#submitButto…" at bounding box center [974, 209] width 453 height 354
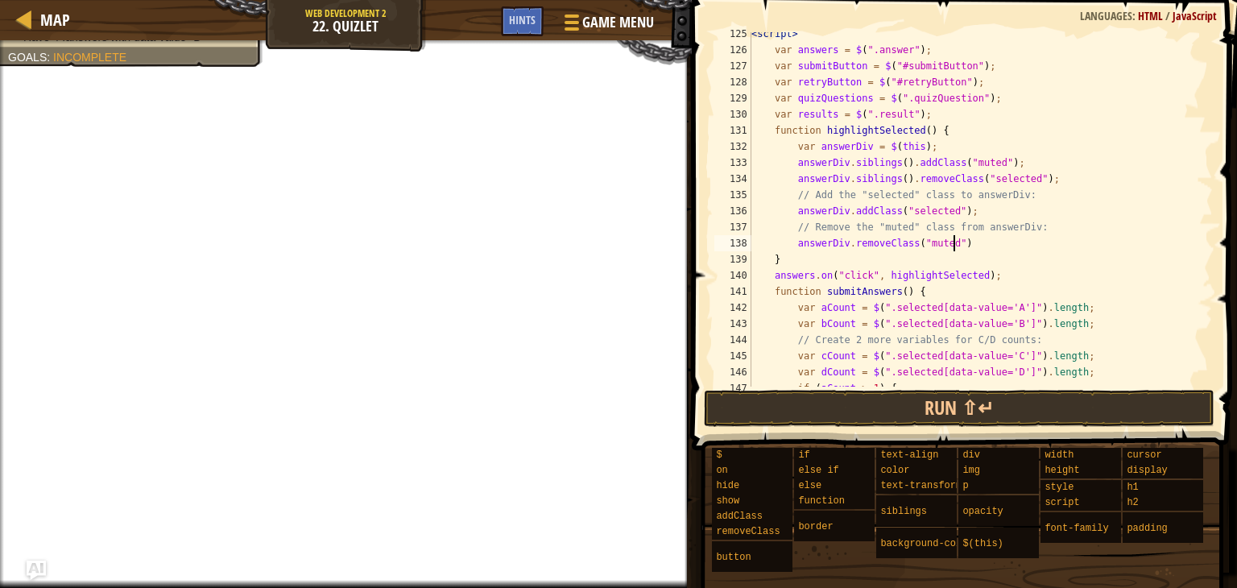
click at [985, 241] on div "< script > var answers = $ ( ".answer" ) ; var submitButton = $ ( "#submitButto…" at bounding box center [974, 219] width 453 height 387
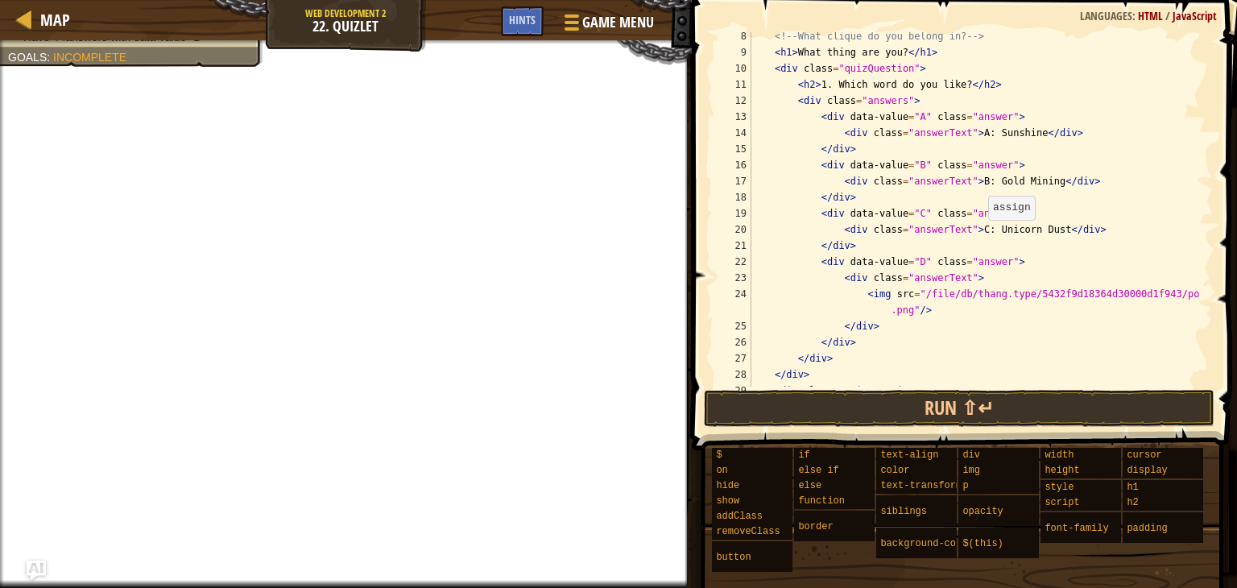
scroll to position [117, 0]
type textarea "answerDiv.removeClass("muted");"
click at [934, 395] on button "Run ⇧↵" at bounding box center [959, 408] width 511 height 37
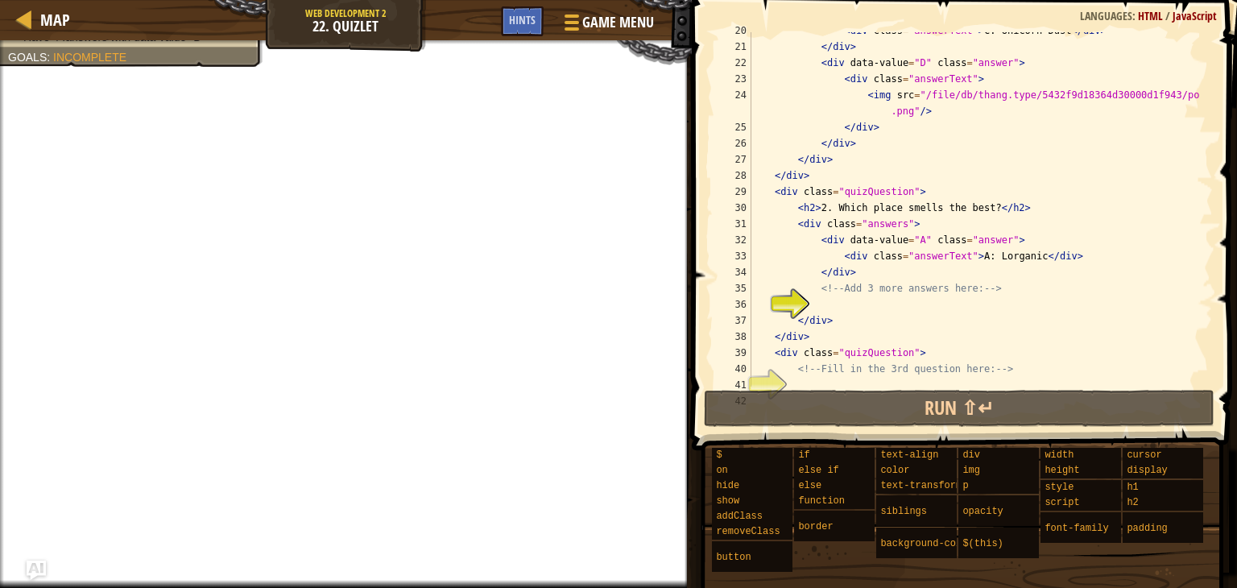
scroll to position [316, 0]
click at [903, 304] on div "< div class = "answerText" > C: Unicorn Dust </ div > </ div > < div data-value…" at bounding box center [974, 216] width 453 height 387
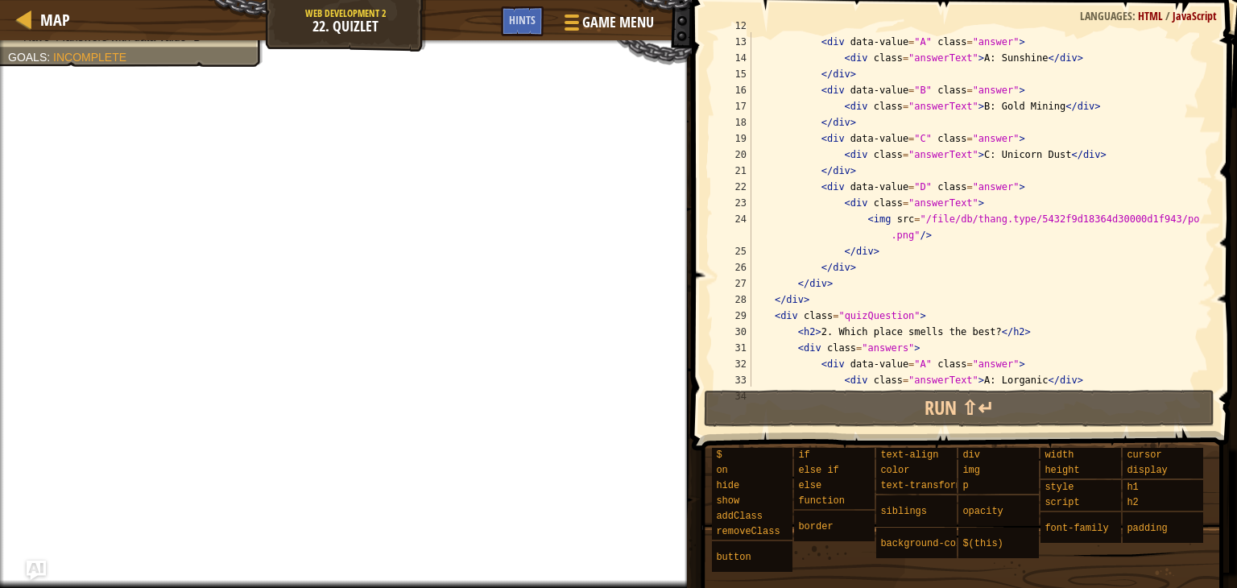
scroll to position [204, 0]
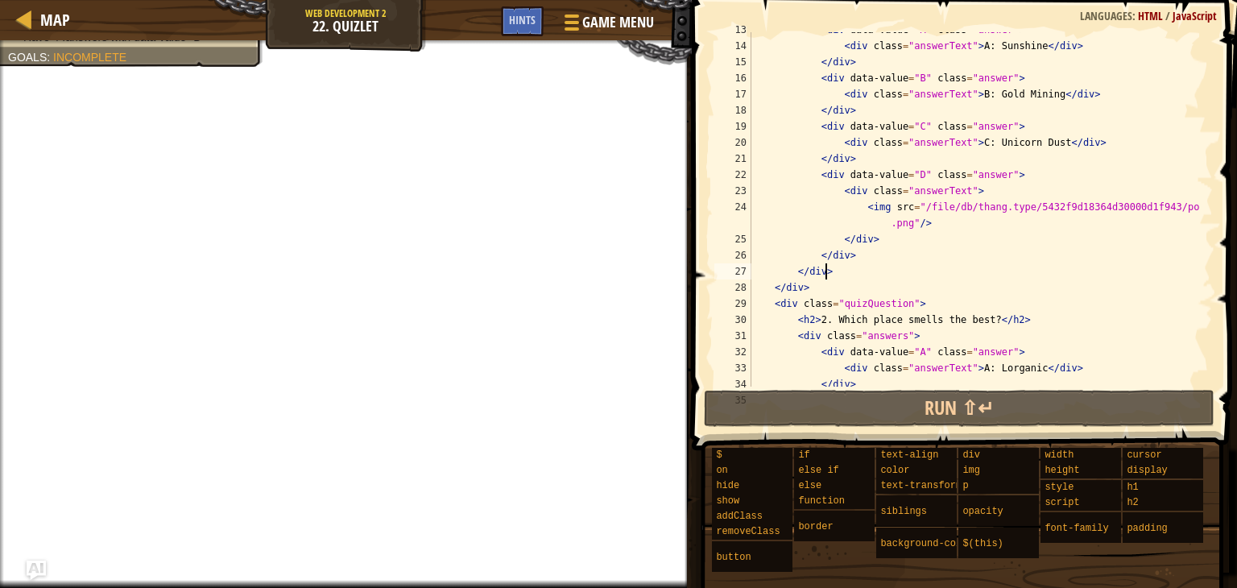
drag, startPoint x: 857, startPoint y: 275, endPoint x: 844, endPoint y: 271, distance: 13.5
click at [844, 271] on div "< div data-value = "A" class = "answer" > < div class = "answerText" > A: Sunsh…" at bounding box center [974, 215] width 453 height 387
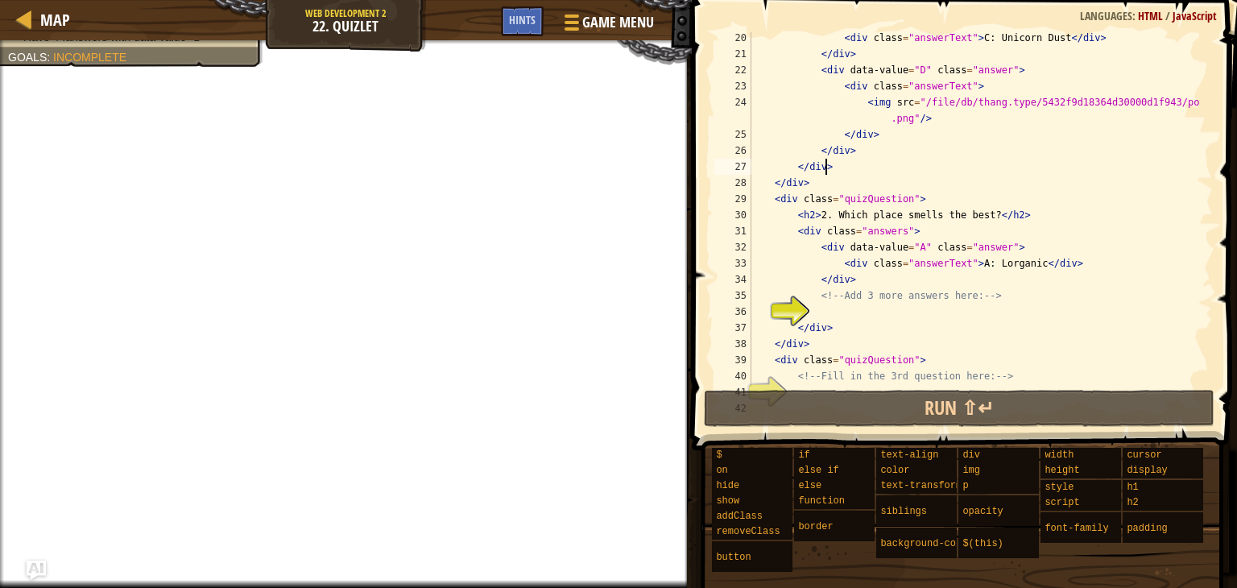
scroll to position [308, 0]
click at [895, 274] on div "< div class = "answerText" > C: Unicorn Dust </ div > </ div > < div data-value…" at bounding box center [974, 223] width 453 height 387
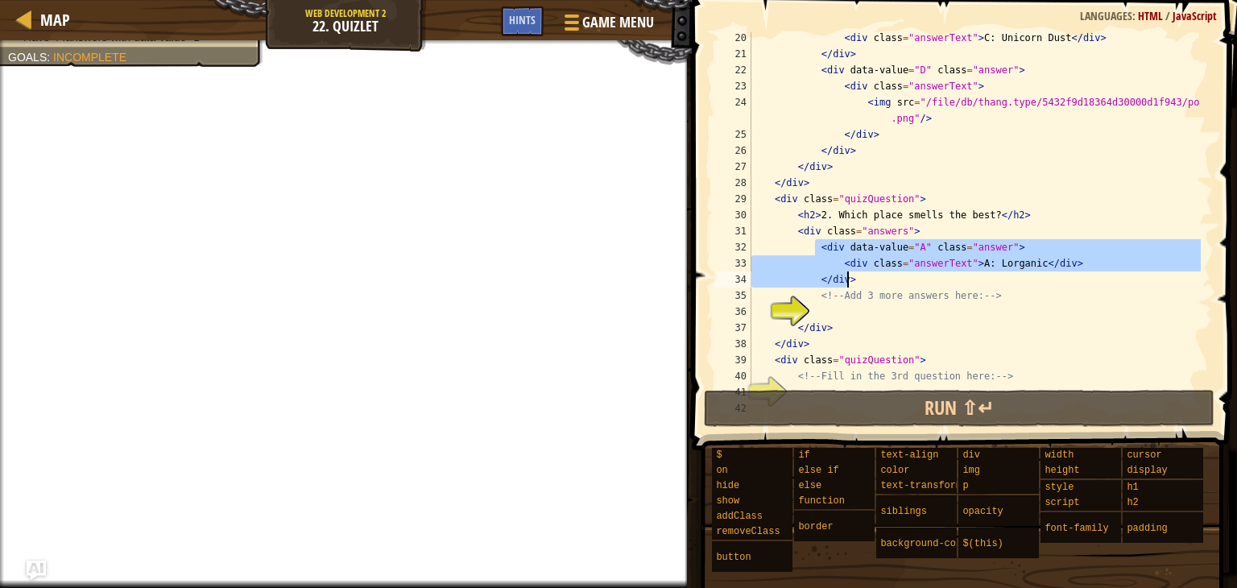
drag, startPoint x: 815, startPoint y: 248, endPoint x: 888, endPoint y: 282, distance: 80.7
click at [888, 282] on div "< div class = "answerText" > C: Unicorn Dust </ div > </ div > < div data-value…" at bounding box center [974, 223] width 453 height 387
type textarea "<div class="answerText">A: [PERSON_NAME]</div> </div>"
click at [946, 307] on div "< div class = "answerText" > C: Unicorn Dust </ div > </ div > < div data-value…" at bounding box center [974, 223] width 453 height 387
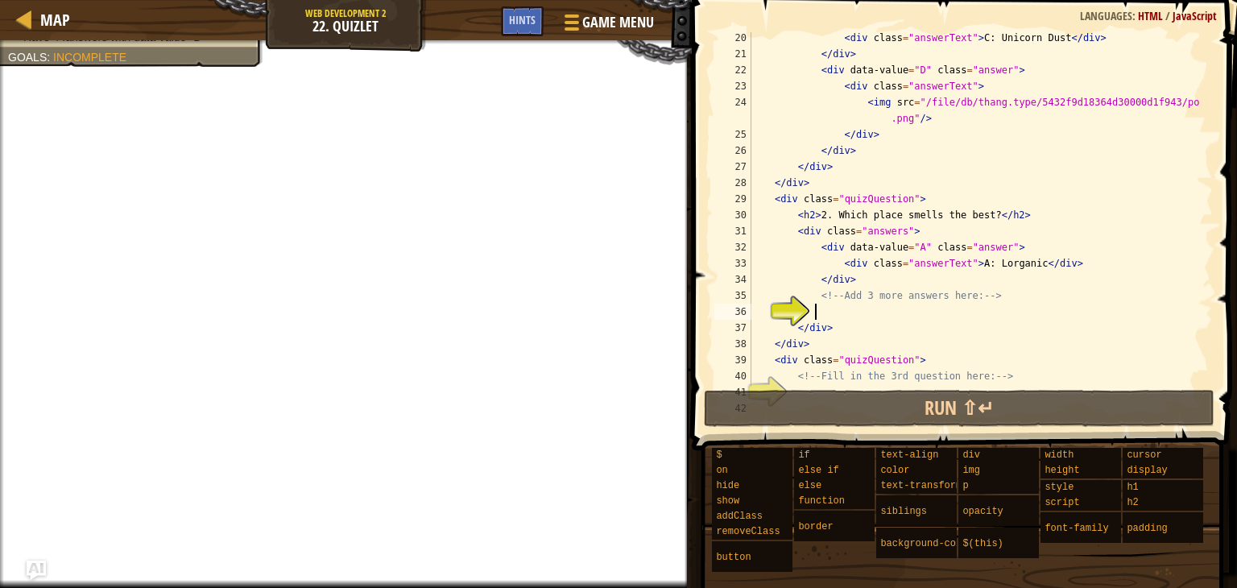
paste textarea "</div>"
type textarea "</div>"
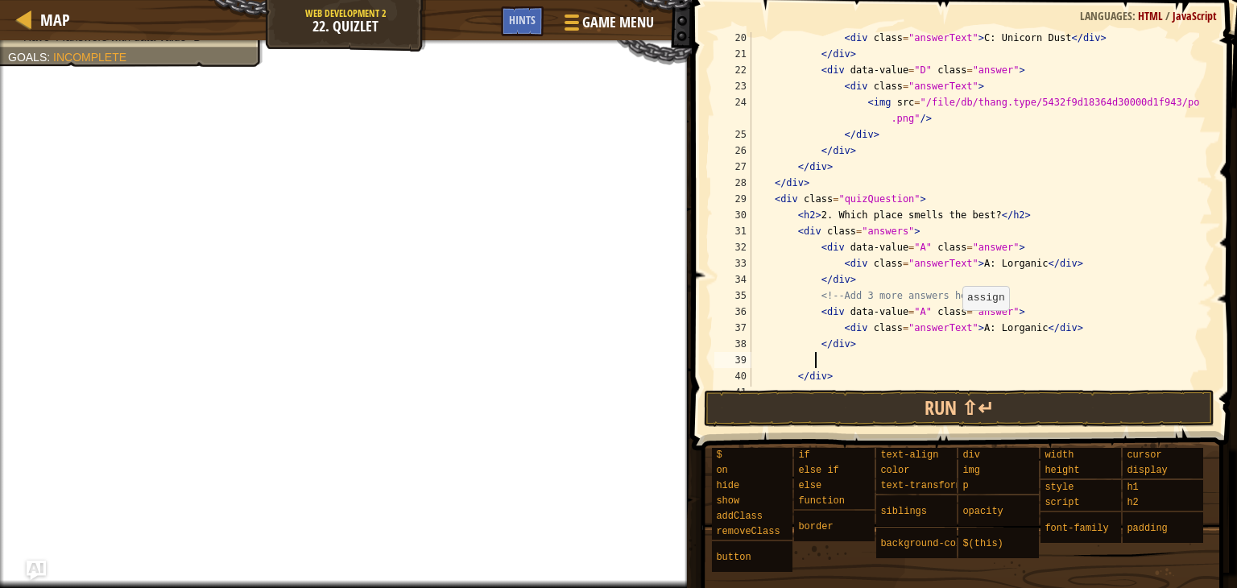
paste textarea "</div>"
type textarea "</div>"
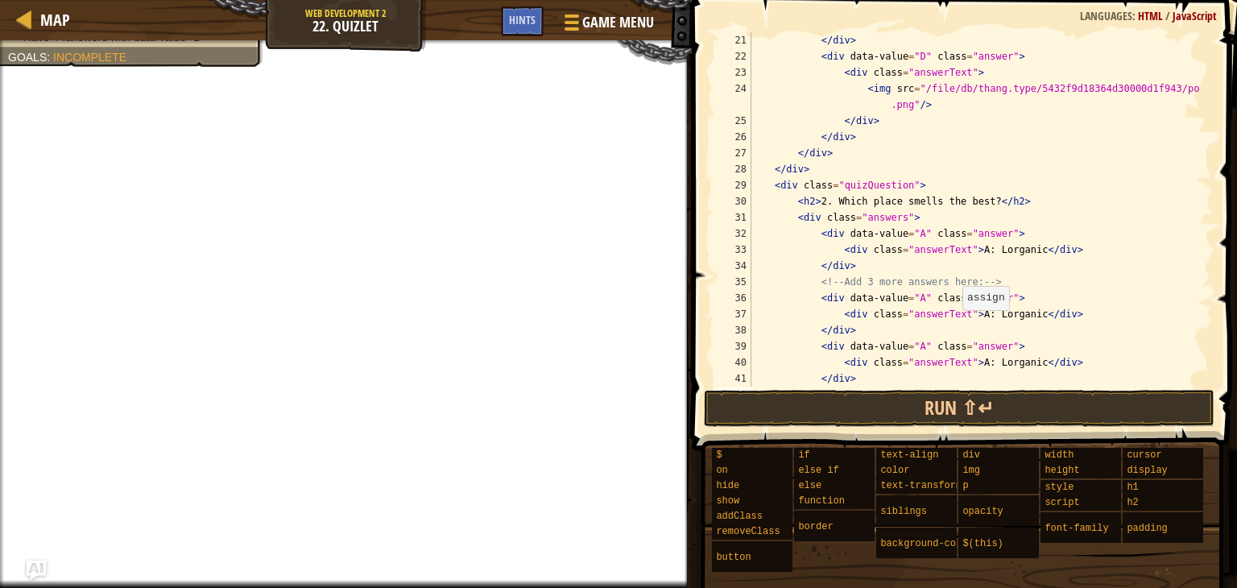
paste textarea "</div>"
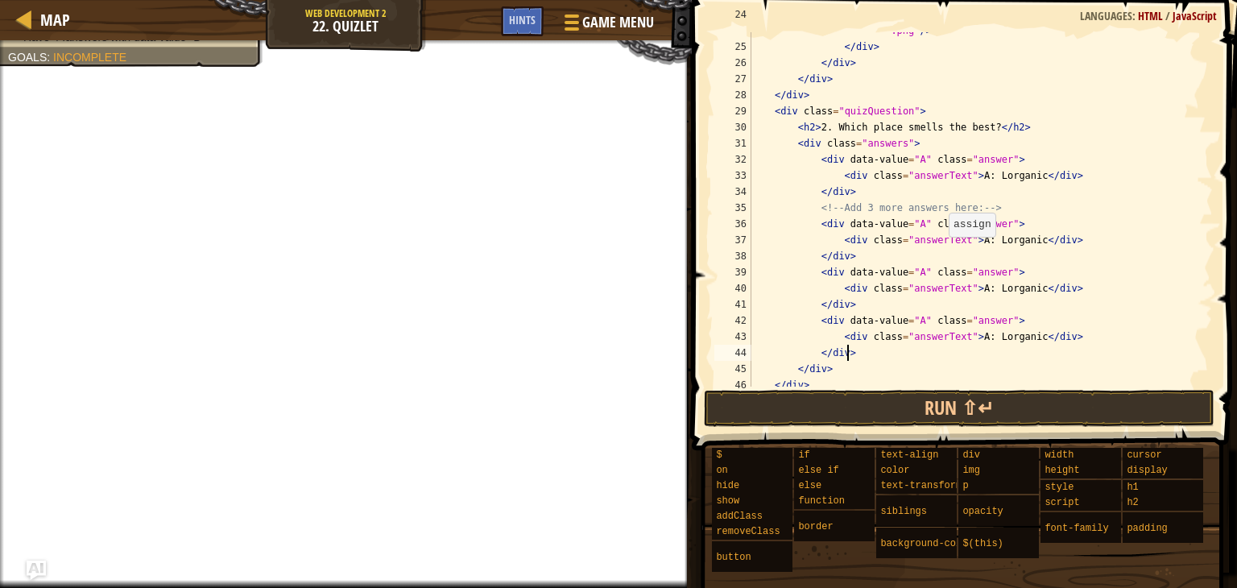
scroll to position [398, 0]
click at [911, 221] on div "< img src = "/file/db/thang.type/5432f9d18364d30000d1f943/portrait .png" /> </ …" at bounding box center [974, 206] width 453 height 403
click at [969, 239] on div "< img src = "/file/db/thang.type/5432f9d18364d30000d1f943/portrait .png" /> </ …" at bounding box center [974, 206] width 453 height 403
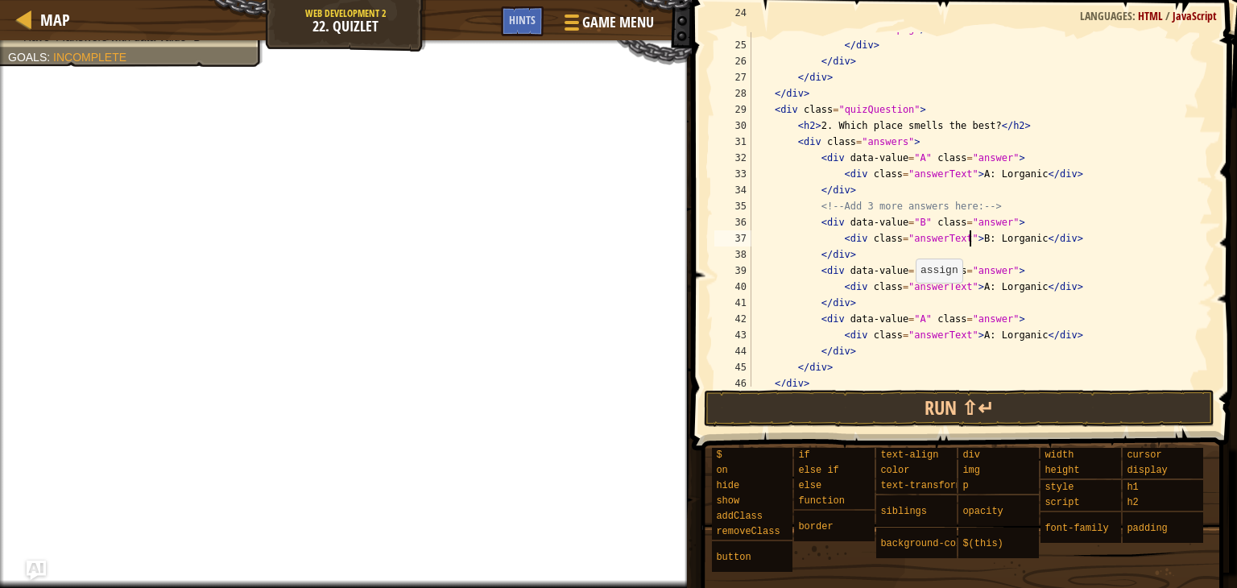
click at [912, 271] on div "< img src = "/file/db/thang.type/5432f9d18364d30000d1f943/portrait .png" /> </ …" at bounding box center [974, 206] width 453 height 403
click at [967, 289] on div "< img src = "/file/db/thang.type/5432f9d18364d30000d1f943/portrait .png" /> </ …" at bounding box center [974, 206] width 453 height 403
click at [909, 320] on div "< img src = "/file/db/thang.type/5432f9d18364d30000d1f943/portrait .png" /> </ …" at bounding box center [974, 206] width 453 height 403
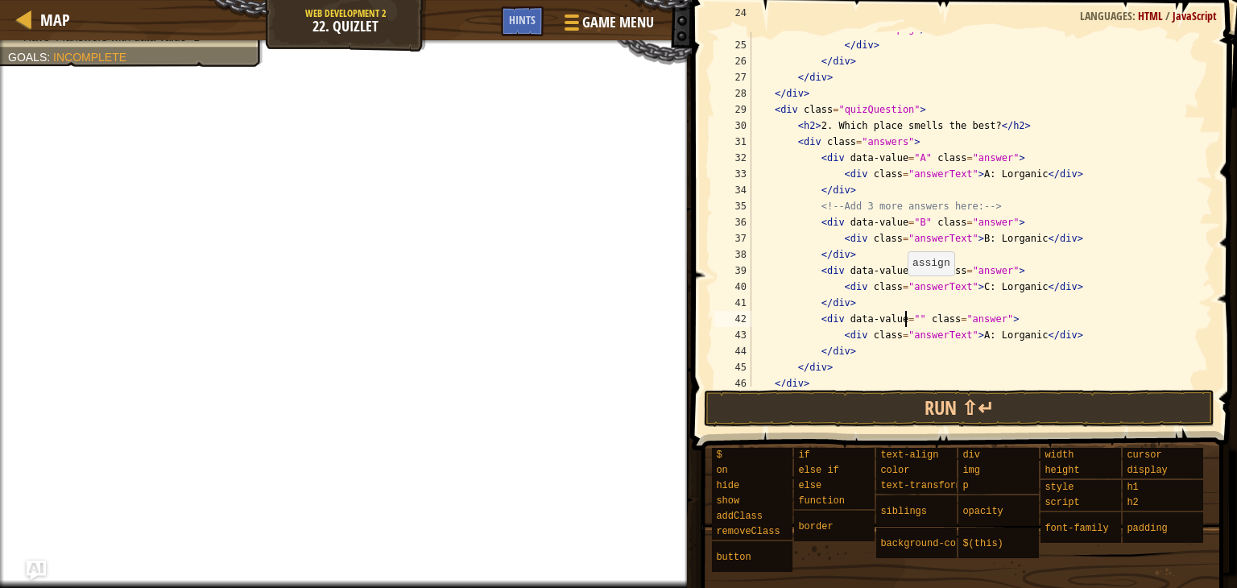
scroll to position [7, 13]
click at [972, 334] on div "< img src = "/file/db/thang.type/5432f9d18364d30000d1f943/portrait .png" /> </ …" at bounding box center [974, 206] width 453 height 403
click at [969, 334] on div "< img src = "/file/db/thang.type/5432f9d18364d30000d1f943/portrait .png" /> </ …" at bounding box center [974, 206] width 453 height 403
drag, startPoint x: 894, startPoint y: 143, endPoint x: 861, endPoint y: 146, distance: 33.2
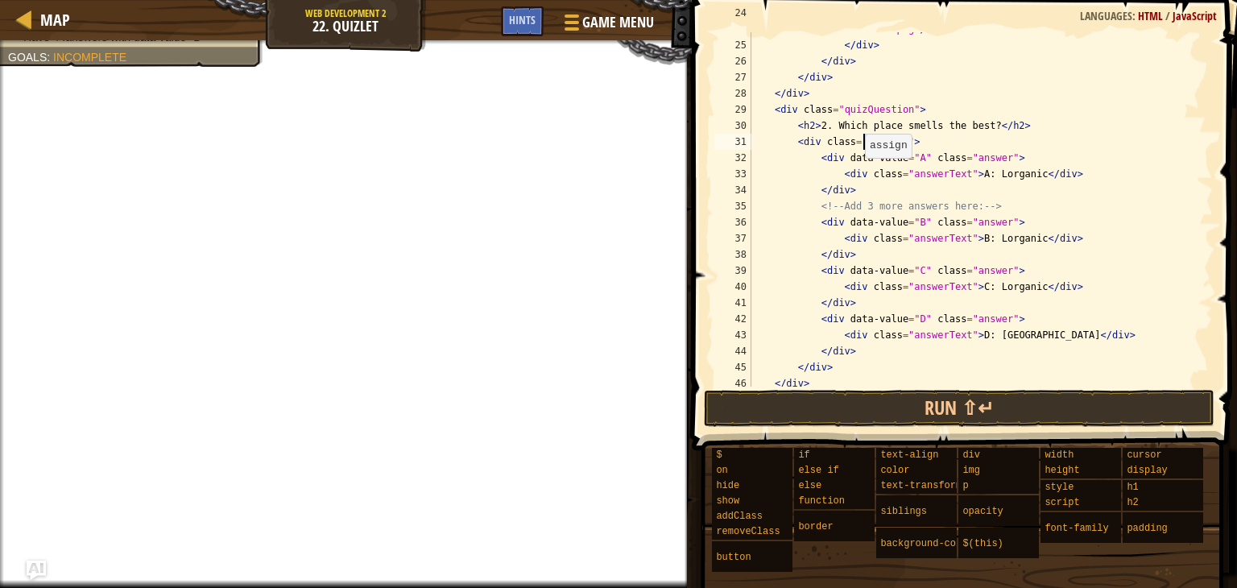
click at [861, 146] on div "< img src = "/file/db/thang.type/5432f9d18364d30000d1f943/portrait .png" /> </ …" at bounding box center [974, 206] width 453 height 403
click at [986, 126] on div "< img src = "/file/db/thang.type/5432f9d18364d30000d1f943/portrait .png" /> </ …" at bounding box center [974, 206] width 453 height 403
drag, startPoint x: 979, startPoint y: 124, endPoint x: 825, endPoint y: 130, distance: 154.7
click at [825, 130] on div "< img src = "/file/db/thang.type/5432f9d18364d30000d1f943/portrait .png" /> </ …" at bounding box center [974, 206] width 453 height 403
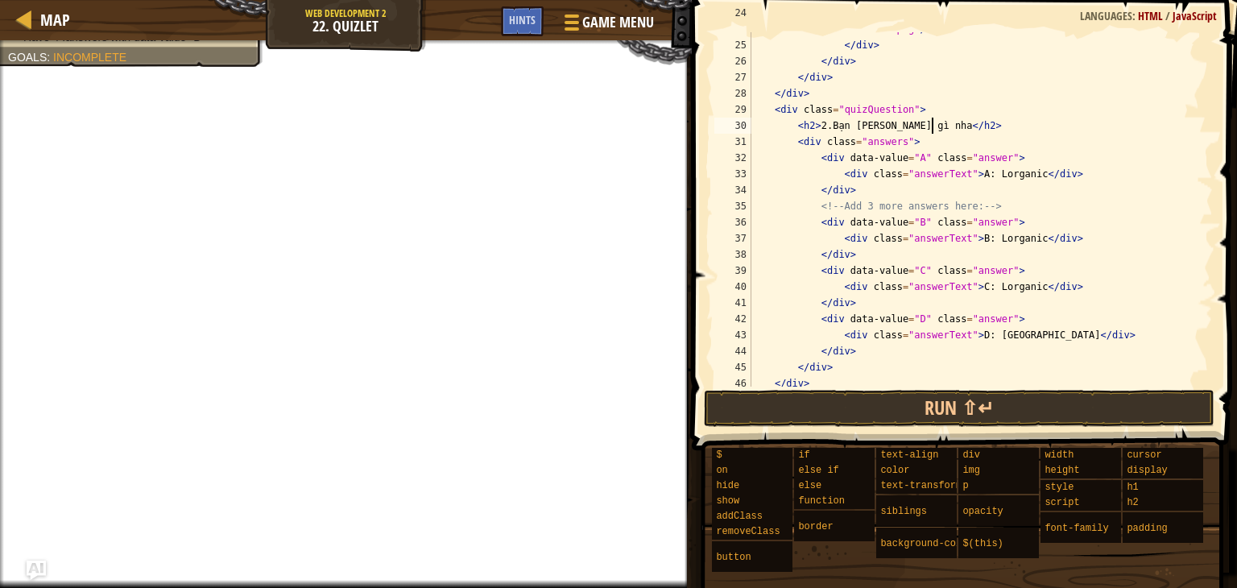
scroll to position [7, 15]
drag, startPoint x: 1023, startPoint y: 175, endPoint x: 979, endPoint y: 175, distance: 44.3
click at [979, 175] on div "< img src = "/file/db/thang.type/5432f9d18364d30000d1f943/portrait .png" /> </ …" at bounding box center [974, 206] width 453 height 403
drag, startPoint x: 1024, startPoint y: 239, endPoint x: 981, endPoint y: 239, distance: 43.5
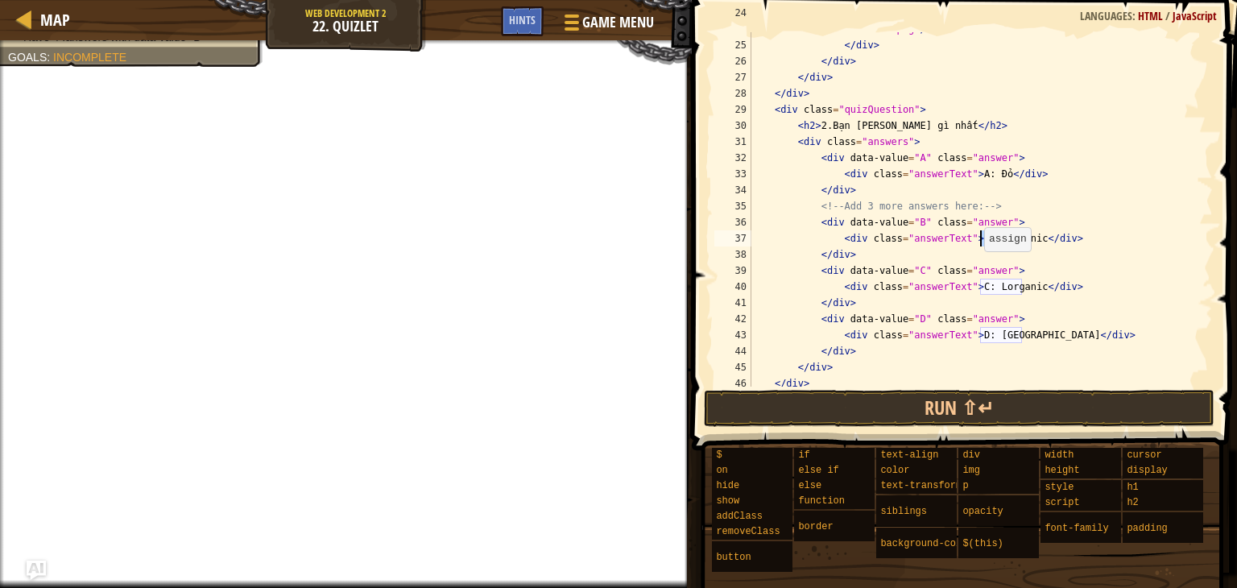
click at [981, 239] on div "< img src = "/file/db/thang.type/5432f9d18364d30000d1f943/portrait .png" /> </ …" at bounding box center [974, 206] width 453 height 403
drag, startPoint x: 1021, startPoint y: 292, endPoint x: 977, endPoint y: 292, distance: 44.3
click at [977, 292] on div "< img src = "/file/db/thang.type/5432f9d18364d30000d1f943/portrait .png" /> </ …" at bounding box center [974, 206] width 453 height 403
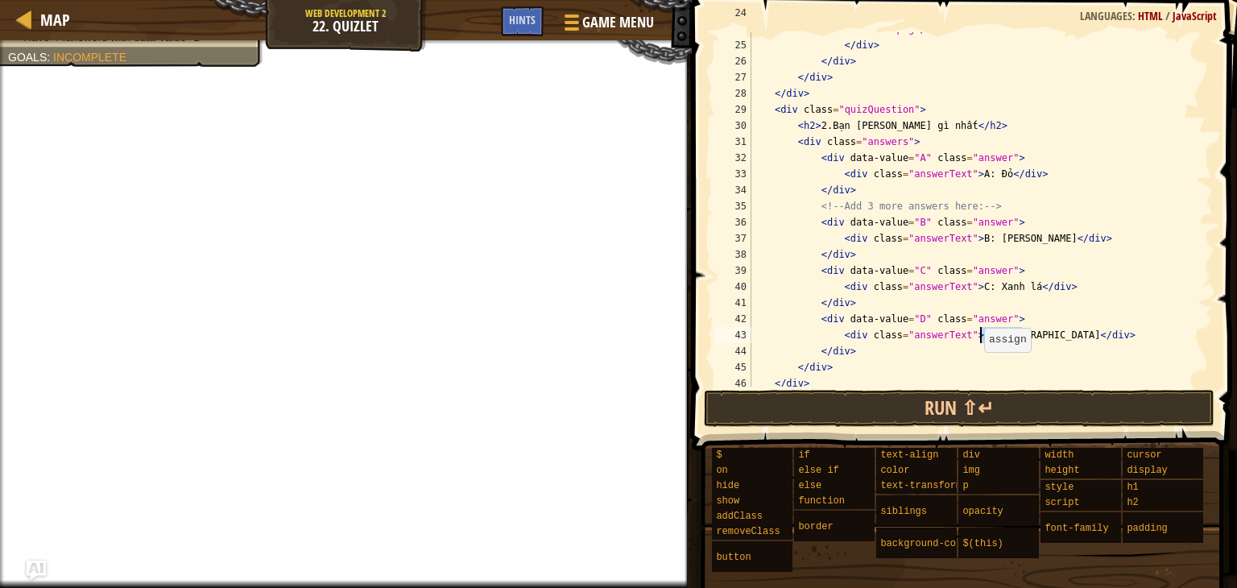
drag, startPoint x: 1021, startPoint y: 338, endPoint x: 979, endPoint y: 341, distance: 41.9
click at [979, 341] on div "< img src = "/file/db/thang.type/5432f9d18364d30000d1f943/portrait .png" /> </ …" at bounding box center [974, 206] width 453 height 403
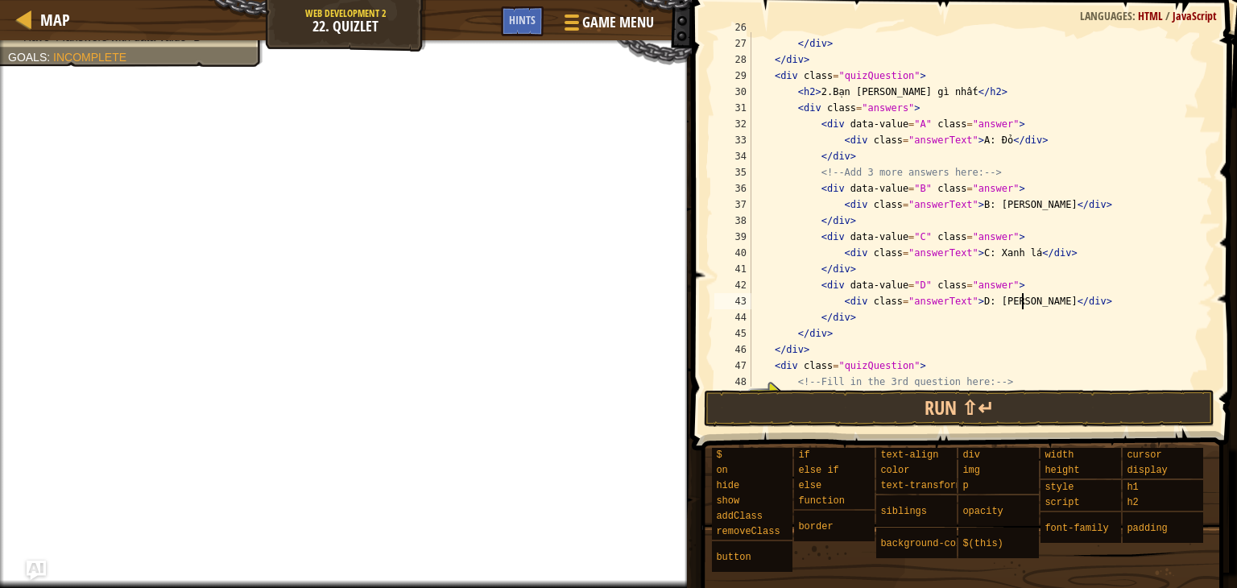
scroll to position [432, 0]
click at [912, 340] on div "</ div > </ div > </ div > < div class = "quizQuestion" > < h2 > 2.Bạn [PERSON_…" at bounding box center [974, 212] width 453 height 387
click at [883, 342] on div "</ div > </ div > </ div > < div class = "quizQuestion" > < h2 > 2.Bạn [PERSON_…" at bounding box center [974, 212] width 453 height 387
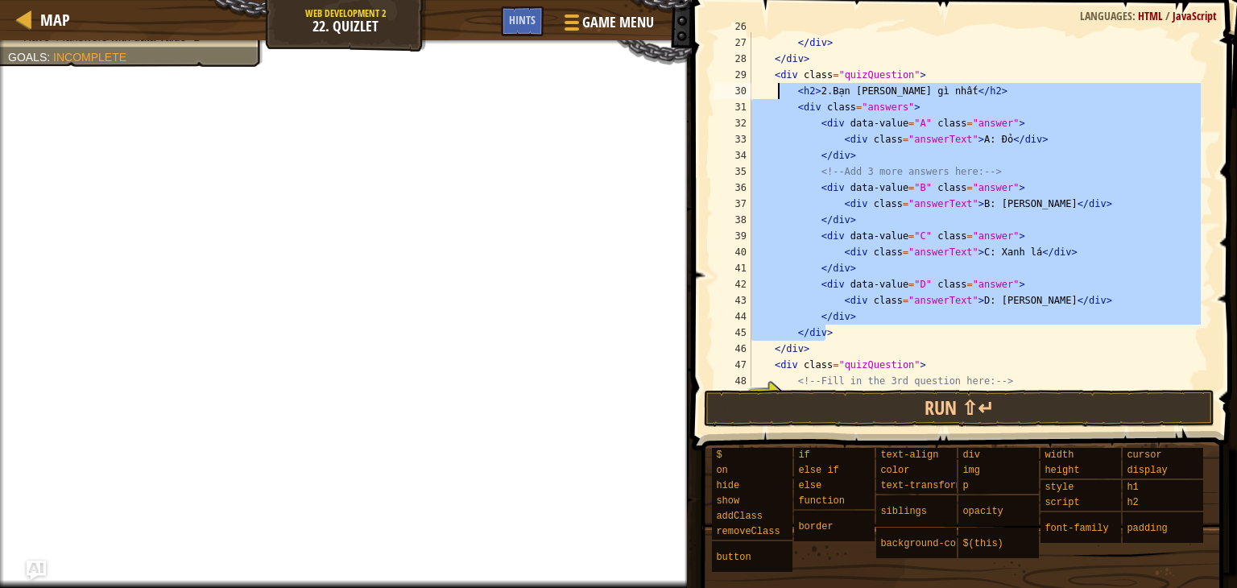
drag, startPoint x: 883, startPoint y: 333, endPoint x: 779, endPoint y: 88, distance: 266.7
click at [779, 88] on div "</ div > </ div > </ div > < div class = "quizQuestion" > < h2 > 2.Bạn [PERSON_…" at bounding box center [974, 212] width 453 height 387
type textarea "<h2>2.Bạn [PERSON_NAME] gì nhất</h2> <div class="answers">"
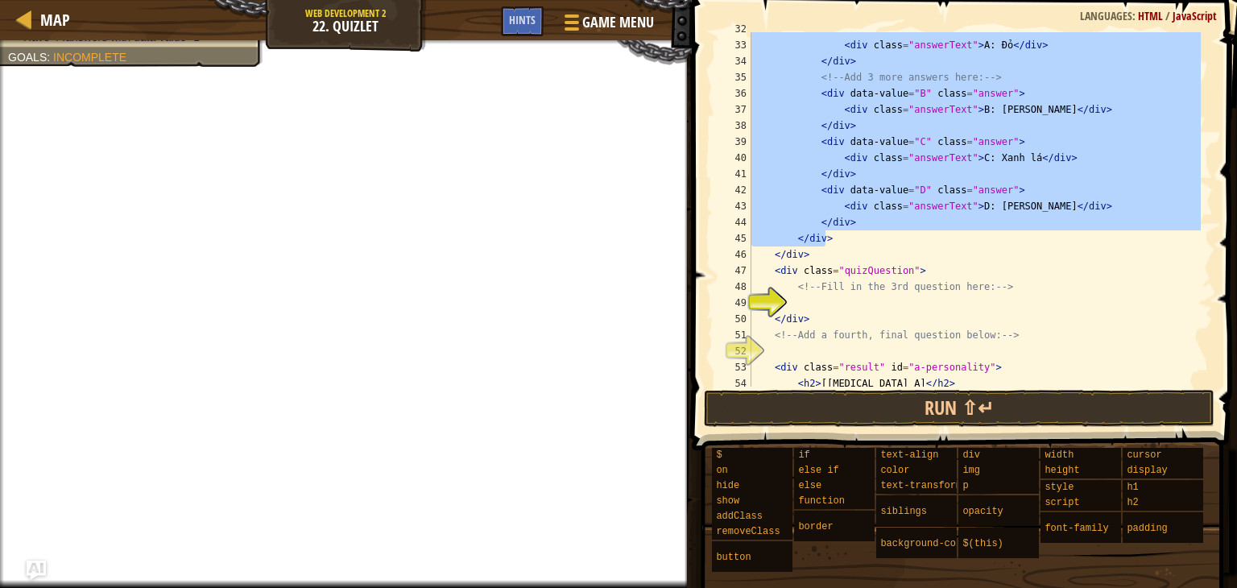
scroll to position [531, 0]
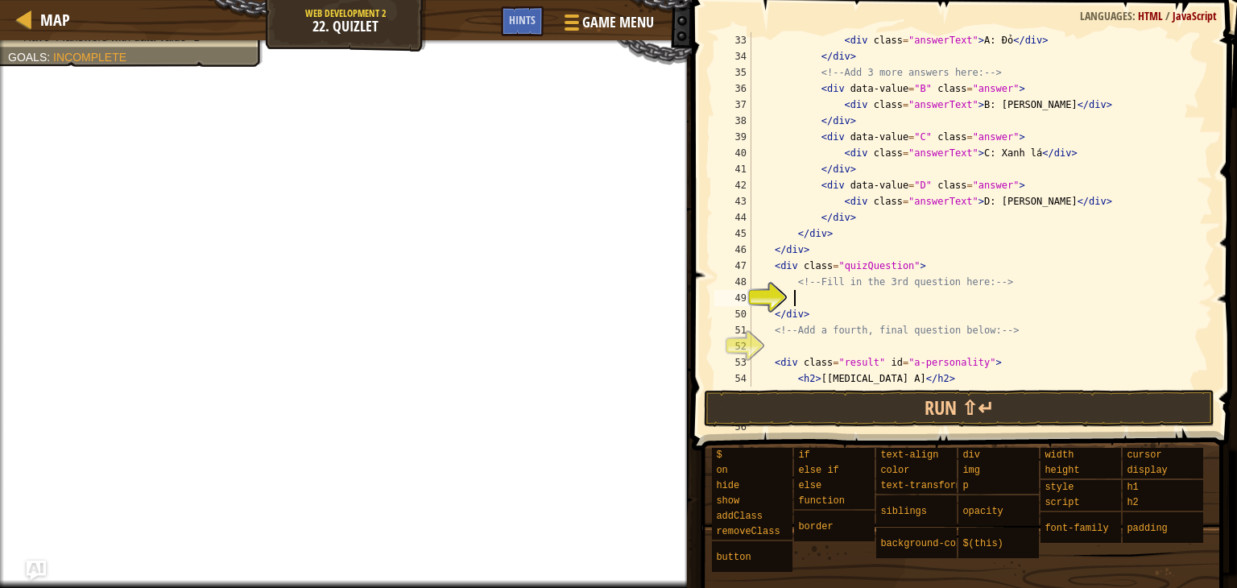
click at [837, 298] on div "< div class = "answerText" > A: Đỏ </ div > </ div > <!-- Add 3 more answers he…" at bounding box center [974, 233] width 453 height 403
drag, startPoint x: 1008, startPoint y: 281, endPoint x: 793, endPoint y: 284, distance: 215.0
click at [793, 284] on div "< div class = "answerText" > A: Đỏ </ div > </ div > <!-- Add 3 more answers he…" at bounding box center [974, 233] width 453 height 403
paste textarea "/div"
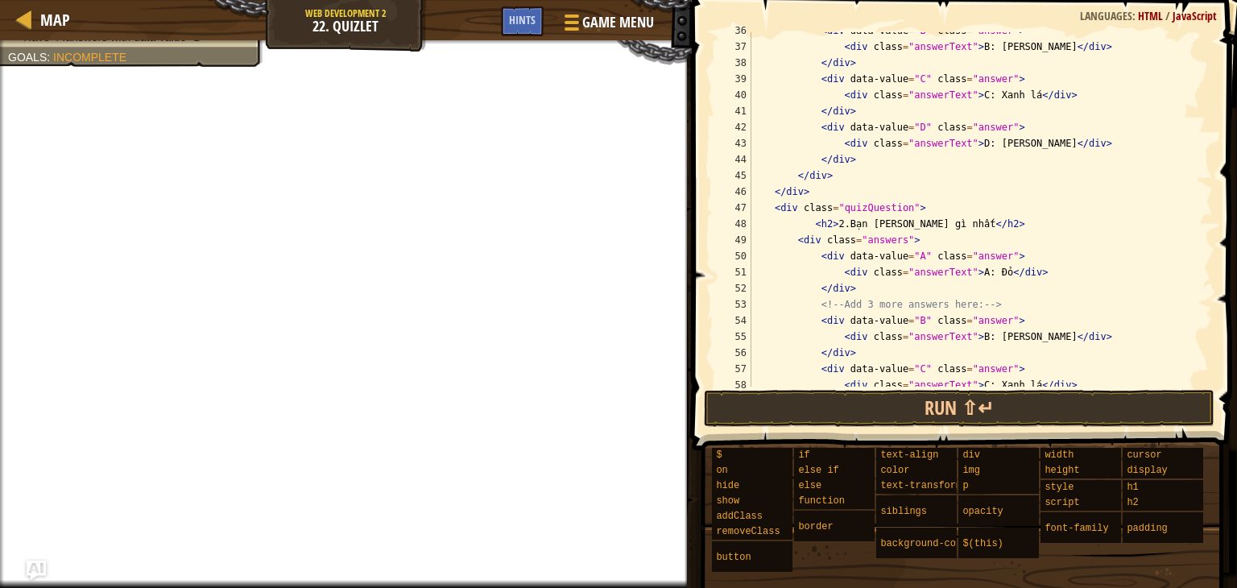
scroll to position [589, 0]
drag, startPoint x: 953, startPoint y: 226, endPoint x: 897, endPoint y: 224, distance: 55.6
click at [897, 224] on div "< div data-value = "B" class = "answer" > < div class = "answerText" > B: [PERS…" at bounding box center [974, 216] width 453 height 387
click at [991, 271] on div "< div data-value = "B" class = "answer" > < div class = "answerText" > B: [PERS…" at bounding box center [974, 216] width 453 height 387
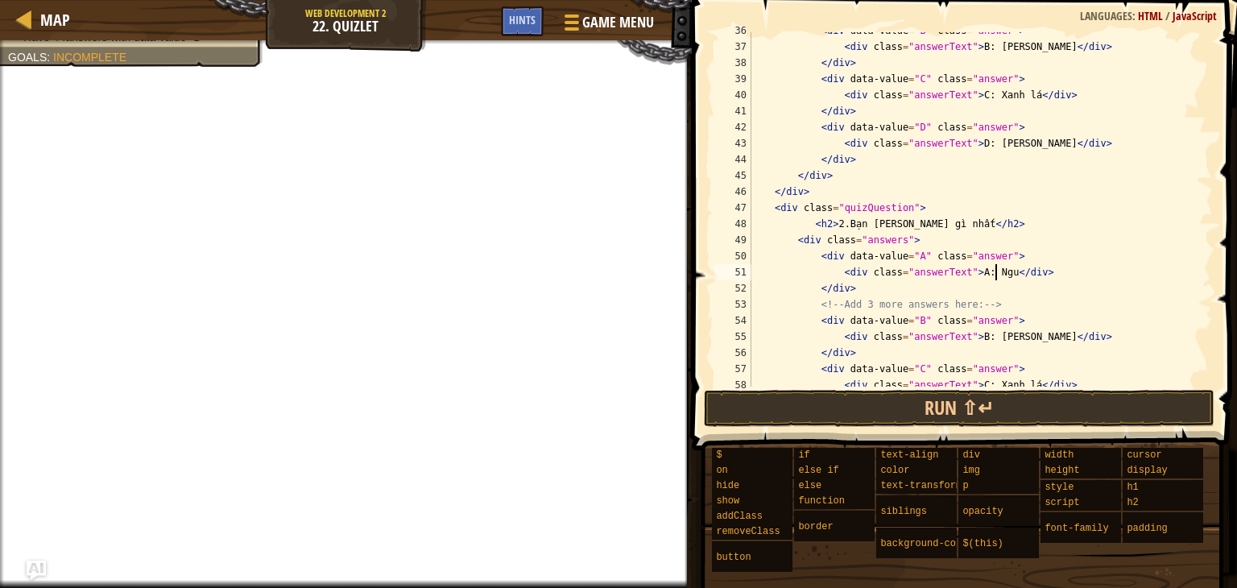
scroll to position [7, 20]
drag, startPoint x: 1033, startPoint y: 336, endPoint x: 982, endPoint y: 333, distance: 51.6
click at [982, 333] on div "< div data-value = "B" class = "answer" > < div class = "answerText" > B: [PERS…" at bounding box center [974, 216] width 453 height 387
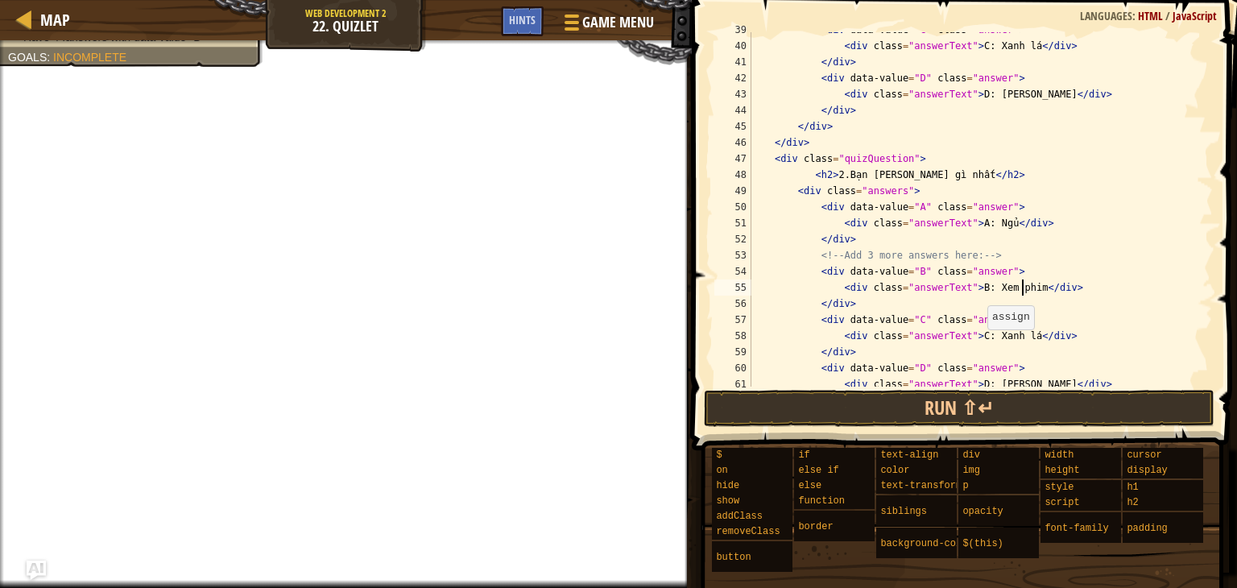
scroll to position [639, 0]
click at [1015, 336] on div "< div data-value = "C" class = "answer" > < div class = "answerText" > C: Xanh …" at bounding box center [974, 215] width 453 height 387
drag, startPoint x: 1016, startPoint y: 334, endPoint x: 979, endPoint y: 339, distance: 37.4
click at [979, 339] on div "< div data-value = "C" class = "answer" > < div class = "answerText" > C: Xanh …" at bounding box center [974, 215] width 453 height 387
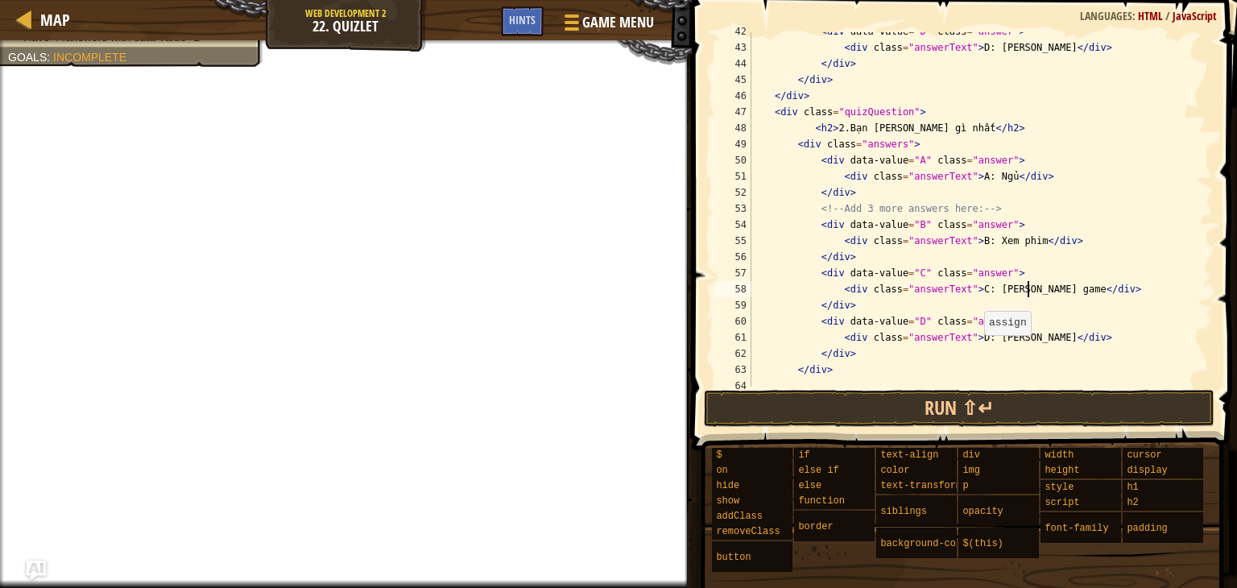
scroll to position [685, 0]
drag, startPoint x: 978, startPoint y: 340, endPoint x: 1020, endPoint y: 339, distance: 42.7
click at [1020, 339] on div "< div data-value = "D" class = "answer" > < div class = "answerText" > D: [PERS…" at bounding box center [974, 216] width 453 height 387
type textarea "<div class="answerText">D: Học bài</div>"
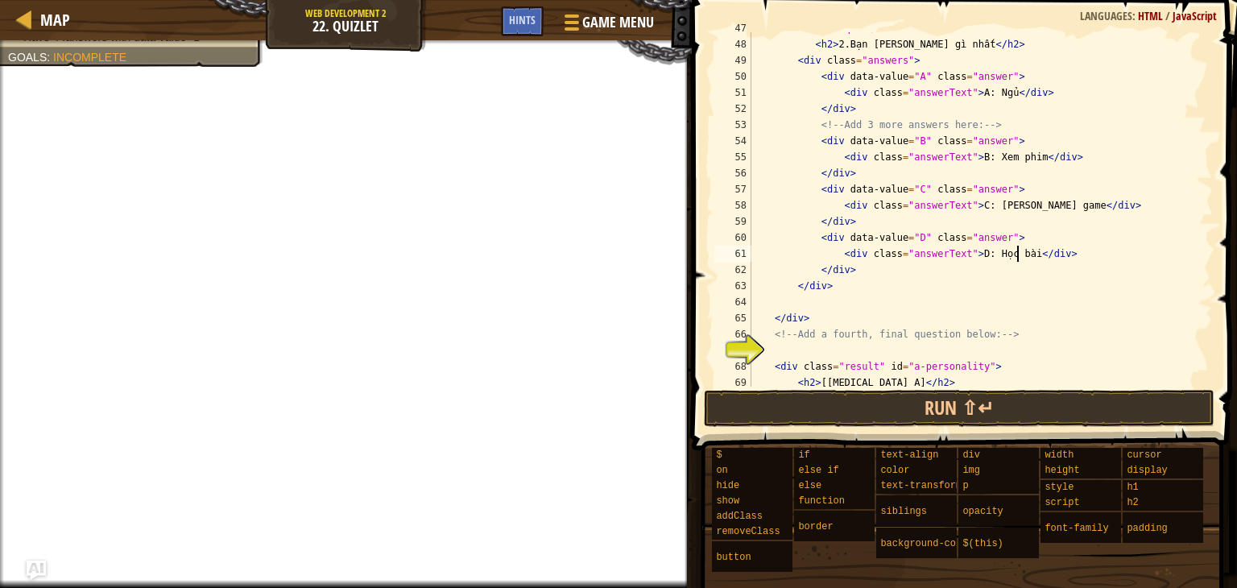
scroll to position [772, 0]
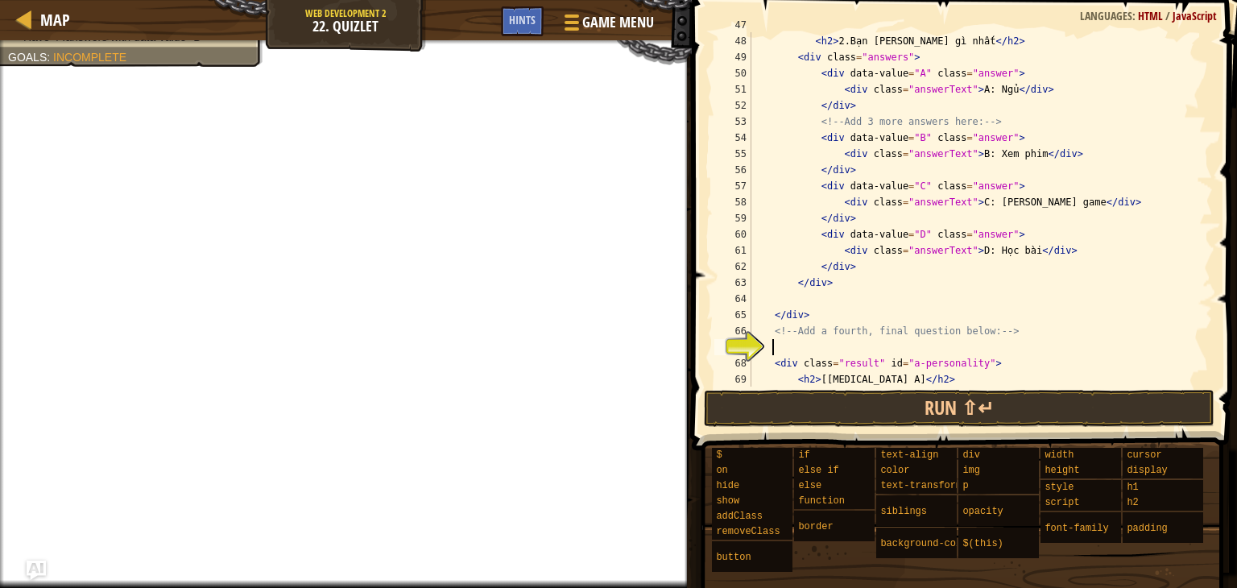
click at [841, 343] on div "< div class = "quizQuestion" > < h2 > 2.Bạn [PERSON_NAME] gì nhất </ h2 > < div…" at bounding box center [974, 210] width 453 height 387
paste textarea "</div>"
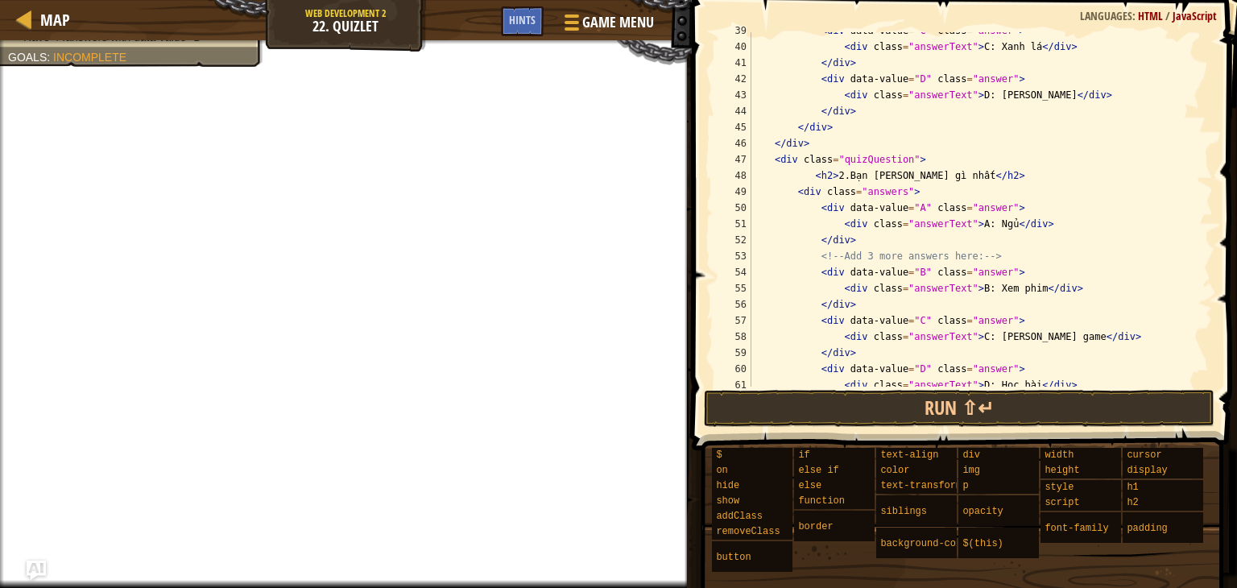
scroll to position [638, 0]
click at [835, 175] on div "< div data-value = "C" class = "answer" > < div class = "answerText" > C: Xanh …" at bounding box center [974, 216] width 453 height 387
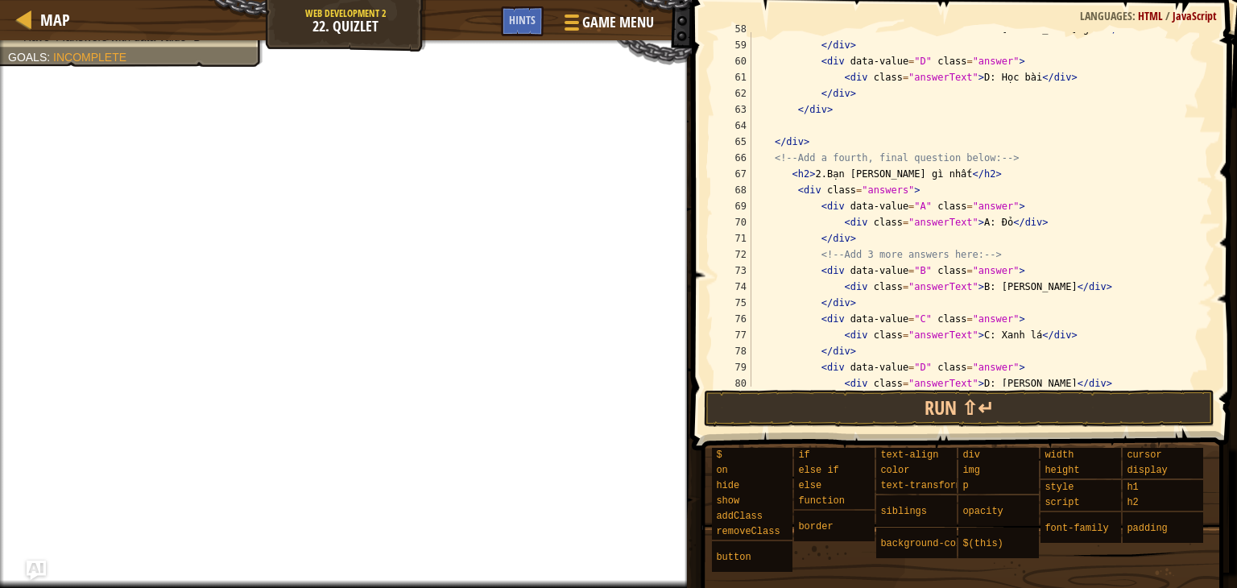
scroll to position [945, 0]
click at [814, 172] on div "< div class = "answerText" > C: [PERSON_NAME] game </ div > </ div > < div data…" at bounding box center [974, 214] width 453 height 387
drag, startPoint x: 931, startPoint y: 177, endPoint x: 871, endPoint y: 176, distance: 59.6
click at [871, 176] on div "< div class = "answerText" > C: [PERSON_NAME] game </ div > </ div > < div data…" at bounding box center [974, 214] width 453 height 387
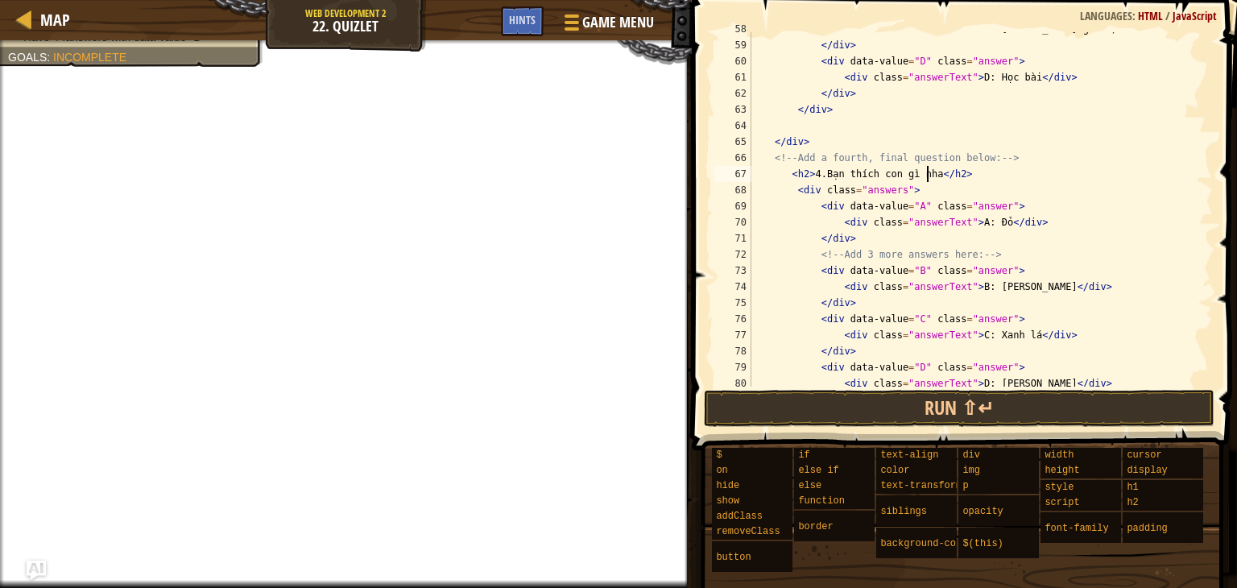
scroll to position [7, 14]
click at [984, 231] on div "< div class = "answerText" > C: [PERSON_NAME] game </ div > </ div > < div data…" at bounding box center [974, 214] width 453 height 387
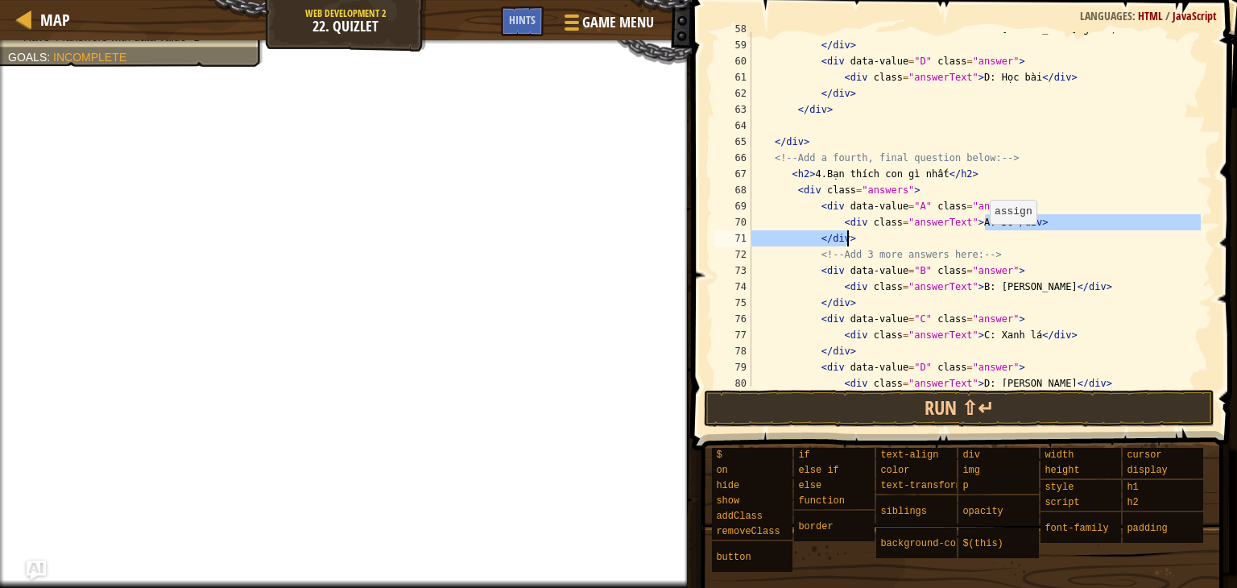
click at [986, 227] on div "< div class = "answerText" > C: [PERSON_NAME] game </ div > </ div > < div data…" at bounding box center [974, 209] width 453 height 354
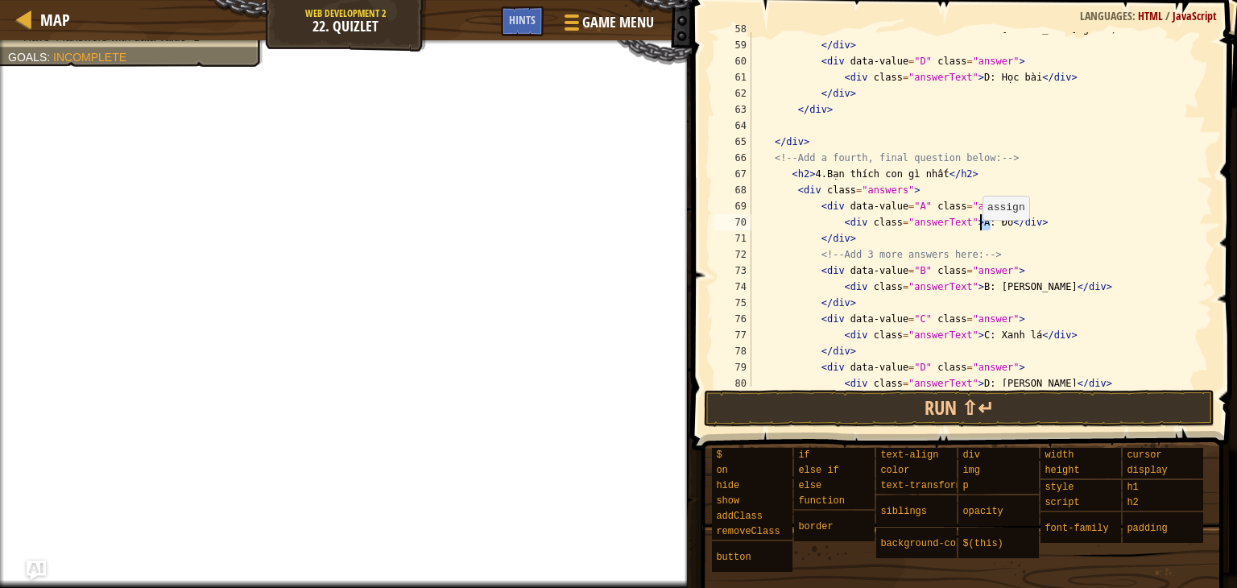
drag, startPoint x: 989, startPoint y: 225, endPoint x: 979, endPoint y: 225, distance: 9.7
click at [979, 225] on div "< div class = "answerText" > C: [PERSON_NAME] game </ div > </ div > < div data…" at bounding box center [974, 214] width 453 height 387
drag, startPoint x: 1031, startPoint y: 290, endPoint x: 978, endPoint y: 290, distance: 52.3
click at [978, 290] on div "< div class = "answerText" > C: [PERSON_NAME] game </ div > </ div > < div data…" at bounding box center [974, 214] width 453 height 387
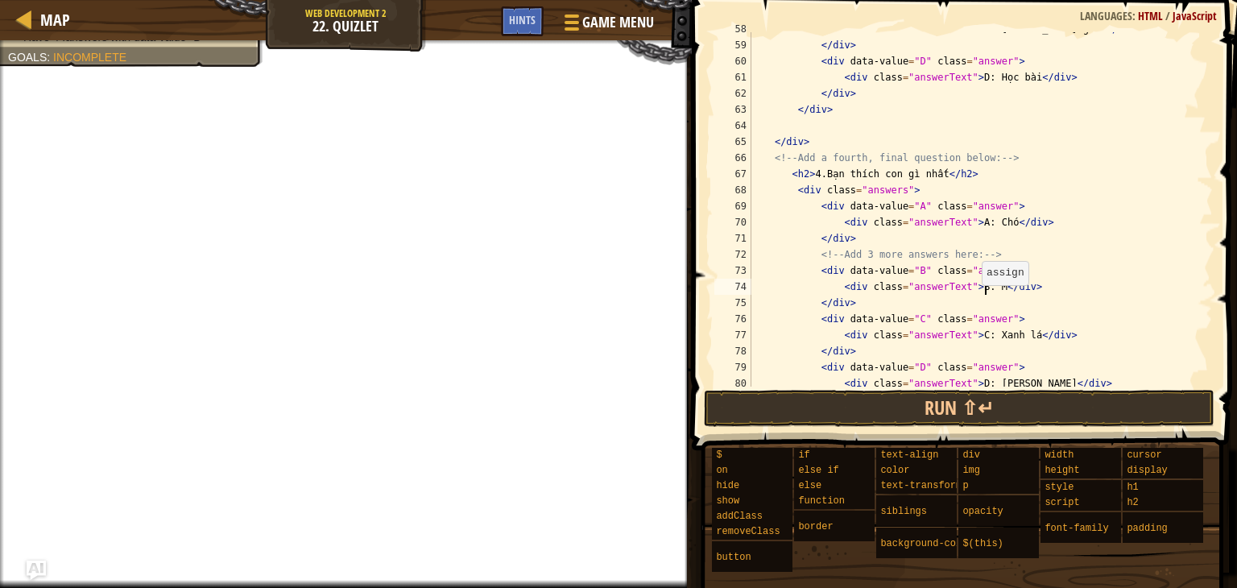
scroll to position [7, 19]
drag, startPoint x: 1016, startPoint y: 334, endPoint x: 978, endPoint y: 340, distance: 38.3
click at [978, 340] on div "< div class = "answerText" > C: [PERSON_NAME] game </ div > </ div > < div data…" at bounding box center [974, 214] width 453 height 387
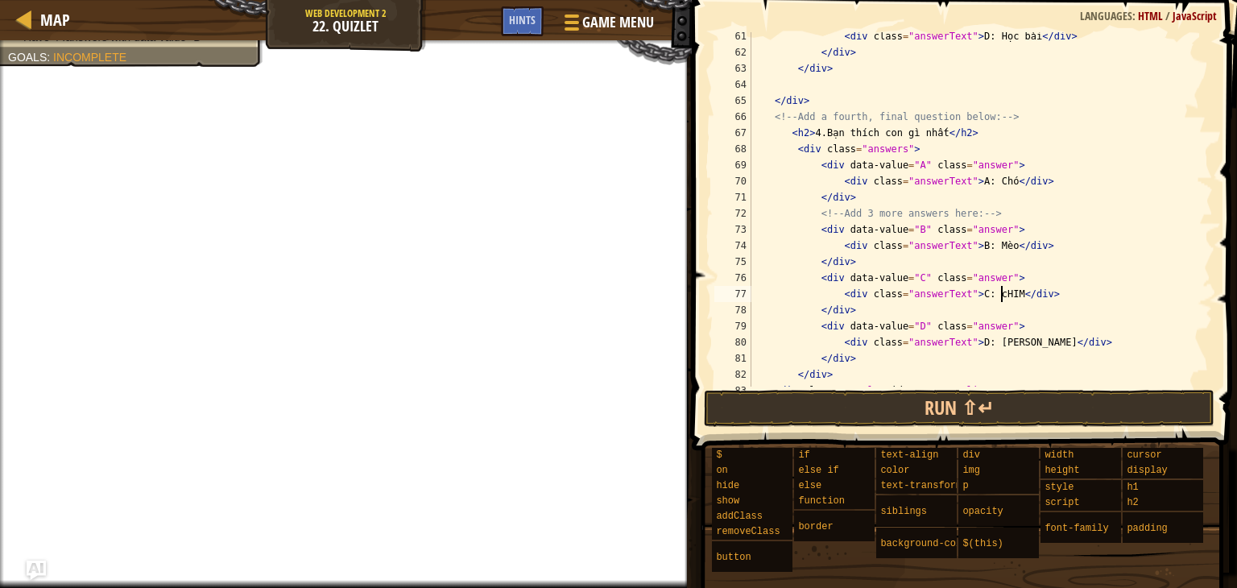
scroll to position [987, 0]
drag, startPoint x: 1020, startPoint y: 345, endPoint x: 978, endPoint y: 346, distance: 42.7
click at [978, 346] on div "< div class = "answerText" > D: Học bài </ div > </ div > </ div > </ div > <!-…" at bounding box center [974, 220] width 453 height 387
click at [1002, 370] on div "< div class = "answerText" > D: Học bài </ div > </ div > </ div > </ div > <!-…" at bounding box center [974, 220] width 453 height 387
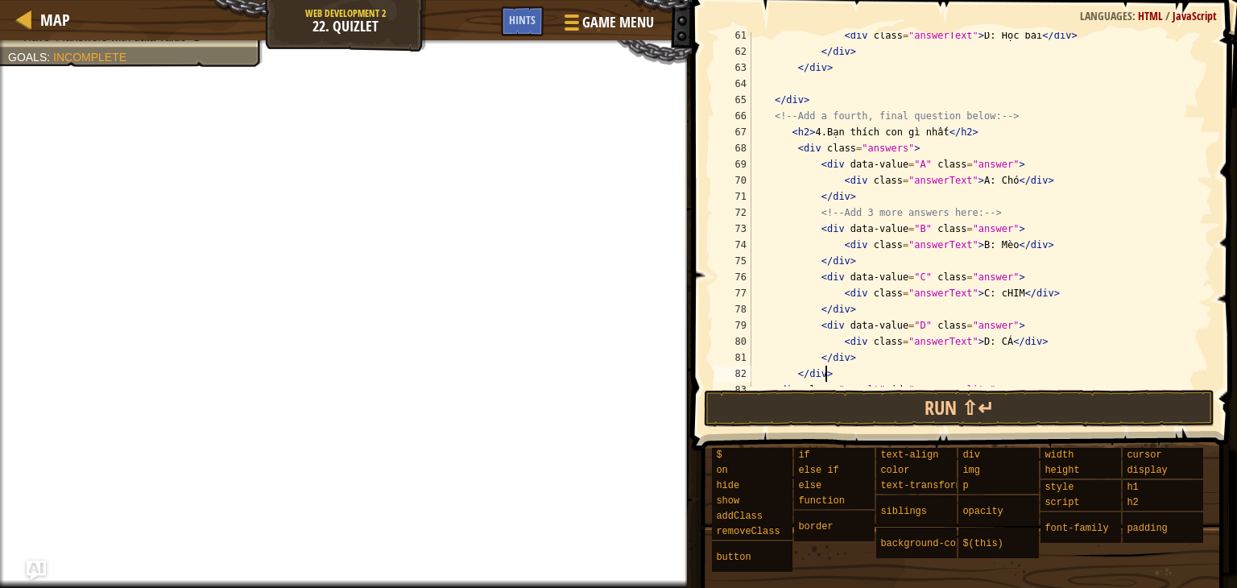
scroll to position [7, 18]
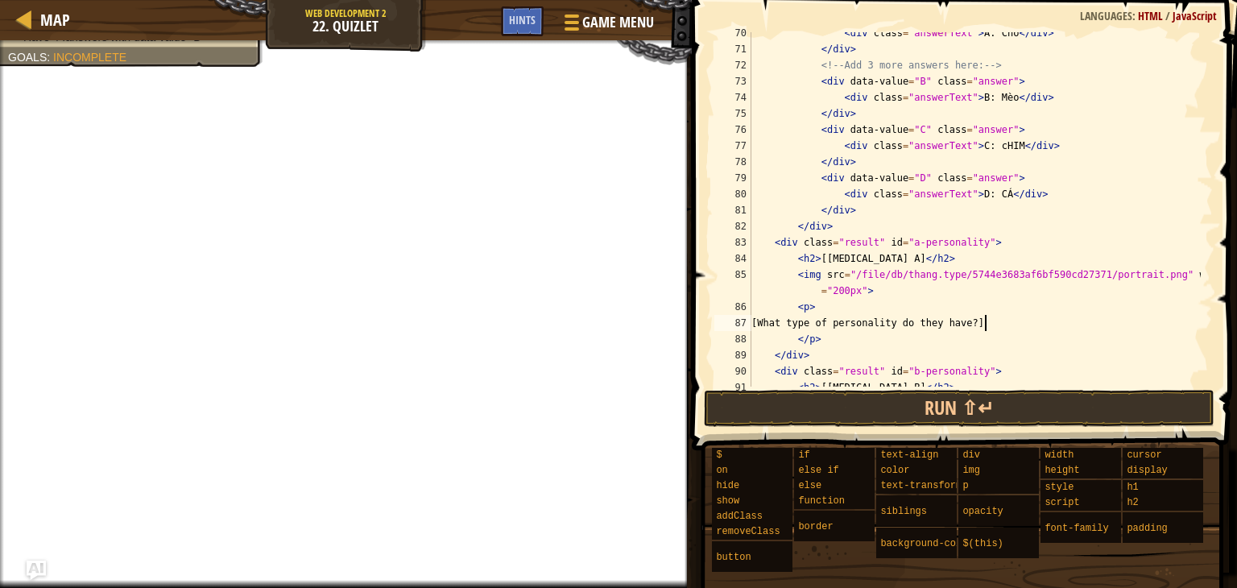
click at [985, 325] on div "< div class = "answerText" > A: Chó </ div > </ div > <!-- Add 3 more answers h…" at bounding box center [974, 218] width 453 height 387
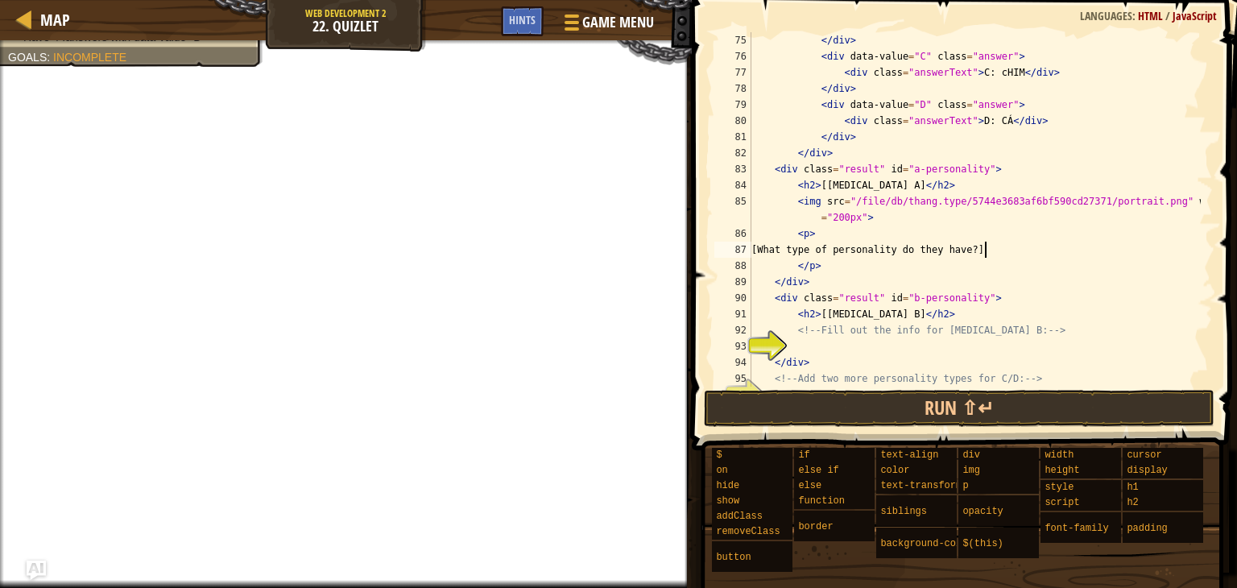
scroll to position [1208, 0]
click at [898, 336] on div "</ div > < div data-value = "C" class = "answer" > < div class = "answerText" >…" at bounding box center [974, 225] width 453 height 387
type textarea "<!-- Fill out the info for [MEDICAL_DATA] B: -->"
click at [898, 345] on div "</ div > < div data-value = "C" class = "answer" > < div class = "answerText" >…" at bounding box center [974, 225] width 453 height 387
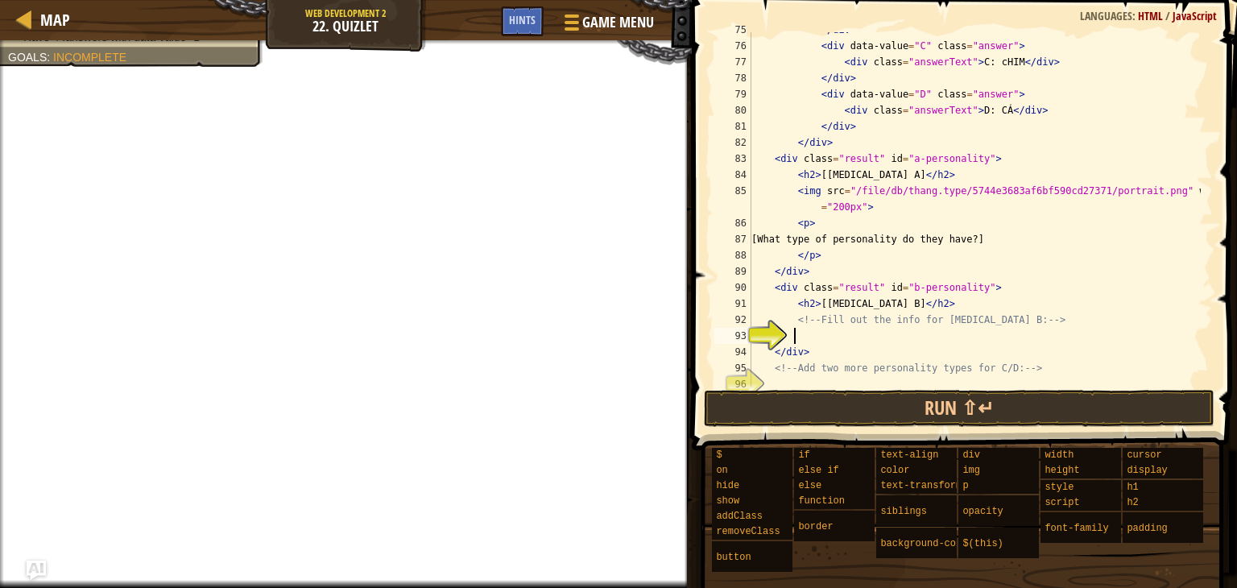
scroll to position [1218, 0]
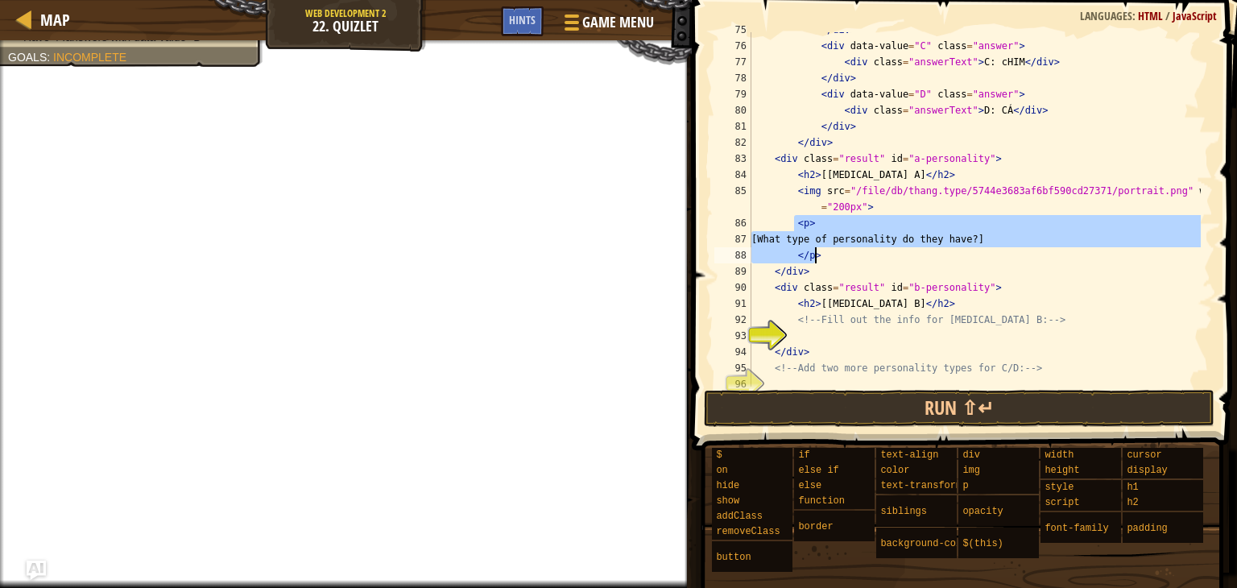
drag, startPoint x: 794, startPoint y: 222, endPoint x: 829, endPoint y: 252, distance: 46.3
click at [829, 252] on div "</ div > < div data-value = "C" class = "answer" > < div class = "answerText" >…" at bounding box center [974, 215] width 453 height 387
type textarea "[What type of personality do they have?] </p>"
click at [833, 331] on div "</ div > < div data-value = "C" class = "answer" > < div class = "answerText" >…" at bounding box center [974, 215] width 453 height 387
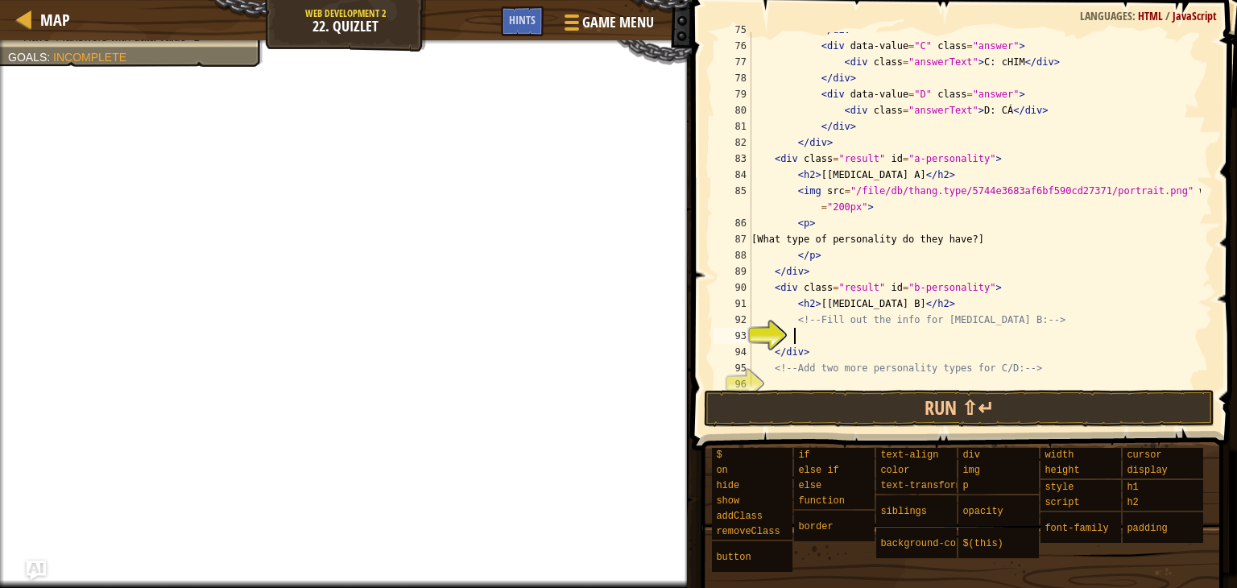
paste textarea "</p>"
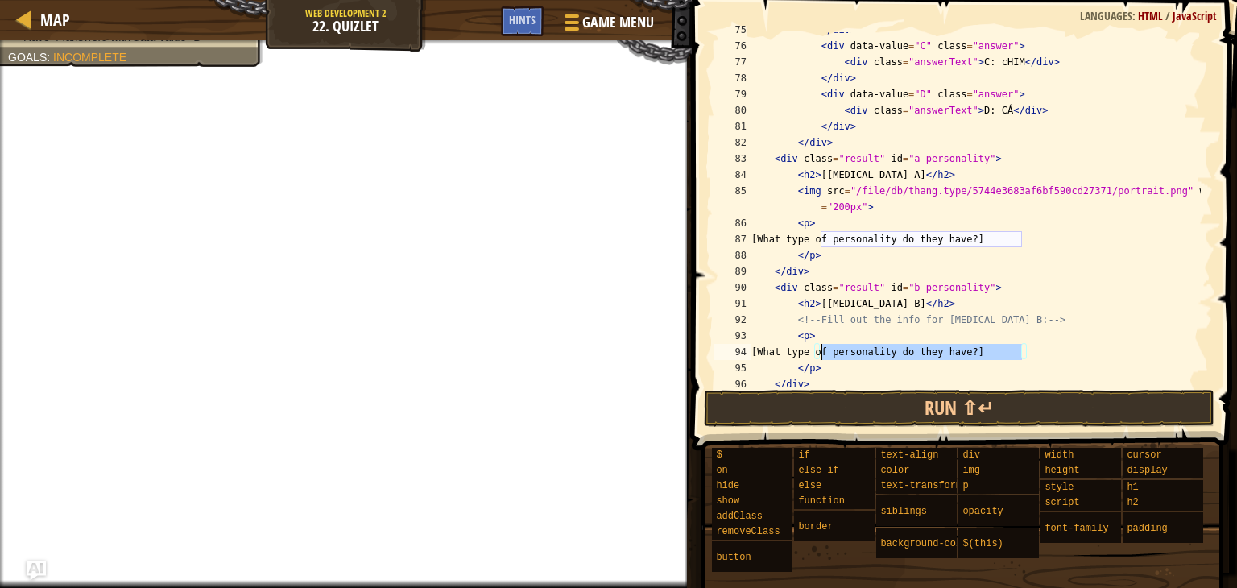
drag, startPoint x: 1022, startPoint y: 351, endPoint x: 820, endPoint y: 353, distance: 202.1
click at [820, 353] on div "</ div > < div data-value = "C" class = "answer" > < div class = "answerText" >…" at bounding box center [974, 215] width 453 height 387
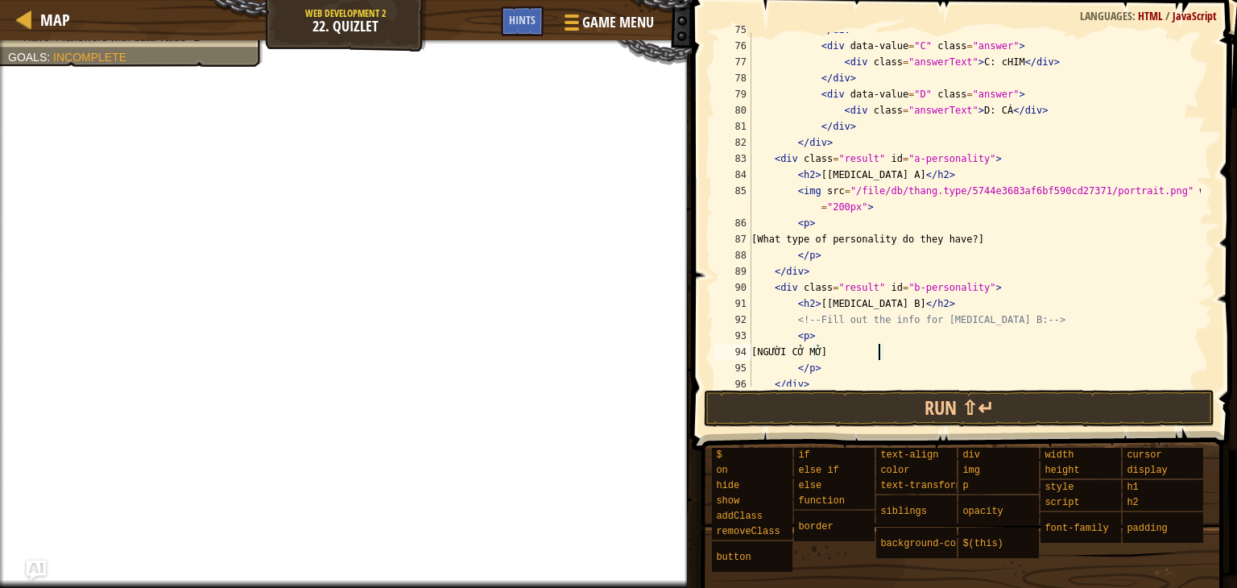
scroll to position [7, 10]
drag, startPoint x: 1021, startPoint y: 238, endPoint x: 821, endPoint y: 233, distance: 199.8
click at [821, 233] on div "</ div > < div data-value = "C" class = "answer" > < div class = "answerText" >…" at bounding box center [974, 215] width 453 height 387
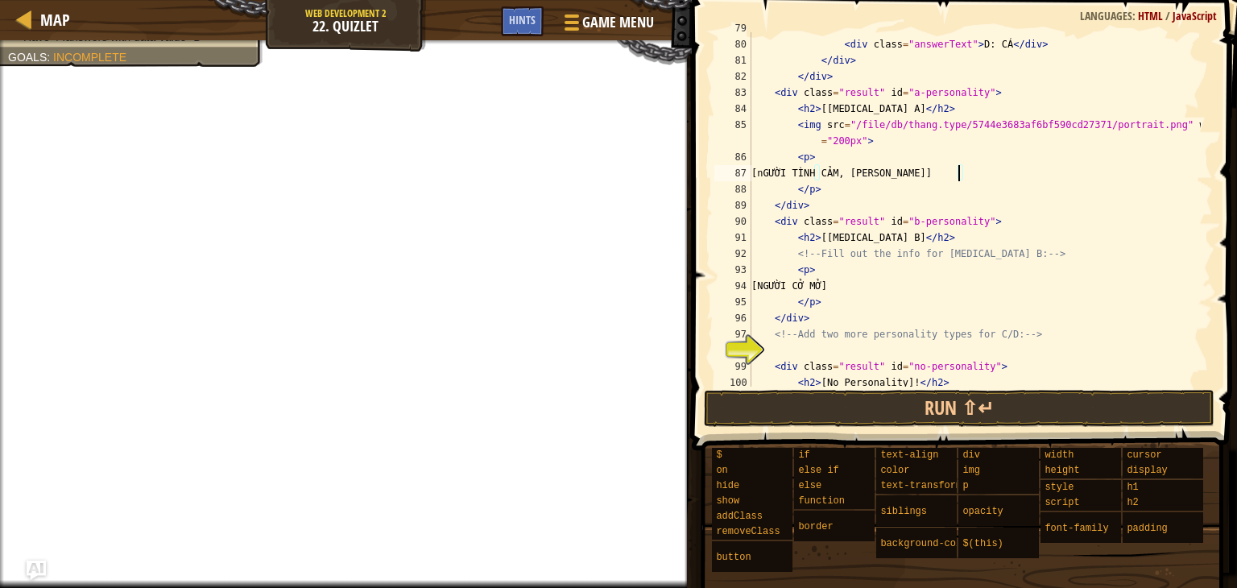
scroll to position [1285, 0]
click at [816, 319] on div "< div data-value = "D" class = "answer" > < div class = "answerText" > D: CÁ </…" at bounding box center [974, 212] width 453 height 387
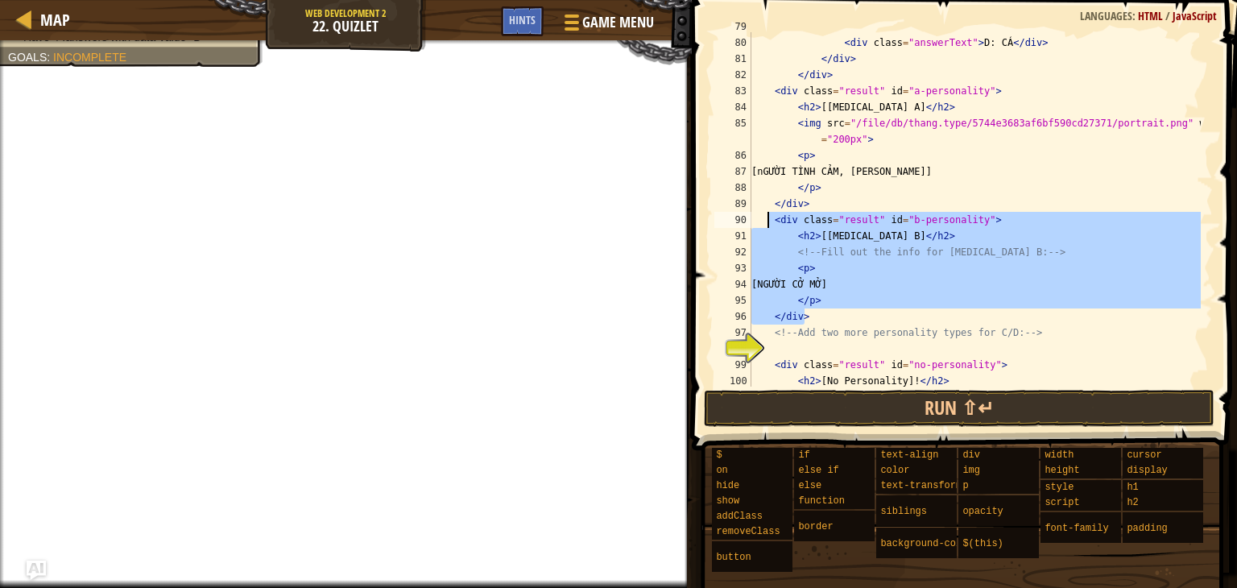
drag, startPoint x: 816, startPoint y: 319, endPoint x: 770, endPoint y: 222, distance: 107.0
click at [770, 222] on div "< div data-value = "D" class = "answer" > < div class = "answerText" > D: CÁ </…" at bounding box center [974, 212] width 453 height 387
type textarea "<div class="result" id="b-personality"> <h2>[[MEDICAL_DATA] B]</h2>"
click at [863, 351] on div "< div data-value = "D" class = "answer" > < div class = "answerText" > D: CÁ </…" at bounding box center [974, 212] width 453 height 387
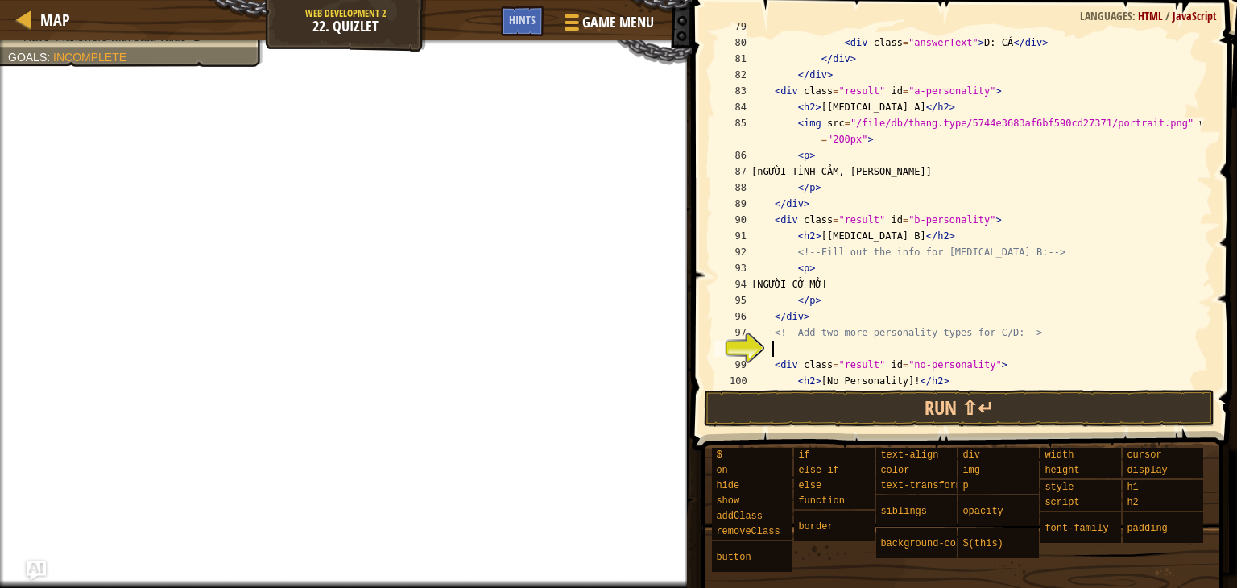
scroll to position [7, 0]
paste textarea "</div>"
type textarea "</div>"
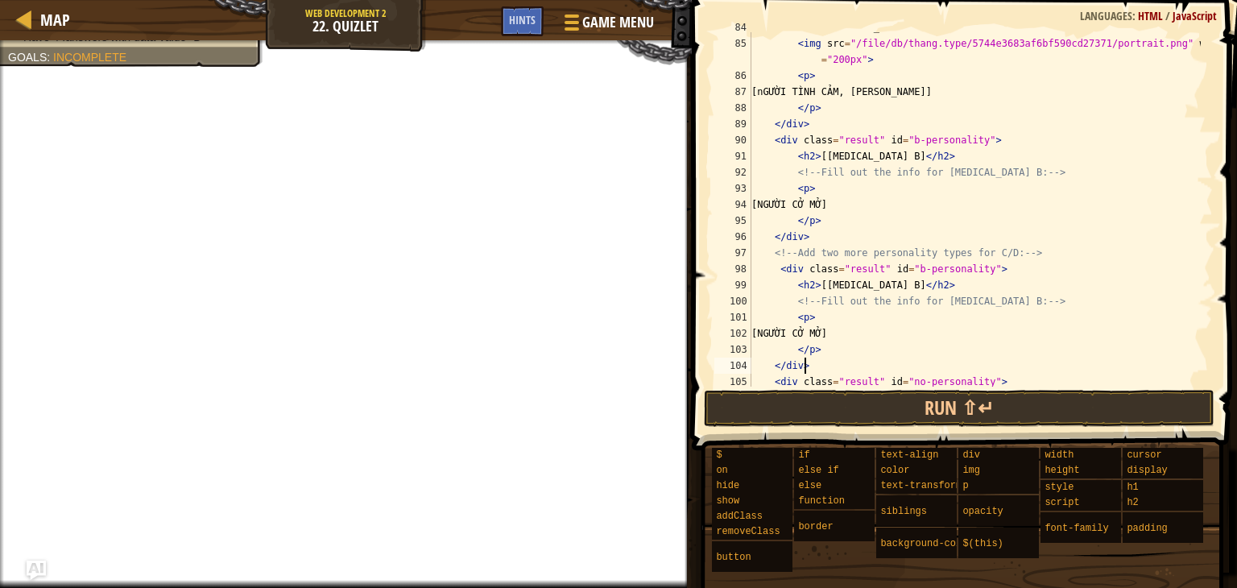
scroll to position [1367, 0]
paste textarea "</div>"
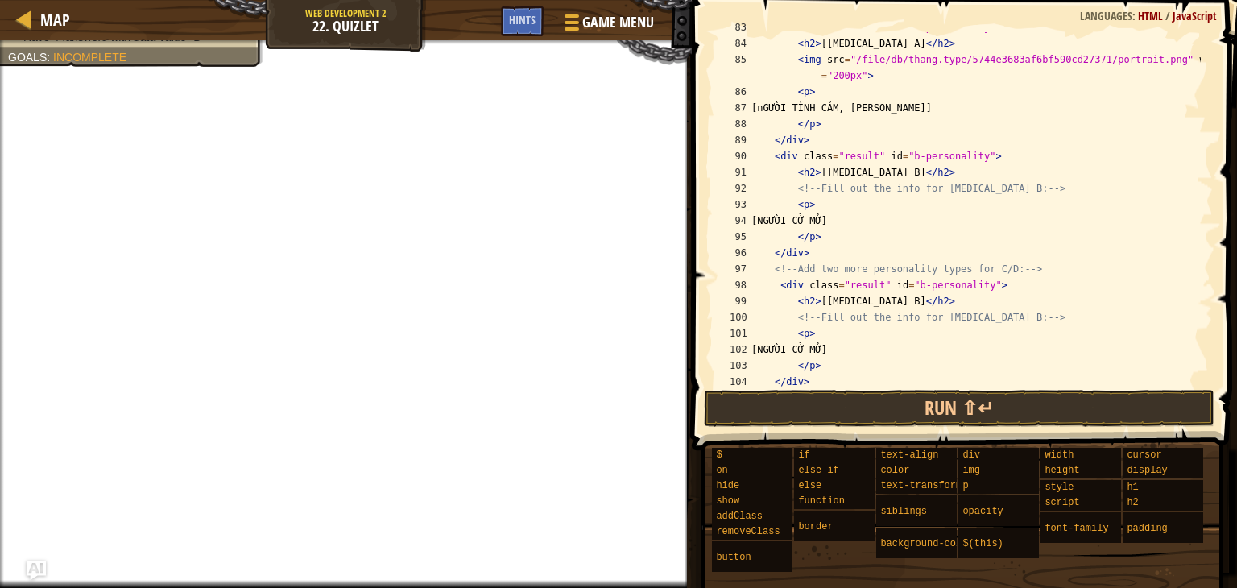
scroll to position [1343, 0]
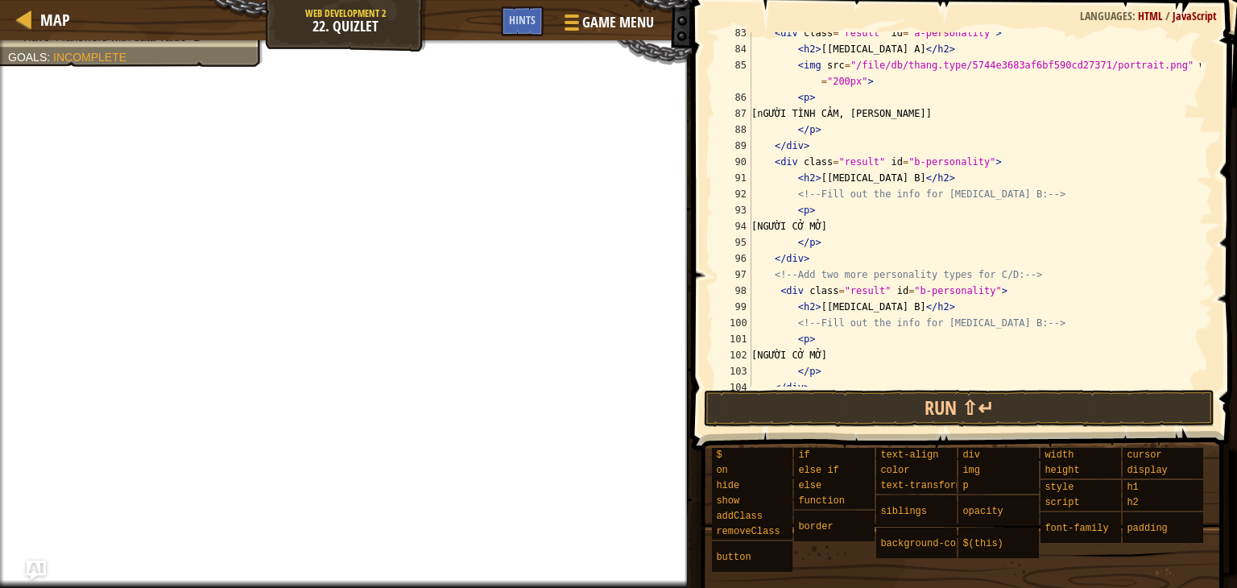
click at [915, 307] on div "< div class = "result" id = "a-personality" > < h2 > [[MEDICAL_DATA] A] </ h2 >…" at bounding box center [974, 218] width 453 height 387
click at [909, 296] on div "< div class = "result" id = "a-personality" > < h2 > [[MEDICAL_DATA] A] </ h2 >…" at bounding box center [974, 218] width 453 height 387
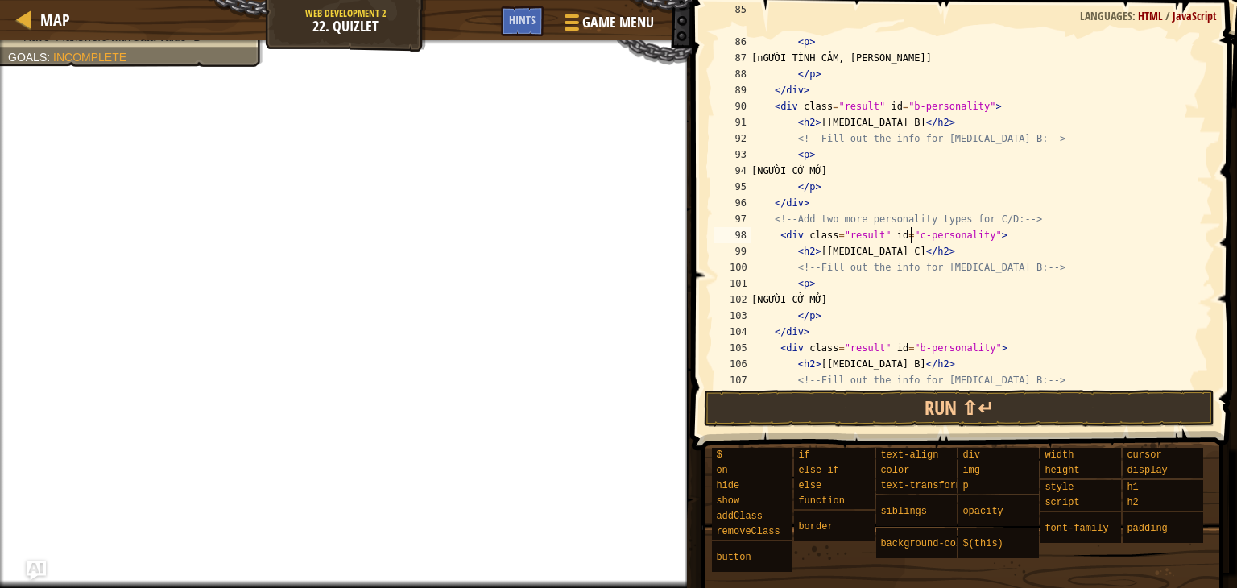
scroll to position [1400, 0]
click at [881, 301] on div "< img src = "/file/db/thang.type/5744e3683af6bf590cd27371/portrait.png" width =…" at bounding box center [974, 202] width 453 height 403
drag, startPoint x: 878, startPoint y: 301, endPoint x: 854, endPoint y: 301, distance: 25.0
click at [854, 301] on div "< img src = "/file/db/thang.type/5744e3683af6bf590cd27371/portrait.png" width =…" at bounding box center [974, 202] width 453 height 403
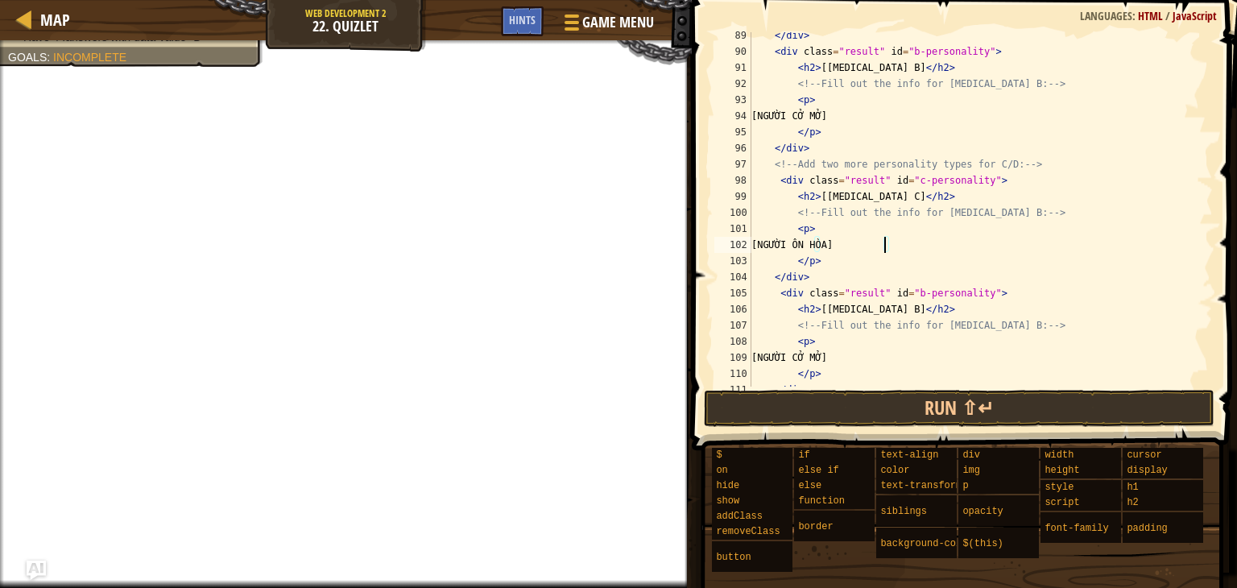
scroll to position [1454, 0]
click at [910, 294] on div "</ div > < div class = "result" id = "b-personality" > < h2 > [[MEDICAL_DATA] B…" at bounding box center [974, 220] width 453 height 387
click at [914, 309] on div "</ div > < div class = "result" id = "b-personality" > < h2 > [[MEDICAL_DATA] B…" at bounding box center [974, 220] width 453 height 387
drag, startPoint x: 878, startPoint y: 360, endPoint x: 854, endPoint y: 361, distance: 23.4
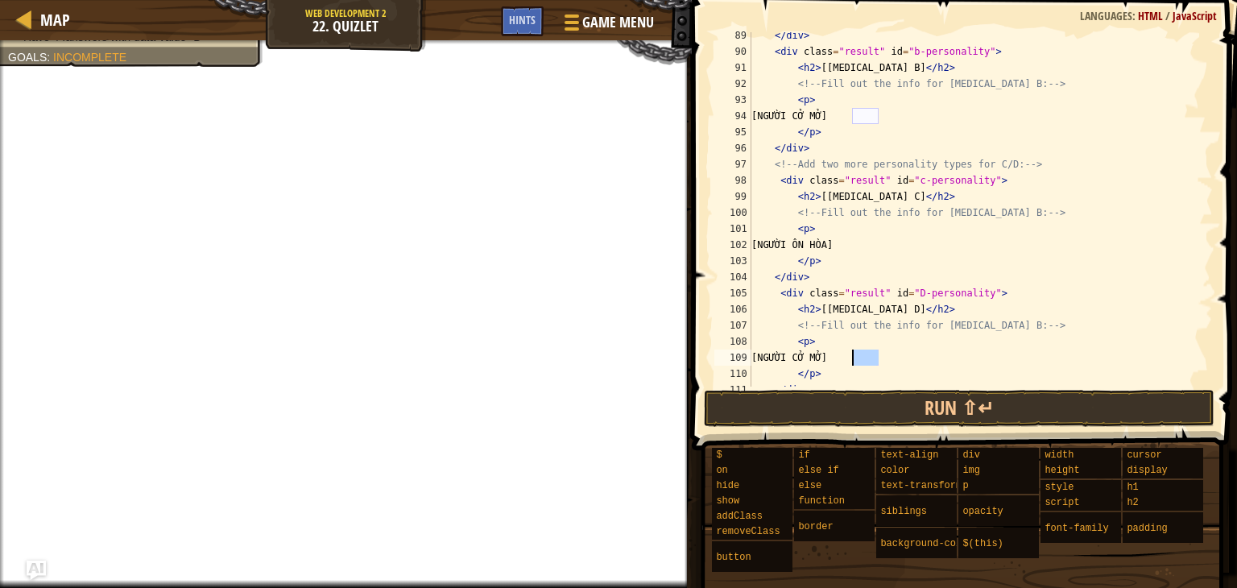
click at [854, 361] on div "</ div > < div class = "result" id = "b-personality" > < h2 > [[MEDICAL_DATA] B…" at bounding box center [974, 220] width 453 height 387
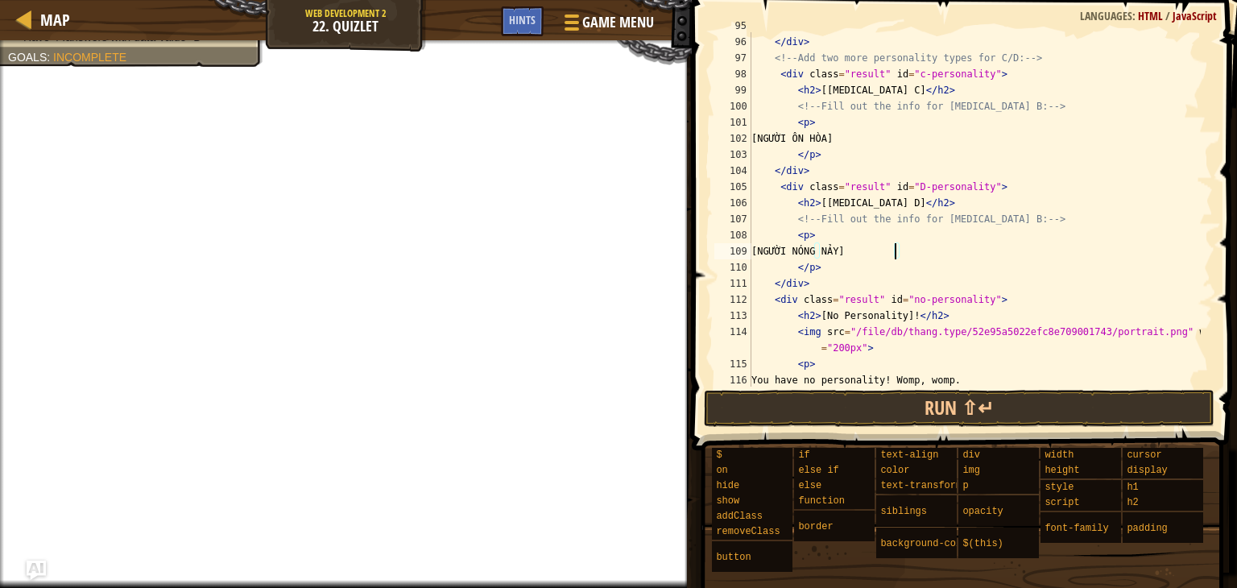
scroll to position [1581, 0]
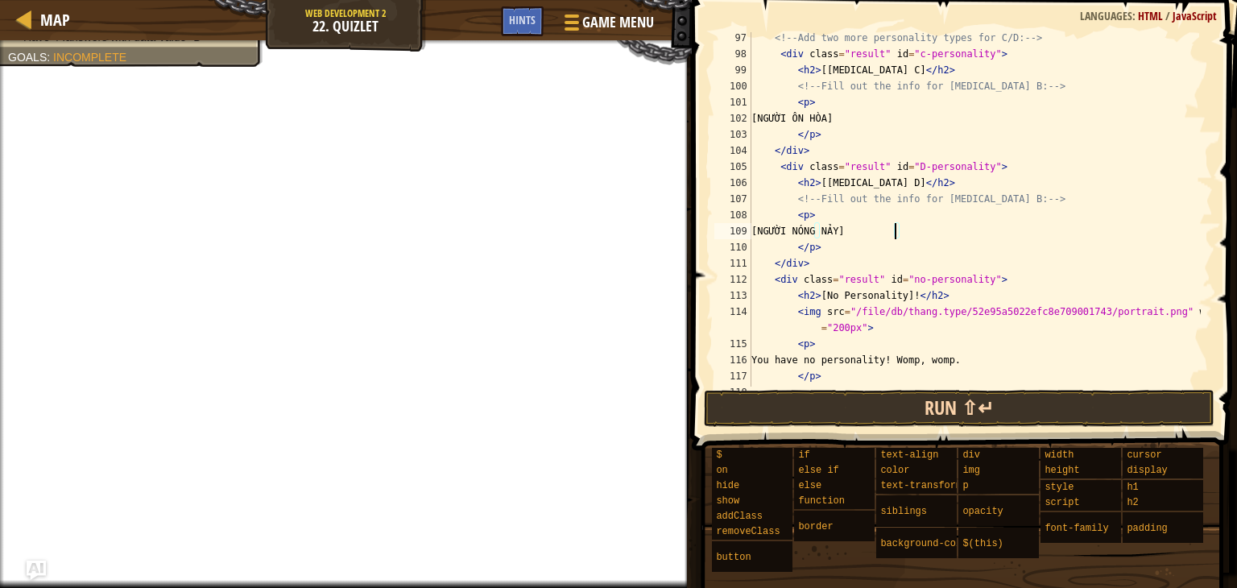
type textarea "[NGƯỜI NÓNG NẢY]"
click at [885, 409] on button "Run ⇧↵" at bounding box center [959, 408] width 511 height 37
click at [821, 420] on button "Run ⇧↵" at bounding box center [959, 408] width 511 height 37
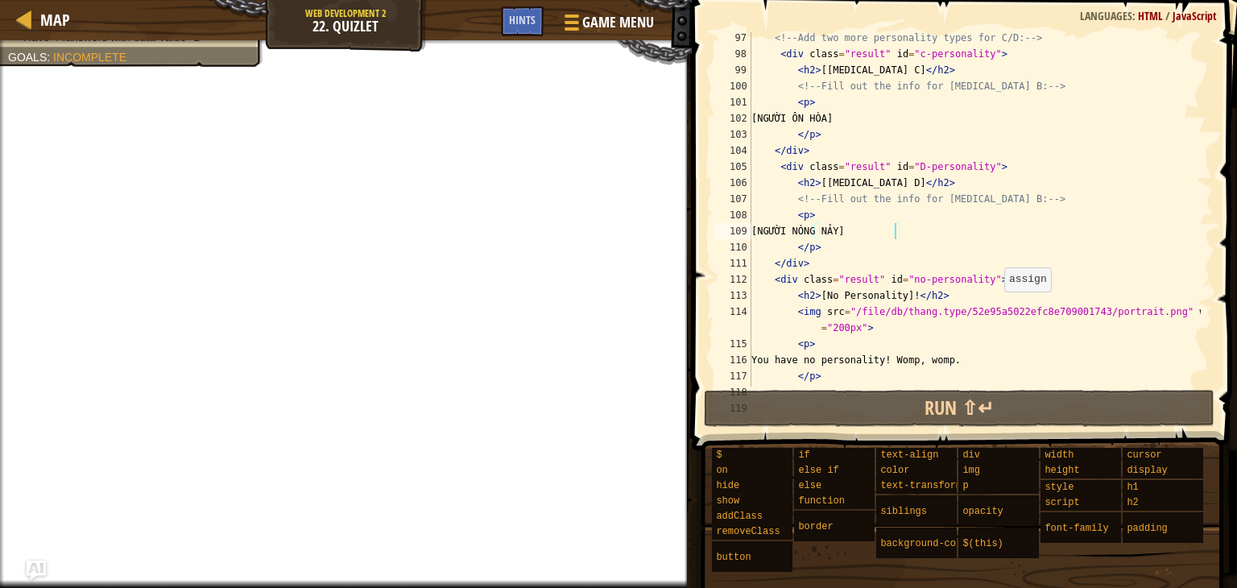
scroll to position [1594, 0]
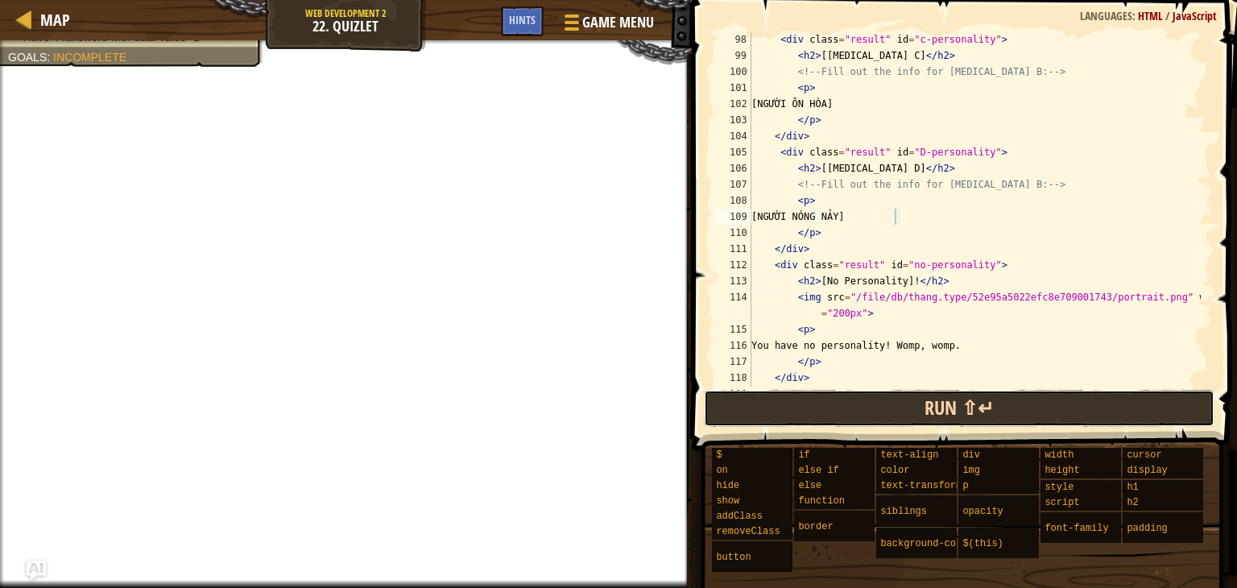
click at [927, 395] on button "Run ⇧↵" at bounding box center [959, 408] width 511 height 37
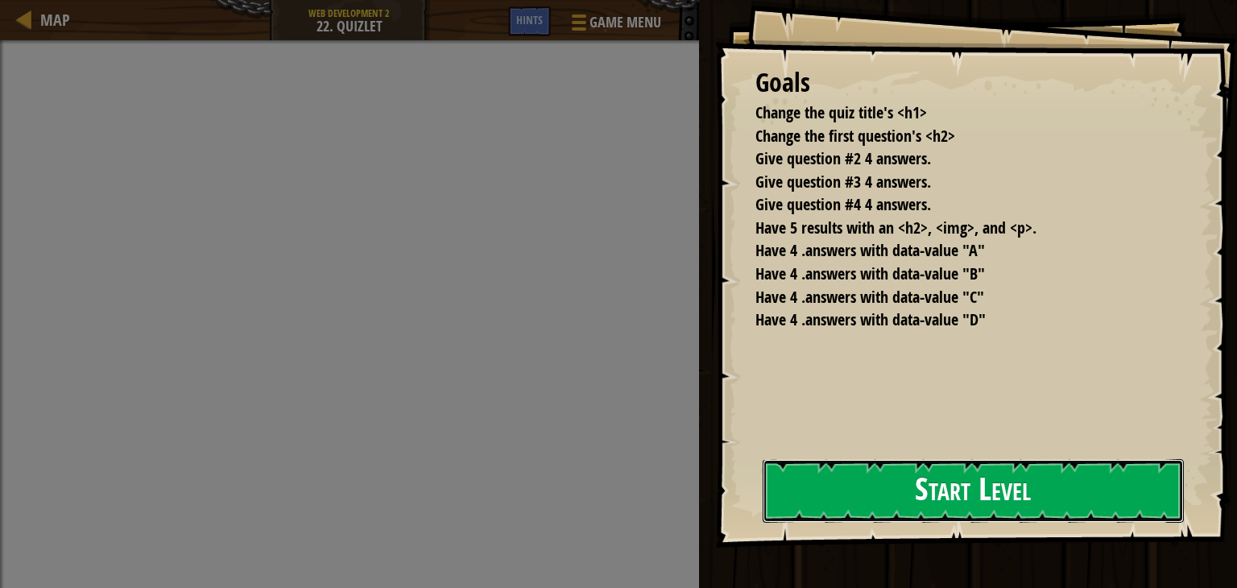
click at [844, 519] on button "Start Level" at bounding box center [973, 491] width 421 height 64
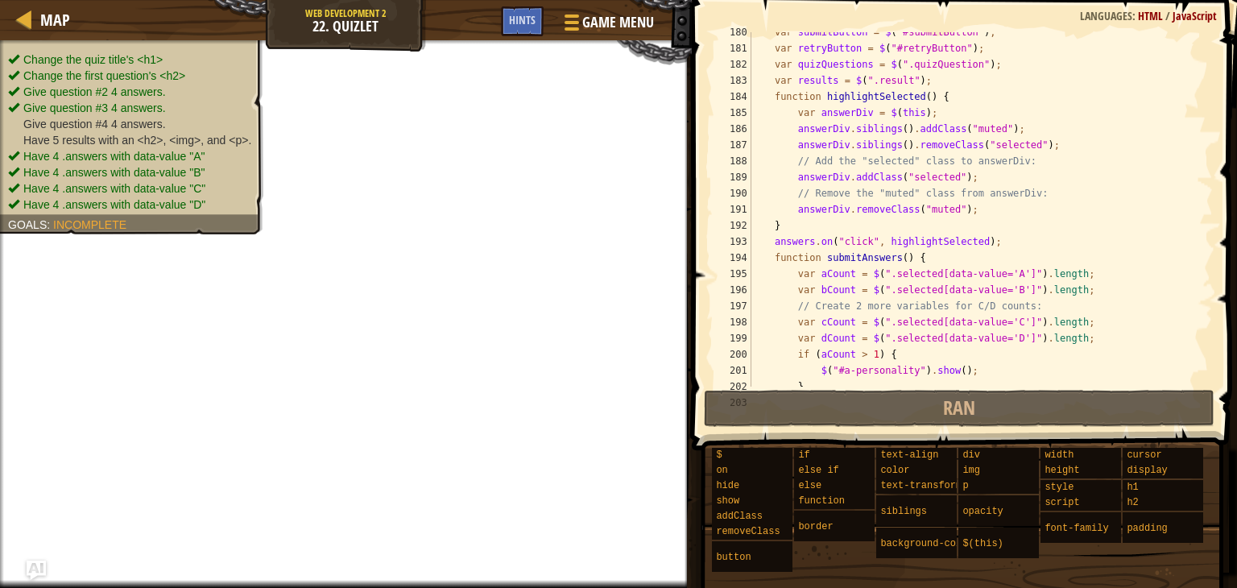
scroll to position [2971, 0]
drag, startPoint x: 845, startPoint y: 146, endPoint x: 901, endPoint y: 143, distance: 56.4
click at [901, 143] on div "var submitButton = $ ( "#submitButton" ) ; var retryButton = $ ( "#retryButton"…" at bounding box center [974, 217] width 453 height 387
click at [844, 179] on div "var submitButton = $ ( "#submitButton" ) ; var retryButton = $ ( "#retryButton"…" at bounding box center [974, 217] width 453 height 387
click at [850, 180] on div "var submitButton = $ ( "#submitButton" ) ; var retryButton = $ ( "#retryButton"…" at bounding box center [974, 217] width 453 height 387
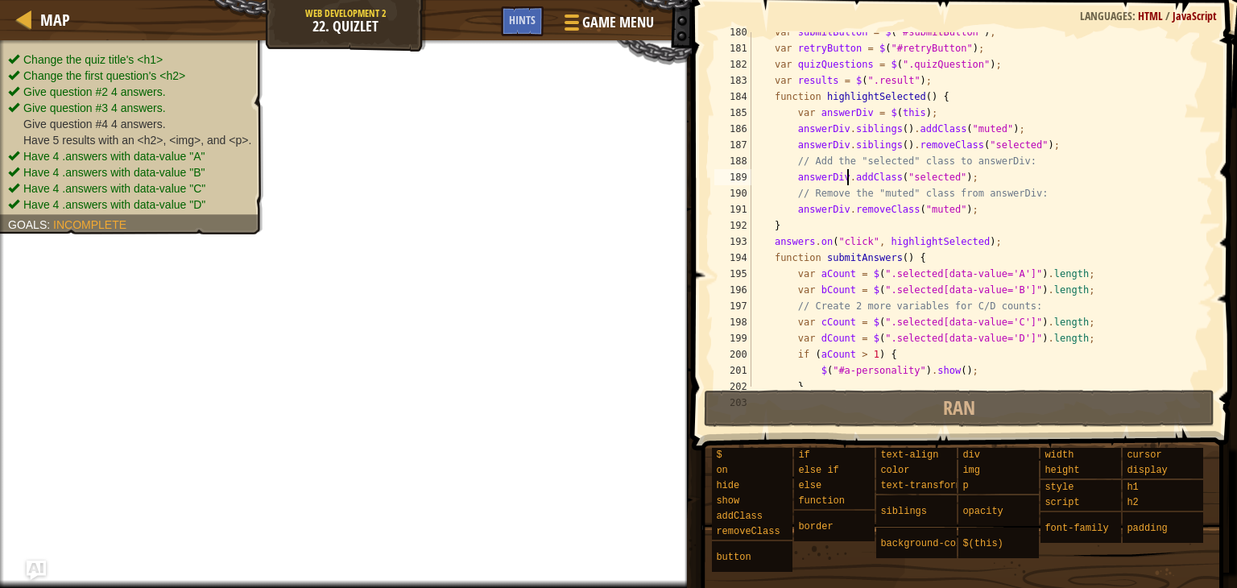
click at [846, 178] on div "var submitButton = $ ( "#submitButton" ) ; var retryButton = $ ( "#retryButton"…" at bounding box center [974, 217] width 453 height 387
paste textarea "siblings()"
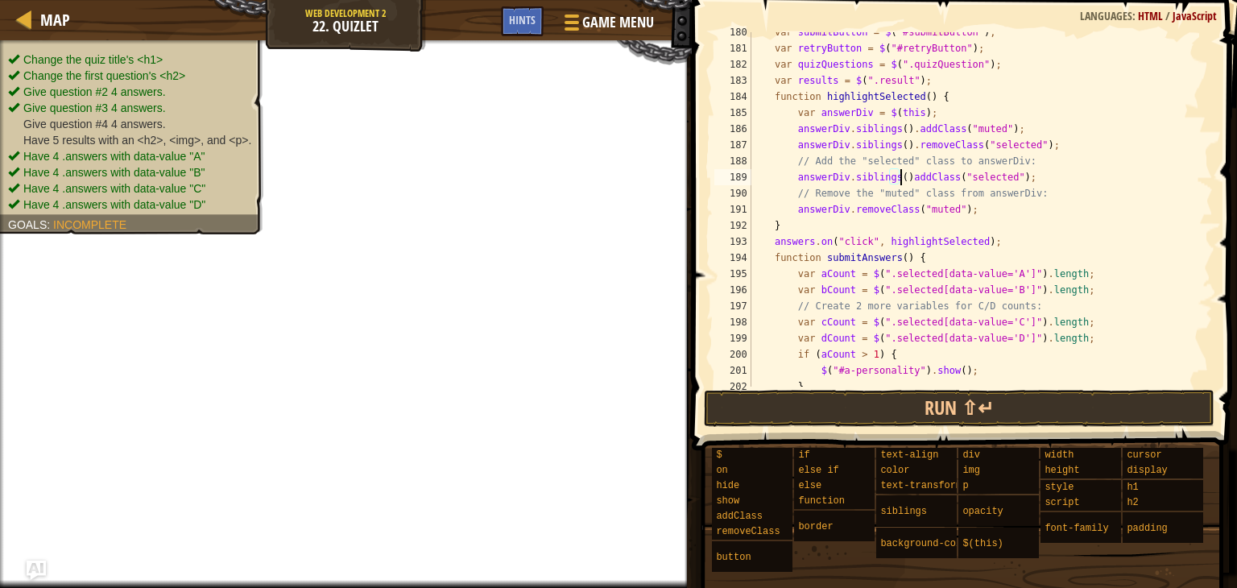
scroll to position [7, 12]
click at [844, 213] on div "var submitButton = $ ( "#submitButton" ) ; var retryButton = $ ( "#retryButton"…" at bounding box center [974, 217] width 453 height 387
click at [848, 211] on div "var submitButton = $ ( "#submitButton" ) ; var retryButton = $ ( "#retryButton"…" at bounding box center [974, 217] width 453 height 387
paste textarea "siblings()"
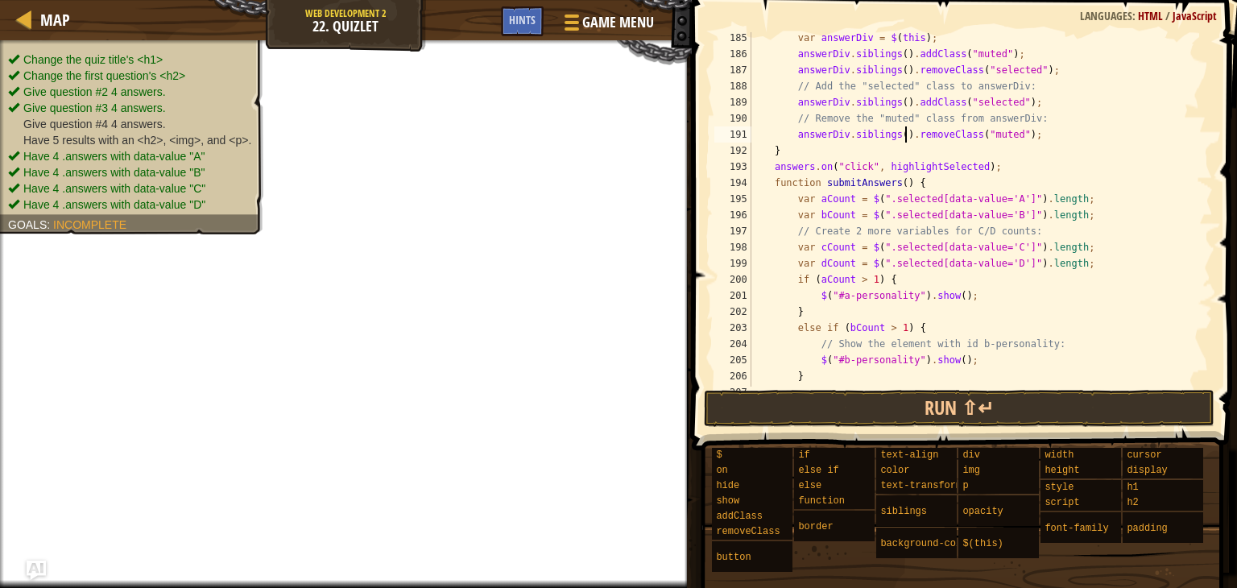
scroll to position [3050, 0]
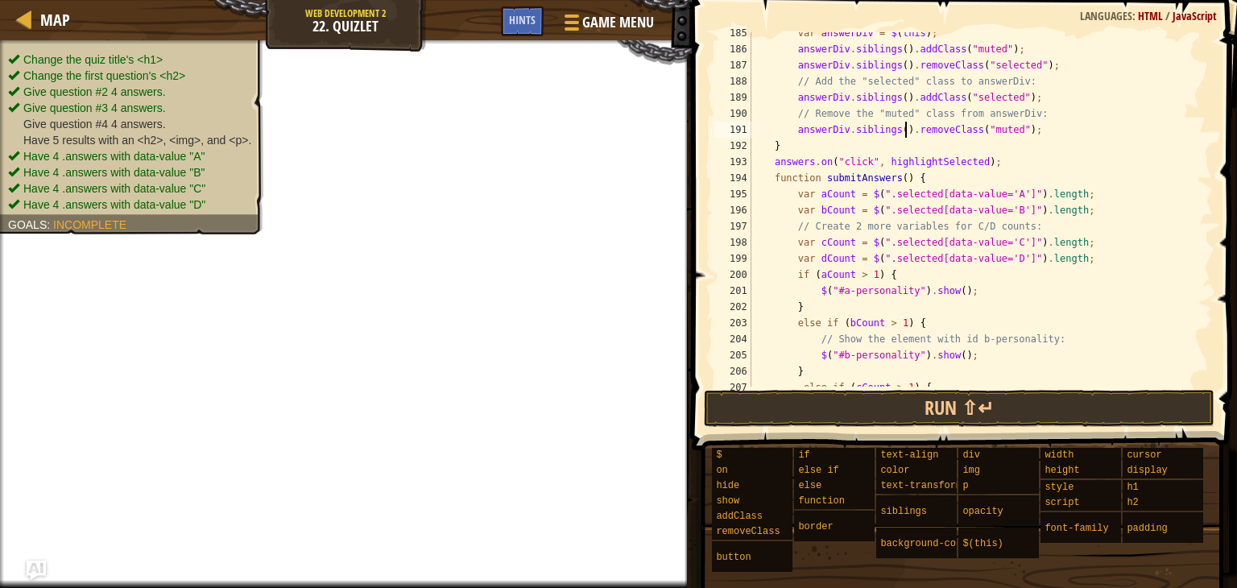
click at [1043, 219] on div "var answerDiv = $ ( this ) ; answerDiv . siblings ( ) . addClass ( "muted" ) ; …" at bounding box center [974, 218] width 453 height 387
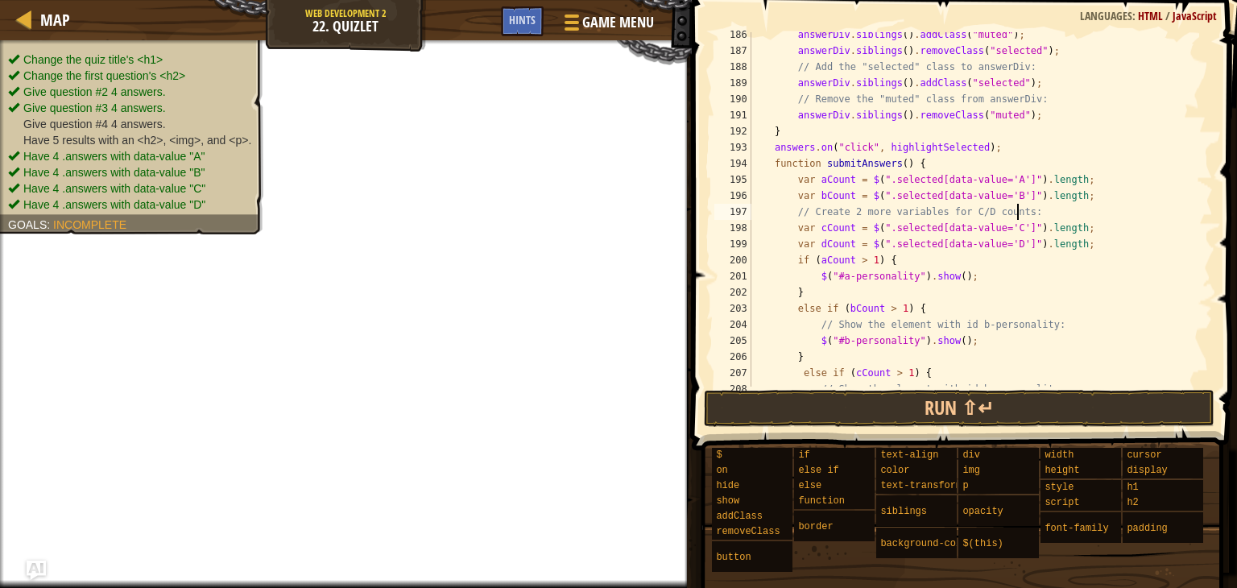
scroll to position [3067, 0]
click at [957, 290] on div "answerDiv . siblings ( ) . addClass ( "muted" ) ; answerDiv . siblings ( ) . re…" at bounding box center [974, 218] width 453 height 387
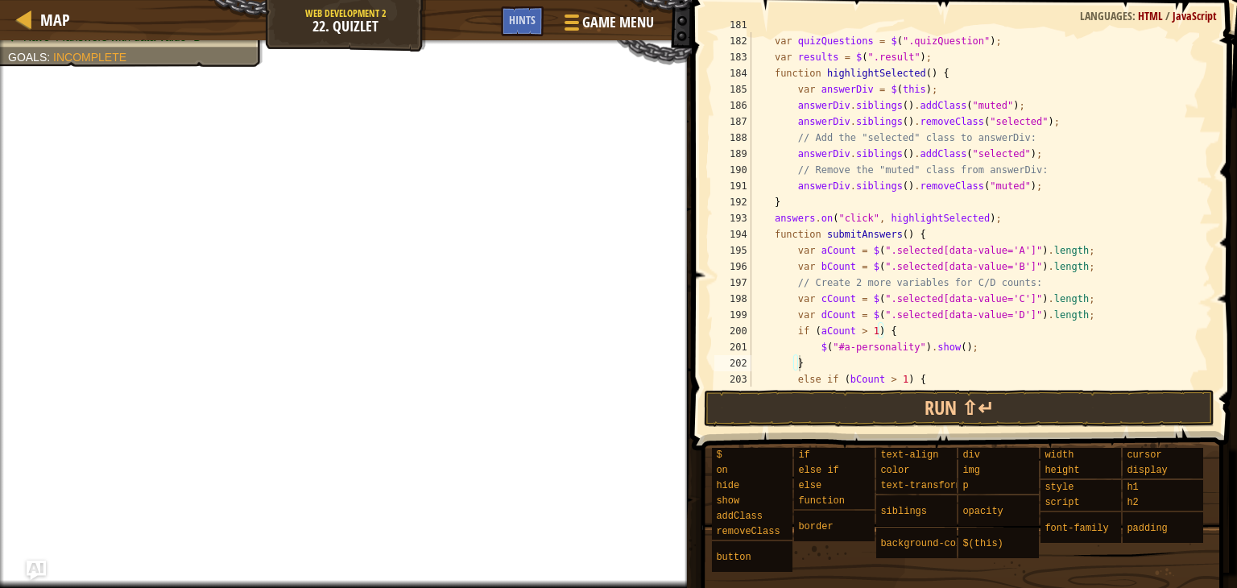
scroll to position [2994, 0]
drag, startPoint x: 843, startPoint y: 153, endPoint x: 903, endPoint y: 155, distance: 59.6
click at [903, 155] on div "var retryButton = $ ( "#retryButton" ) ; var quizQuestions = $ ( ".quizQuestion…" at bounding box center [974, 211] width 453 height 387
drag, startPoint x: 844, startPoint y: 184, endPoint x: 899, endPoint y: 184, distance: 55.6
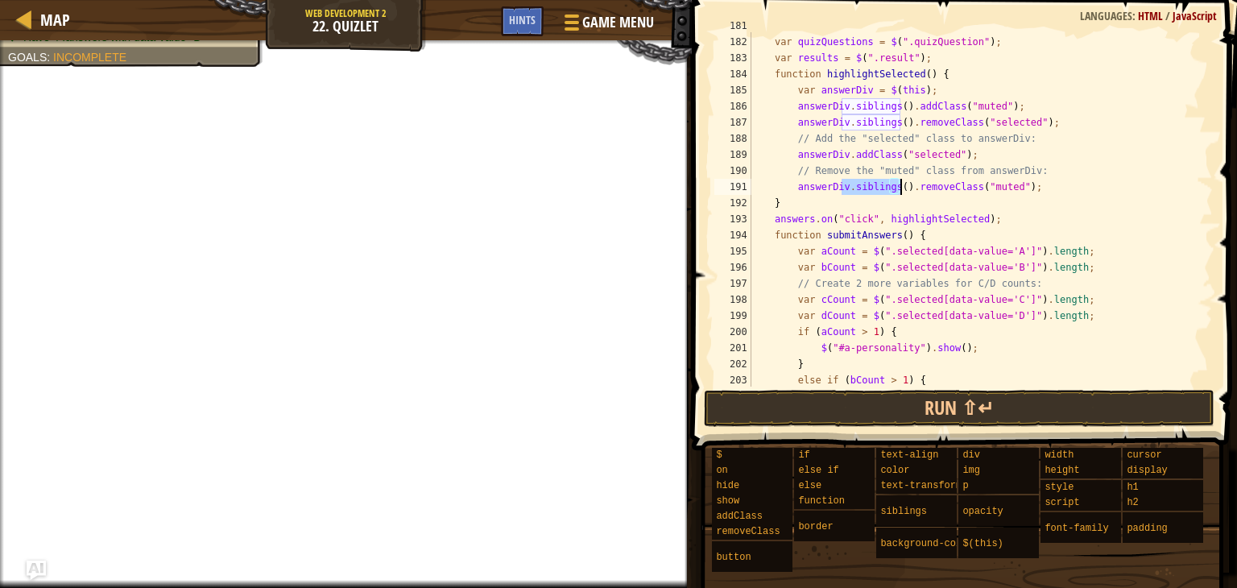
click at [899, 184] on div "var retryButton = $ ( "#retryButton" ) ; var quizQuestions = $ ( ".quizQuestion…" at bounding box center [974, 211] width 453 height 387
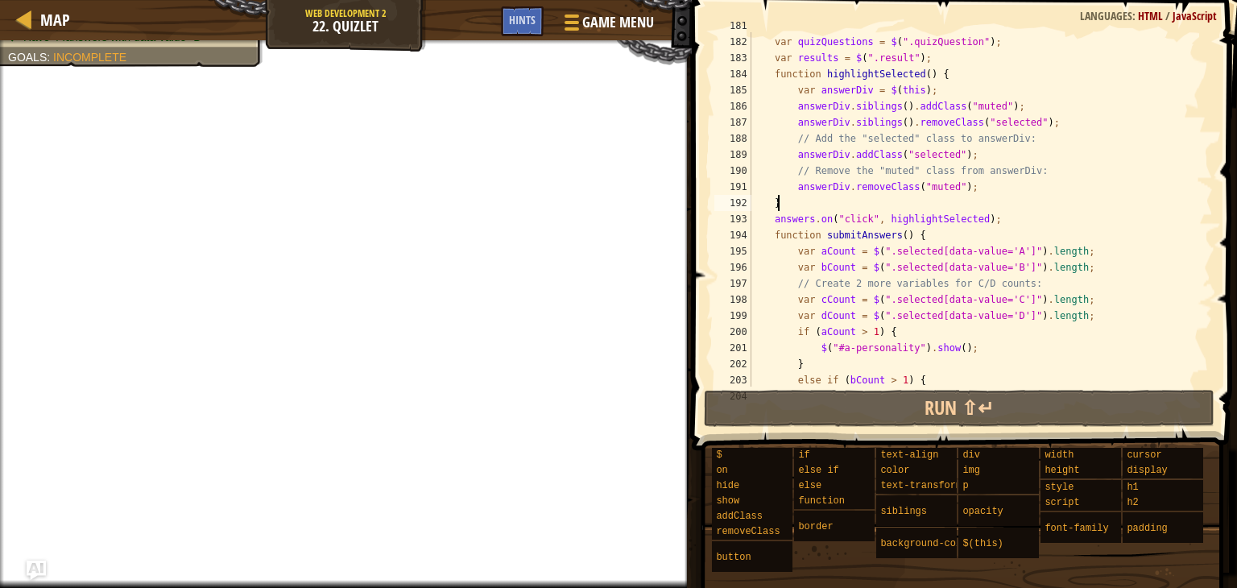
click at [1013, 196] on div "var retryButton = $ ( "#retryButton" ) ; var quizQuestions = $ ( ".quizQuestion…" at bounding box center [974, 211] width 453 height 387
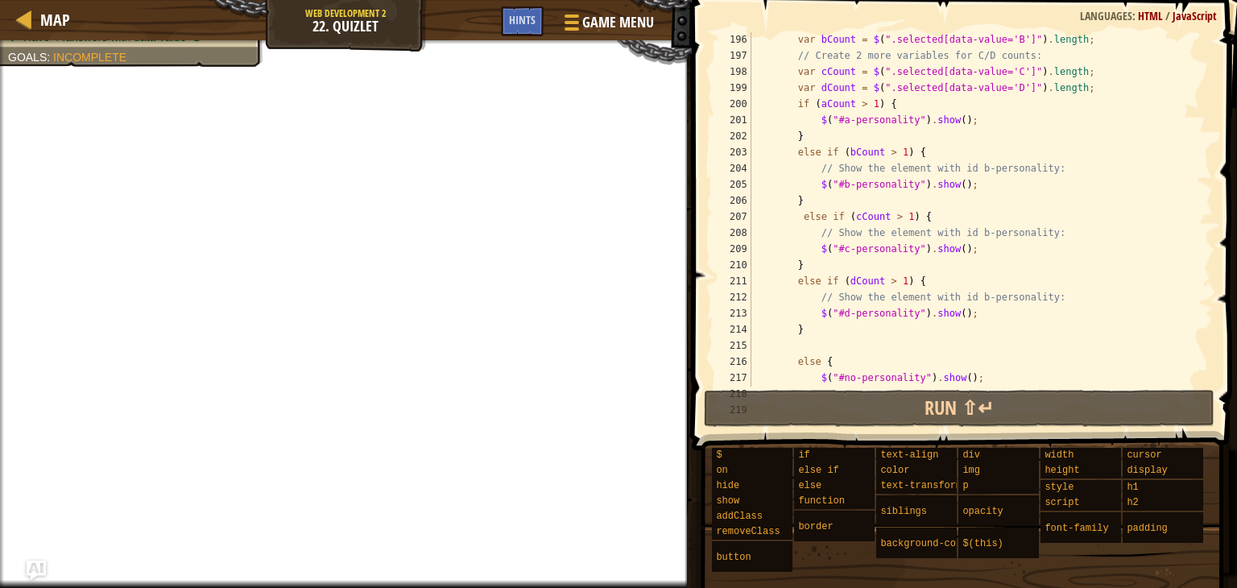
scroll to position [3222, 0]
click at [877, 308] on div "var bCount = $ ( ".selected[data-value='B']" ) . length ; // Create 2 more vari…" at bounding box center [974, 224] width 453 height 387
type textarea "</script>"
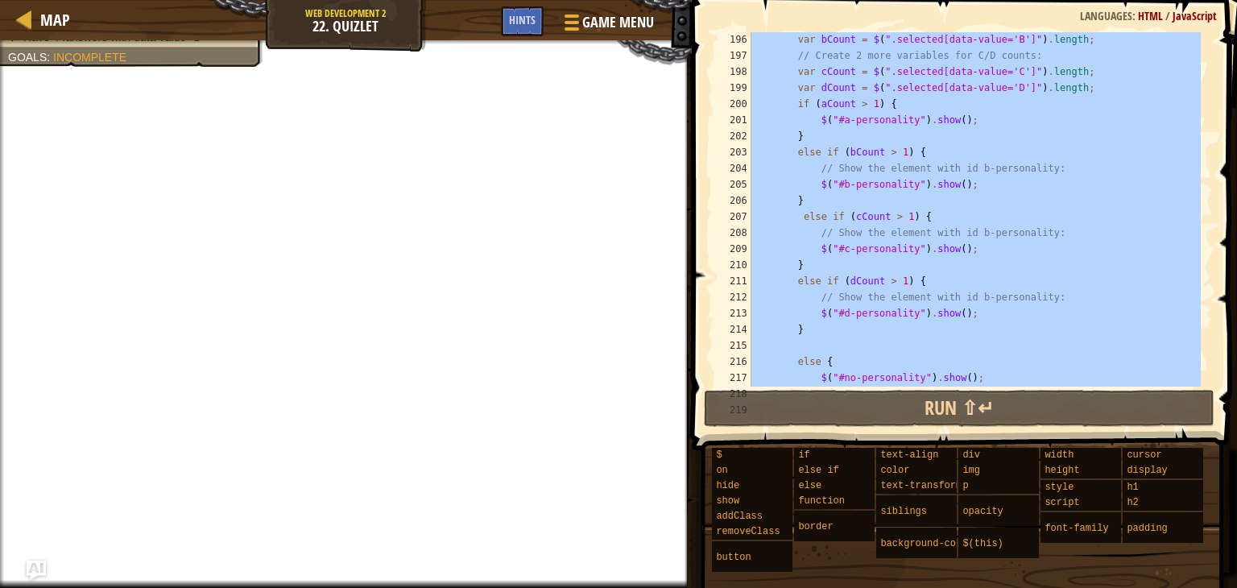
paste textarea
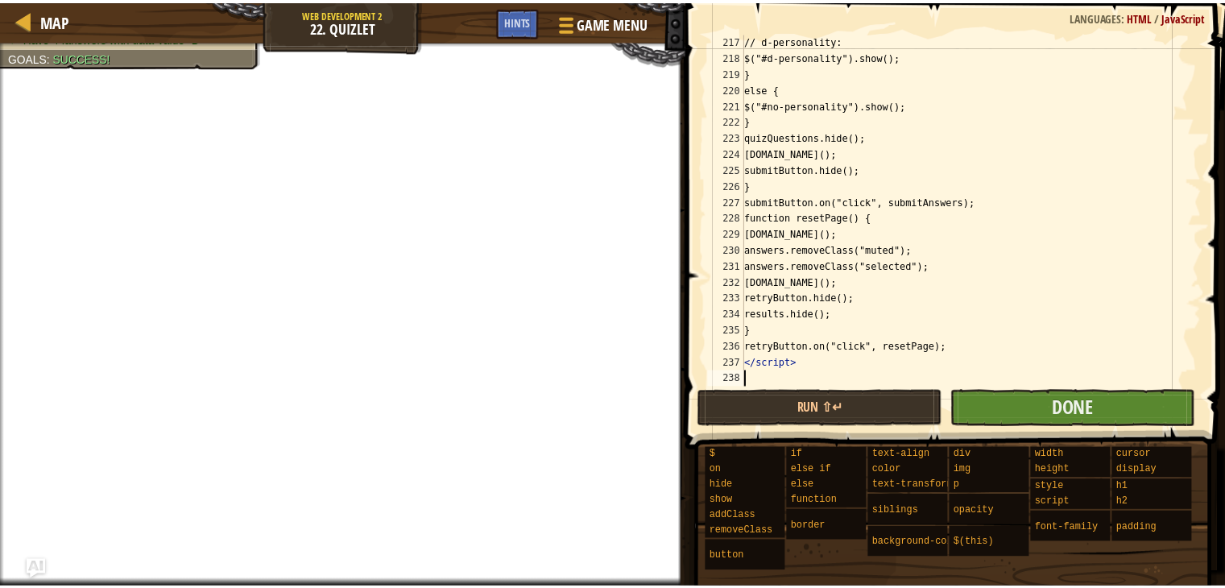
scroll to position [3607, 0]
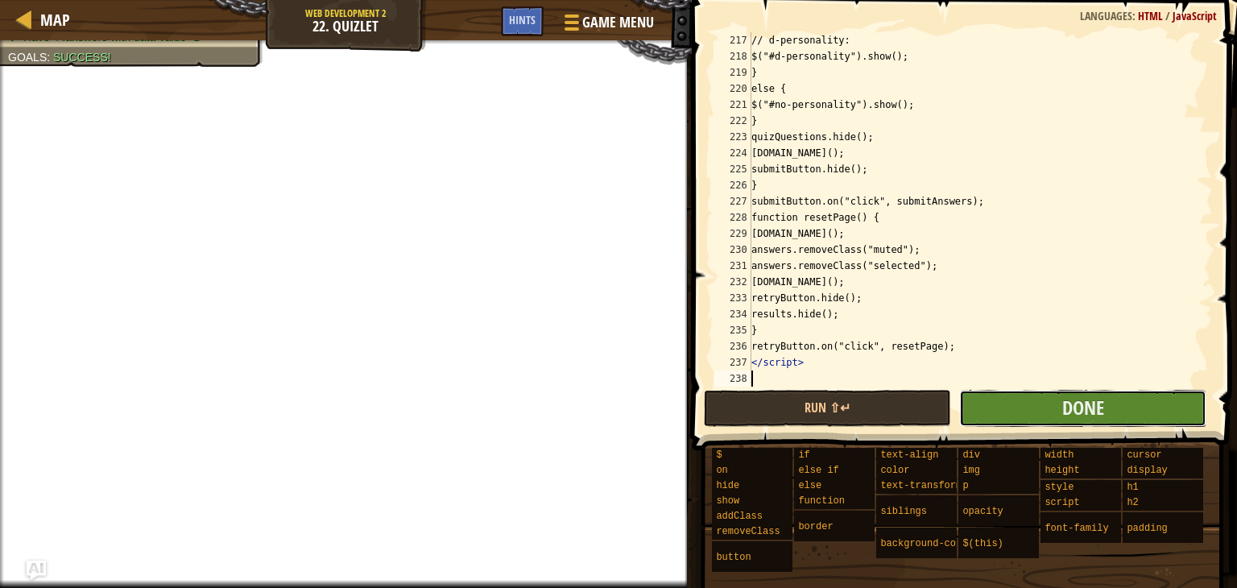
click at [1030, 403] on button "Done" at bounding box center [1082, 408] width 247 height 37
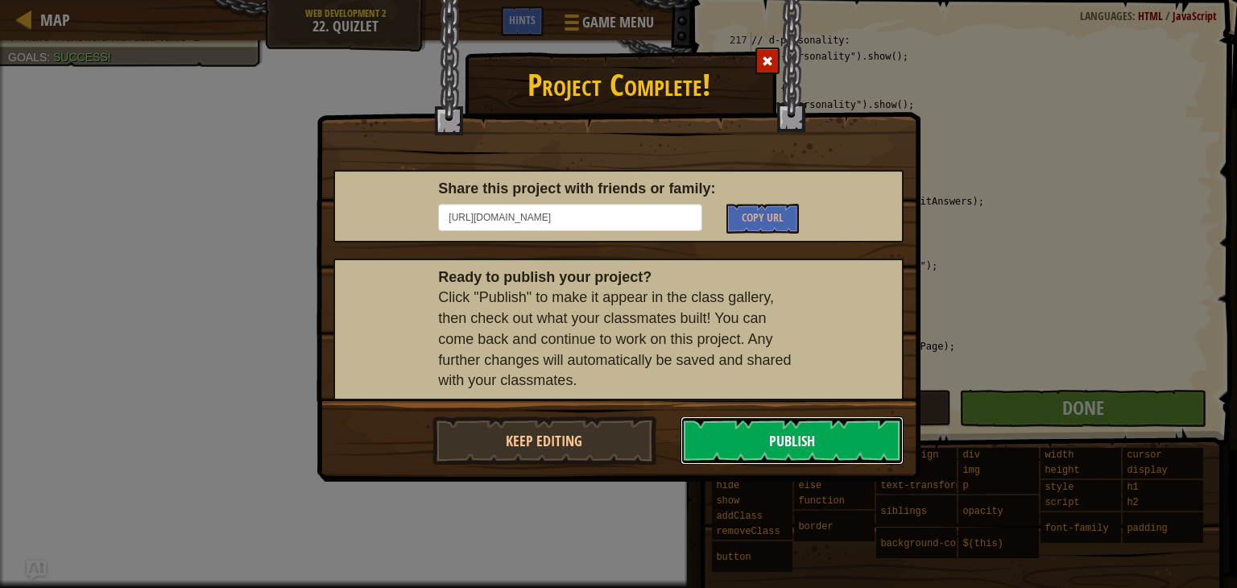
click at [809, 434] on button "Publish" at bounding box center [792, 440] width 224 height 48
